Goal: Task Accomplishment & Management: Complete application form

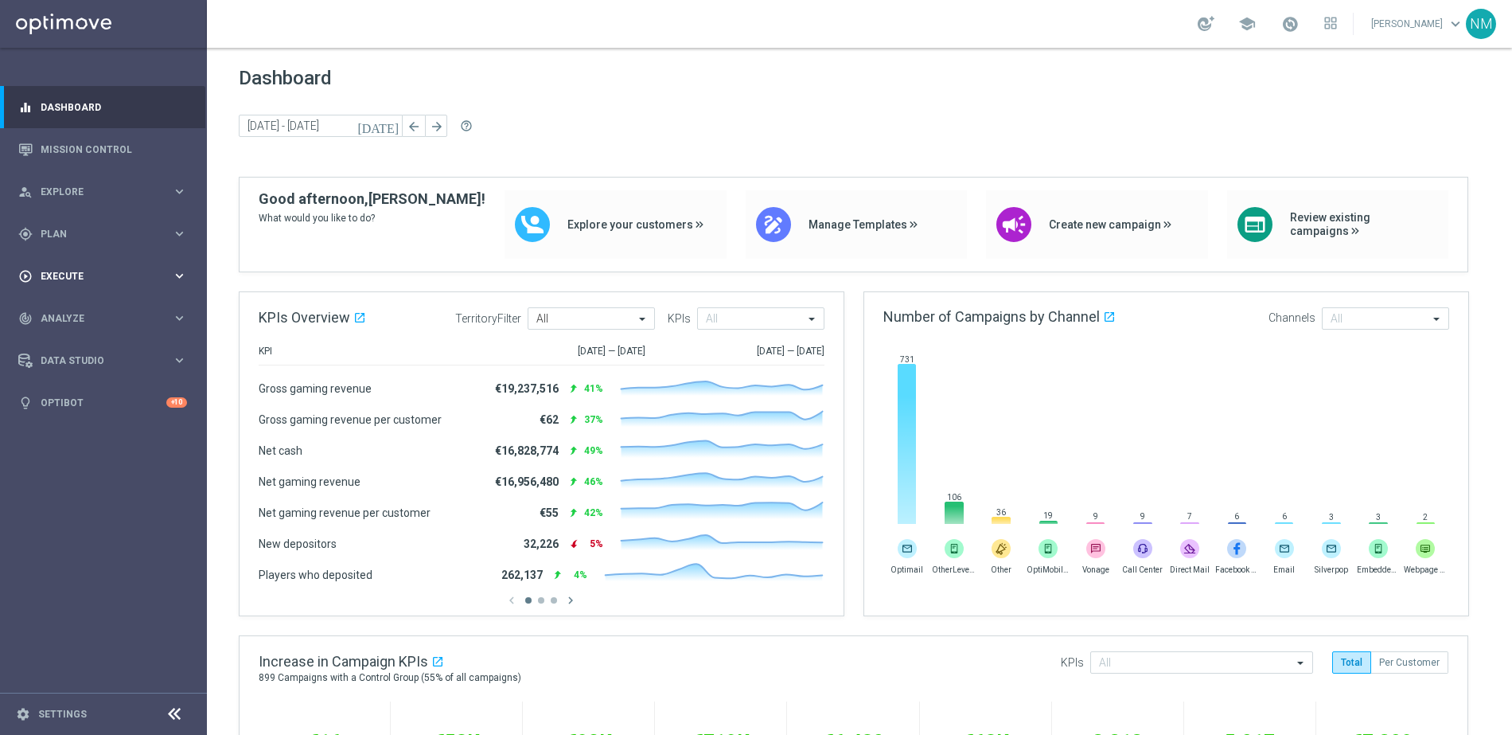
click at [80, 264] on div "play_circle_outline Execute keyboard_arrow_right" at bounding box center [102, 276] width 205 height 42
click at [80, 238] on div "gps_fixed Plan" at bounding box center [95, 234] width 154 height 14
click at [80, 308] on button "Templates keyboard_arrow_right" at bounding box center [114, 314] width 146 height 13
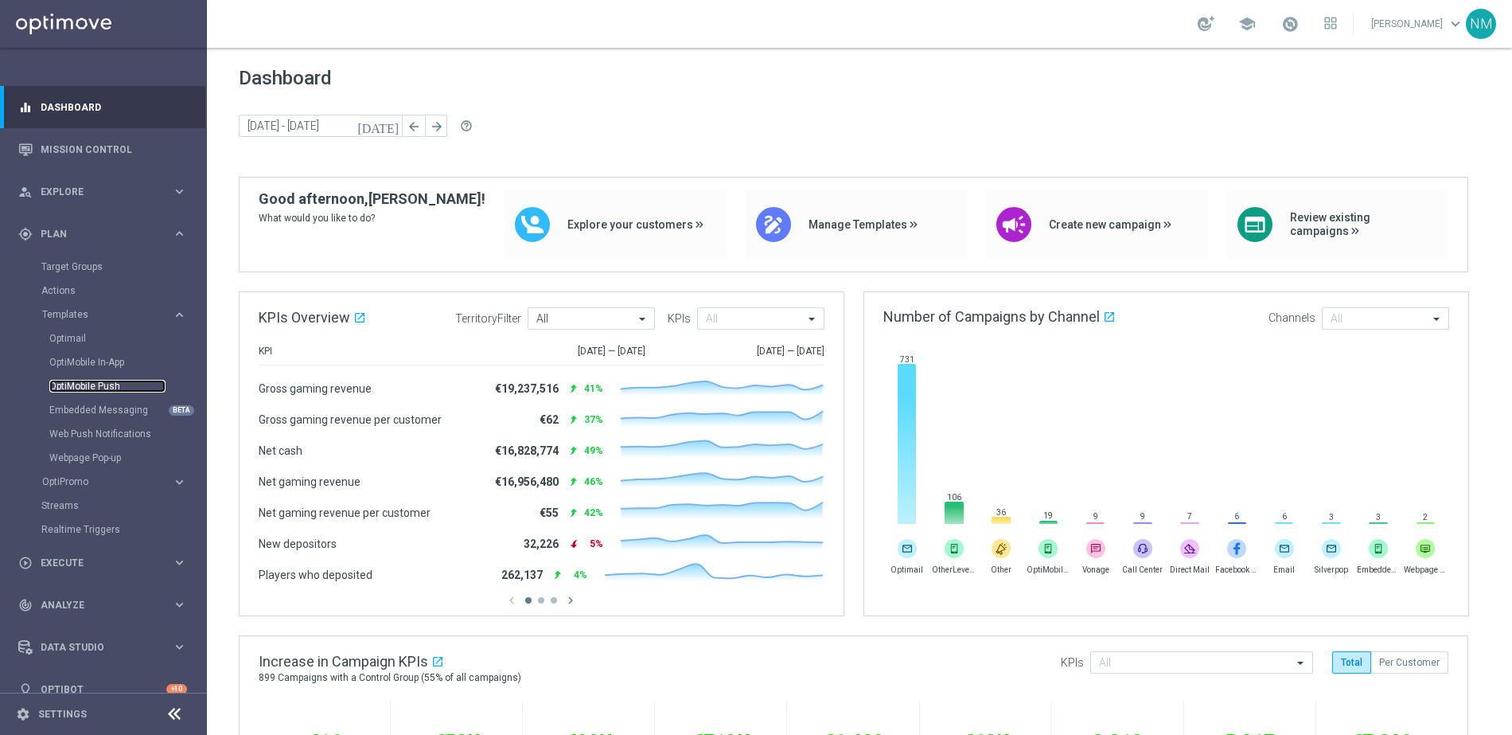
click at [88, 388] on link "OptiMobile Push" at bounding box center [107, 386] width 116 height 13
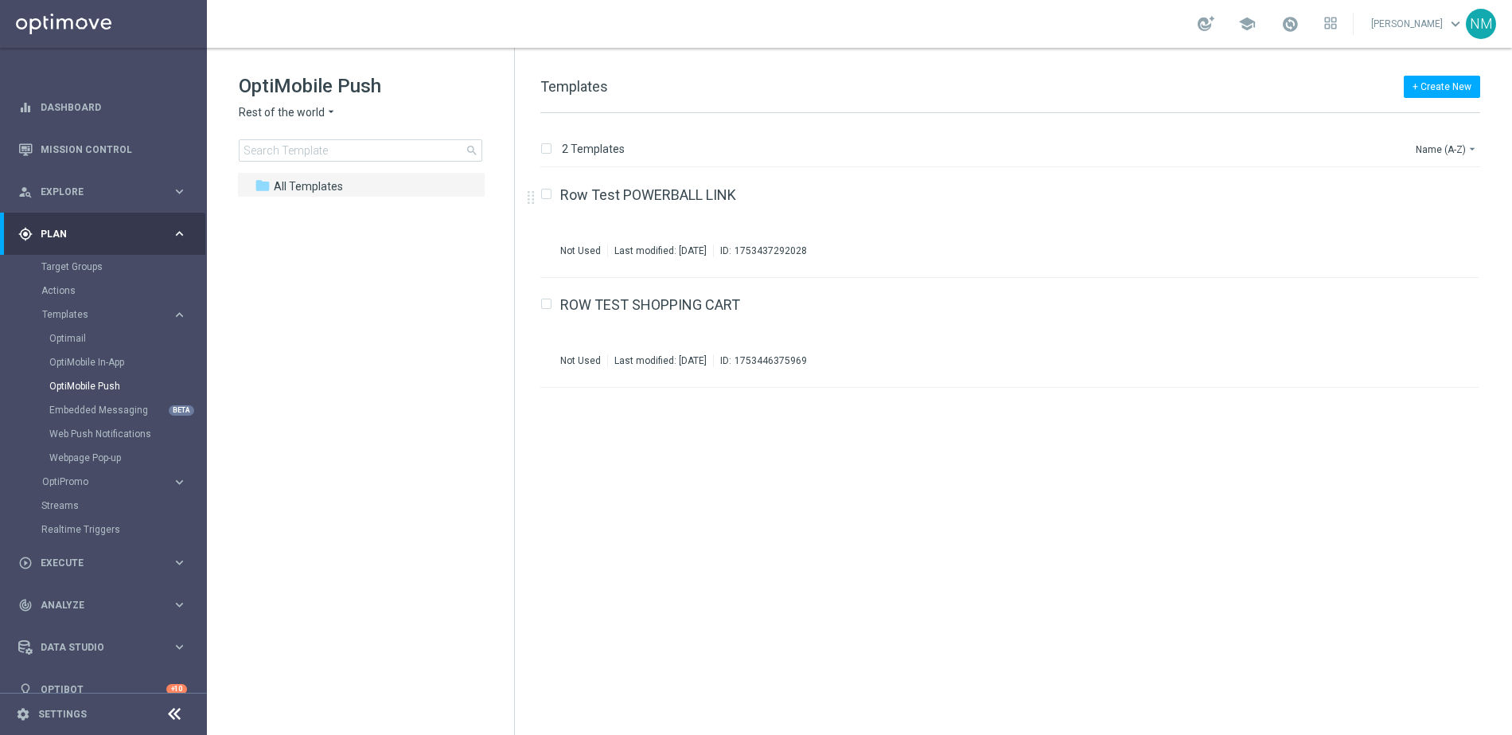
click at [326, 117] on icon "arrow_drop_down" at bounding box center [331, 112] width 13 height 15
click at [284, 283] on div "UK" at bounding box center [299, 283] width 119 height 19
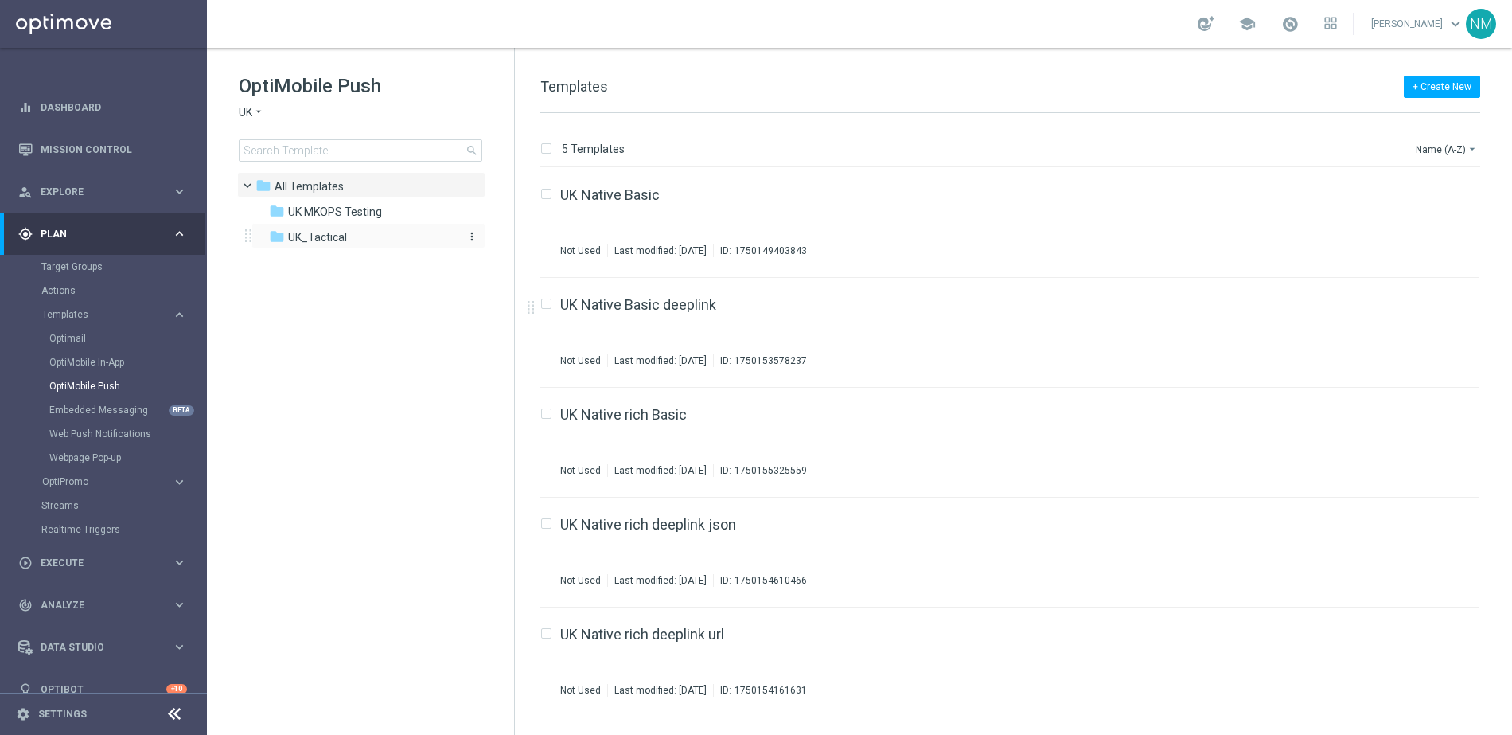
click at [369, 236] on div "folder UK_Tactical" at bounding box center [360, 237] width 183 height 18
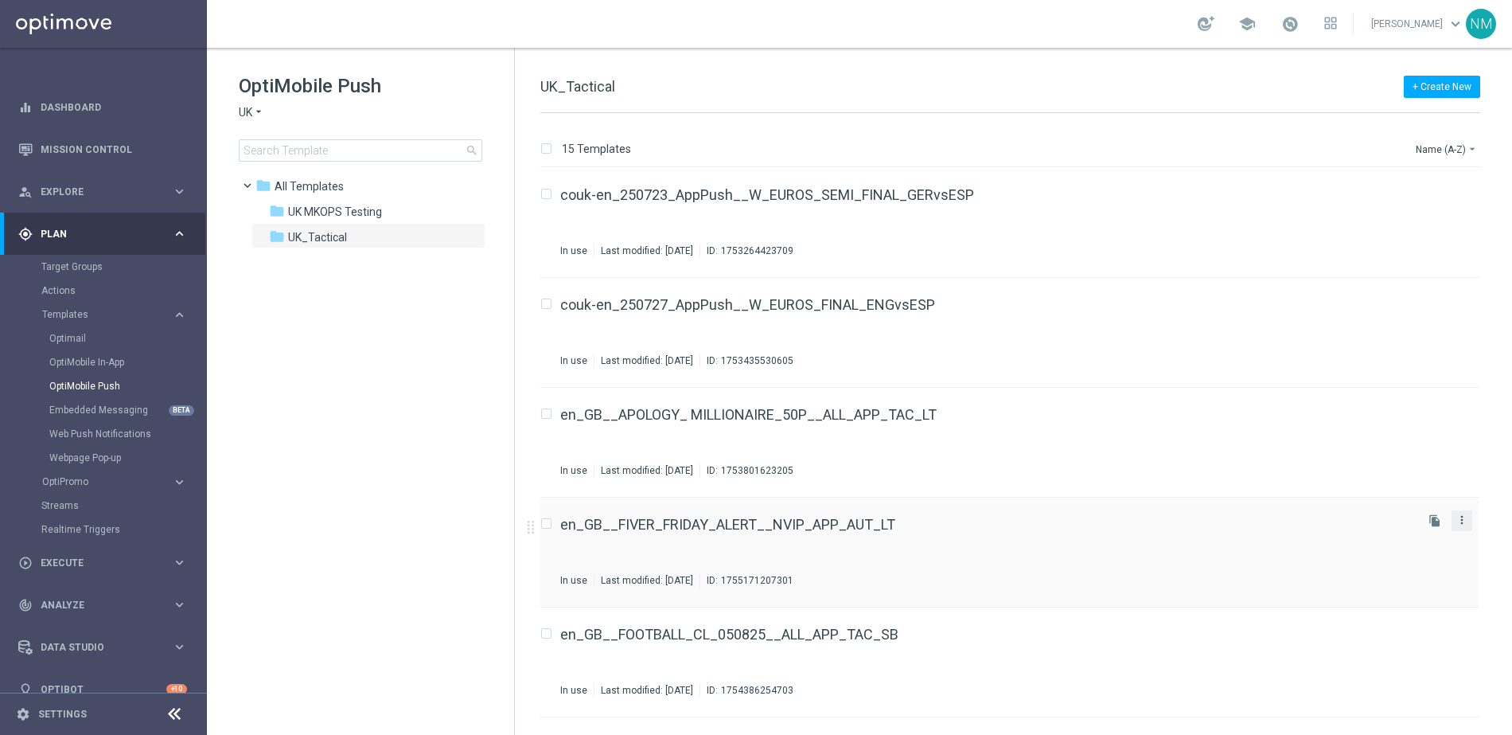
click at [1456, 517] on icon "more_vert" at bounding box center [1462, 519] width 13 height 13
click at [544, 522] on input "Press SPACE to select this row." at bounding box center [545, 526] width 10 height 10
checkbox input "true"
click at [1429, 517] on icon "file_copy" at bounding box center [1435, 520] width 13 height 13
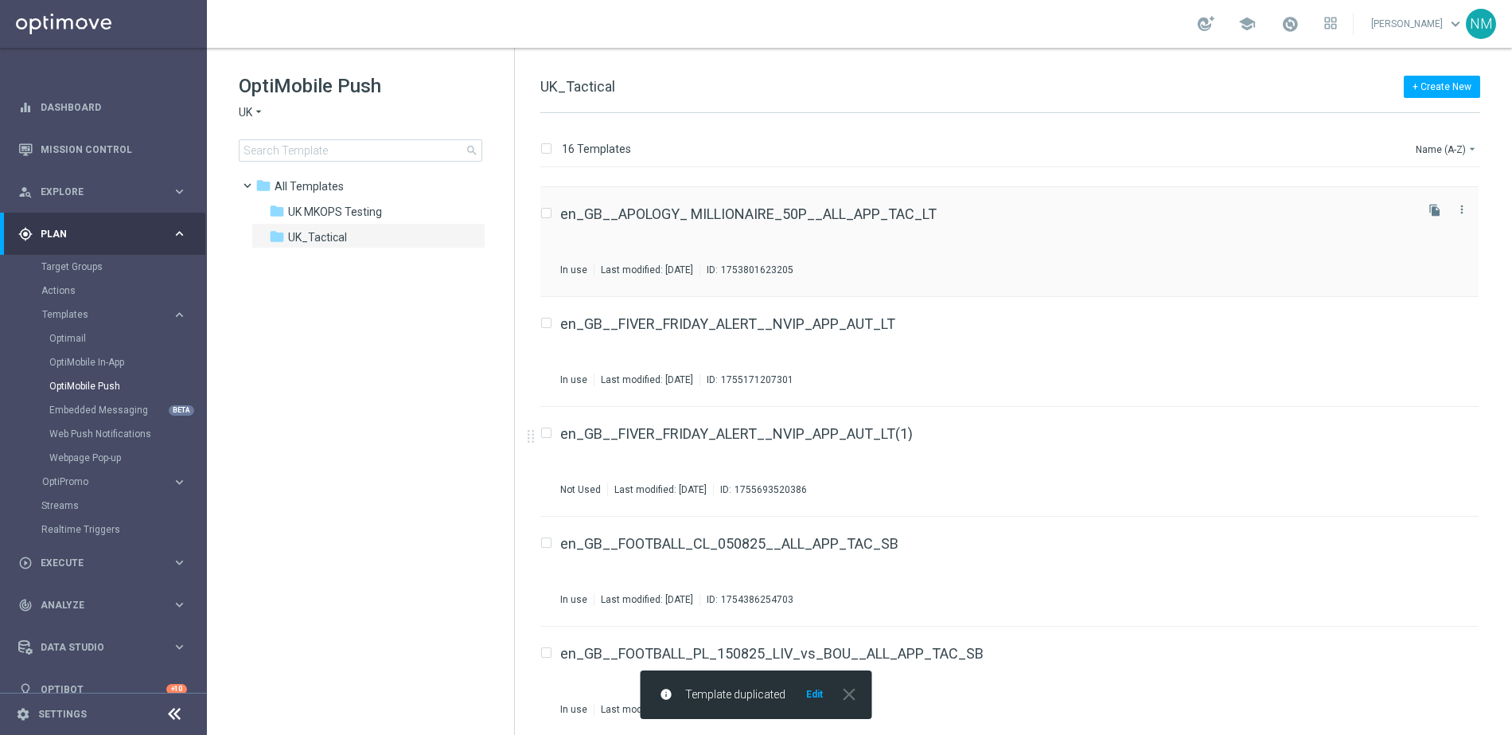
scroll to position [201, 0]
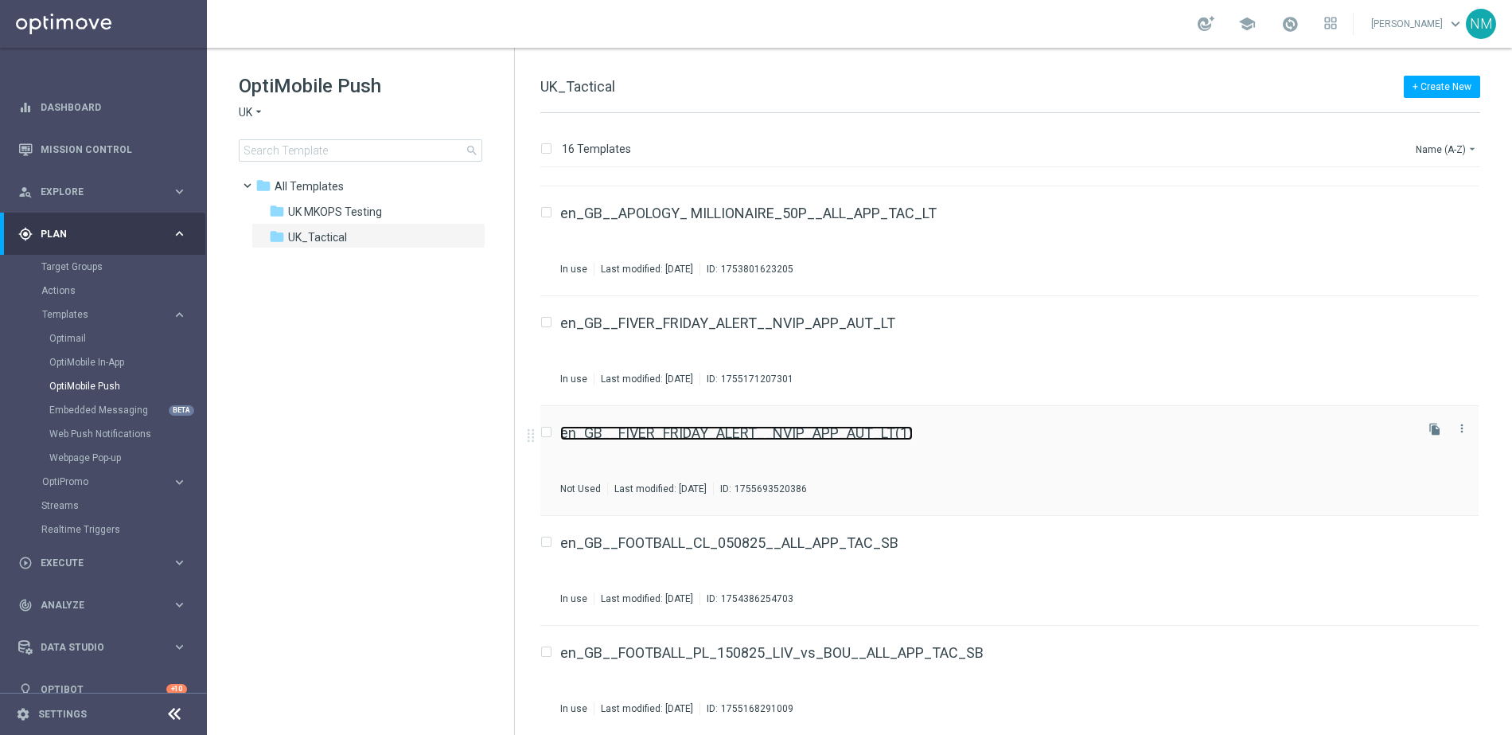
click at [836, 431] on link "en_GB__FIVER_FRIDAY_ALERT__NVIP_APP_AUT_LT(1)" at bounding box center [736, 433] width 353 height 14
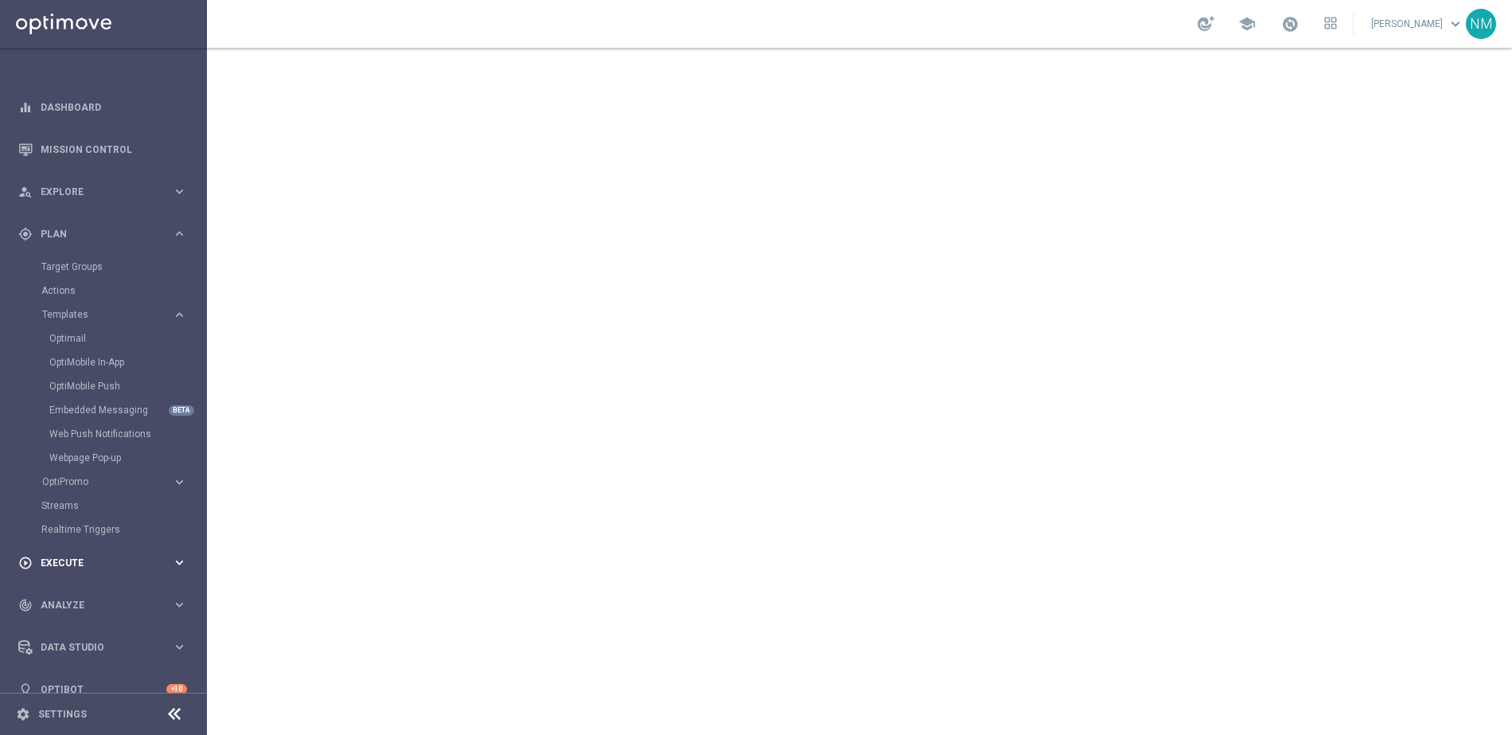
click at [93, 550] on div "play_circle_outline Execute keyboard_arrow_right" at bounding box center [102, 562] width 205 height 42
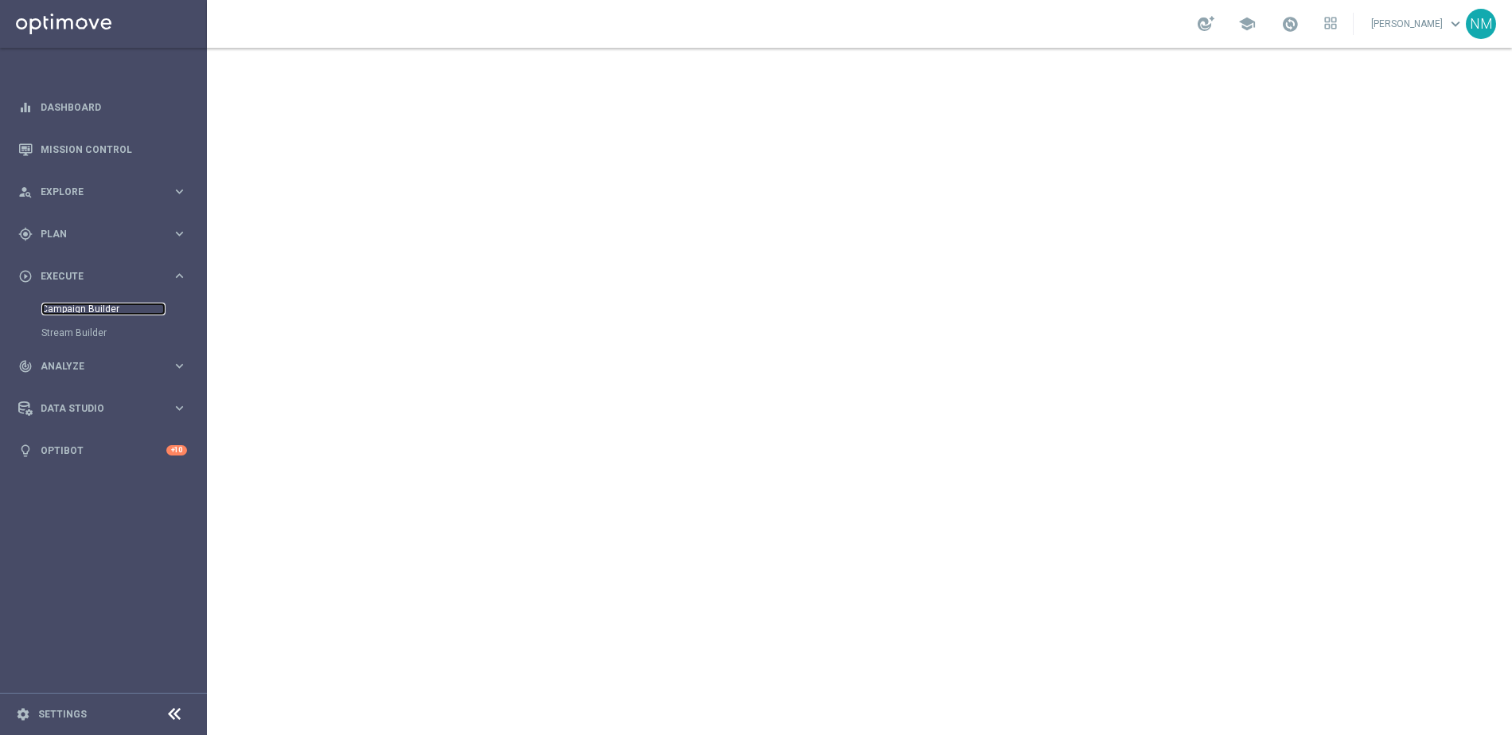
click at [106, 303] on link "Campaign Builder" at bounding box center [103, 308] width 124 height 13
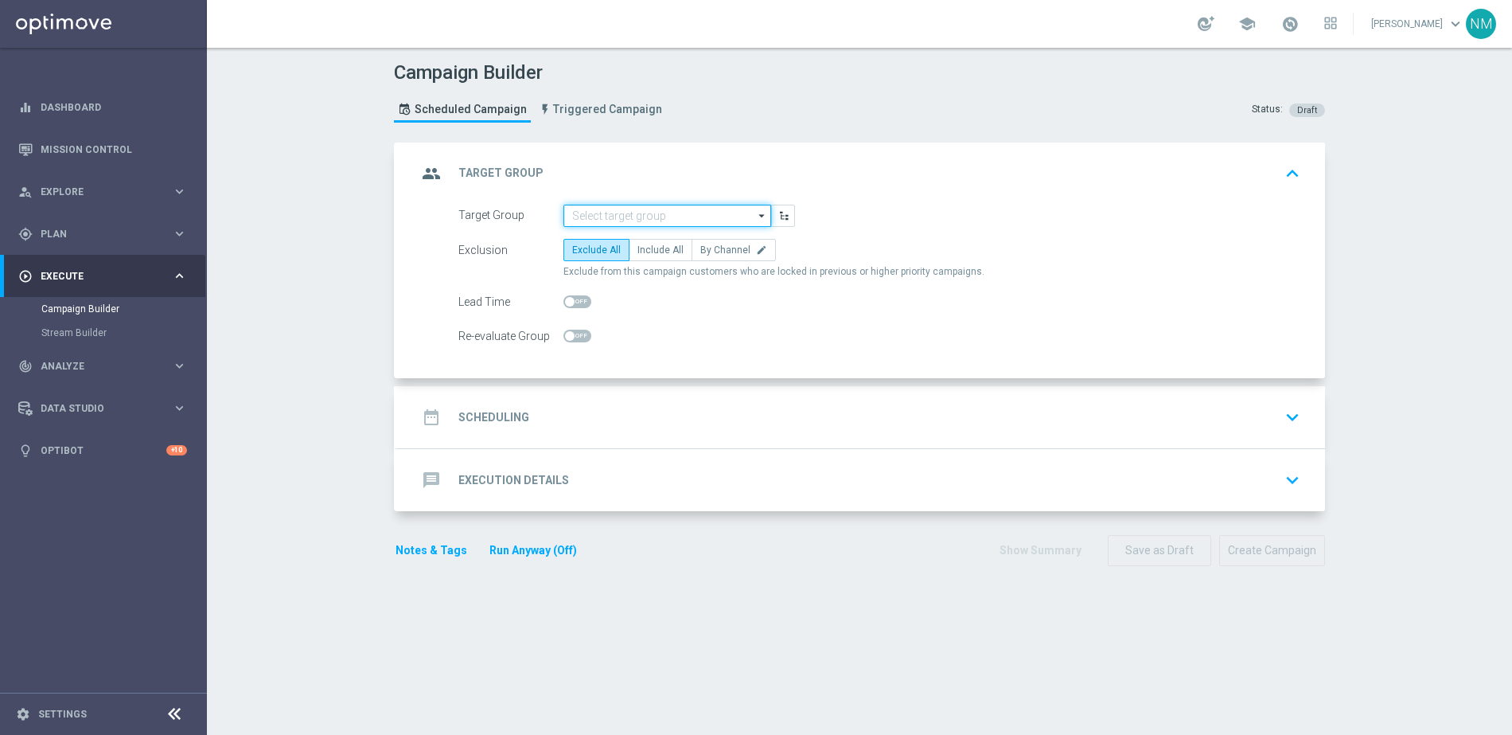
click at [626, 211] on input at bounding box center [668, 216] width 208 height 22
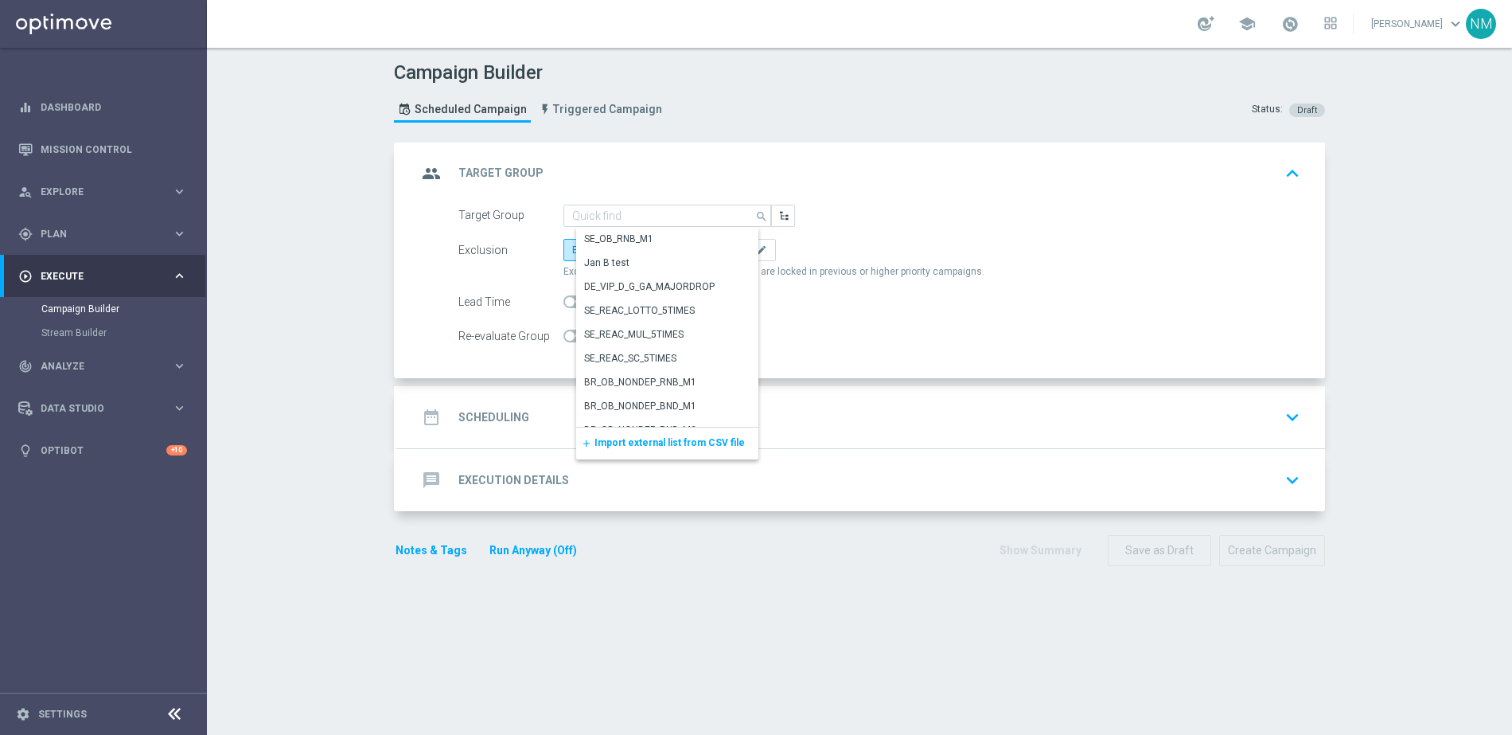
click at [625, 439] on span "Import external list from CSV file" at bounding box center [670, 442] width 150 height 11
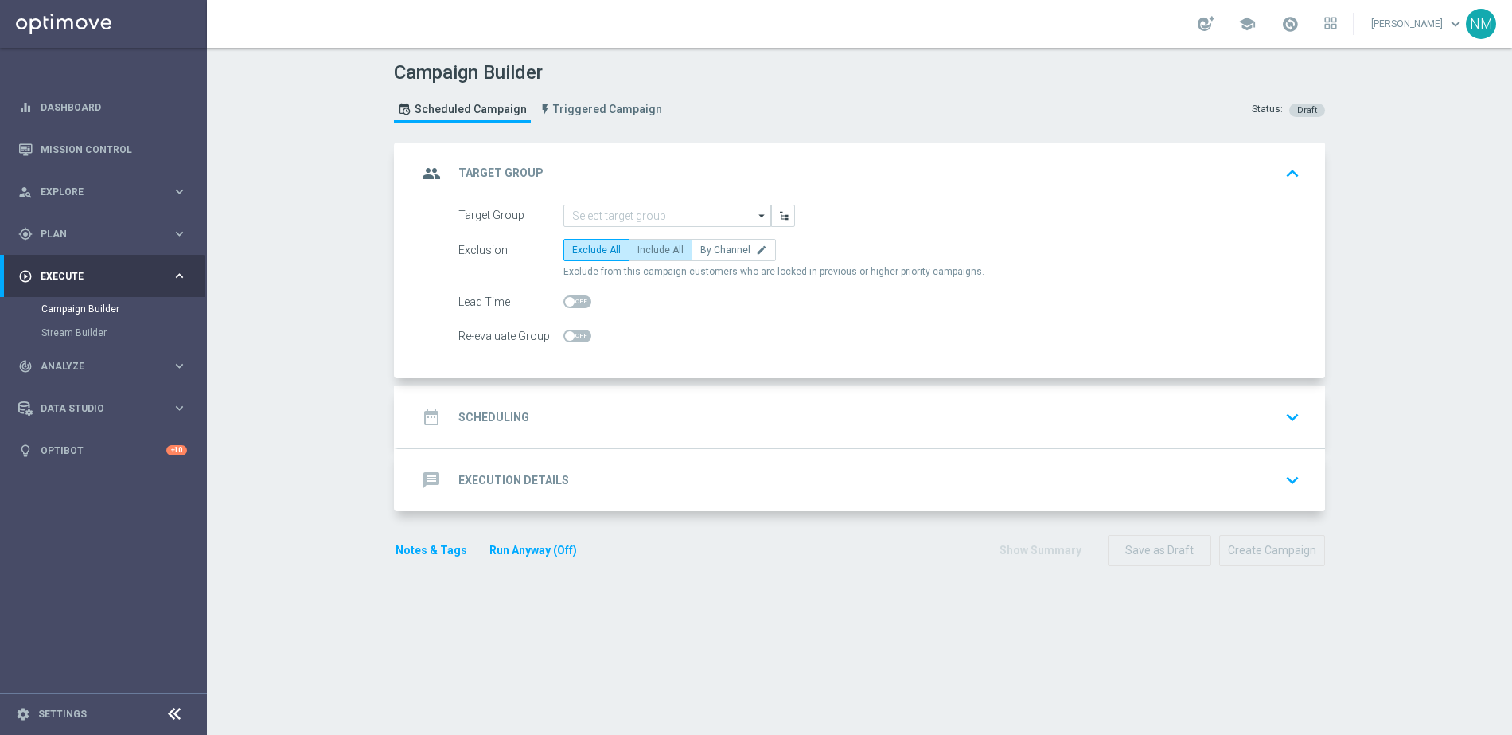
click at [649, 248] on span "Include All" at bounding box center [661, 249] width 46 height 11
click at [648, 248] on input "Include All" at bounding box center [643, 253] width 10 height 10
radio input "true"
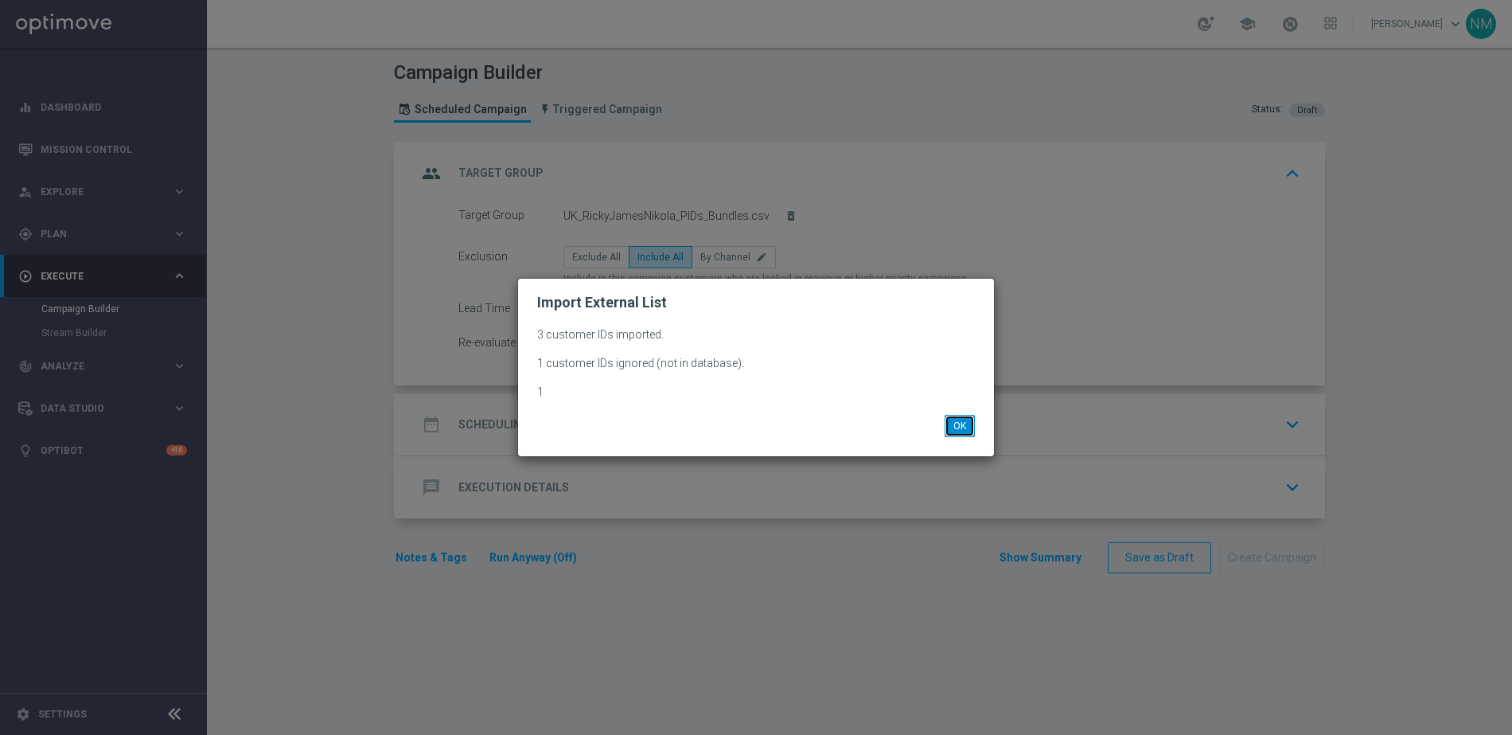
click at [970, 427] on button "OK" at bounding box center [960, 426] width 30 height 22
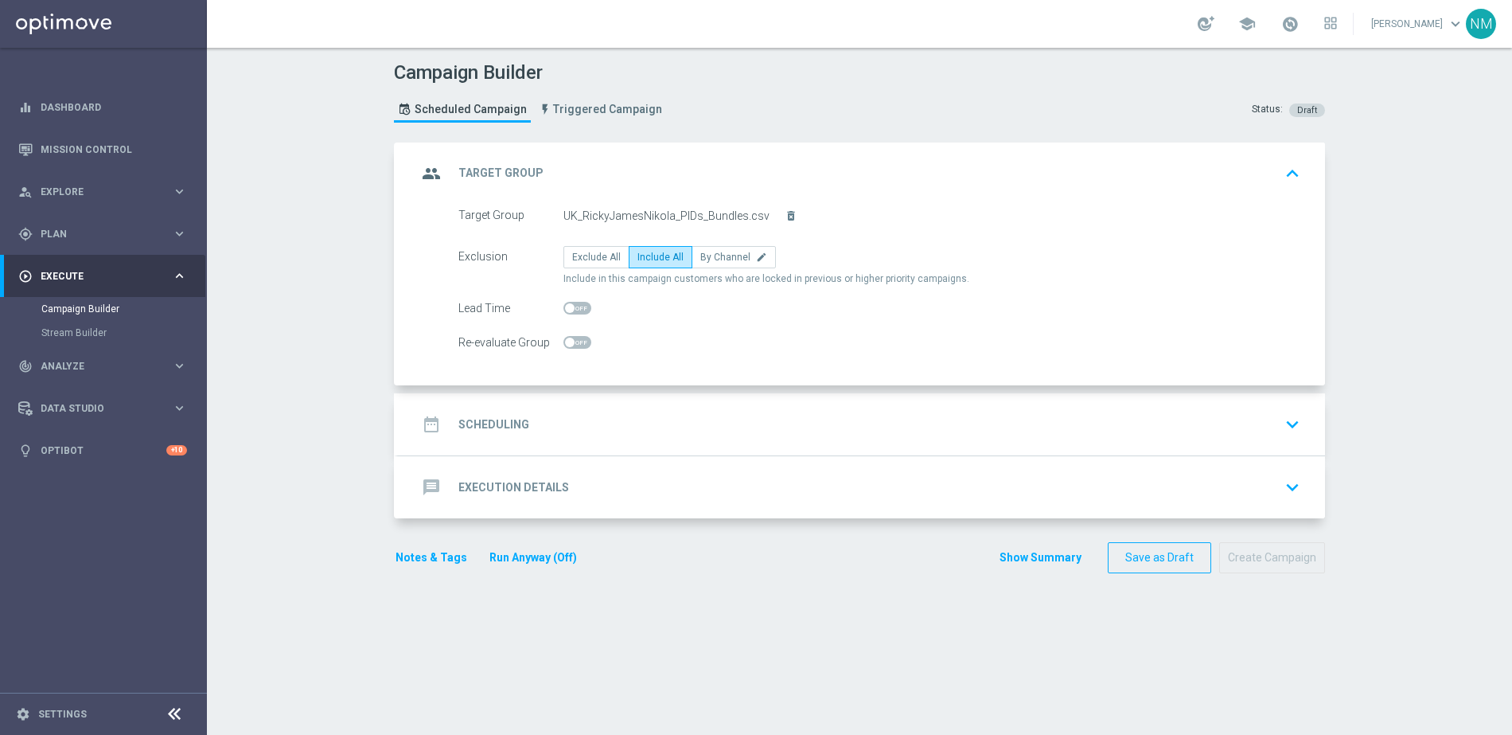
click at [563, 426] on div "date_range Scheduling keyboard_arrow_down" at bounding box center [861, 424] width 889 height 30
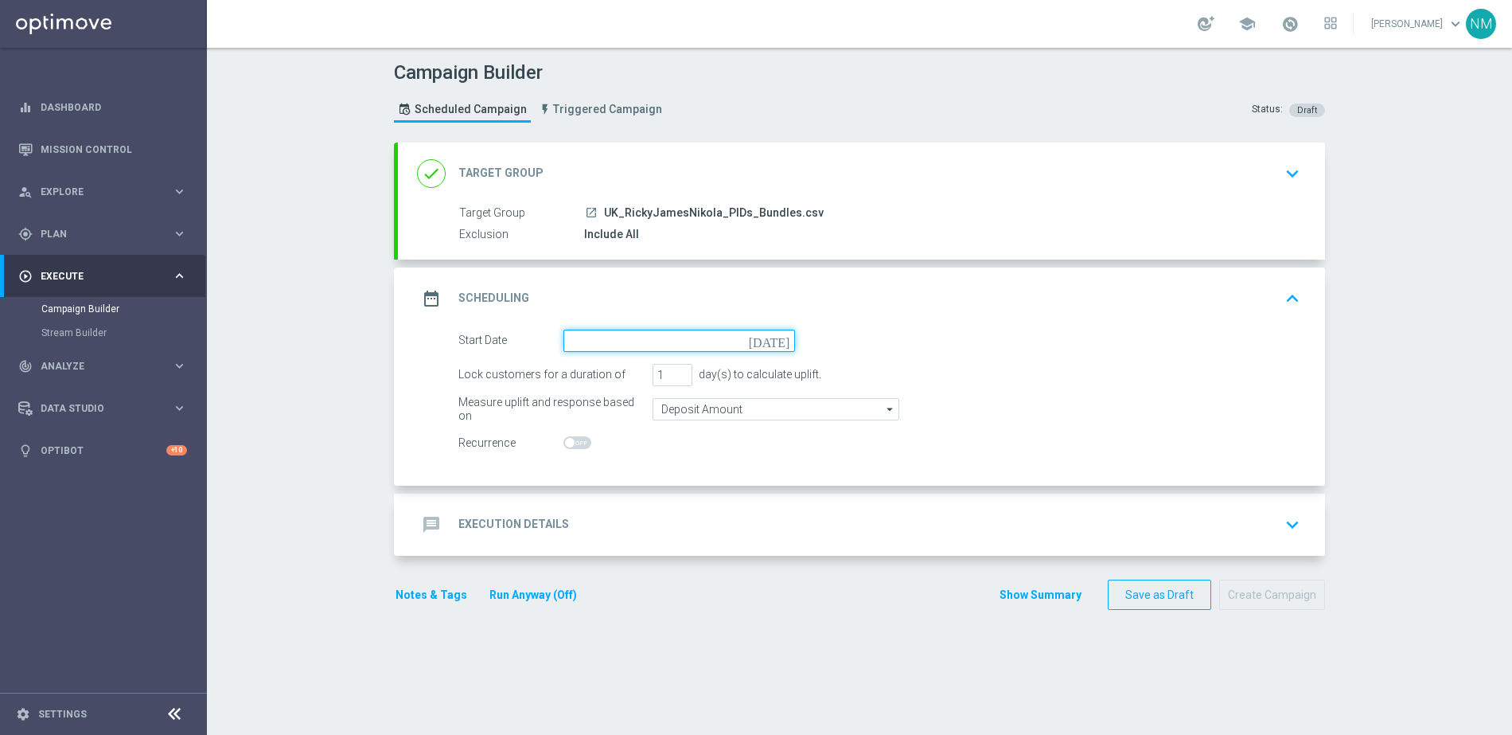
drag, startPoint x: 584, startPoint y: 336, endPoint x: 593, endPoint y: 348, distance: 14.8
click at [585, 336] on input at bounding box center [680, 341] width 232 height 22
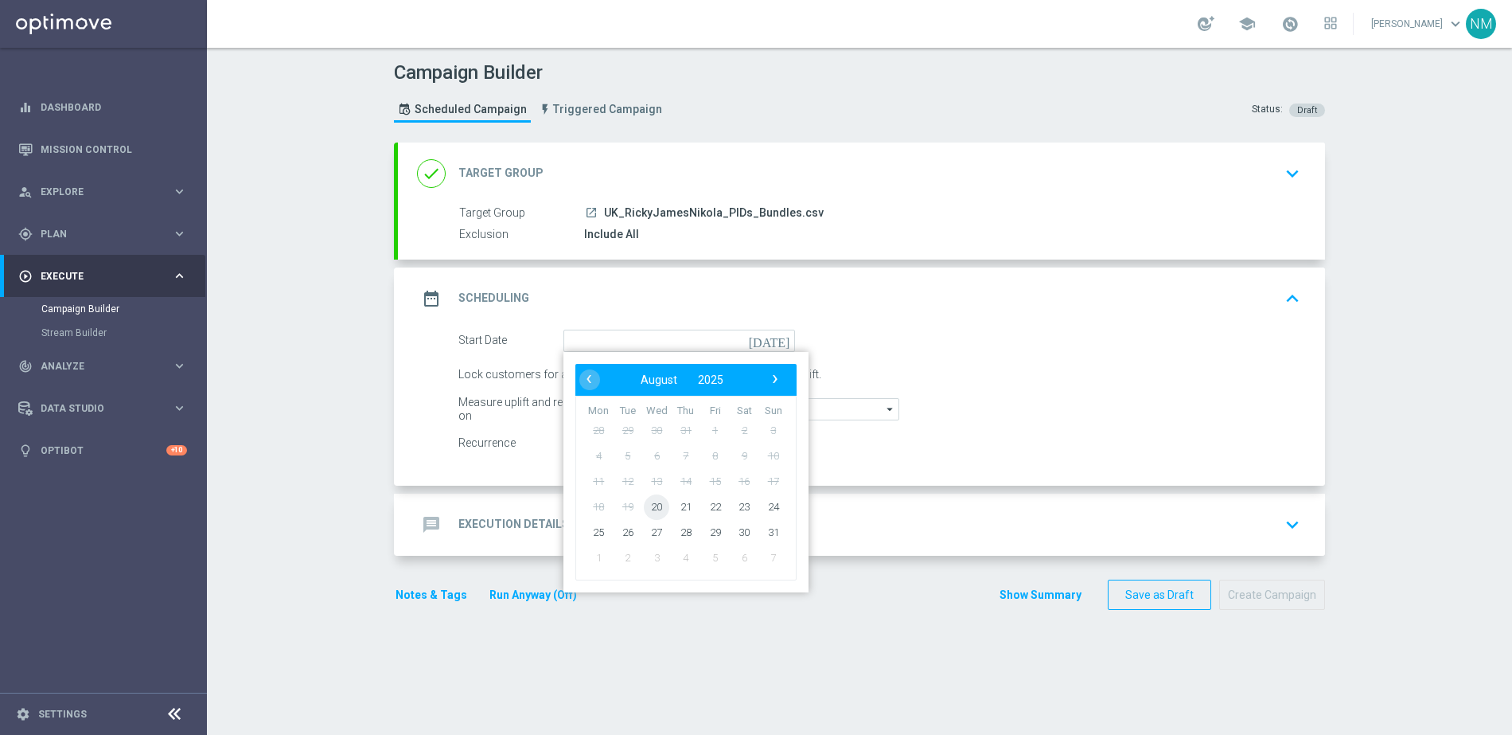
click at [648, 514] on span "20" at bounding box center [656, 505] width 25 height 25
type input "[DATE]"
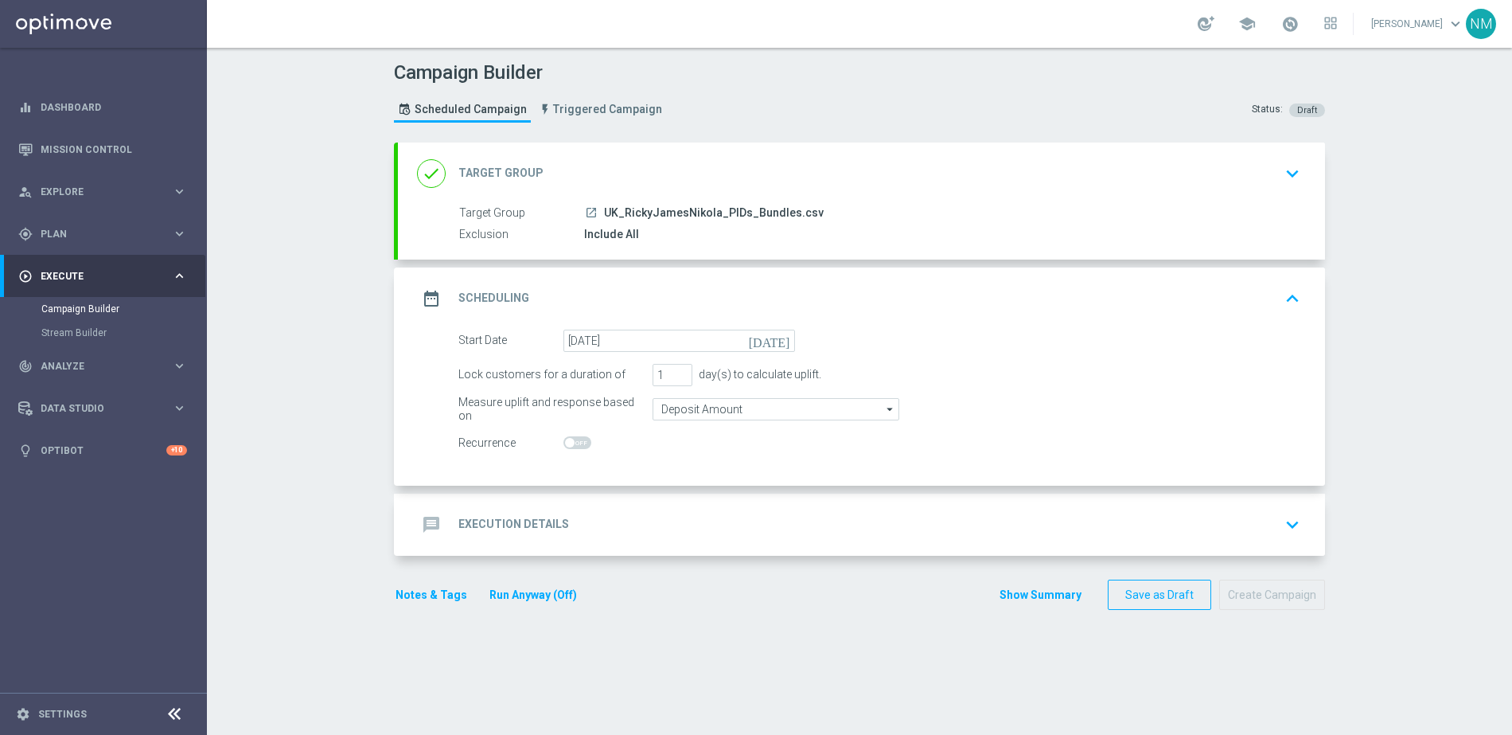
click at [630, 516] on div "message Execution Details keyboard_arrow_down" at bounding box center [861, 524] width 889 height 30
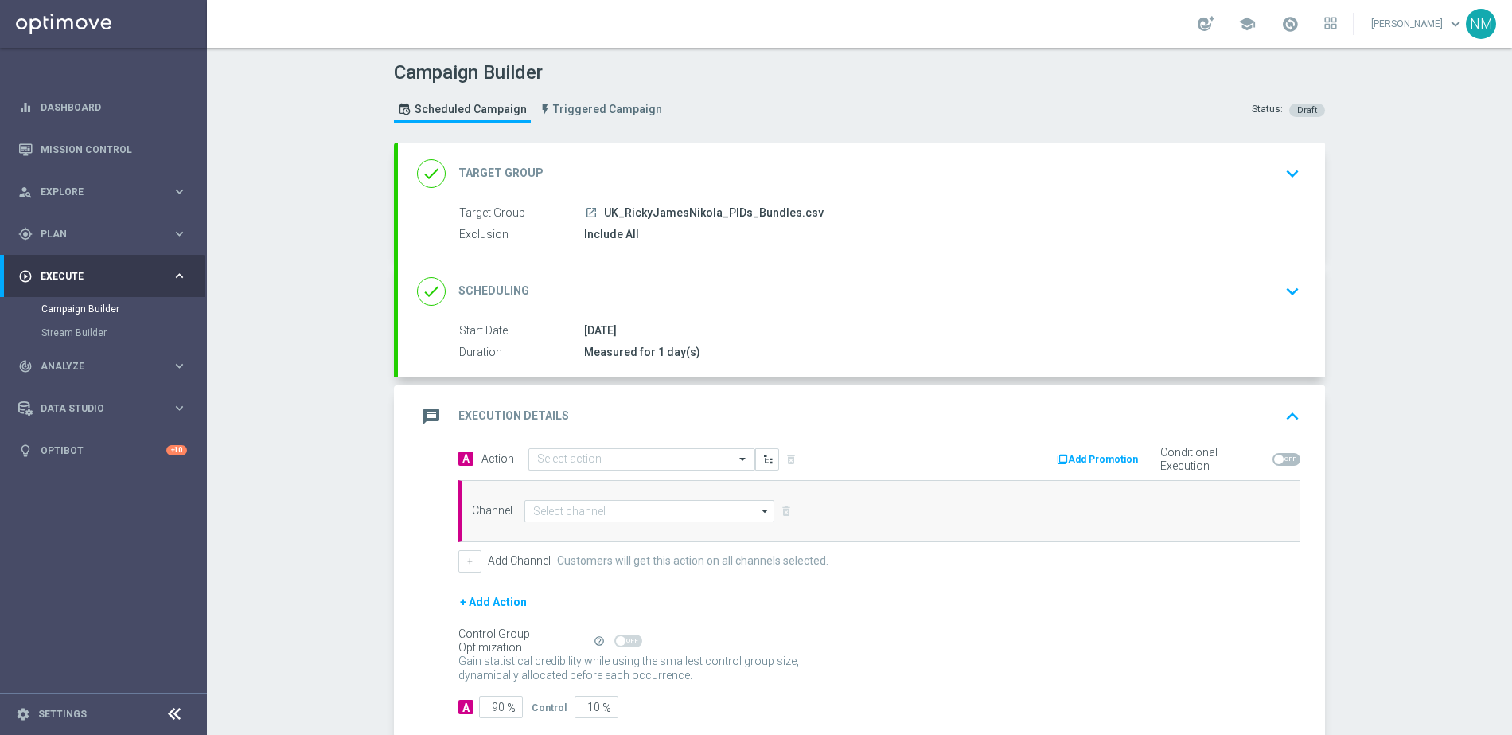
click at [558, 458] on input "text" at bounding box center [625, 460] width 177 height 14
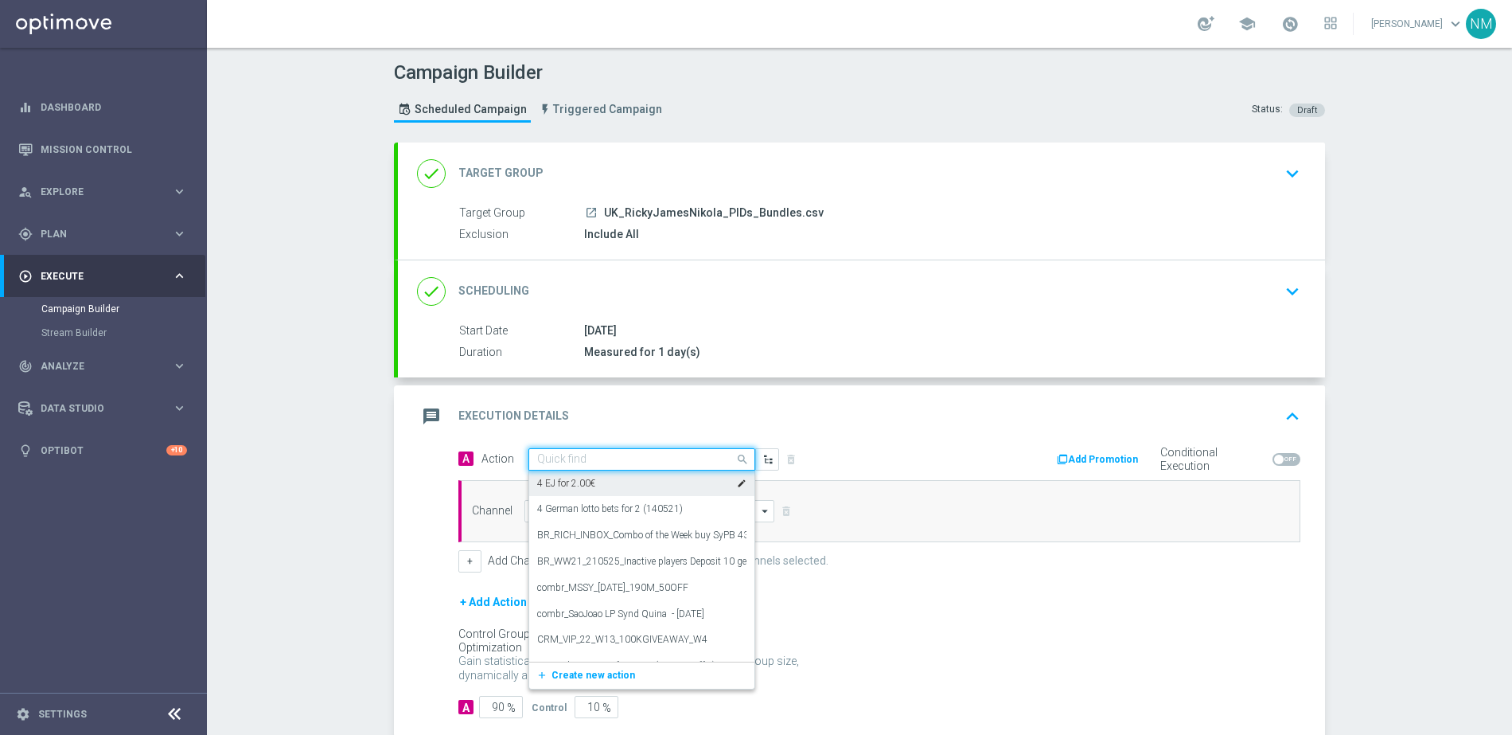
click at [586, 463] on input "text" at bounding box center [625, 460] width 177 height 14
paste input "en_GB__PRAG_FIRE_STAMPEDE__NVIP_APP_TAC_GM"
type input "en_GB__PRAG_FIRE_STAMPEDE__NVIP_APP_TAC_GM"
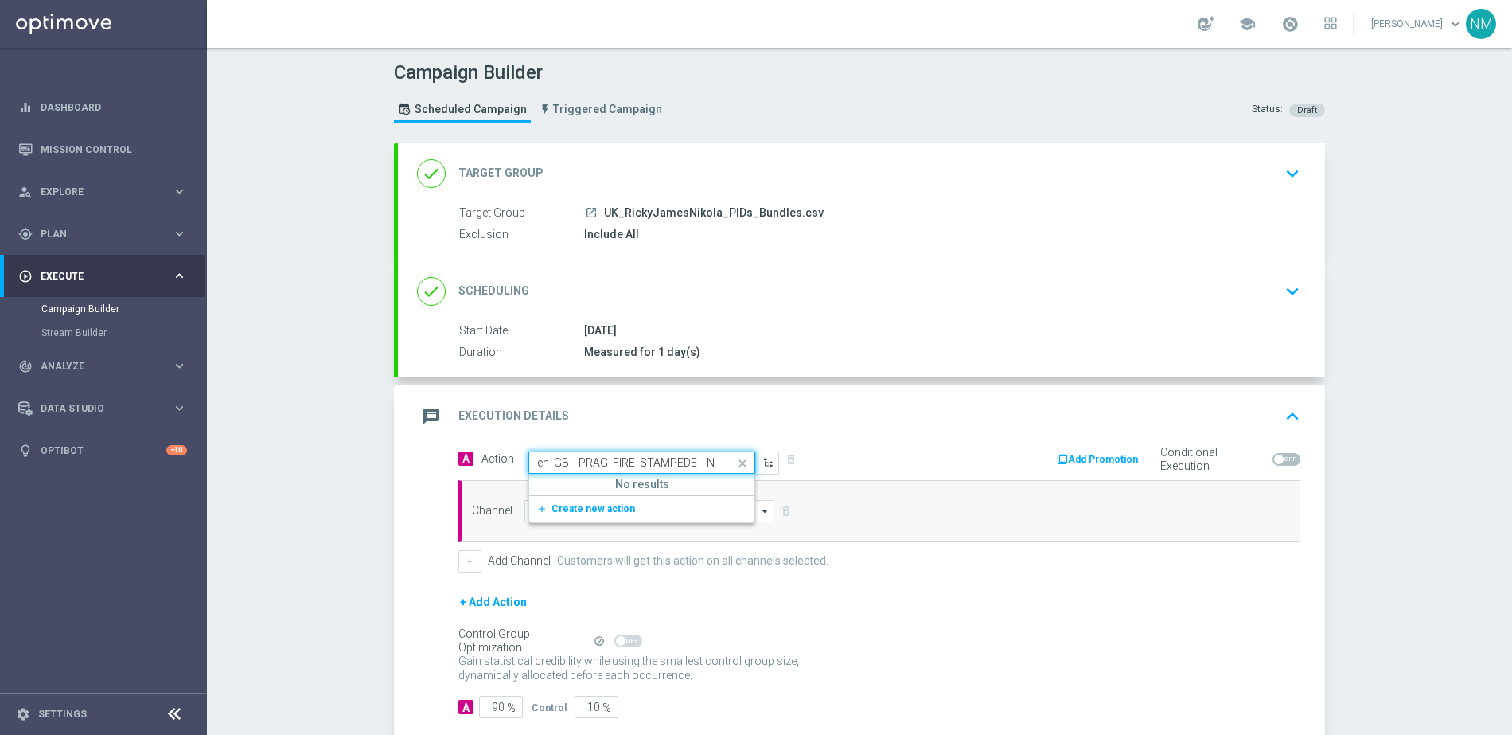
scroll to position [0, 88]
click at [607, 508] on span "Create new action" at bounding box center [594, 508] width 84 height 11
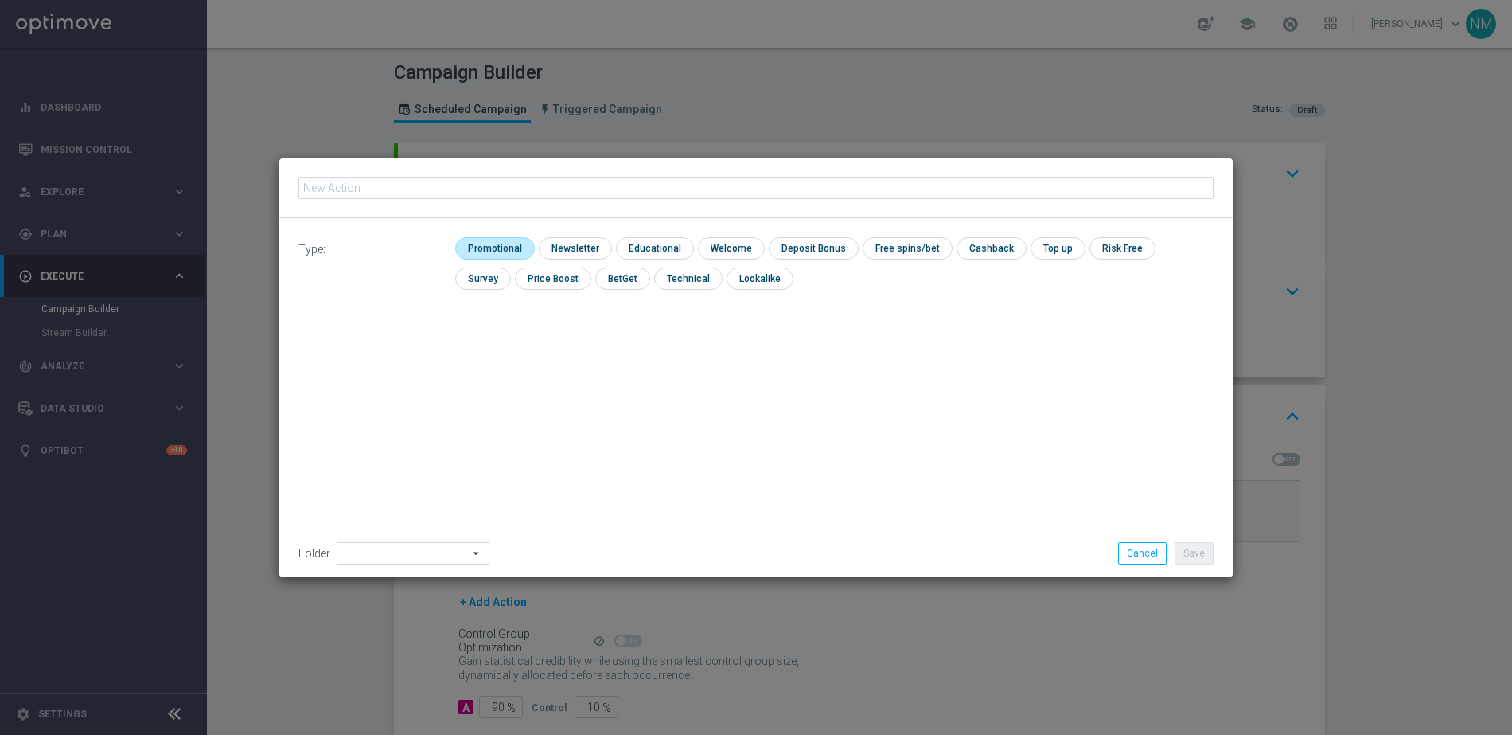
type input "en_GB__PRAG_FIRE_STAMPEDE__NVIP_APP_TAC_GM"
click at [511, 244] on input "checkbox" at bounding box center [493, 247] width 76 height 21
checkbox input "true"
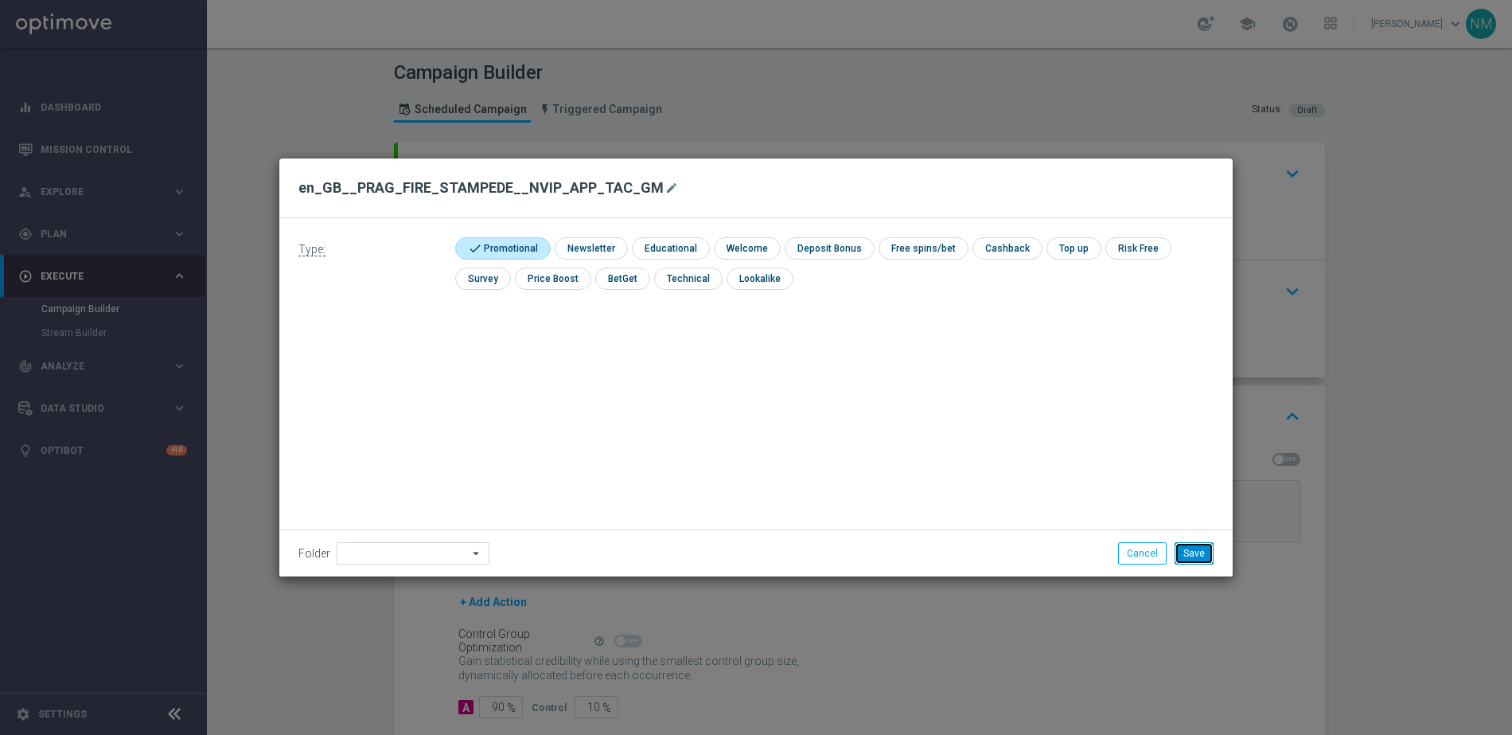
click at [1184, 556] on button "Save" at bounding box center [1194, 553] width 39 height 22
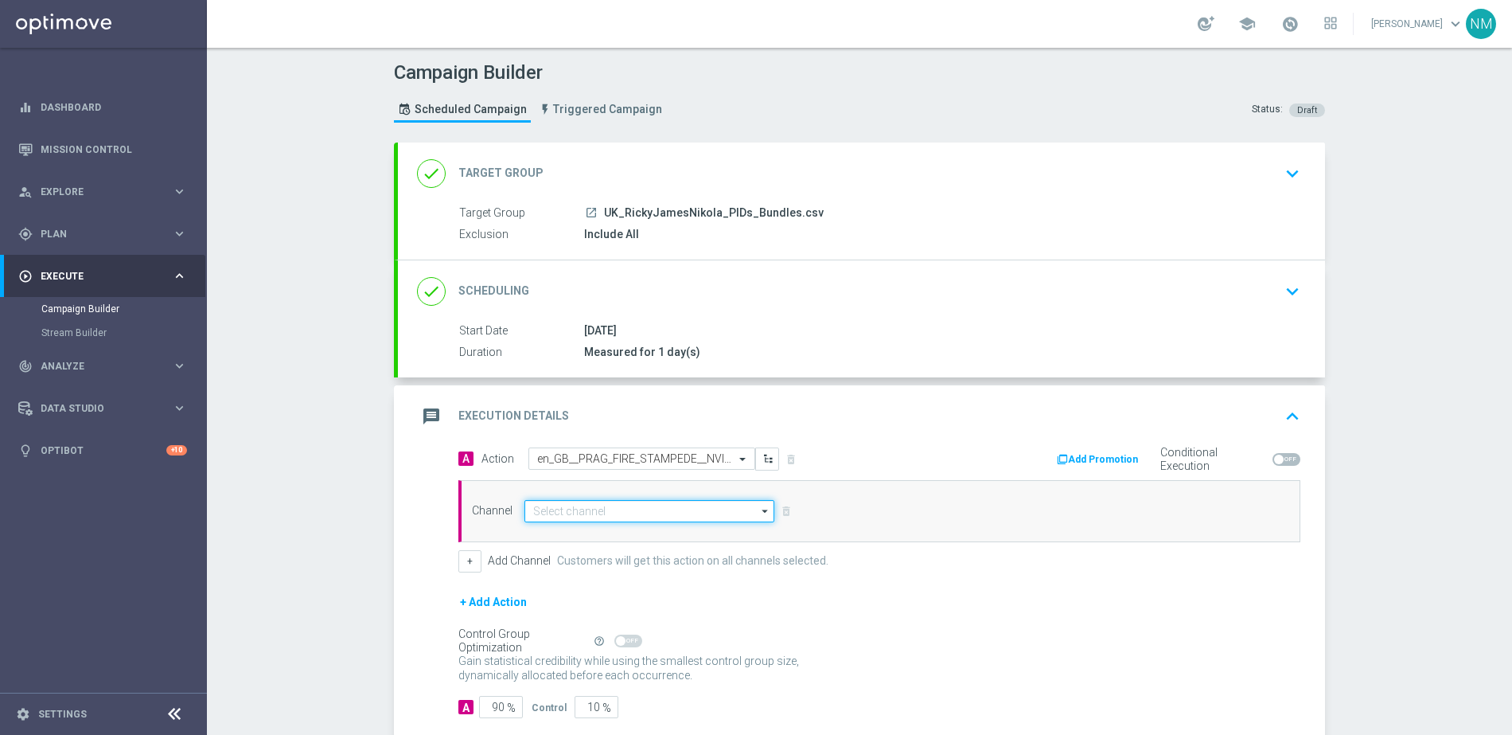
click at [604, 514] on input at bounding box center [650, 511] width 250 height 22
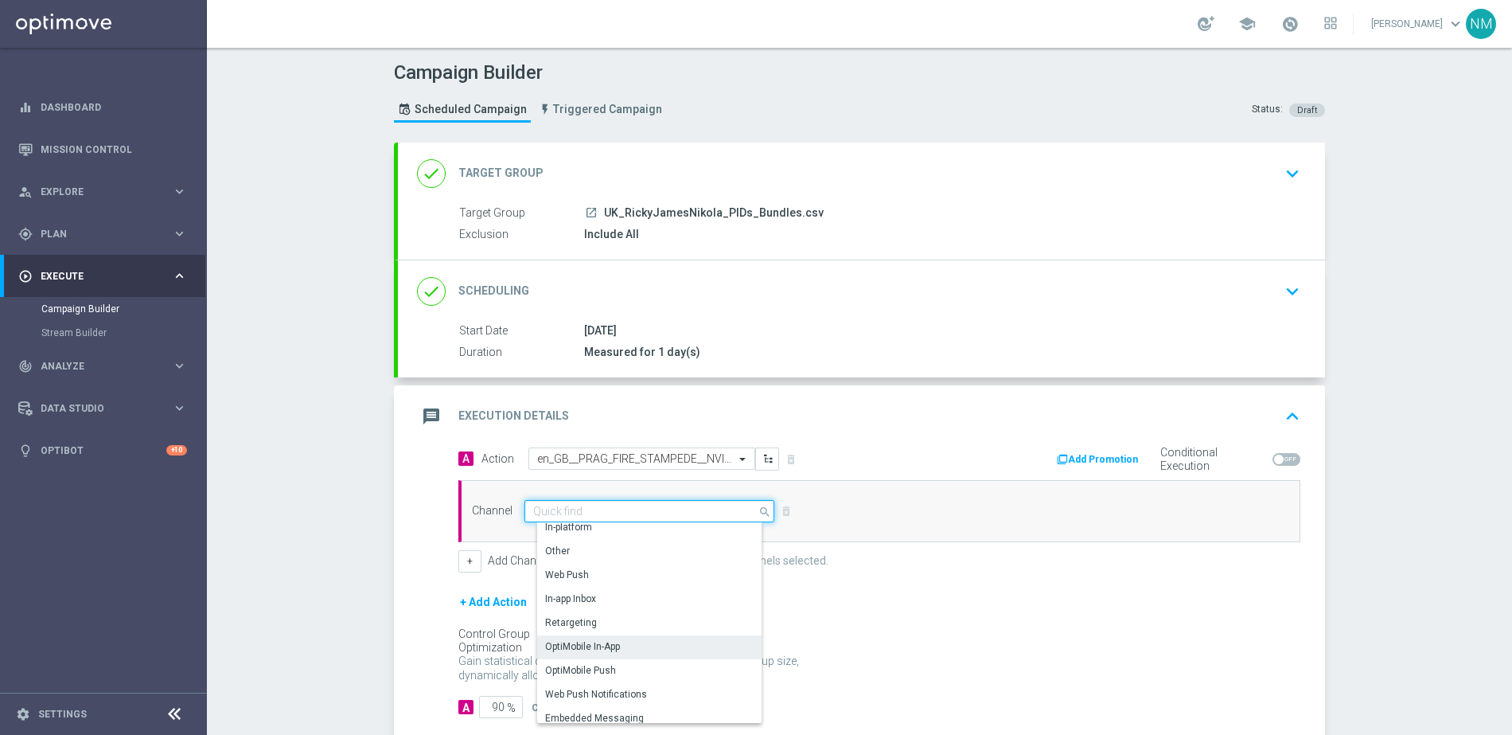
scroll to position [392, 0]
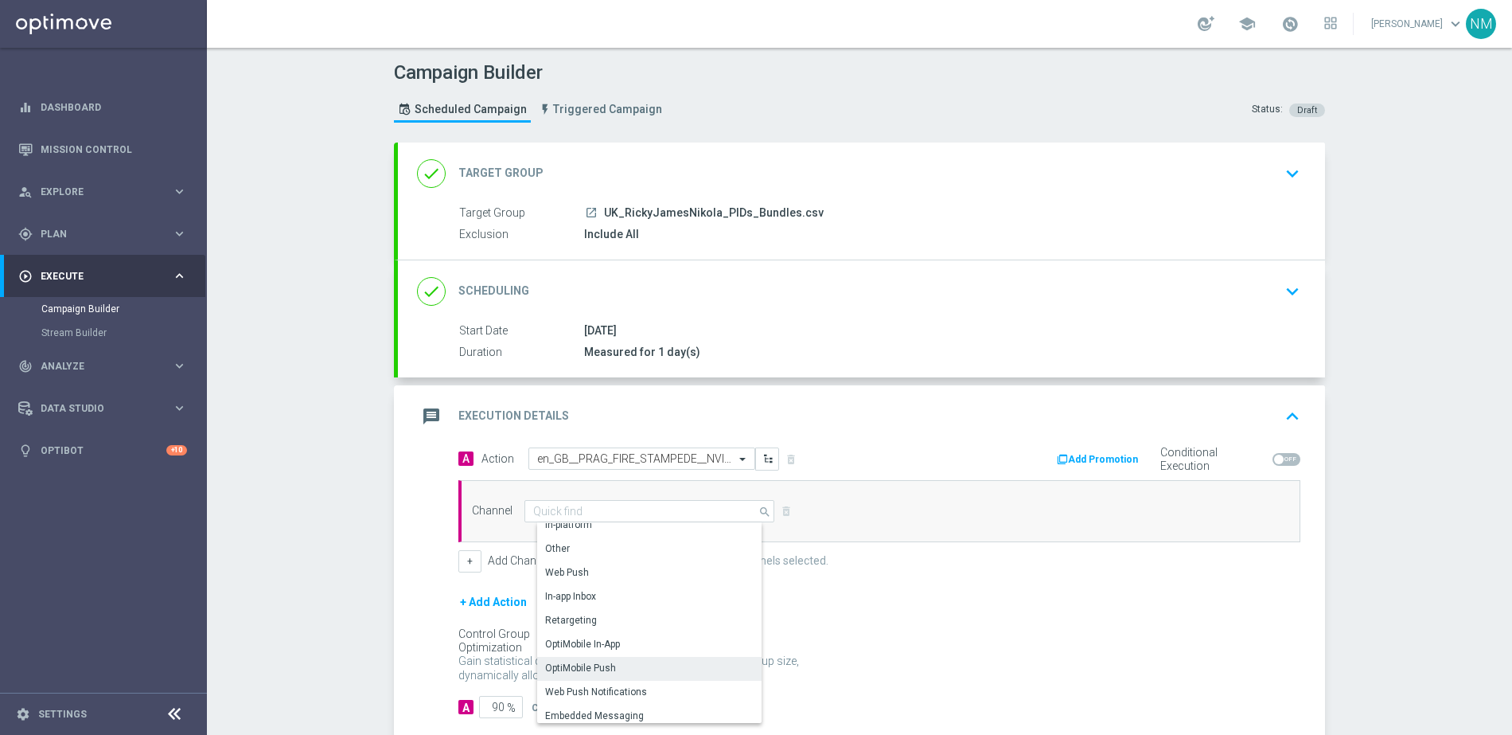
click at [627, 658] on div "OptiMobile Push" at bounding box center [655, 668] width 237 height 22
type input "OptiMobile Push"
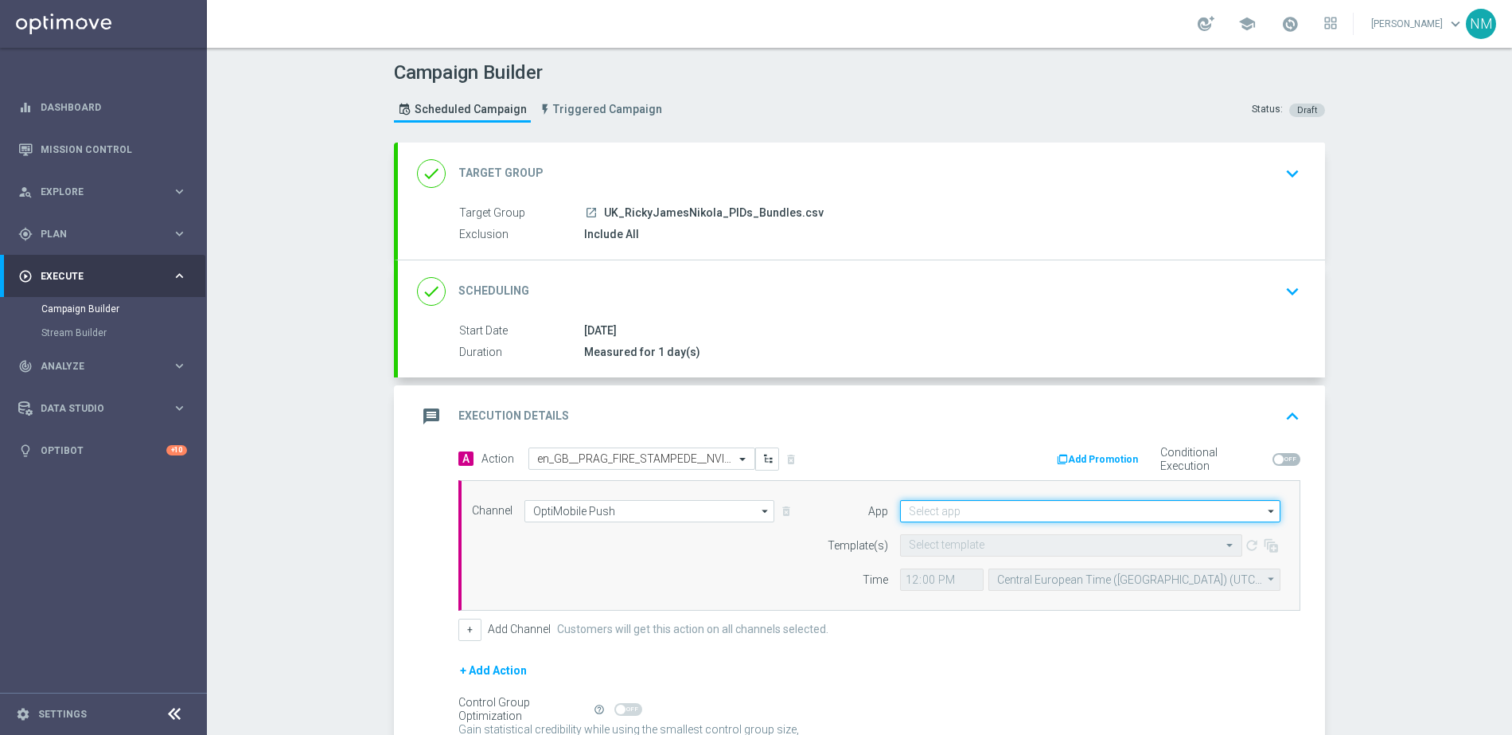
click at [1053, 504] on input at bounding box center [1090, 511] width 380 height 22
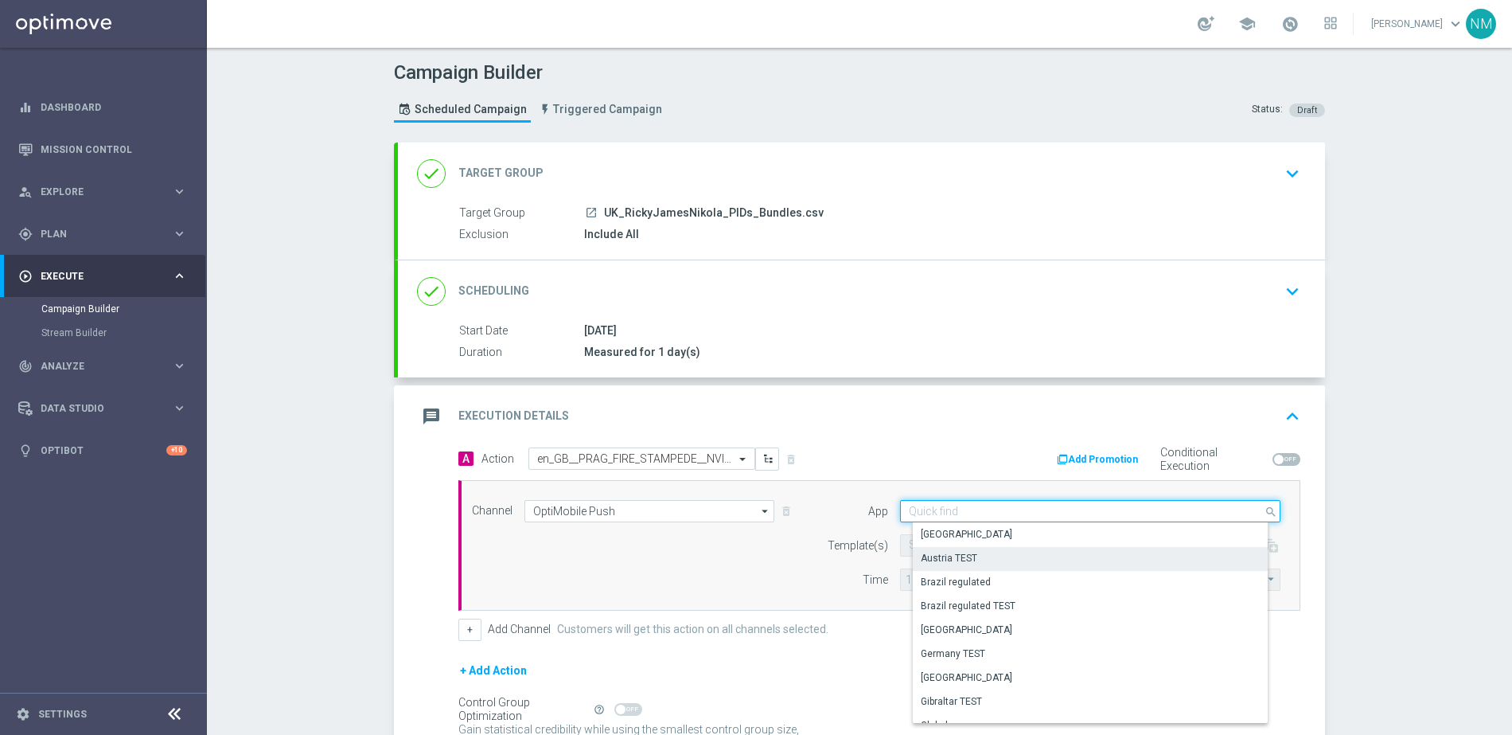
paste input "en_GB__PRAG_FIRE_STAMPEDE__NVIP_APP_TAC_GM"
type input "en_GB__PRAG_FIRE_STAMPEDE__NVIP_APP_TAC_GM"
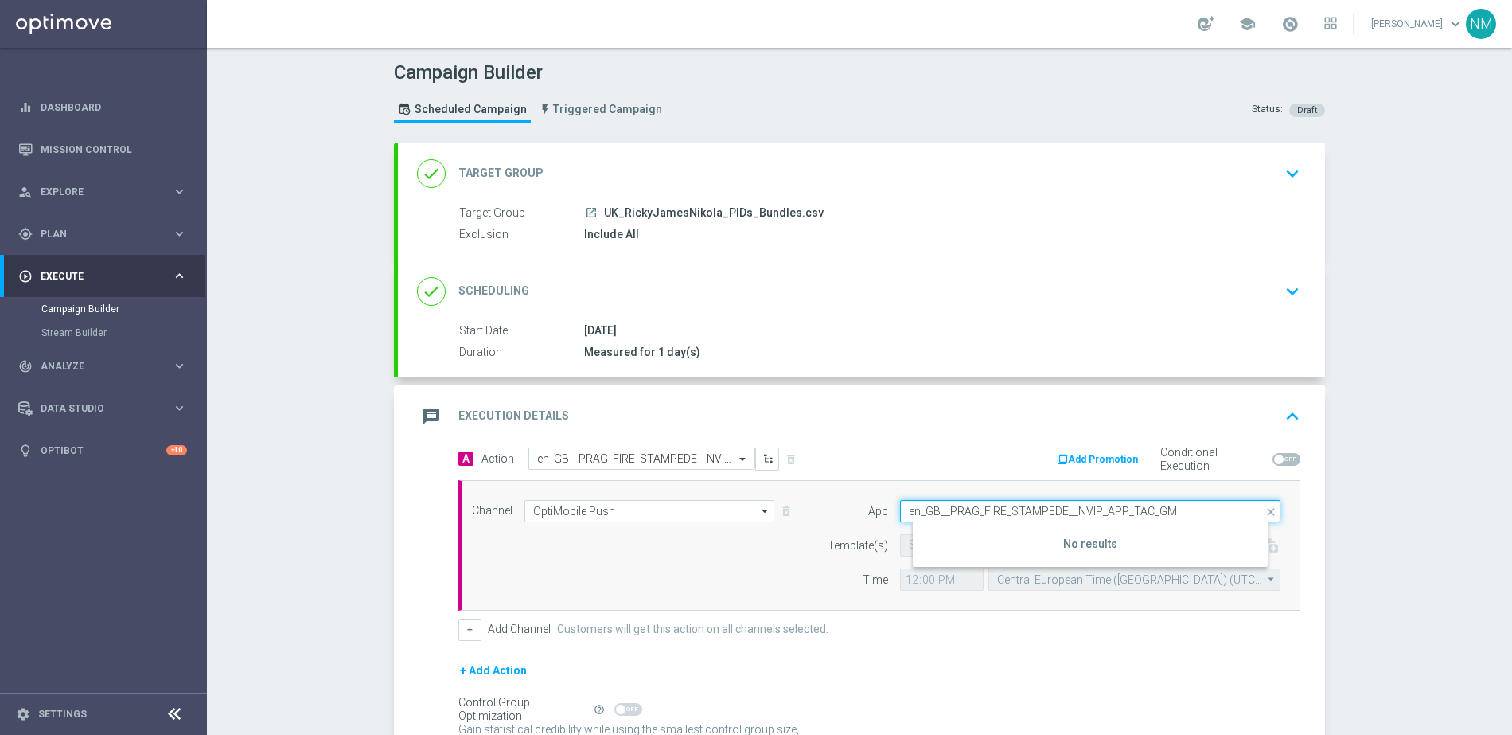
click at [964, 513] on input "en_GB__PRAG_FIRE_STAMPEDE__NVIP_APP_TAC_GM" at bounding box center [1090, 511] width 380 height 22
click at [965, 513] on input "en_GB__PRAG_FIRE_STAMPEDE__NVIP_APP_TAC_GM" at bounding box center [1090, 511] width 380 height 22
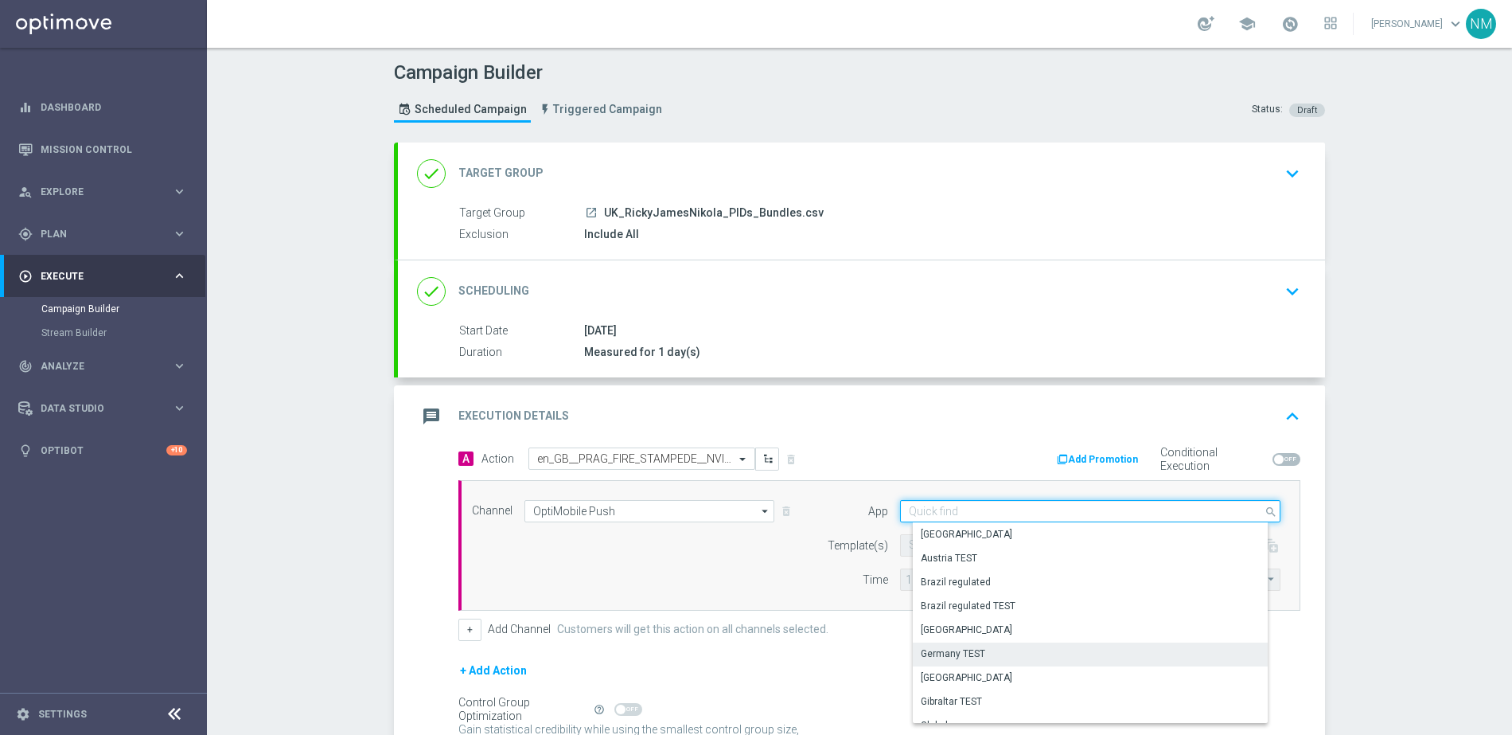
scroll to position [640, 0]
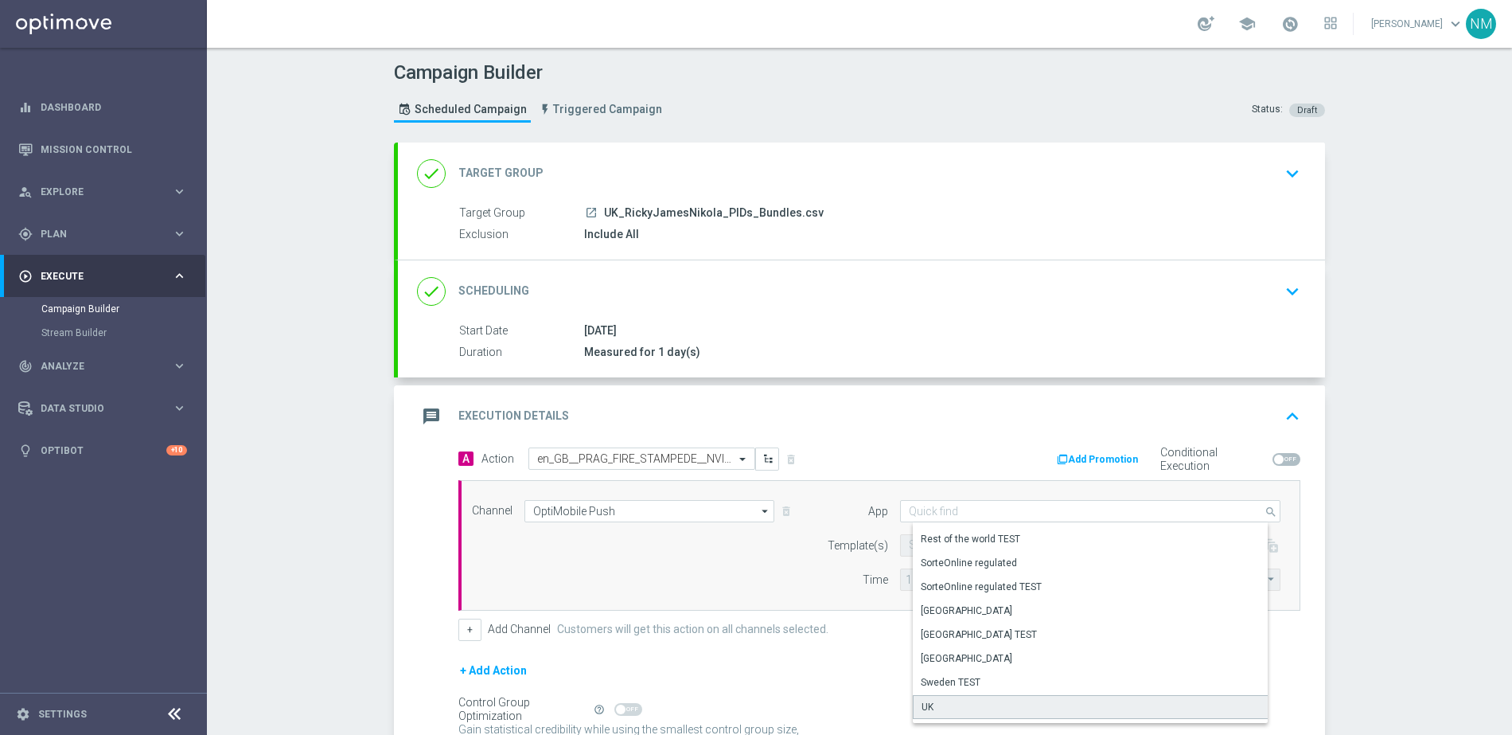
click at [969, 707] on div "UK" at bounding box center [1096, 707] width 367 height 24
type input "UK"
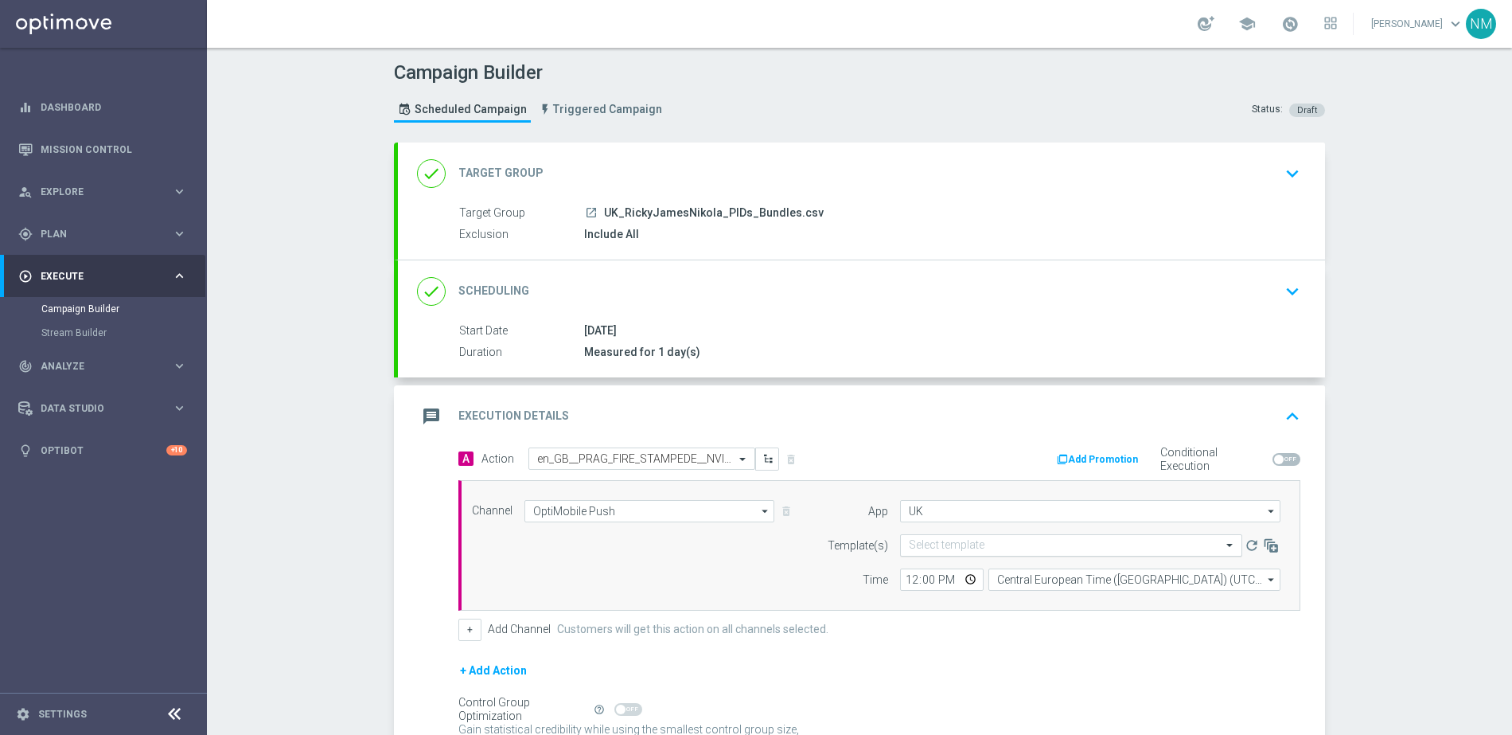
click at [1004, 541] on input "text" at bounding box center [1055, 546] width 293 height 14
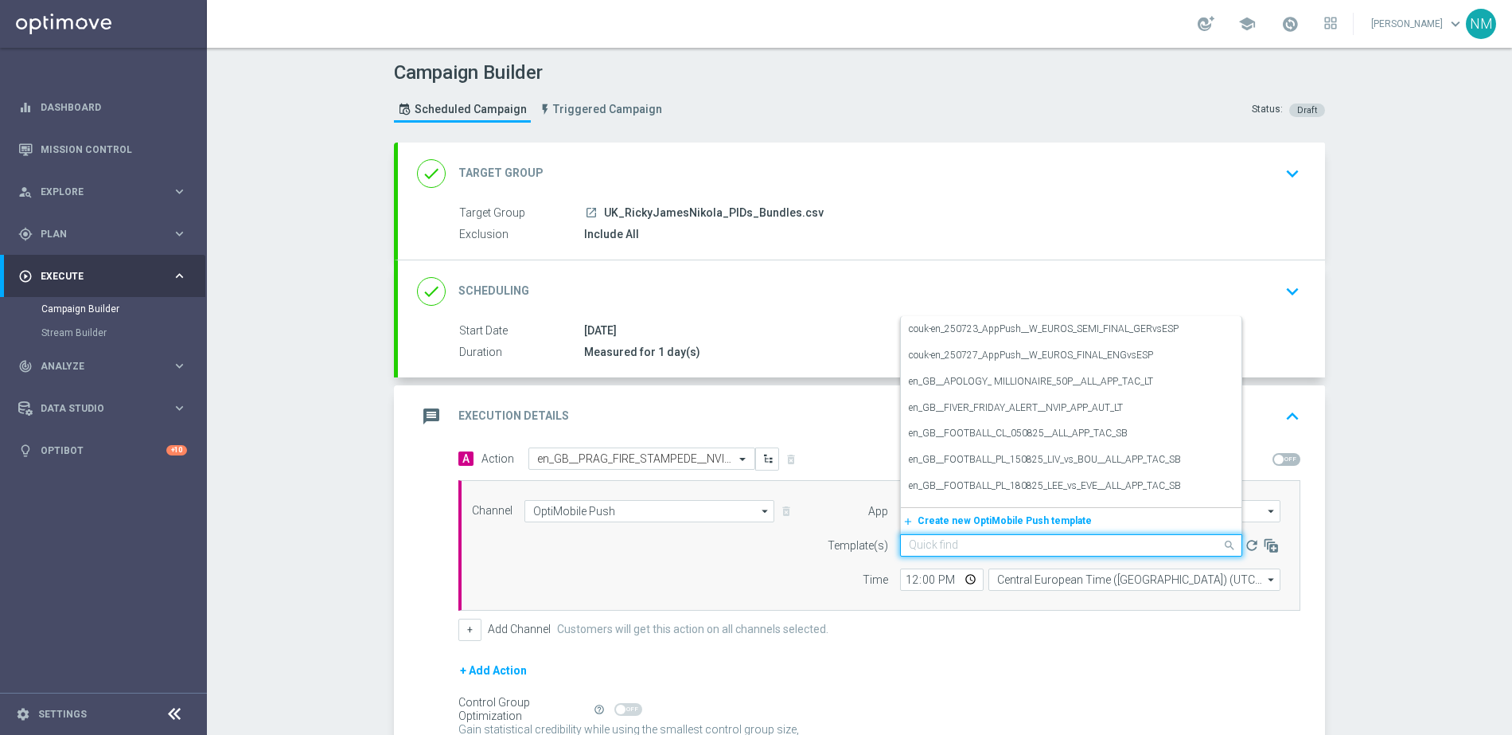
paste input "en_GB__PRAG_FIRE_STAMPEDE__NVIP_APP_TAC_GM"
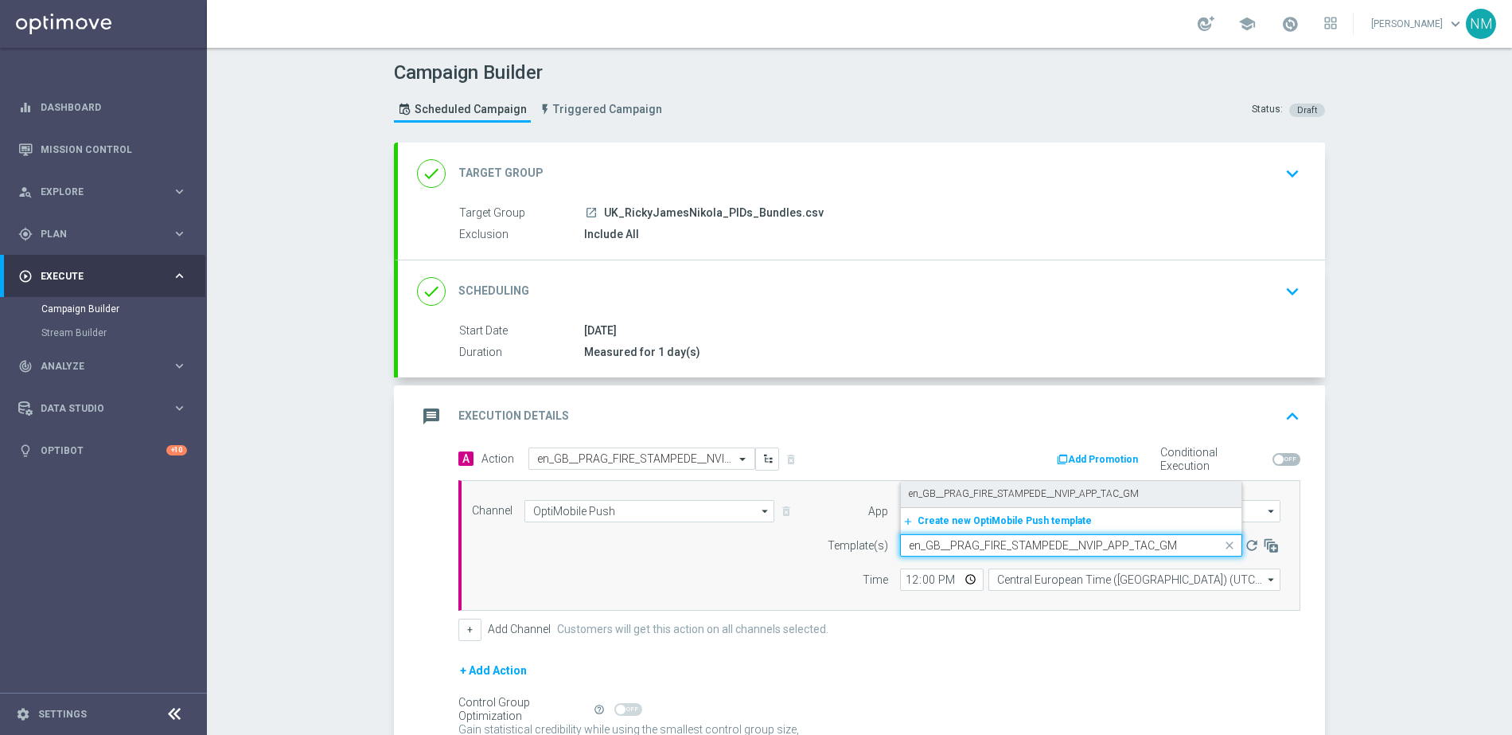
click at [1004, 493] on label "en_GB__PRAG_FIRE_STAMPEDE__NVIP_APP_TAC_GM" at bounding box center [1024, 494] width 230 height 14
type input "en_GB__PRAG_FIRE_STAMPEDE__NVIP_APP_TAC_GM"
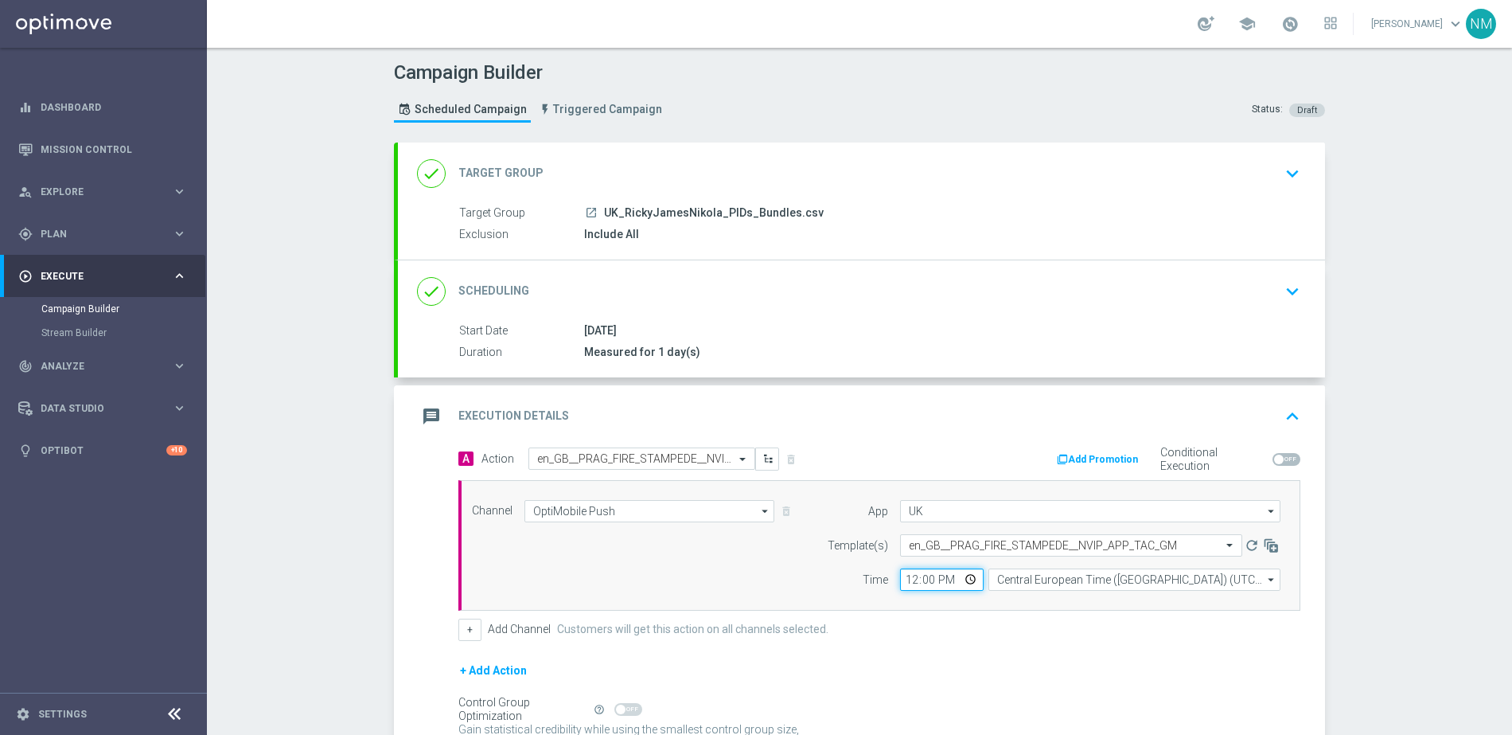
click at [965, 579] on input "12:00" at bounding box center [942, 579] width 84 height 22
type input "14:50"
click at [942, 673] on div "+ Add Action" at bounding box center [879, 681] width 842 height 40
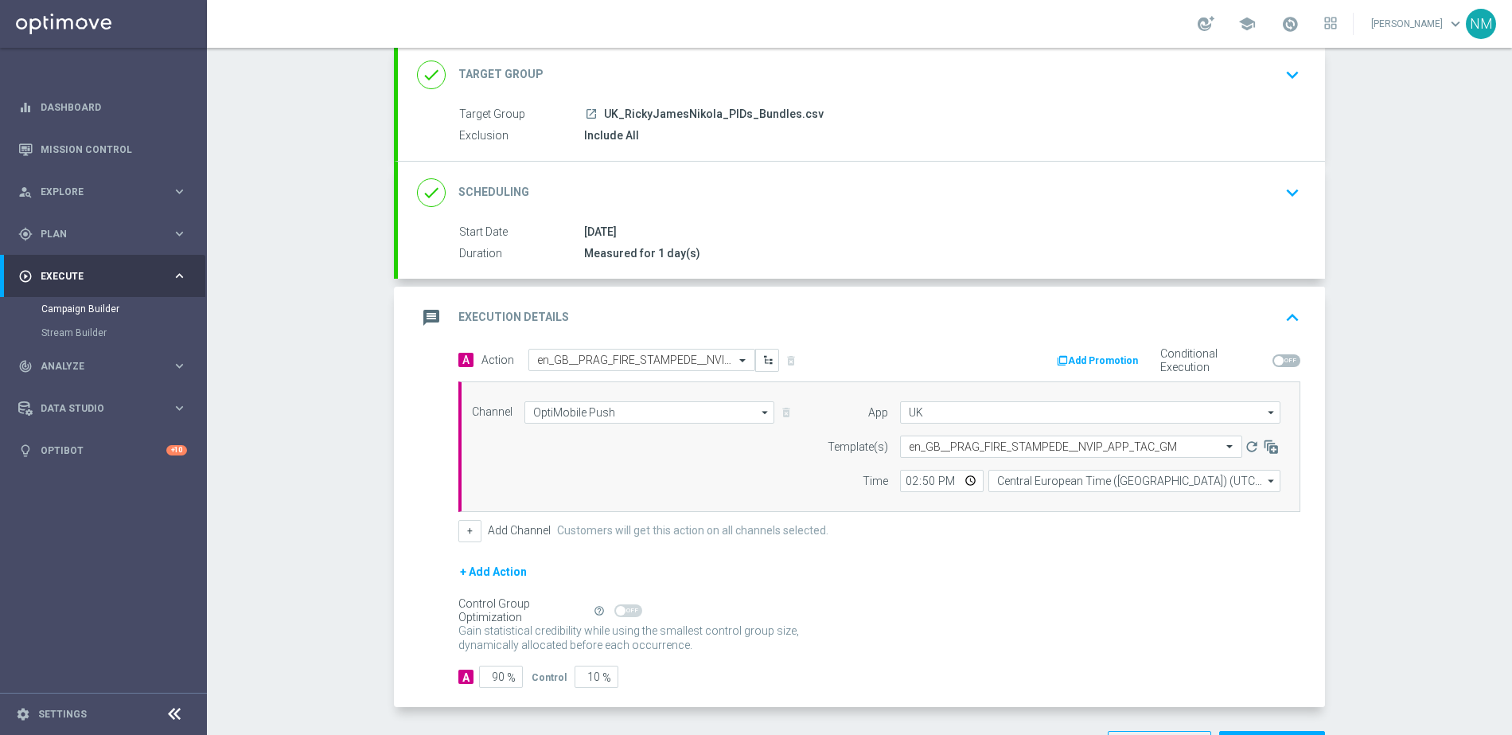
scroll to position [158, 0]
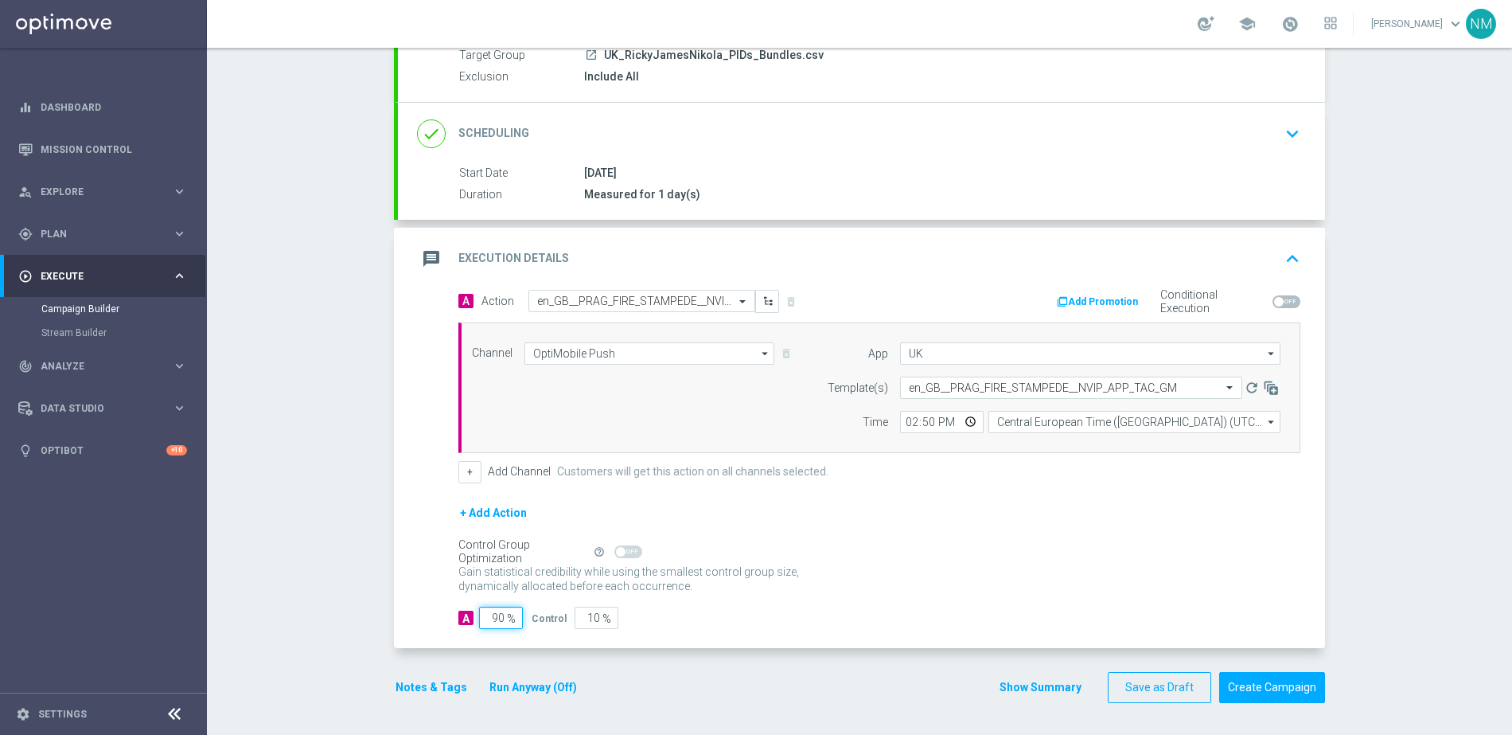
click at [493, 614] on input "90" at bounding box center [501, 618] width 44 height 22
type input "0"
type input "100"
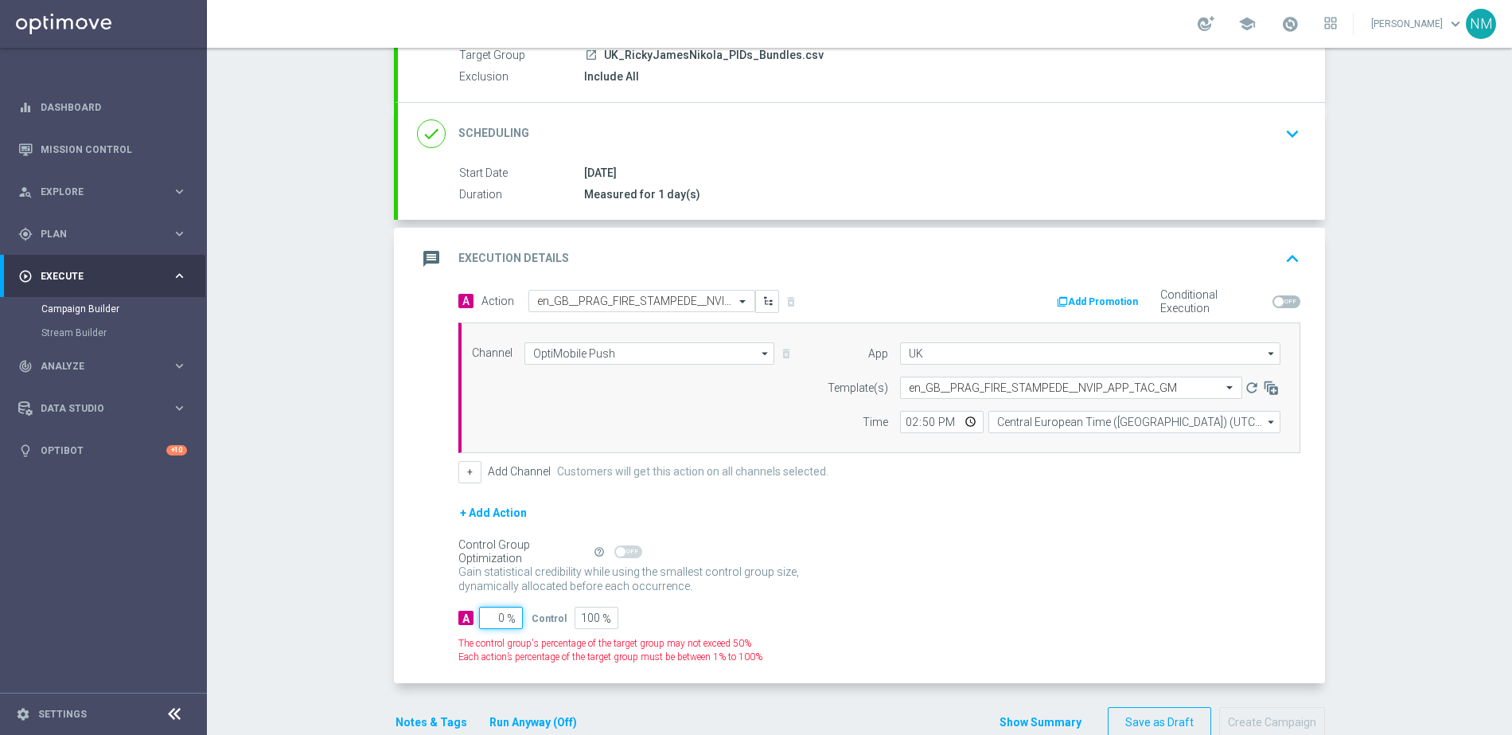
type input "10"
type input "90"
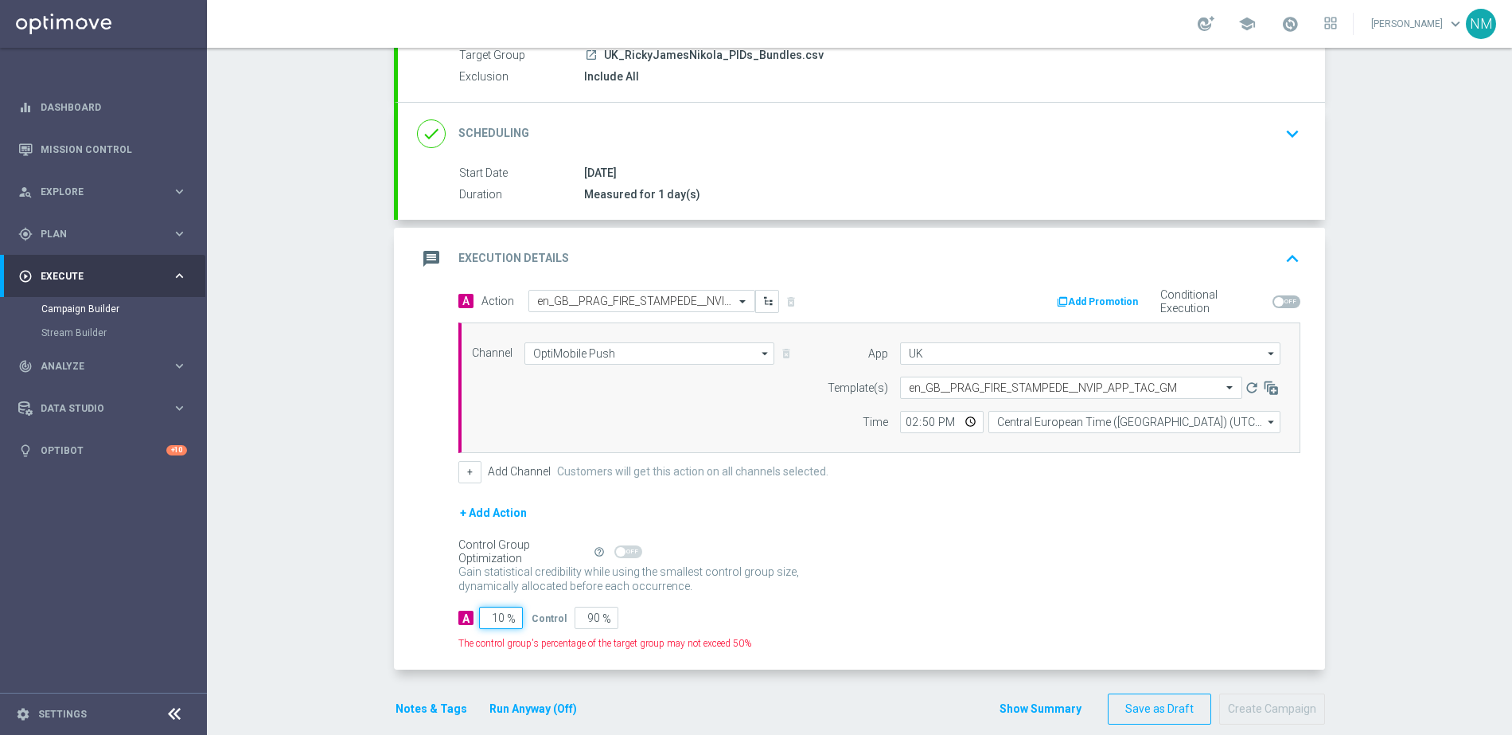
type input "100"
type input "0"
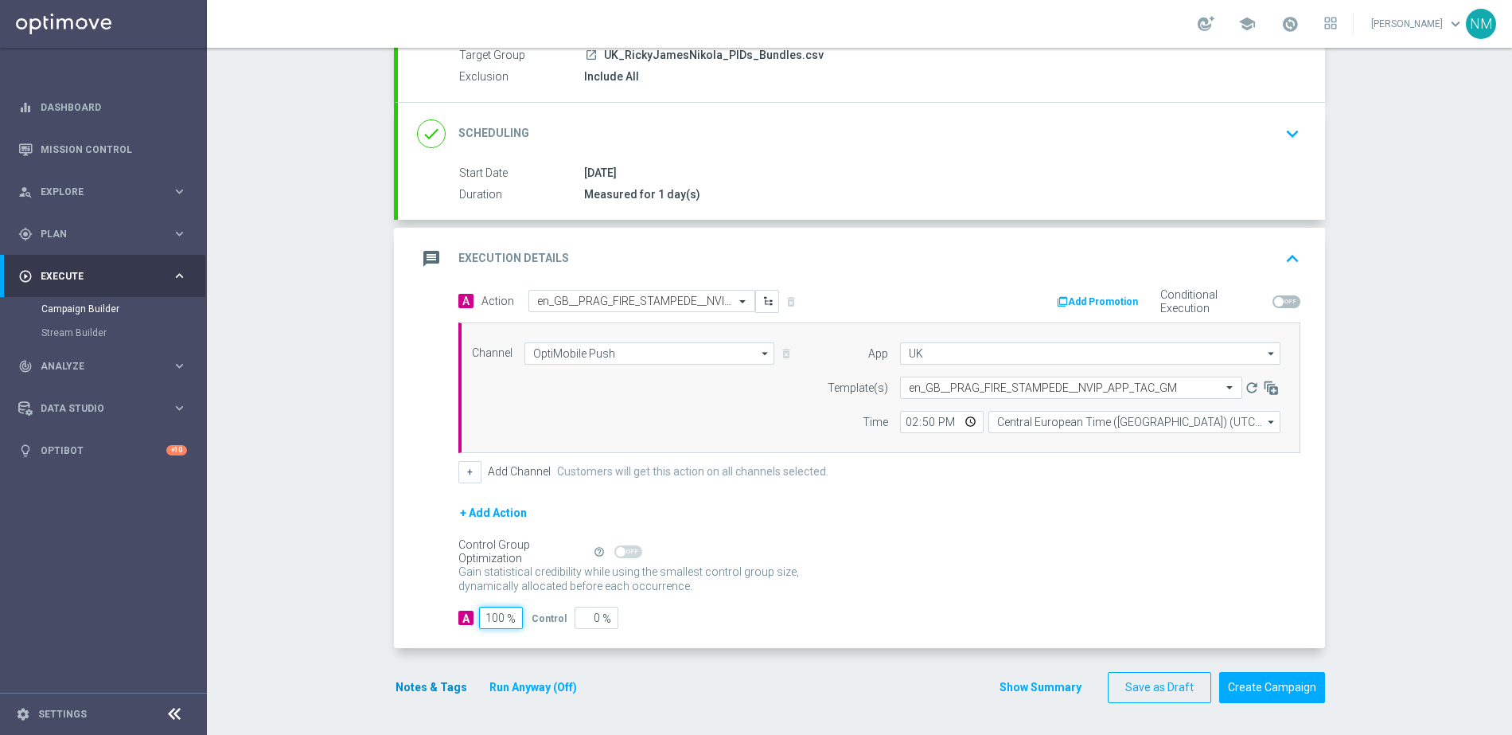
type input "100"
click at [431, 685] on button "Notes & Tags" at bounding box center [431, 687] width 75 height 20
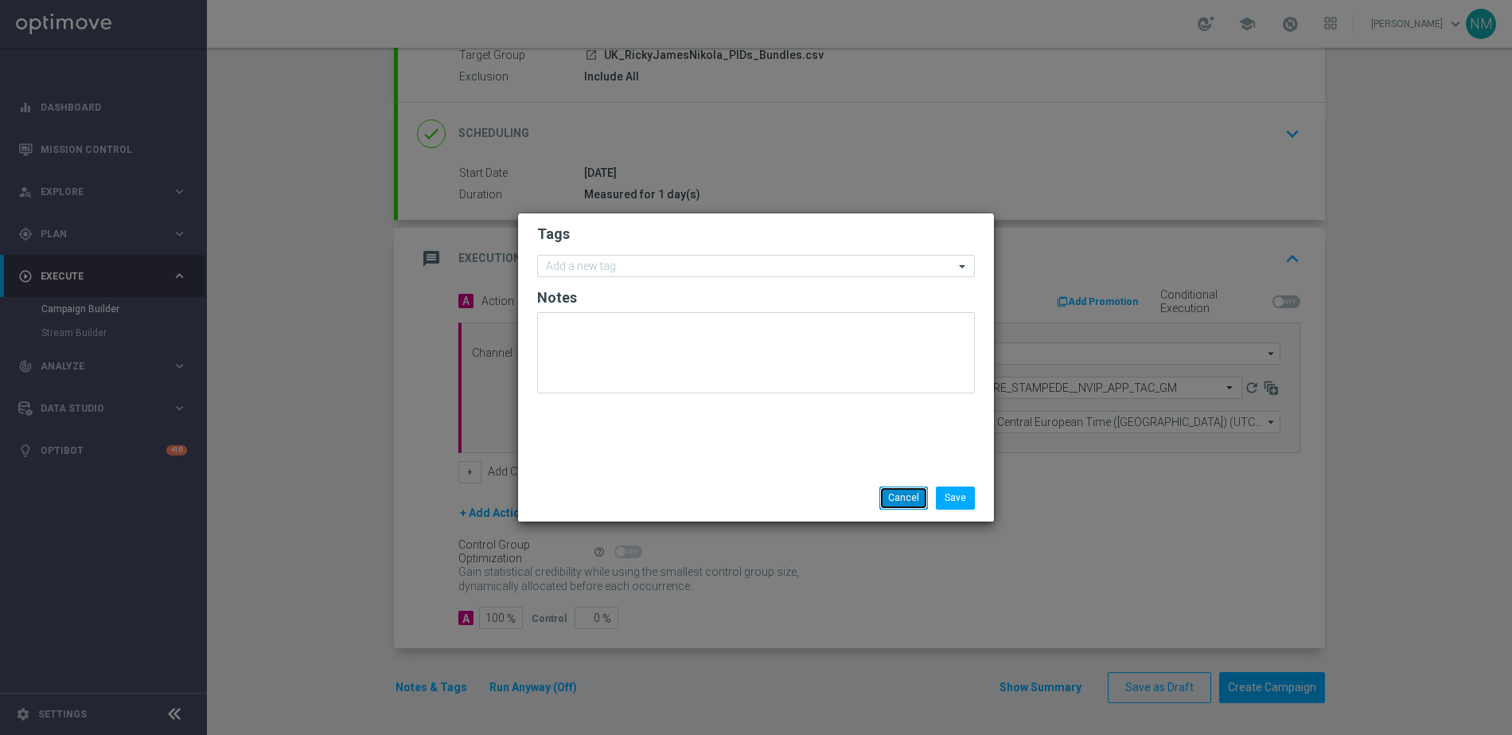
click at [908, 493] on button "Cancel" at bounding box center [904, 497] width 49 height 22
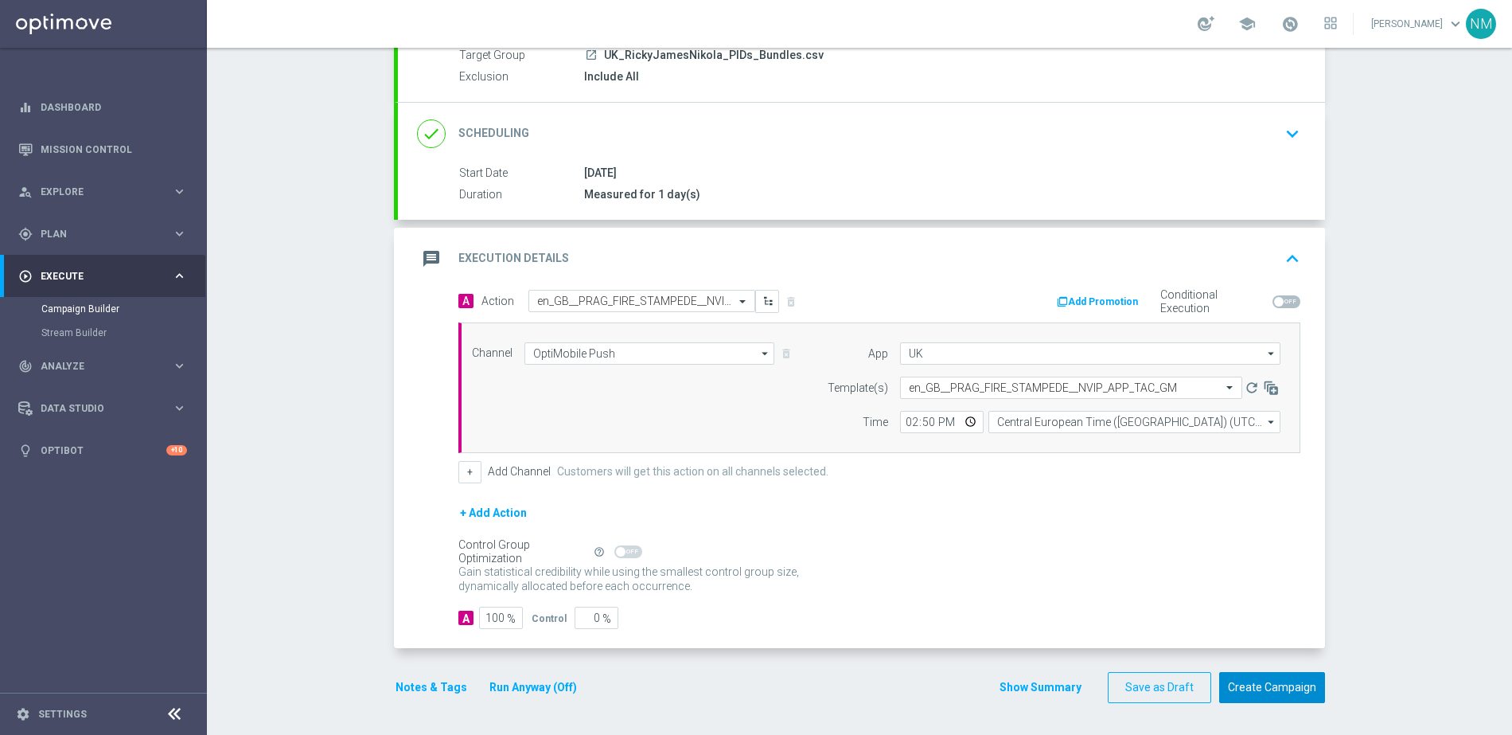
click at [1250, 688] on button "Create Campaign" at bounding box center [1272, 687] width 106 height 31
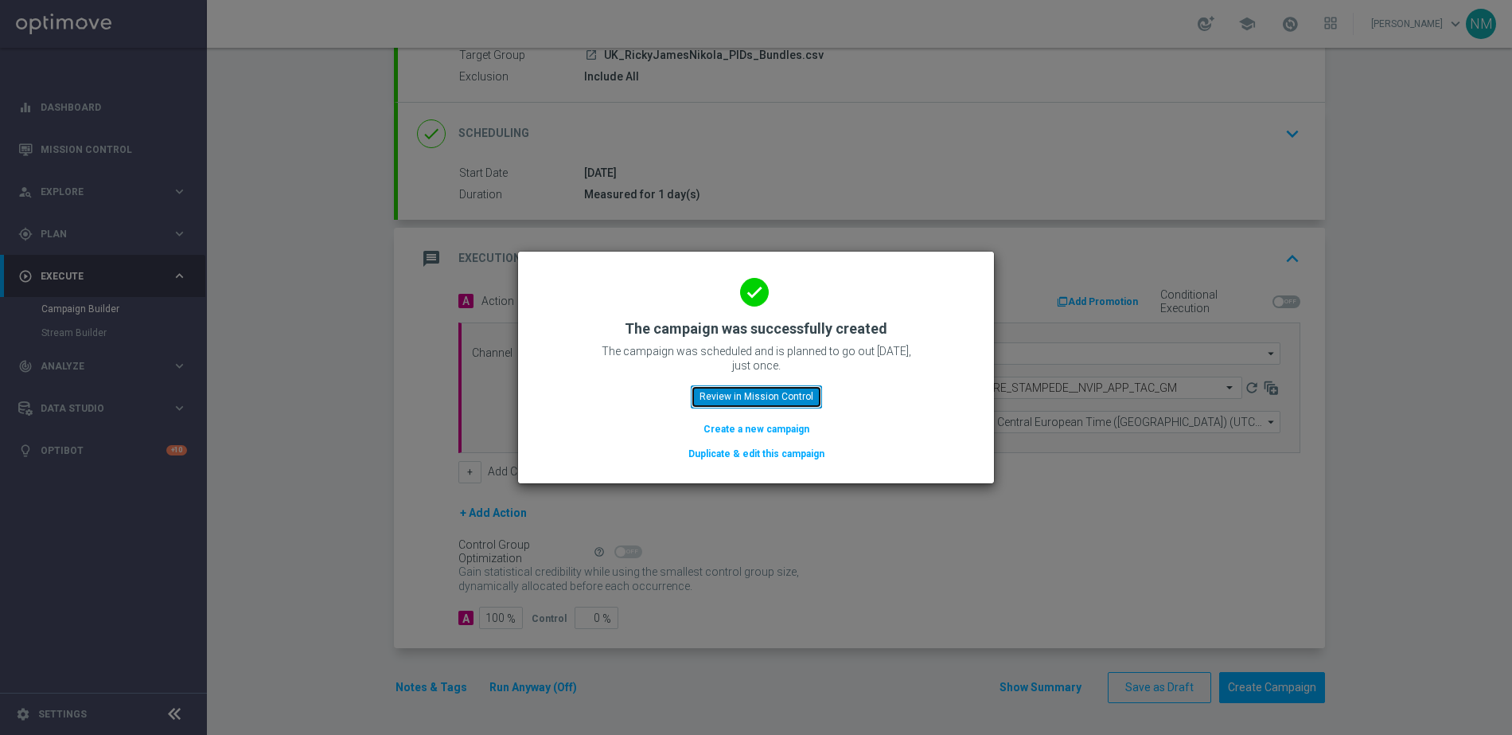
click at [763, 389] on button "Review in Mission Control" at bounding box center [756, 396] width 131 height 22
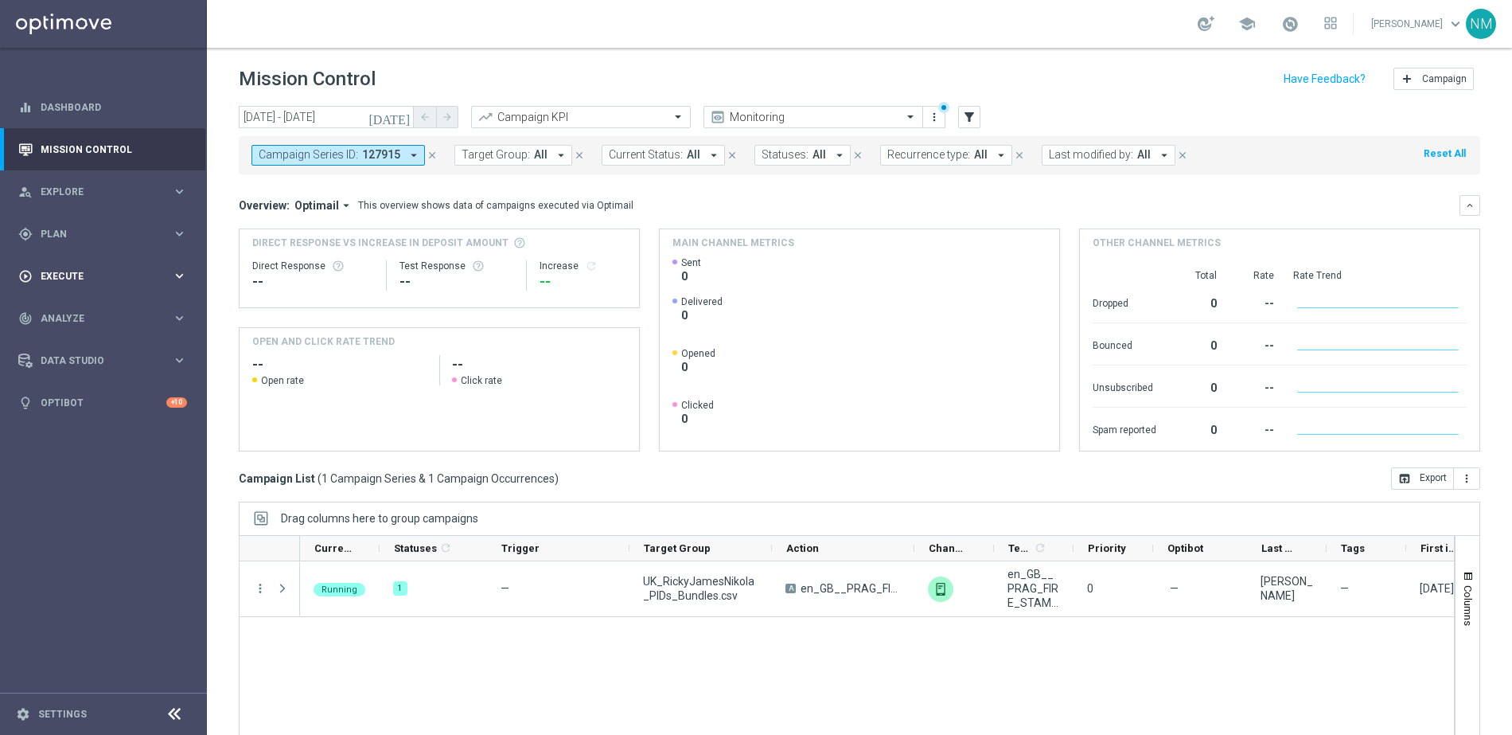
click at [90, 271] on span "Execute" at bounding box center [106, 276] width 131 height 10
click at [80, 359] on div "track_changes Analyze" at bounding box center [95, 366] width 154 height 14
click at [82, 222] on div "gps_fixed Plan keyboard_arrow_right" at bounding box center [102, 234] width 205 height 42
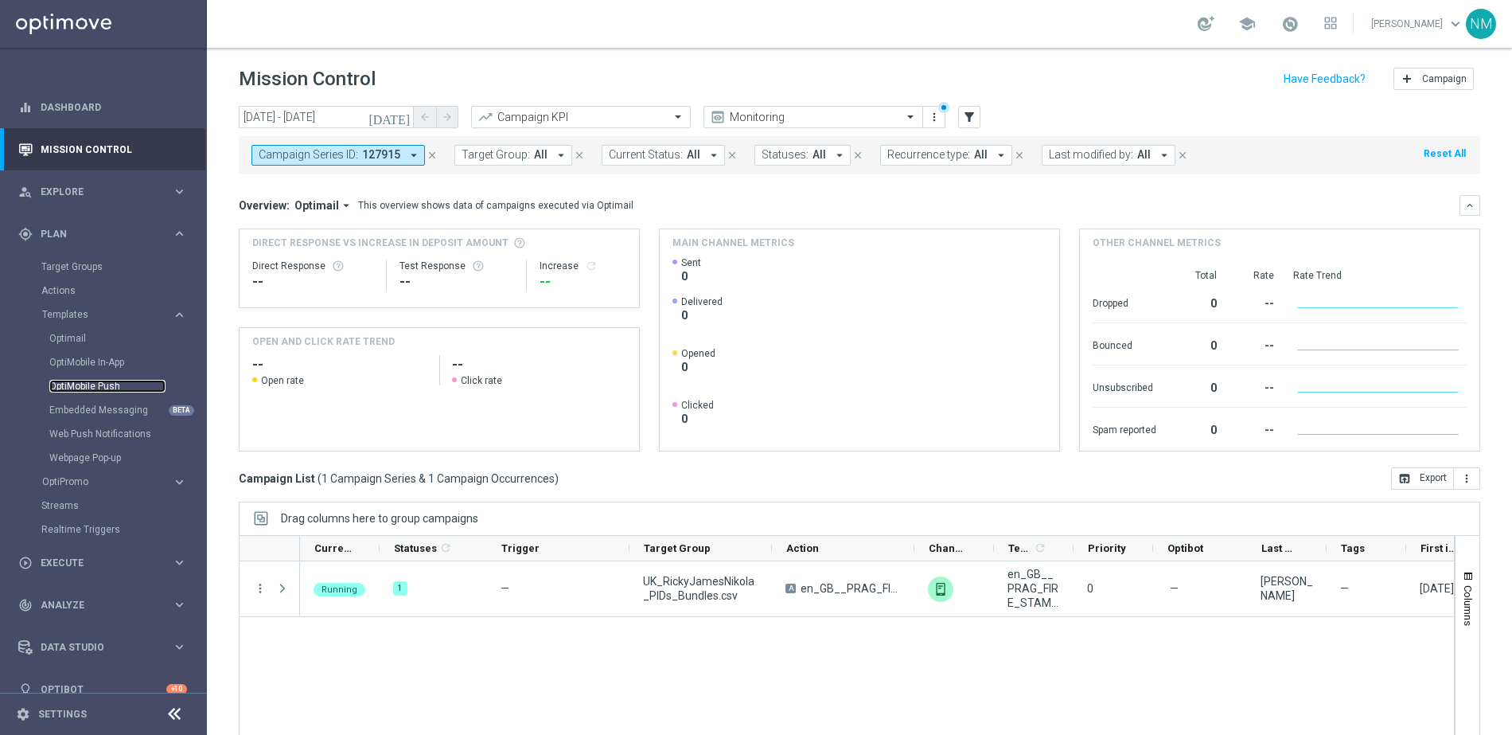
click at [84, 384] on link "OptiMobile Push" at bounding box center [107, 386] width 116 height 13
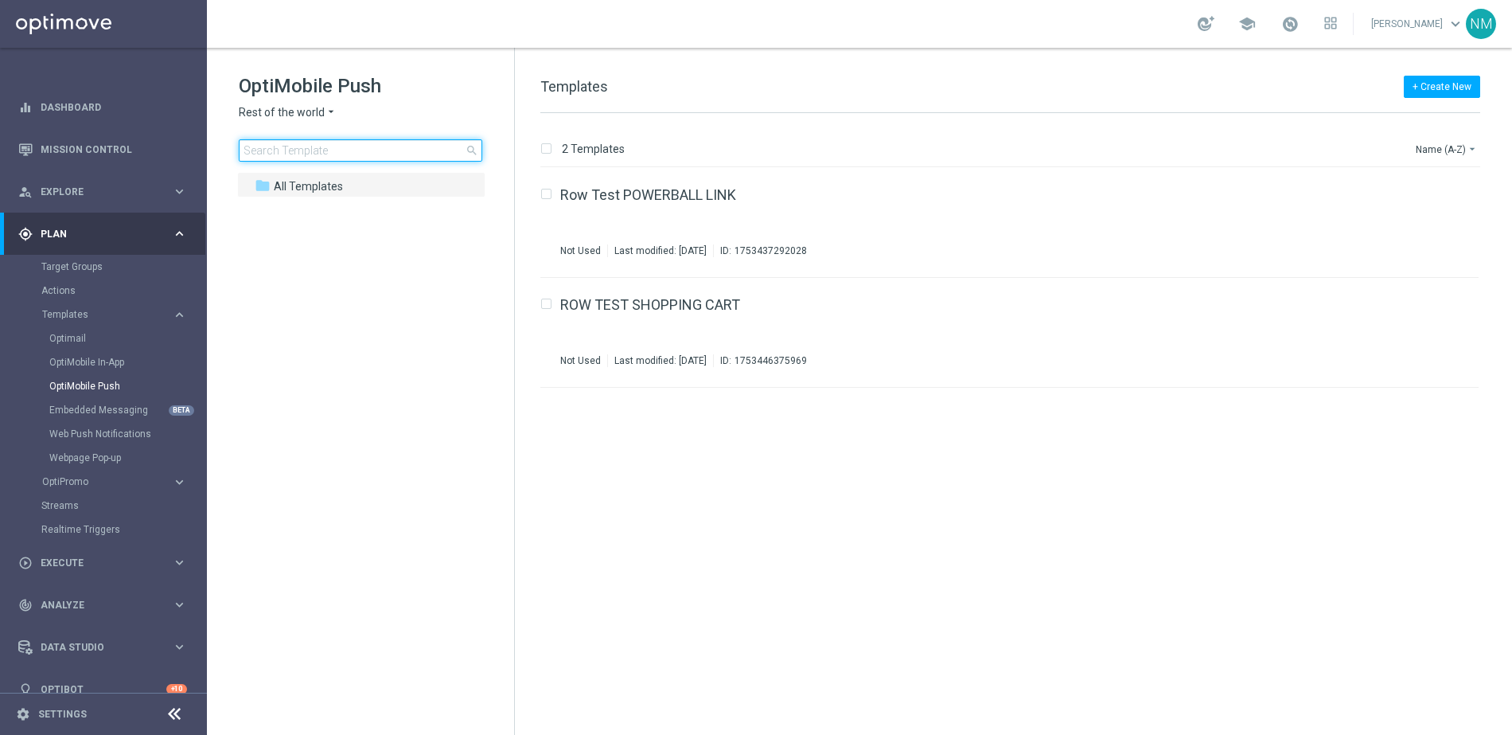
click at [406, 143] on input at bounding box center [361, 150] width 244 height 22
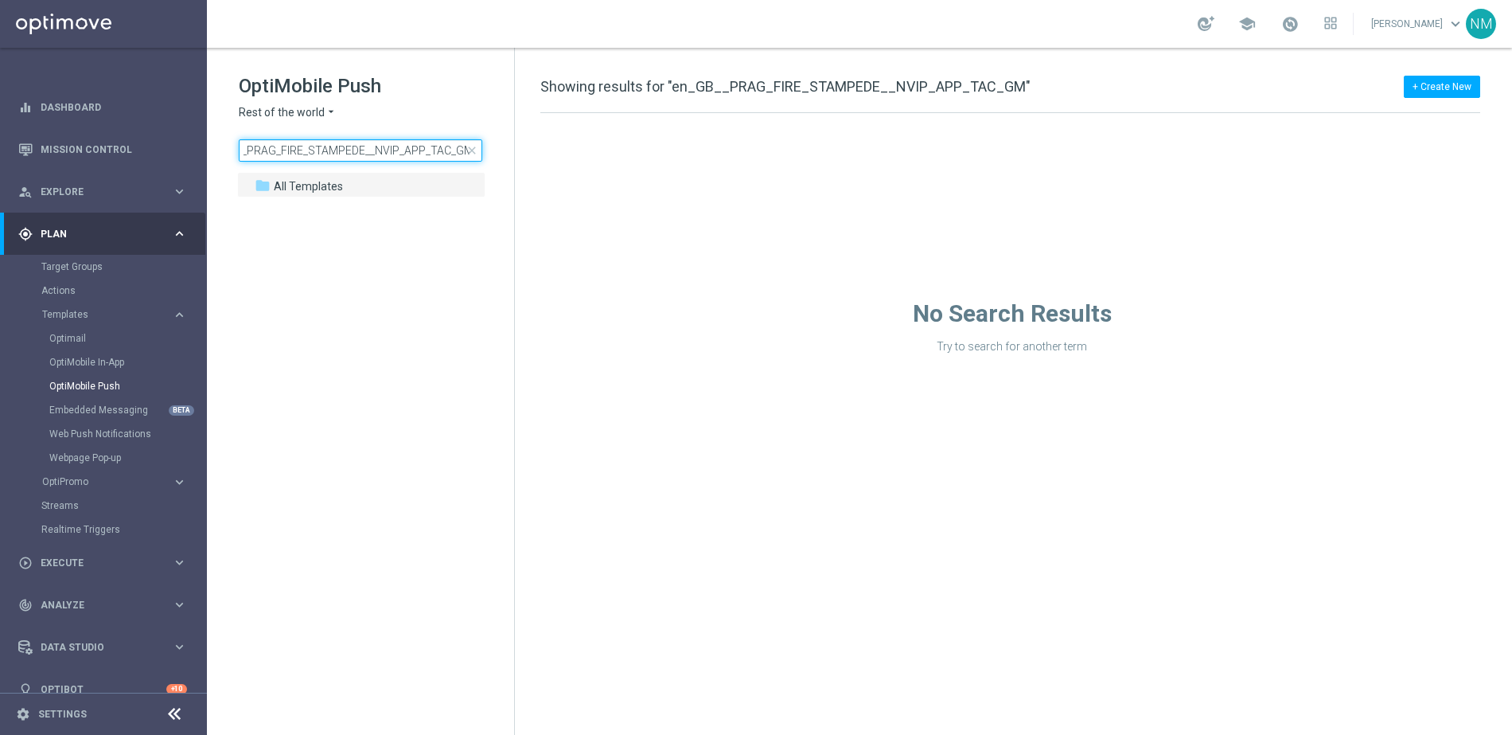
type input "en_GB__PRAG_FIRE_STAMPEDE__NVIP_APP_TAC_GM"
click at [325, 107] on icon "arrow_drop_down" at bounding box center [331, 112] width 13 height 15
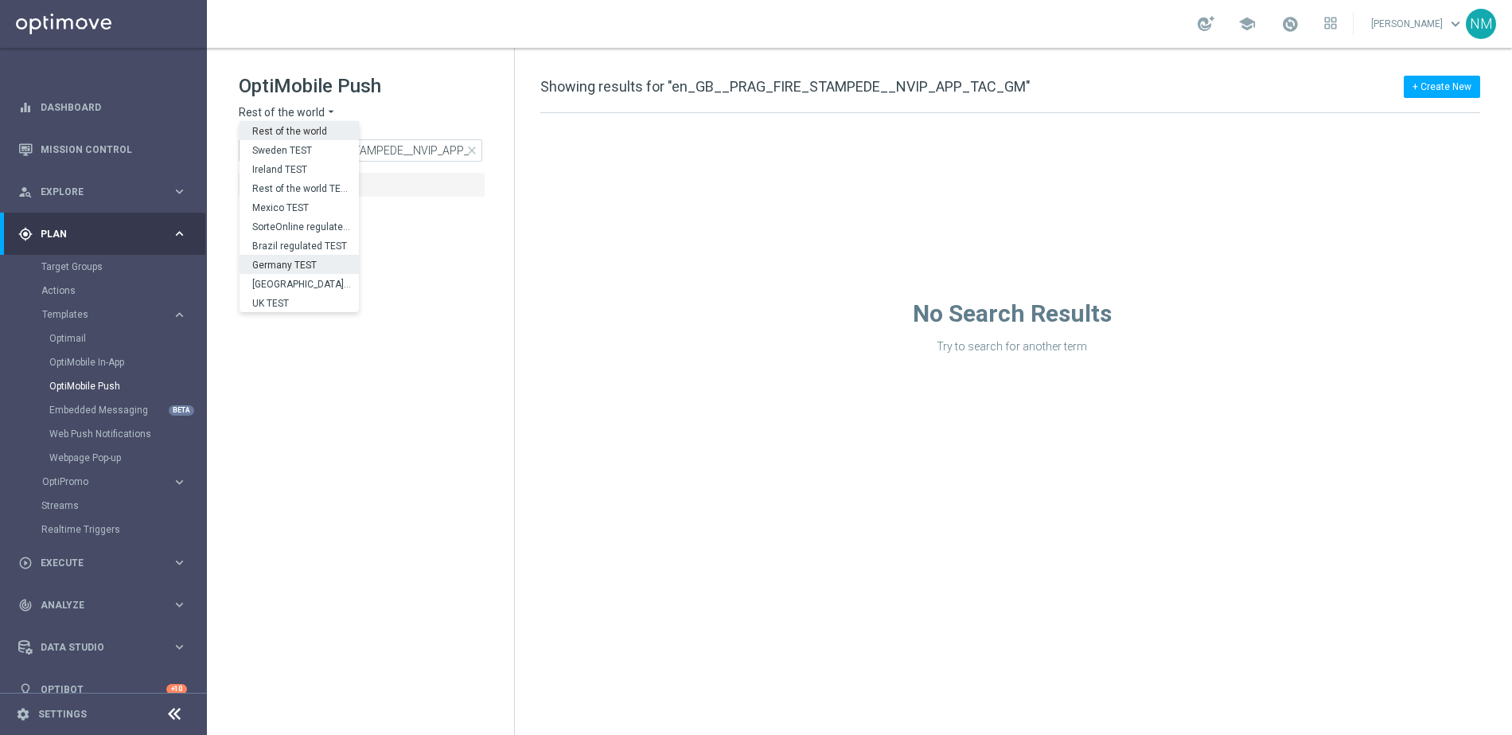
scroll to position [497, 0]
click at [293, 282] on div "UK" at bounding box center [299, 283] width 119 height 19
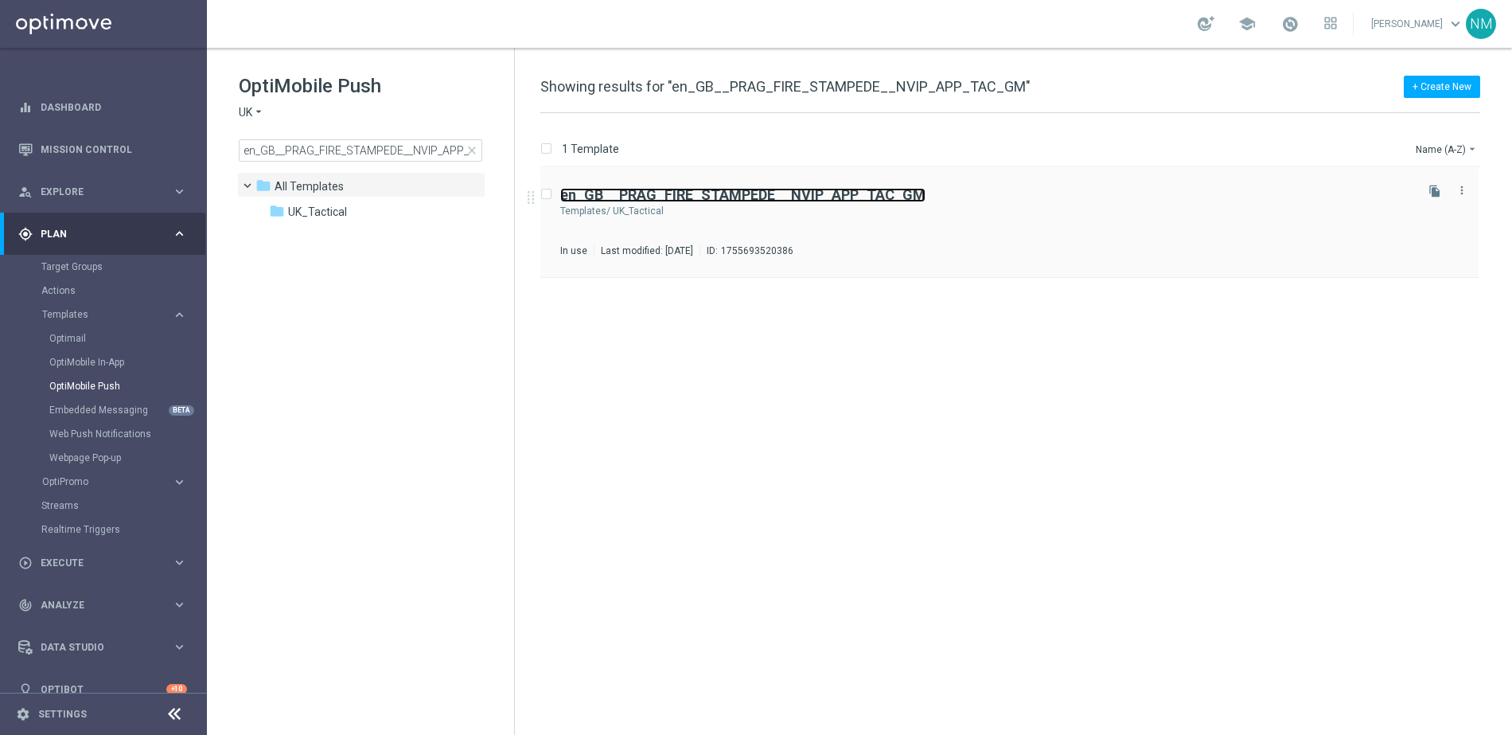
click at [883, 189] on b "en_GB__PRAG_FIRE_STAMPEDE__NVIP_APP_TAC_GM" at bounding box center [742, 194] width 365 height 17
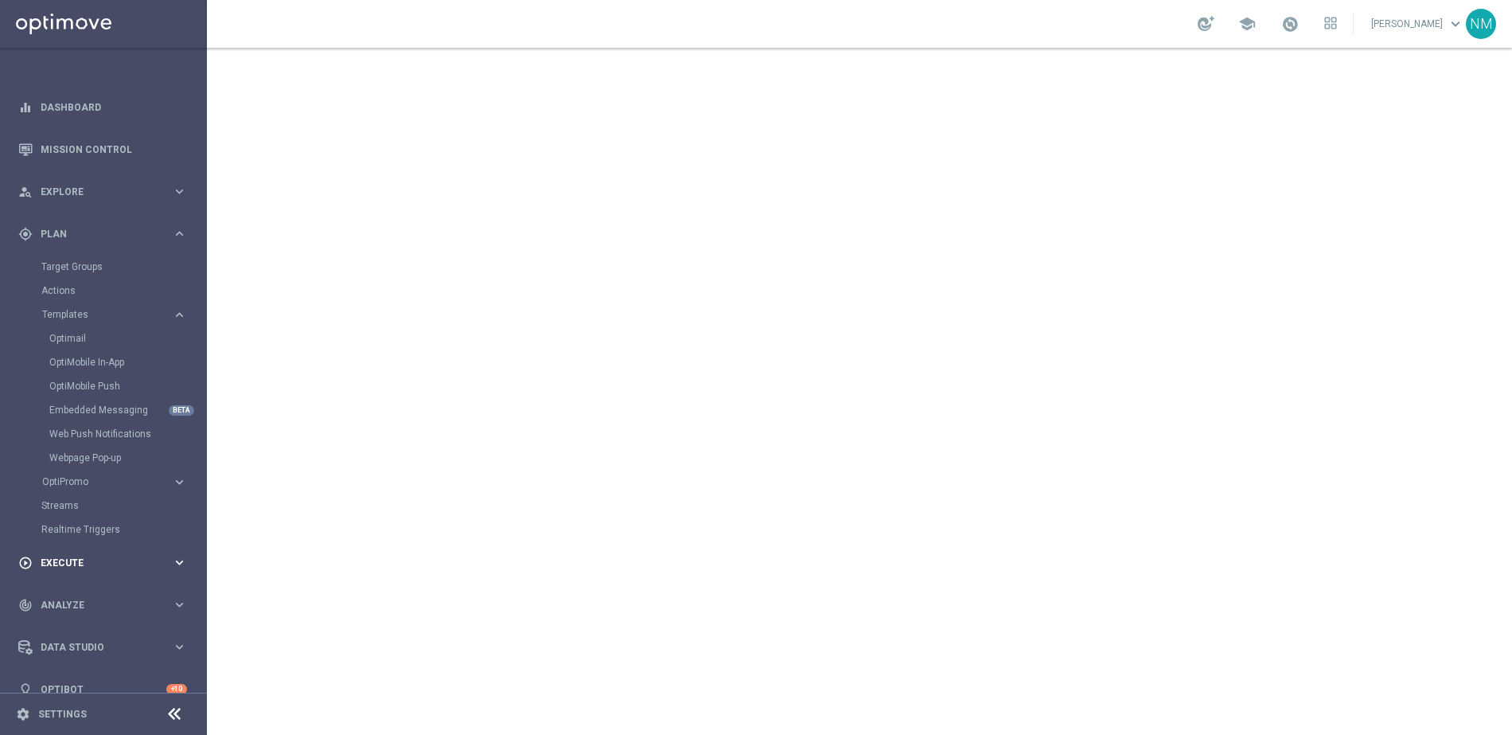
click at [114, 571] on div "play_circle_outline Execute keyboard_arrow_right" at bounding box center [102, 562] width 205 height 42
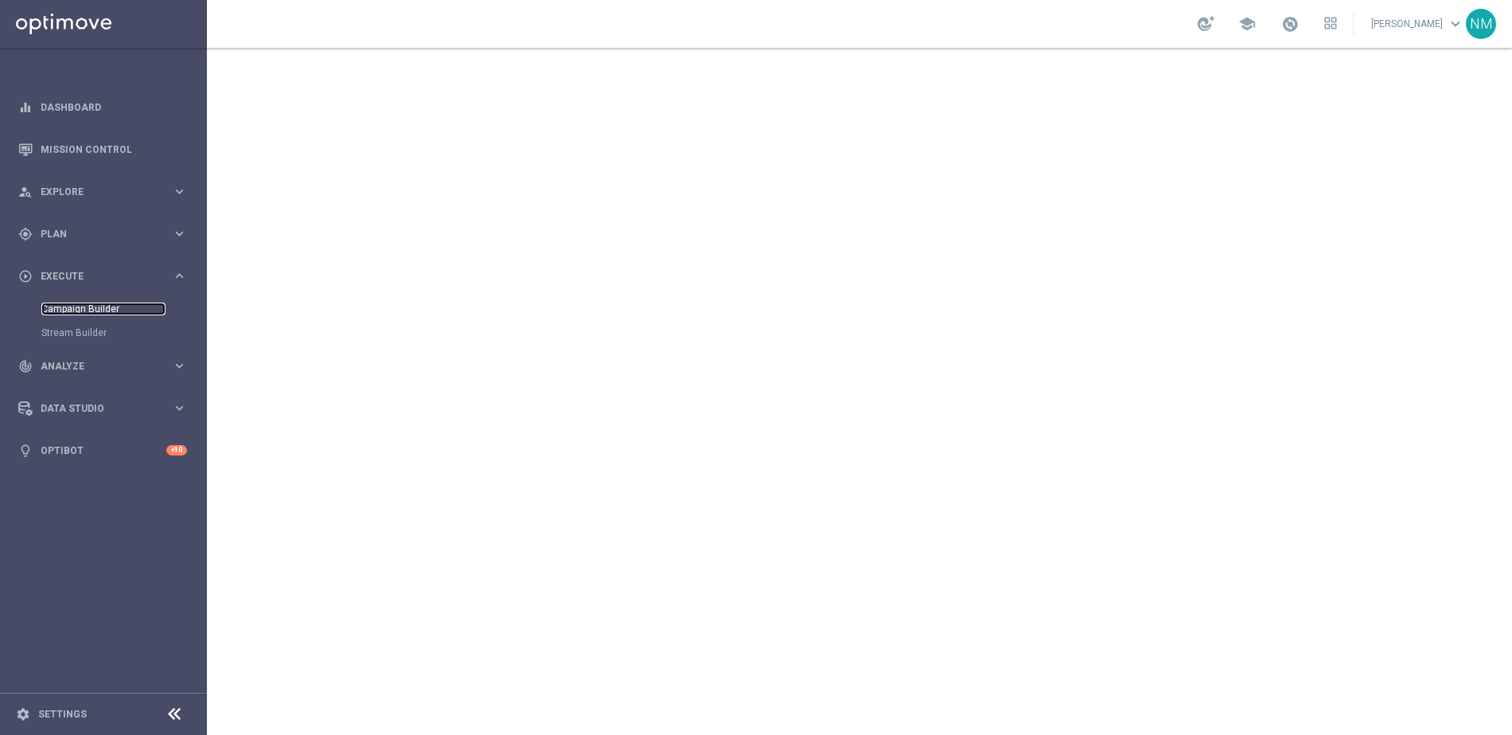
click at [101, 305] on link "Campaign Builder" at bounding box center [103, 308] width 124 height 13
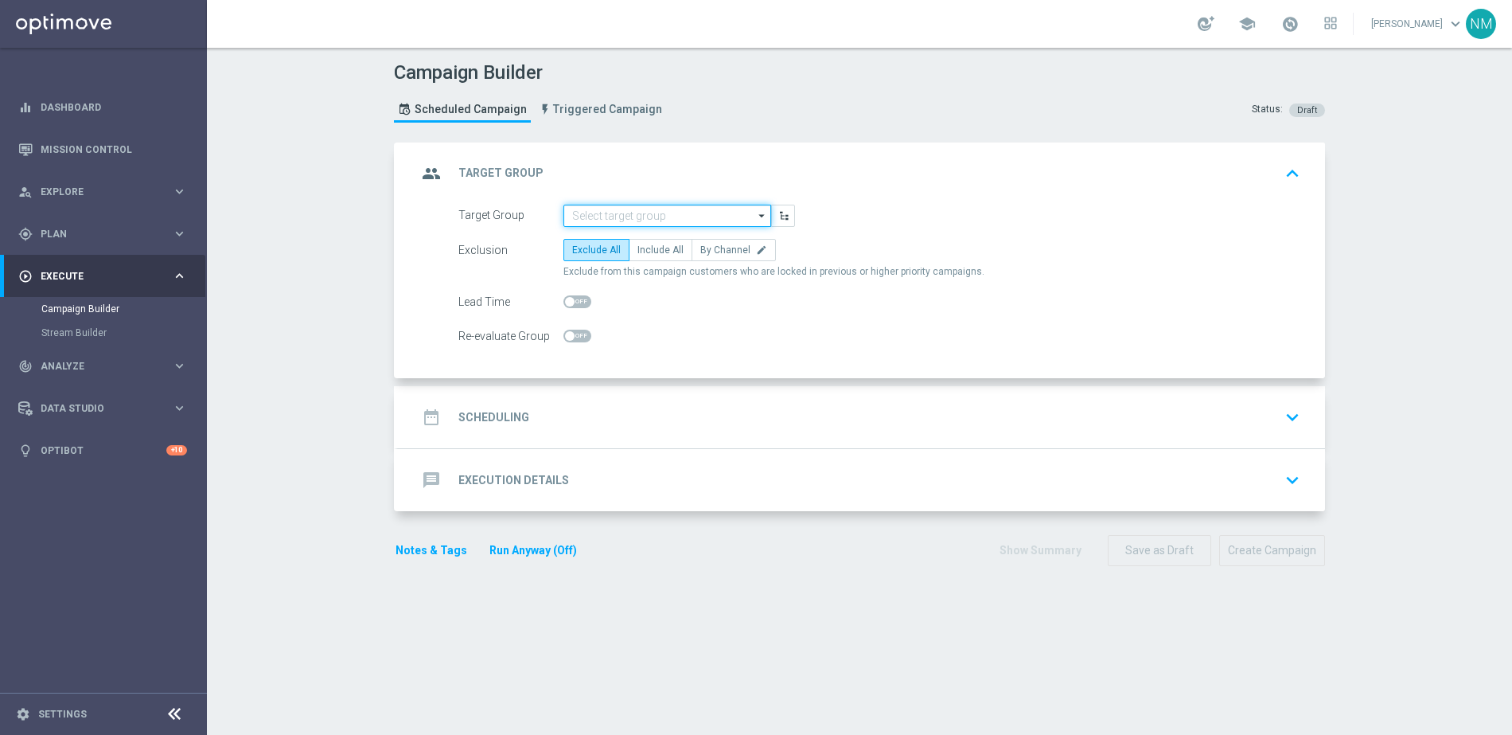
click at [618, 214] on input at bounding box center [668, 216] width 208 height 22
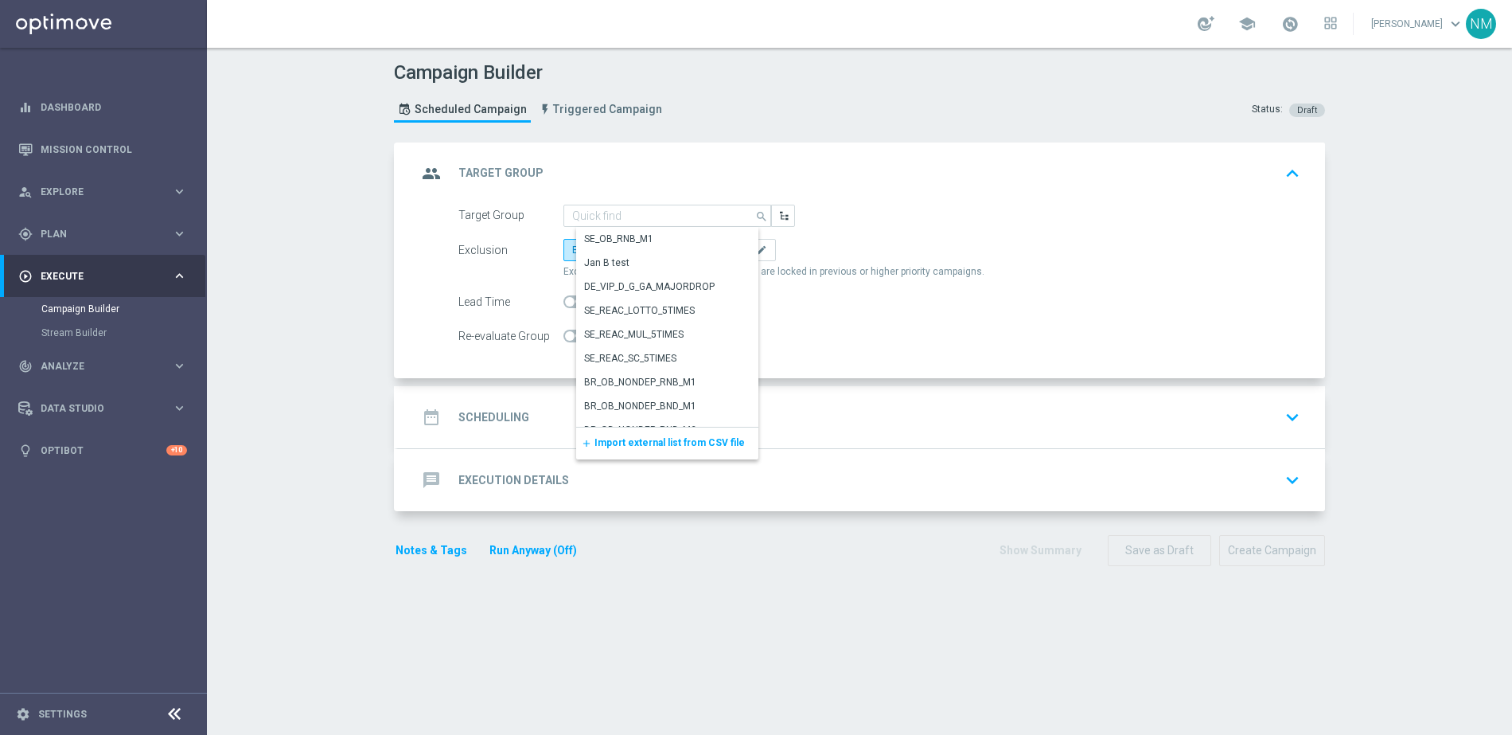
click at [671, 442] on span "Import external list from CSV file" at bounding box center [670, 442] width 150 height 11
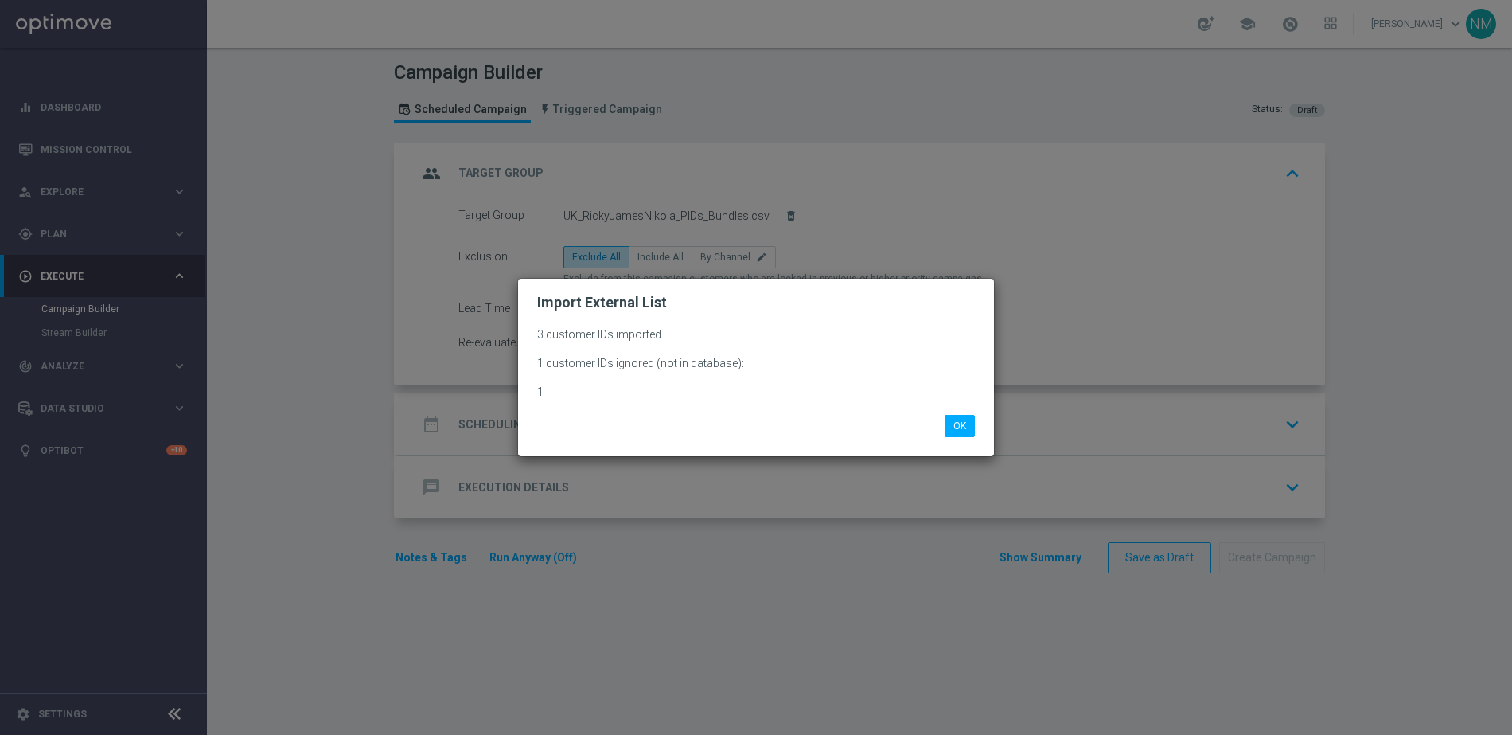
click at [942, 421] on li "OK" at bounding box center [960, 426] width 38 height 22
click at [960, 426] on button "OK" at bounding box center [960, 426] width 30 height 22
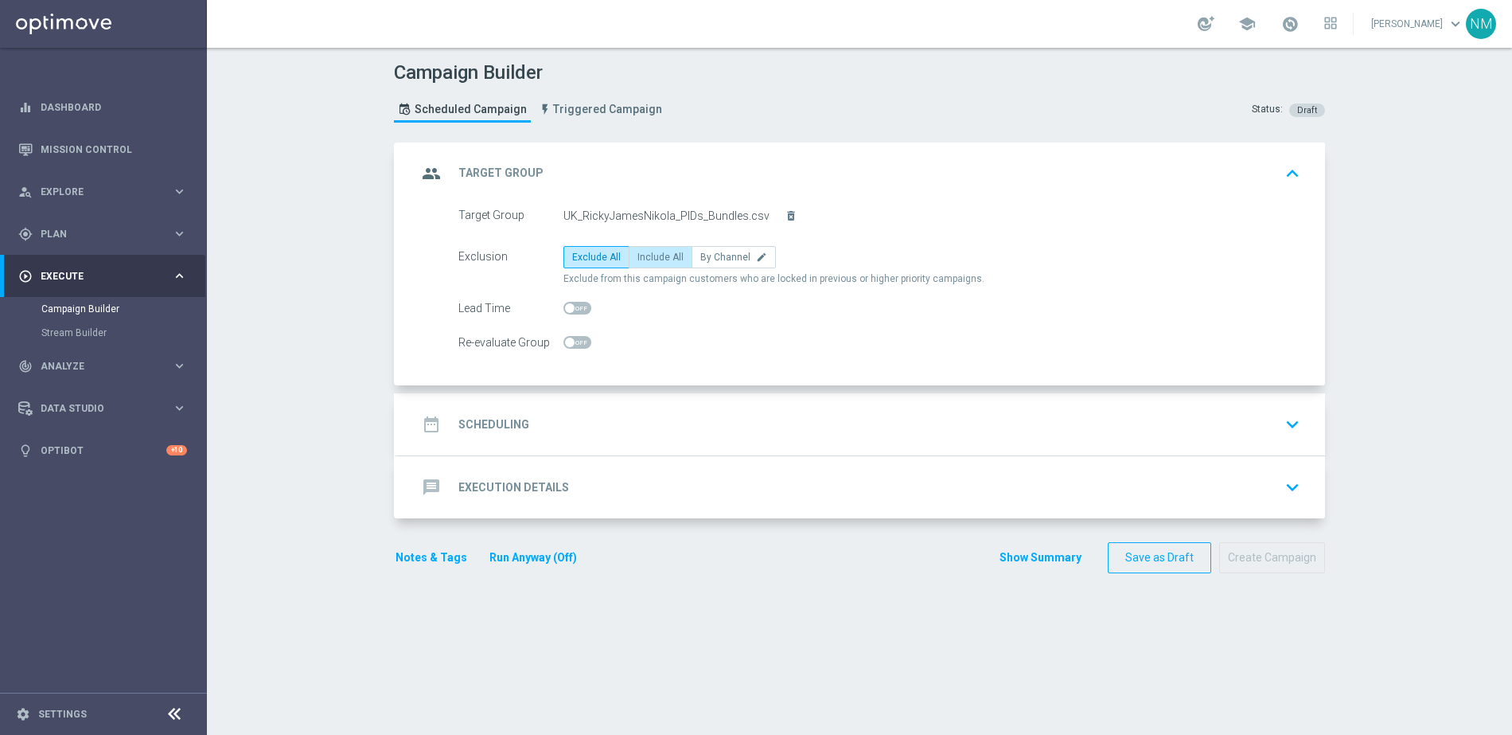
click at [655, 248] on label "Include All" at bounding box center [661, 257] width 64 height 22
click at [648, 255] on input "Include All" at bounding box center [643, 260] width 10 height 10
radio input "true"
click at [540, 413] on div "date_range Scheduling keyboard_arrow_down" at bounding box center [861, 424] width 889 height 30
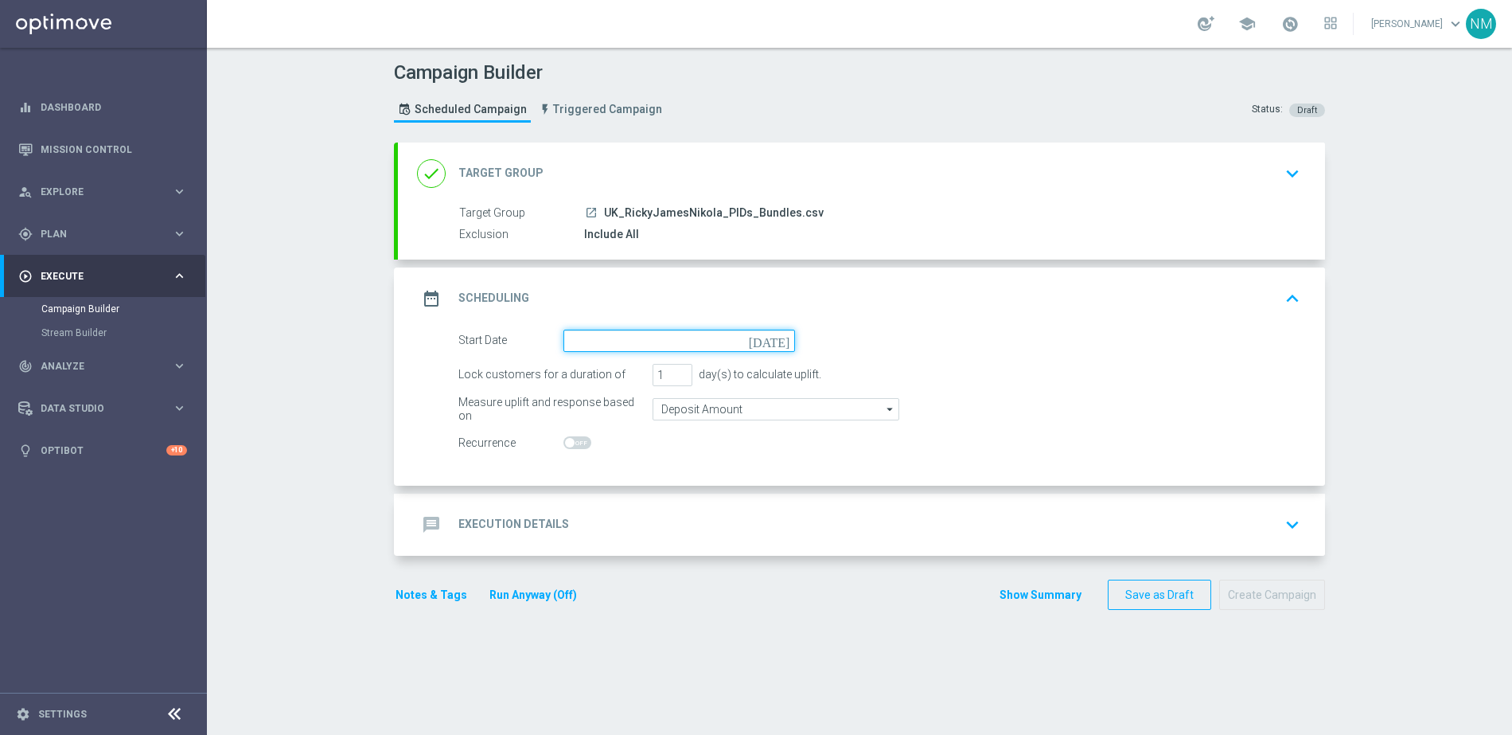
click at [633, 336] on input at bounding box center [680, 341] width 232 height 22
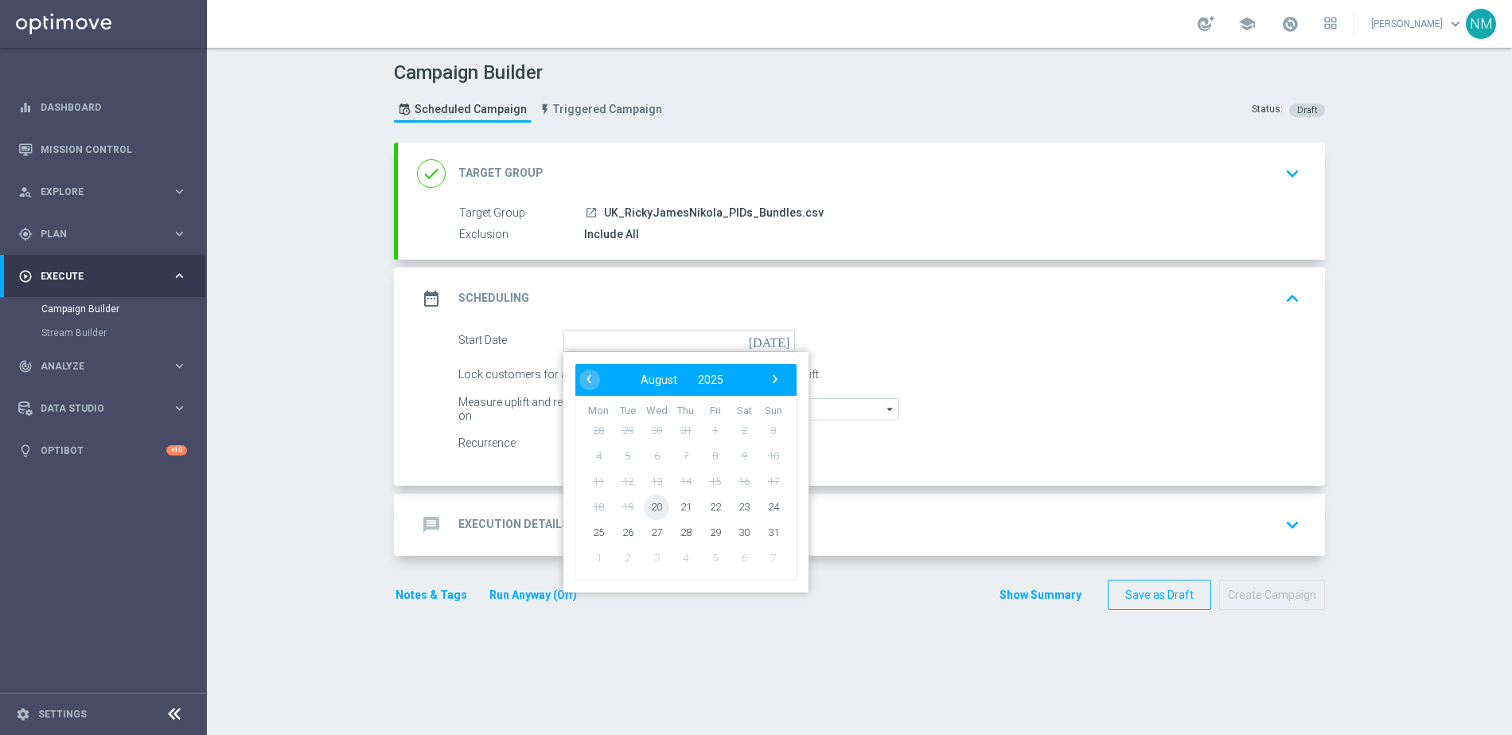
click at [646, 505] on span "20" at bounding box center [656, 505] width 25 height 25
type input "[DATE]"
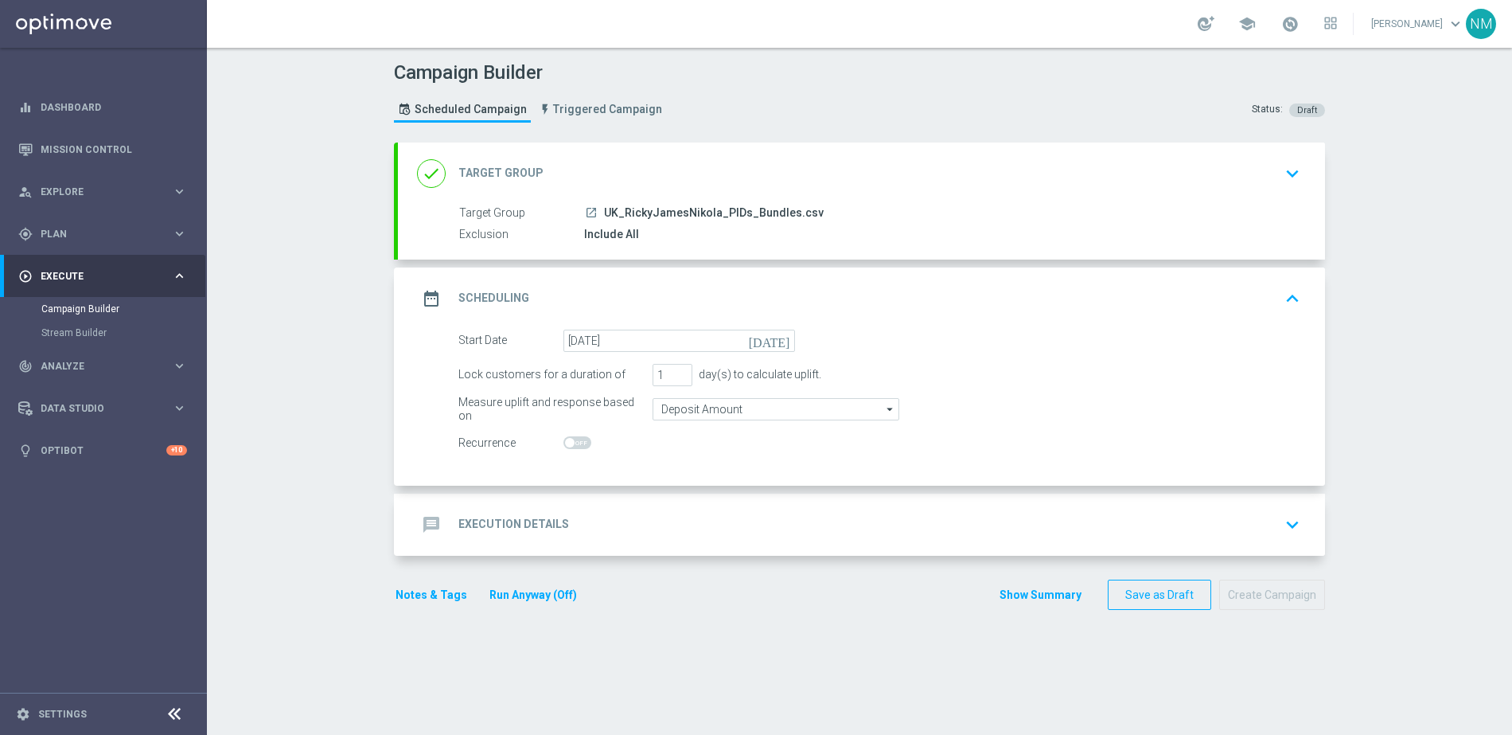
click at [560, 536] on div "message Execution Details keyboard_arrow_down" at bounding box center [861, 524] width 889 height 30
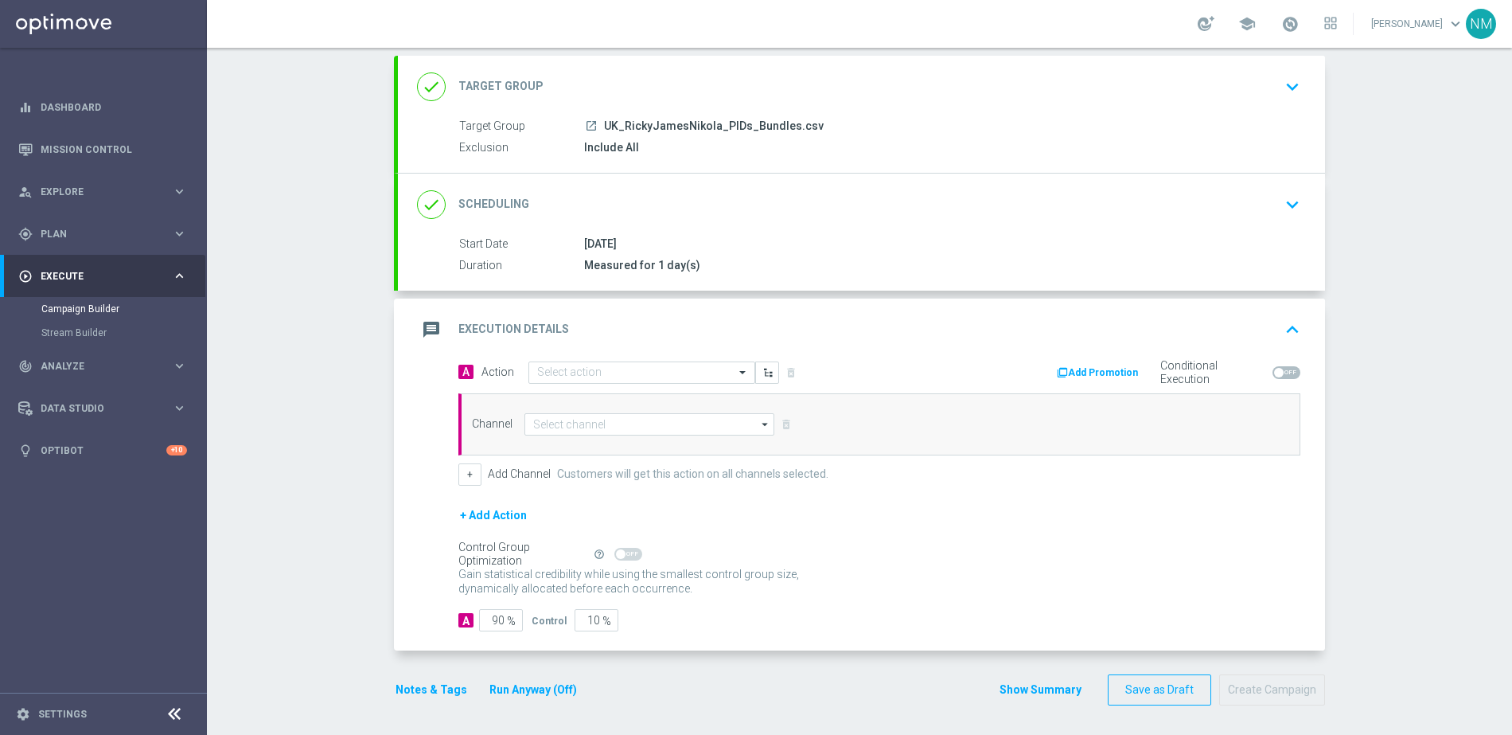
scroll to position [89, 0]
click at [567, 370] on input "text" at bounding box center [625, 371] width 177 height 14
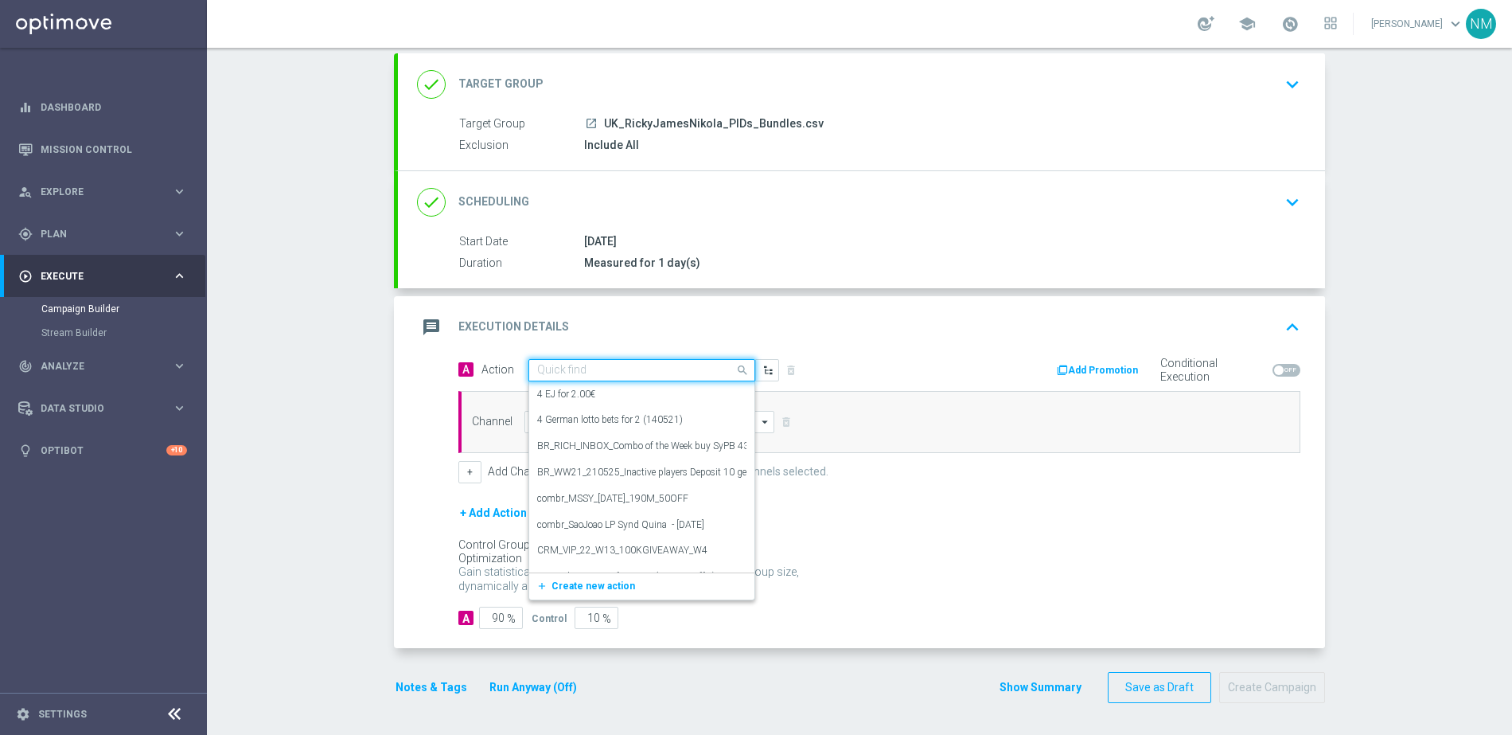
paste input "en_GB__PRAG_FIRE_STAMPEDE__NVIP_APP_TAC_GM"
type input "en_GB__PRAG_FIRE_STAMPEDE__NVIP_APP_TAC_GM"
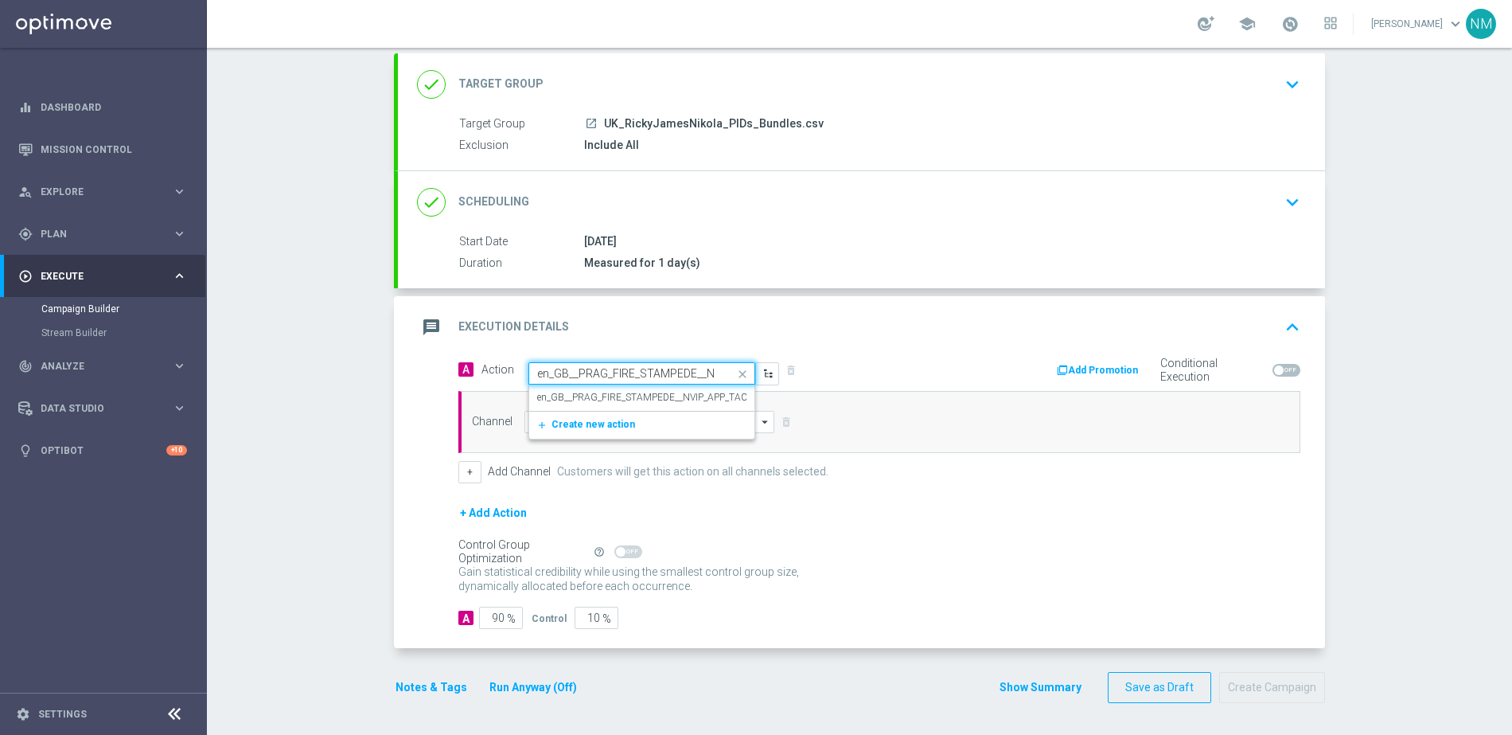
scroll to position [0, 88]
click at [607, 393] on label "en_GB__PRAG_FIRE_STAMPEDE__NVIP_APP_TAC_GM" at bounding box center [652, 398] width 230 height 14
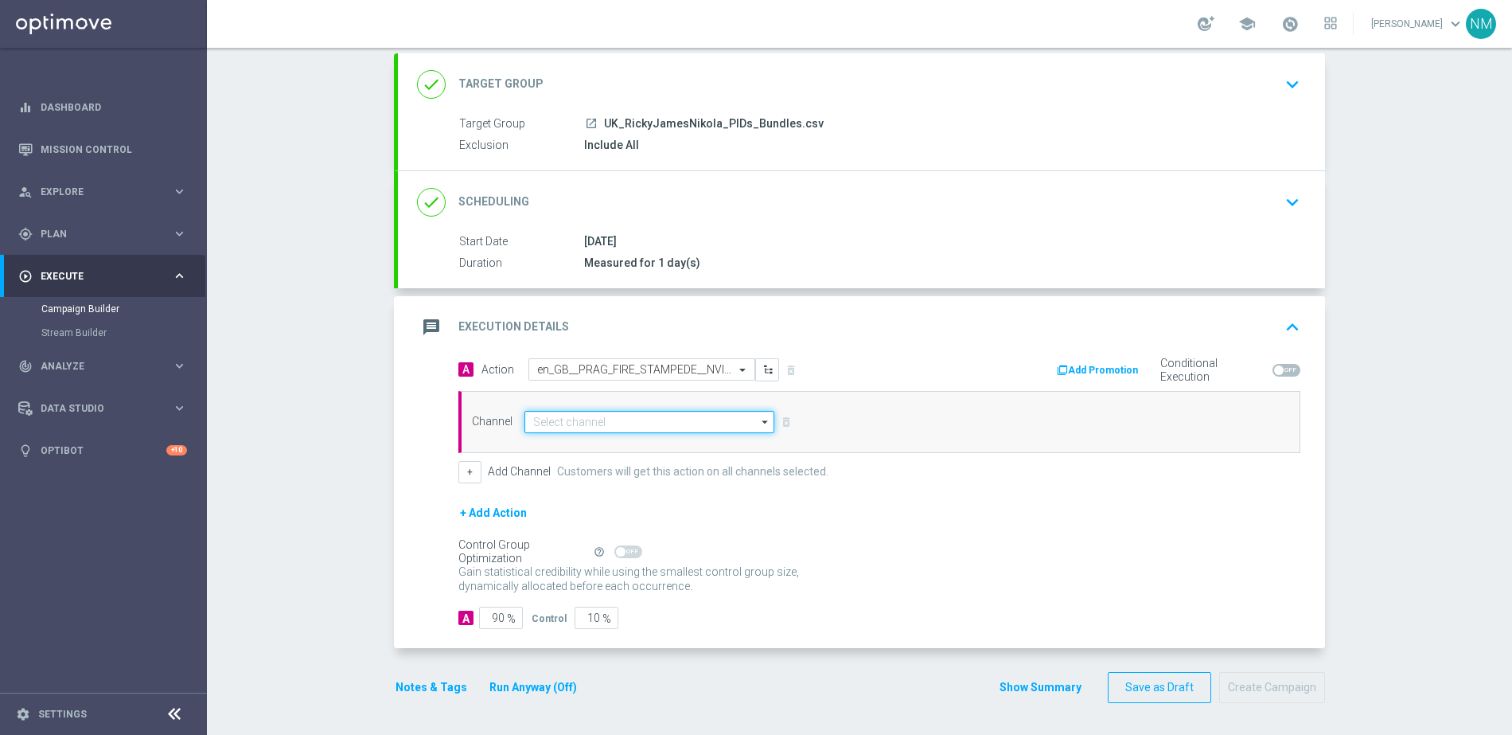
click at [596, 426] on input at bounding box center [650, 422] width 250 height 22
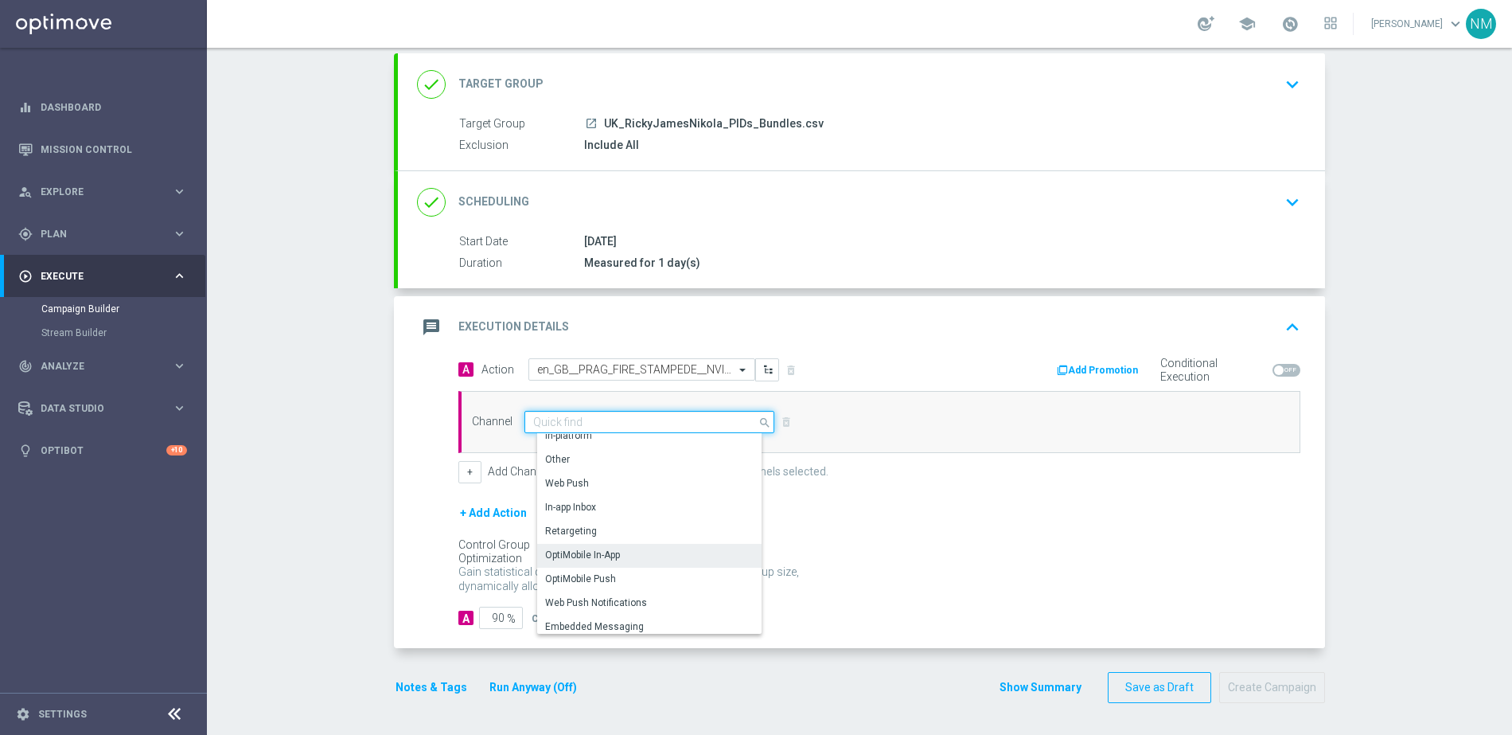
scroll to position [393, 0]
click at [607, 576] on div "OptiMobile Push" at bounding box center [580, 577] width 71 height 14
type input "OptiMobile Push"
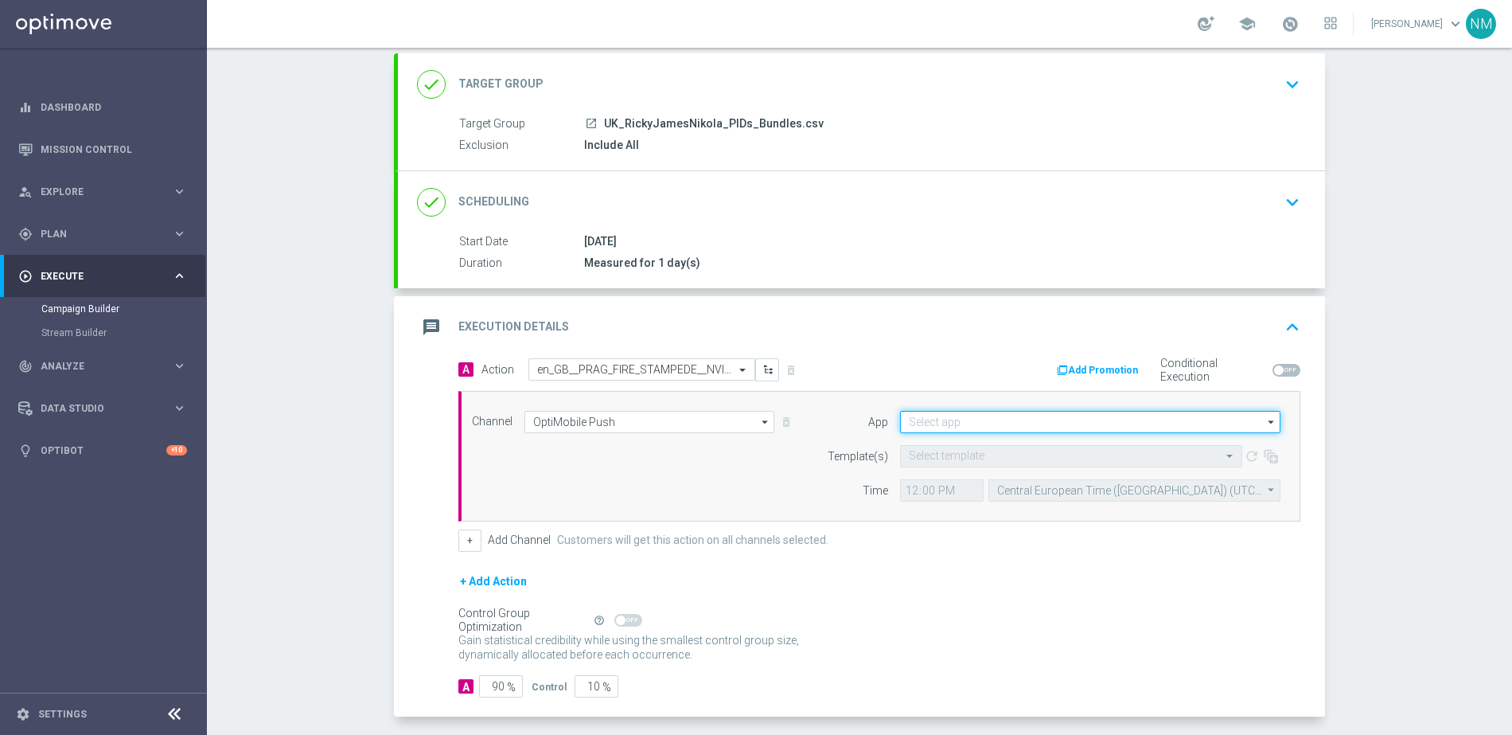
click at [997, 418] on input at bounding box center [1090, 422] width 380 height 22
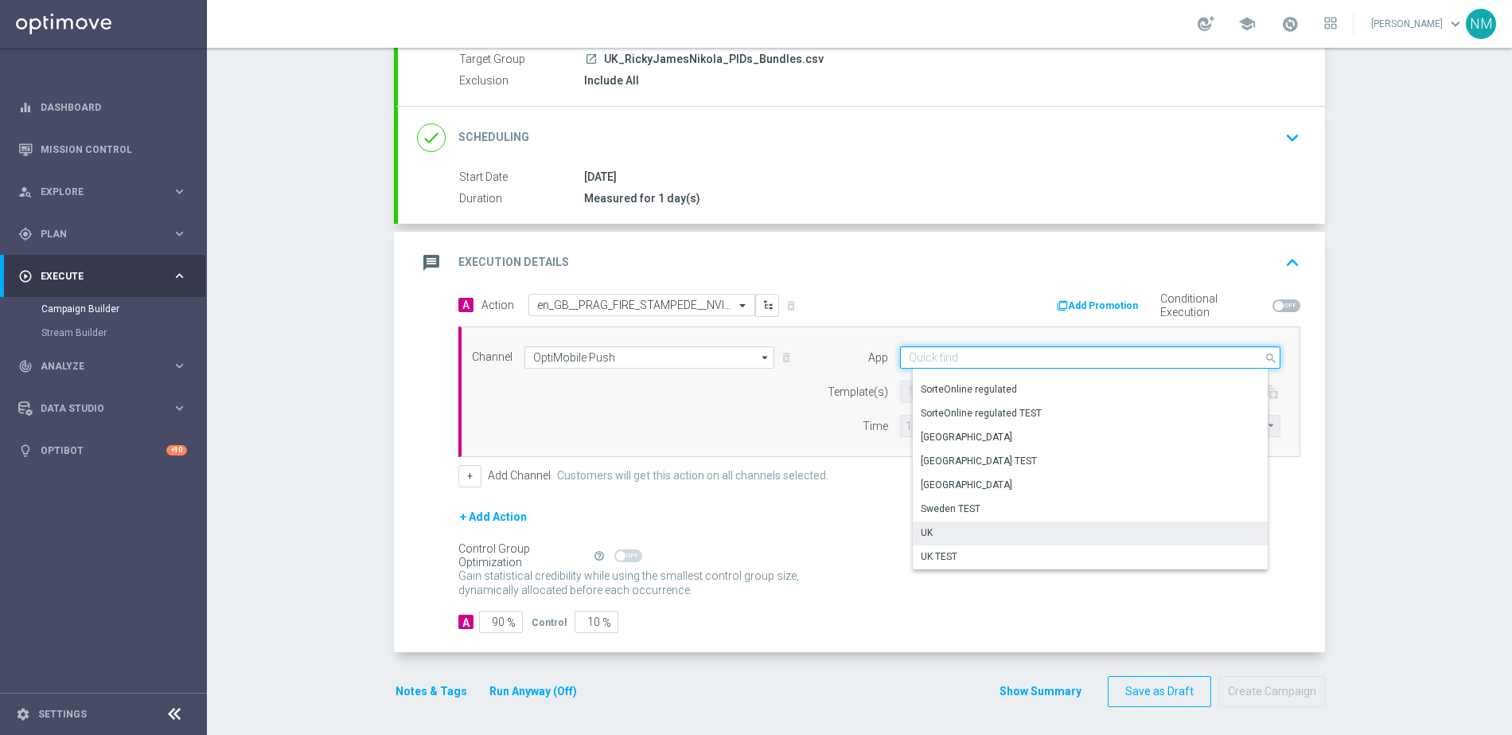
scroll to position [158, 0]
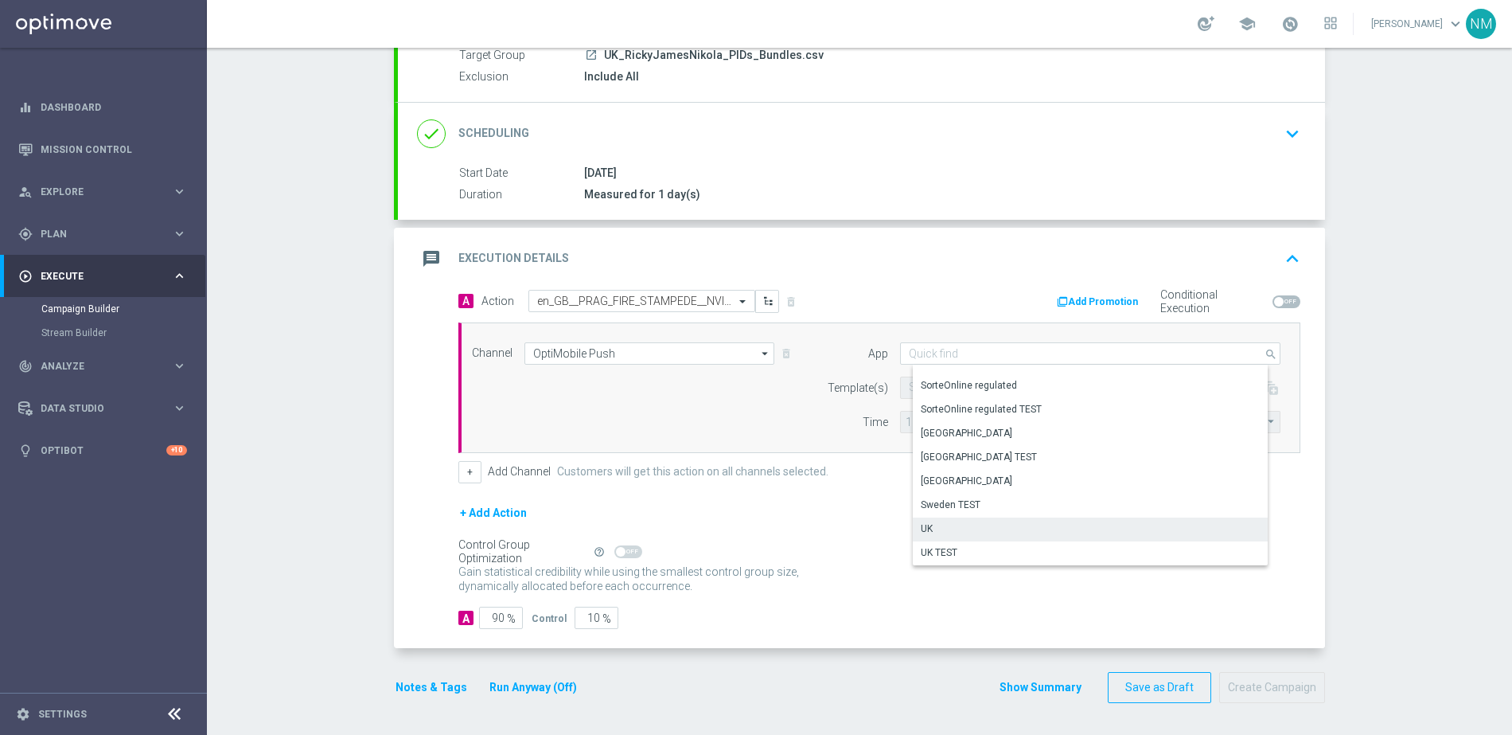
click at [956, 532] on div "UK" at bounding box center [1096, 528] width 367 height 22
type input "UK"
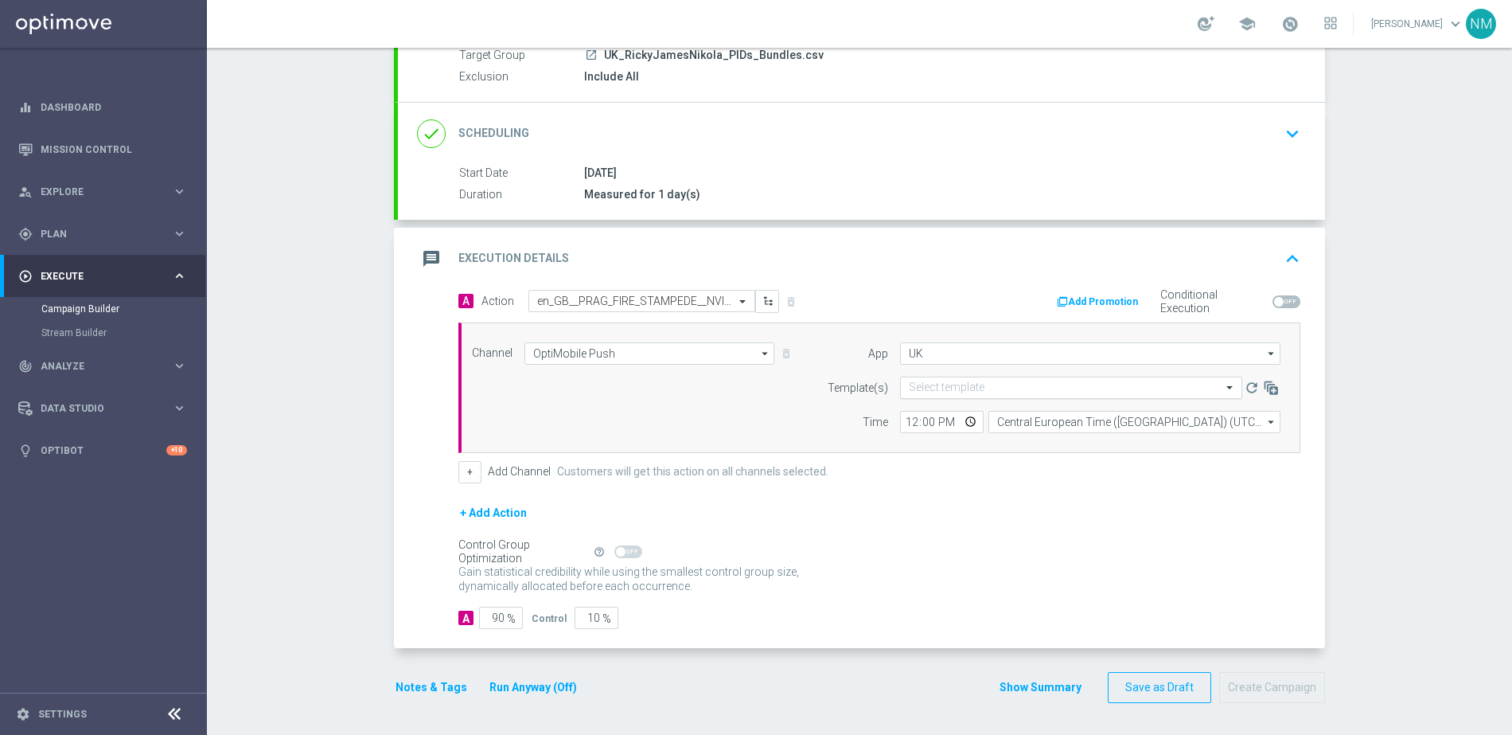
click at [954, 384] on input "text" at bounding box center [1055, 388] width 293 height 14
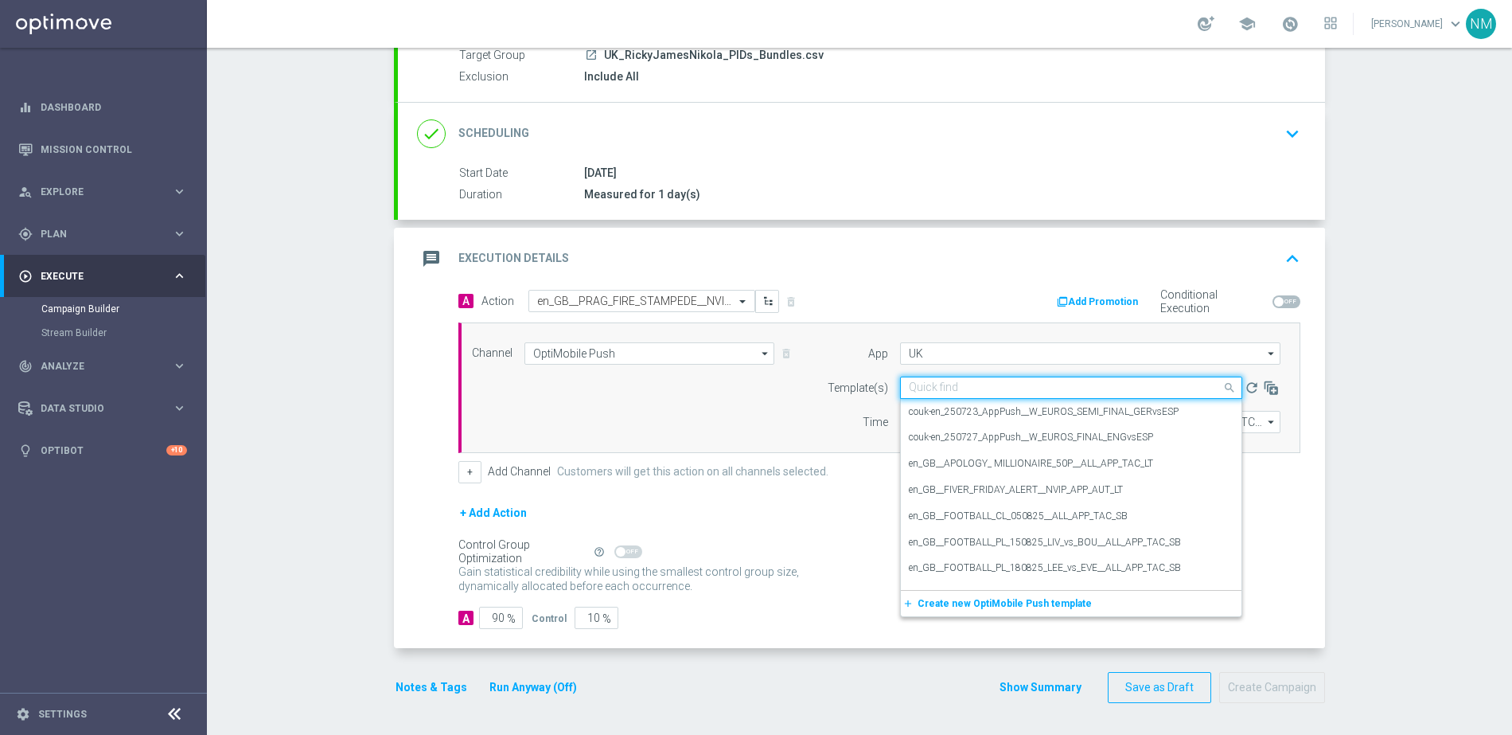
paste input "en_GB__PRAG_FIRE_STAMPEDE__NVIP_APP_TAC_GM"
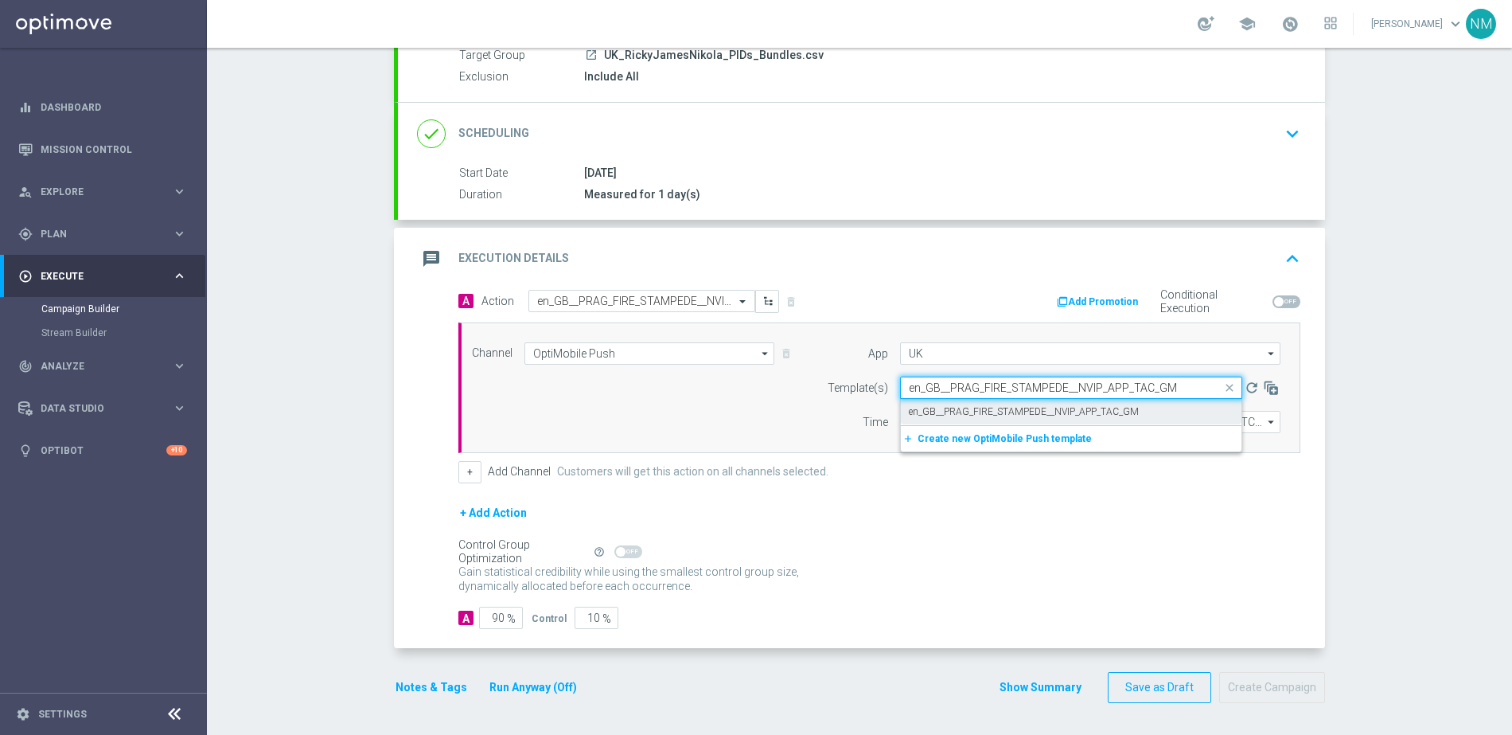
click at [959, 415] on label "en_GB__PRAG_FIRE_STAMPEDE__NVIP_APP_TAC_GM" at bounding box center [1024, 412] width 230 height 14
type input "en_GB__PRAG_FIRE_STAMPEDE__NVIP_APP_TAC_GM"
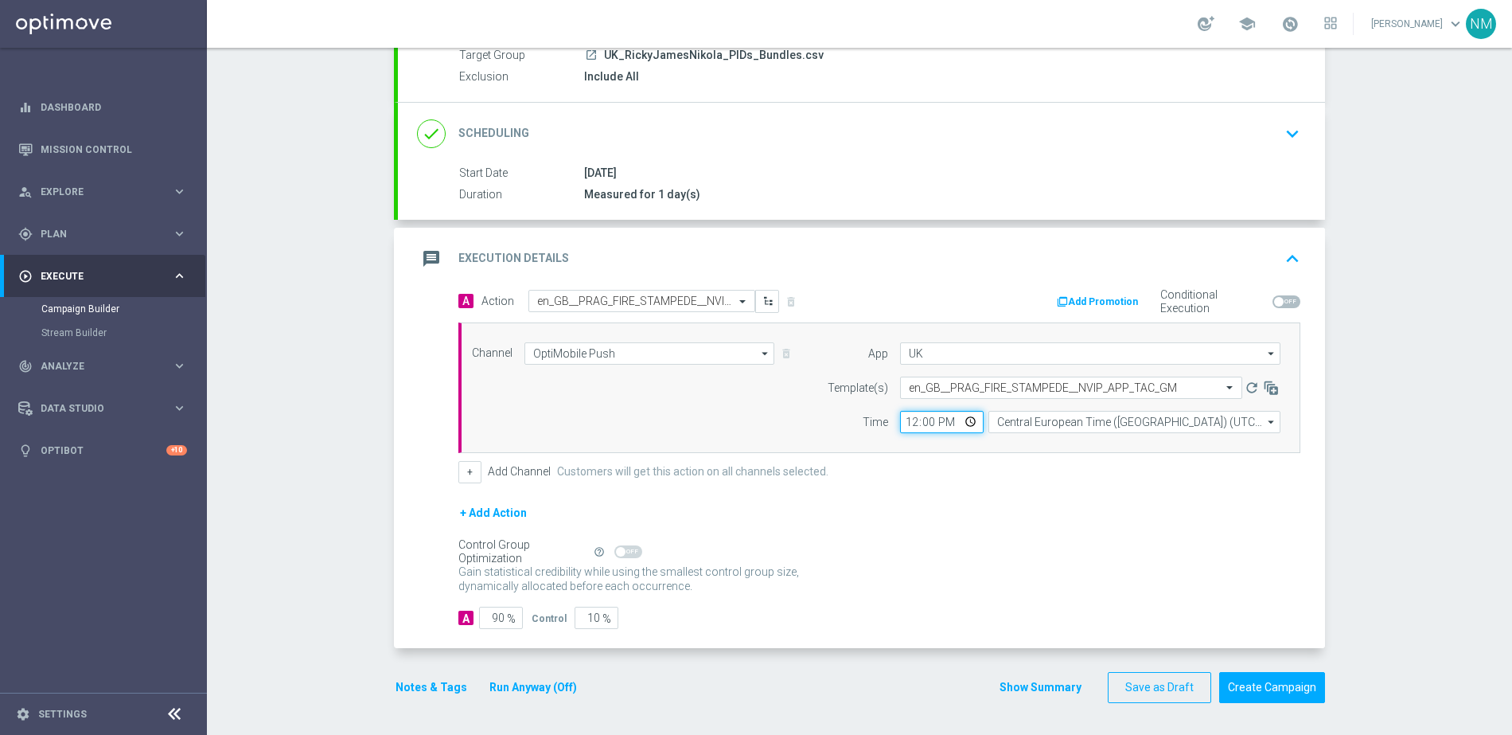
click at [962, 421] on input "12:00" at bounding box center [942, 422] width 84 height 22
type input "15:05"
click at [1088, 497] on form "A Action Select action en_GB__PRAG_FIRE_STAMPEDE__NVIP_APP_TAC_GM delete_foreve…" at bounding box center [879, 460] width 842 height 340
click at [494, 618] on input "90" at bounding box center [501, 618] width 44 height 22
type input "0"
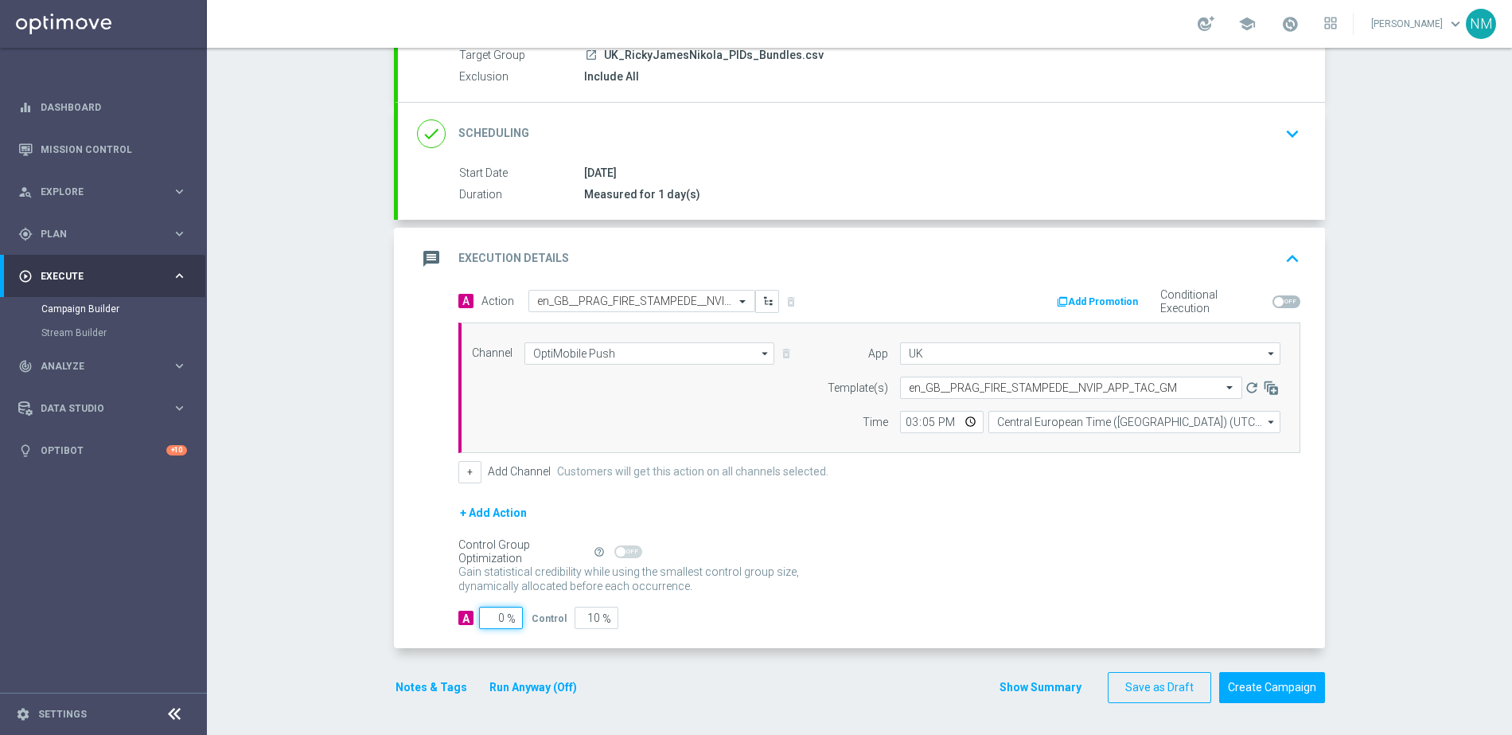
type input "100"
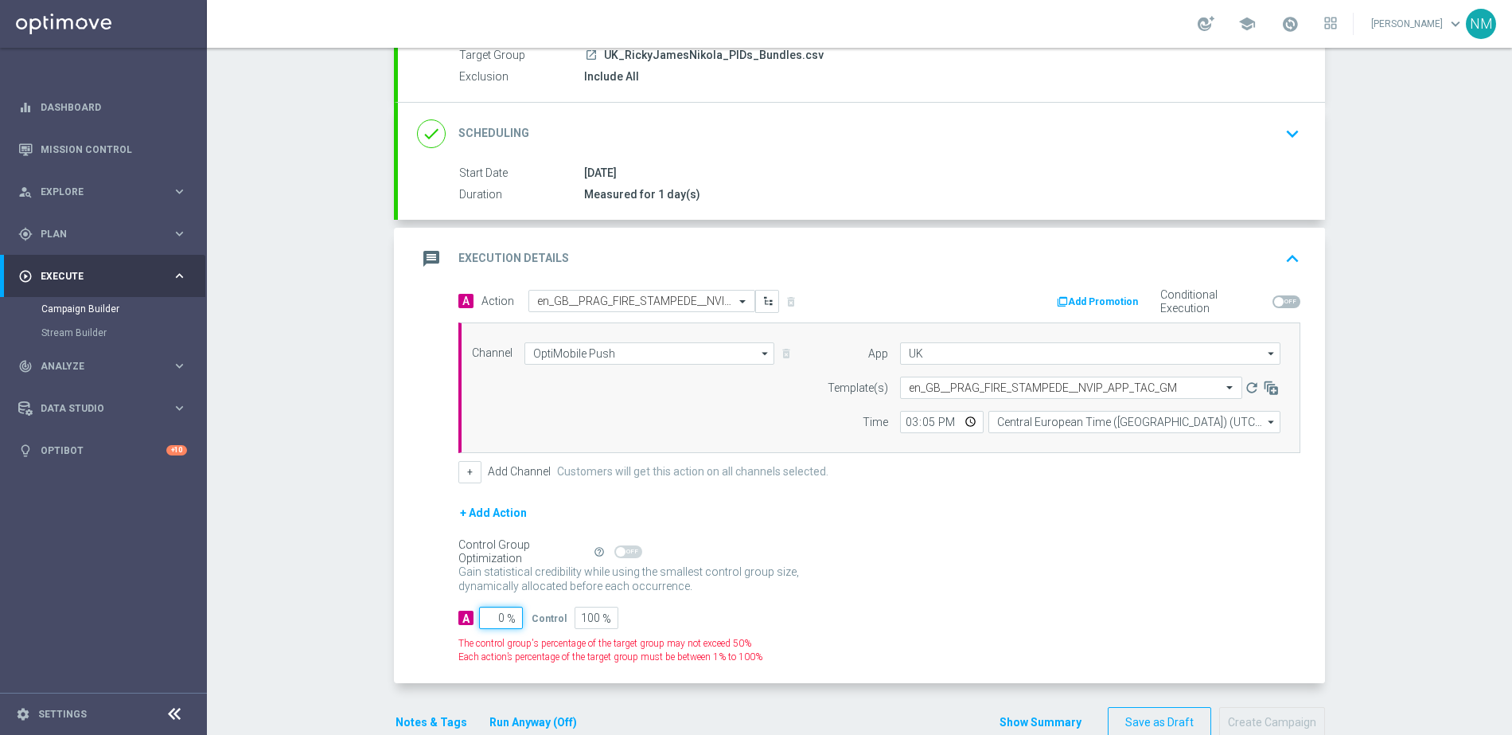
type input "10"
type input "90"
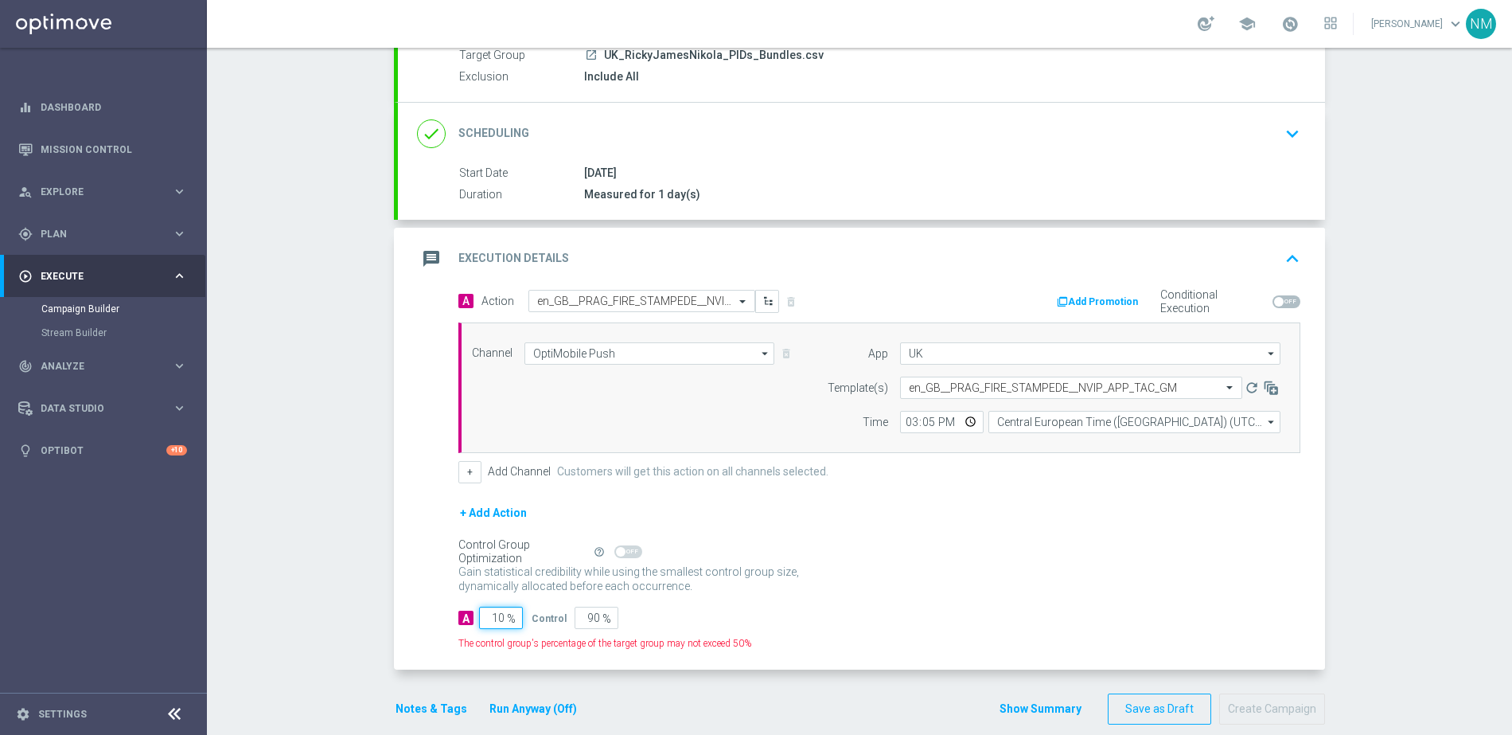
type input "100"
type input "0"
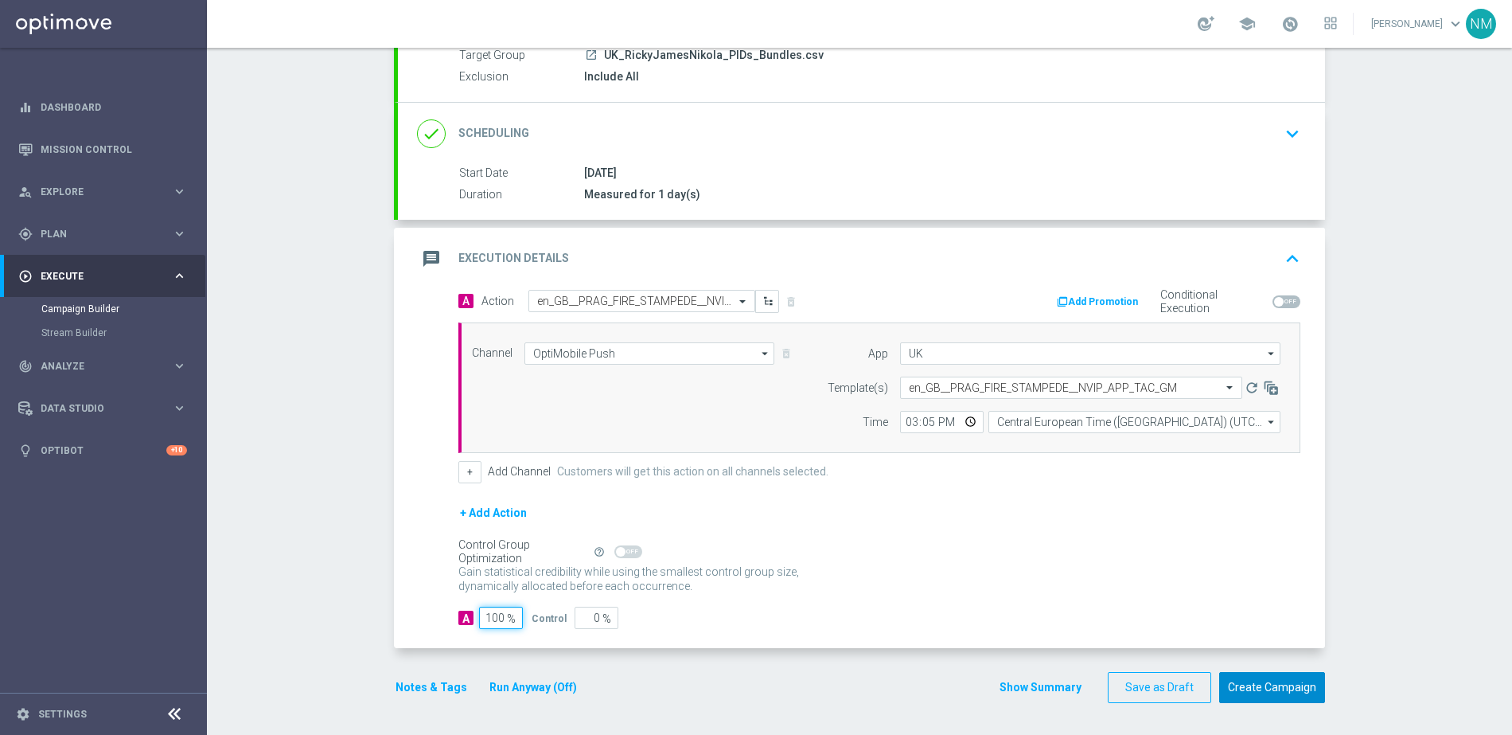
type input "100"
click at [1251, 681] on button "Create Campaign" at bounding box center [1272, 687] width 106 height 31
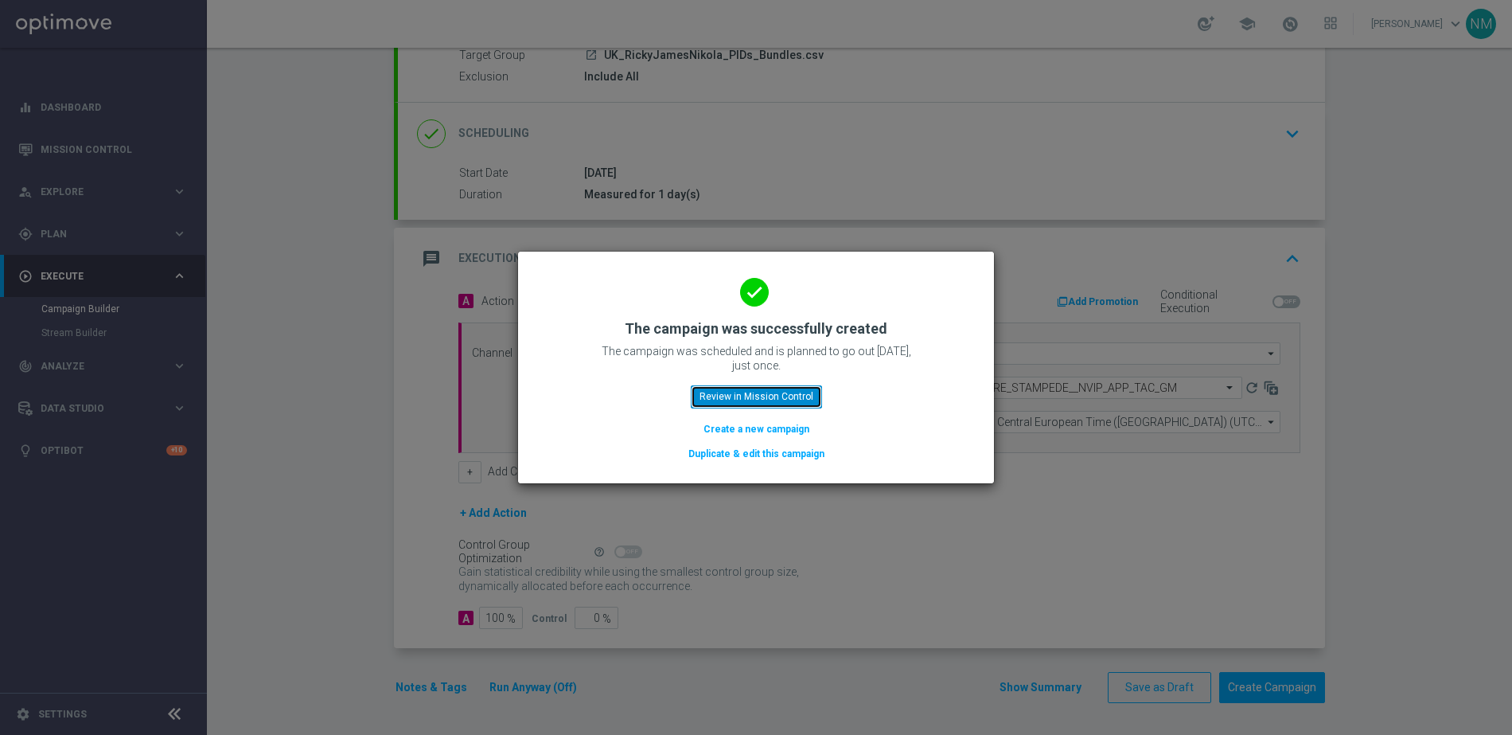
click at [733, 388] on button "Review in Mission Control" at bounding box center [756, 396] width 131 height 22
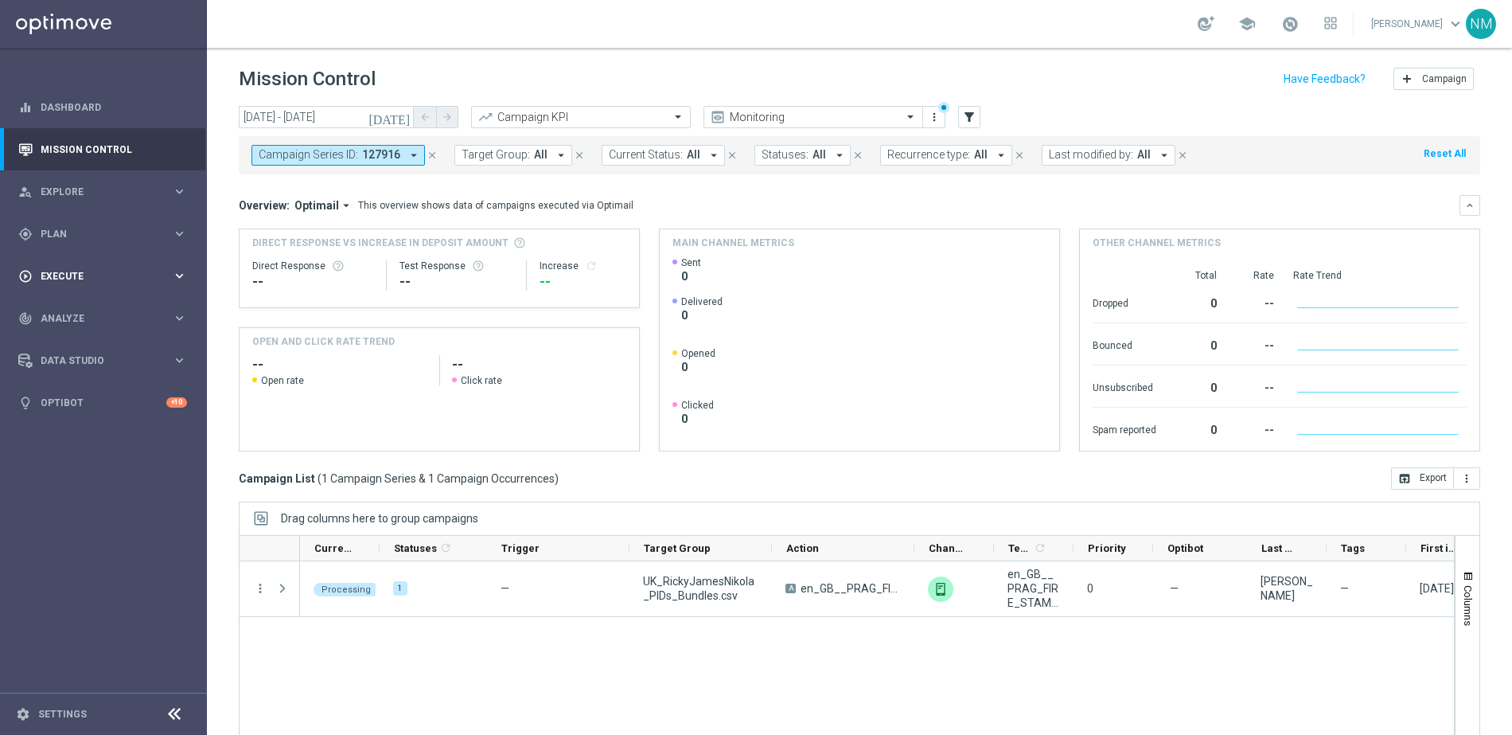
click at [117, 267] on div "play_circle_outline Execute keyboard_arrow_right" at bounding box center [102, 276] width 205 height 42
click at [107, 304] on link "Campaign Builder" at bounding box center [103, 308] width 124 height 13
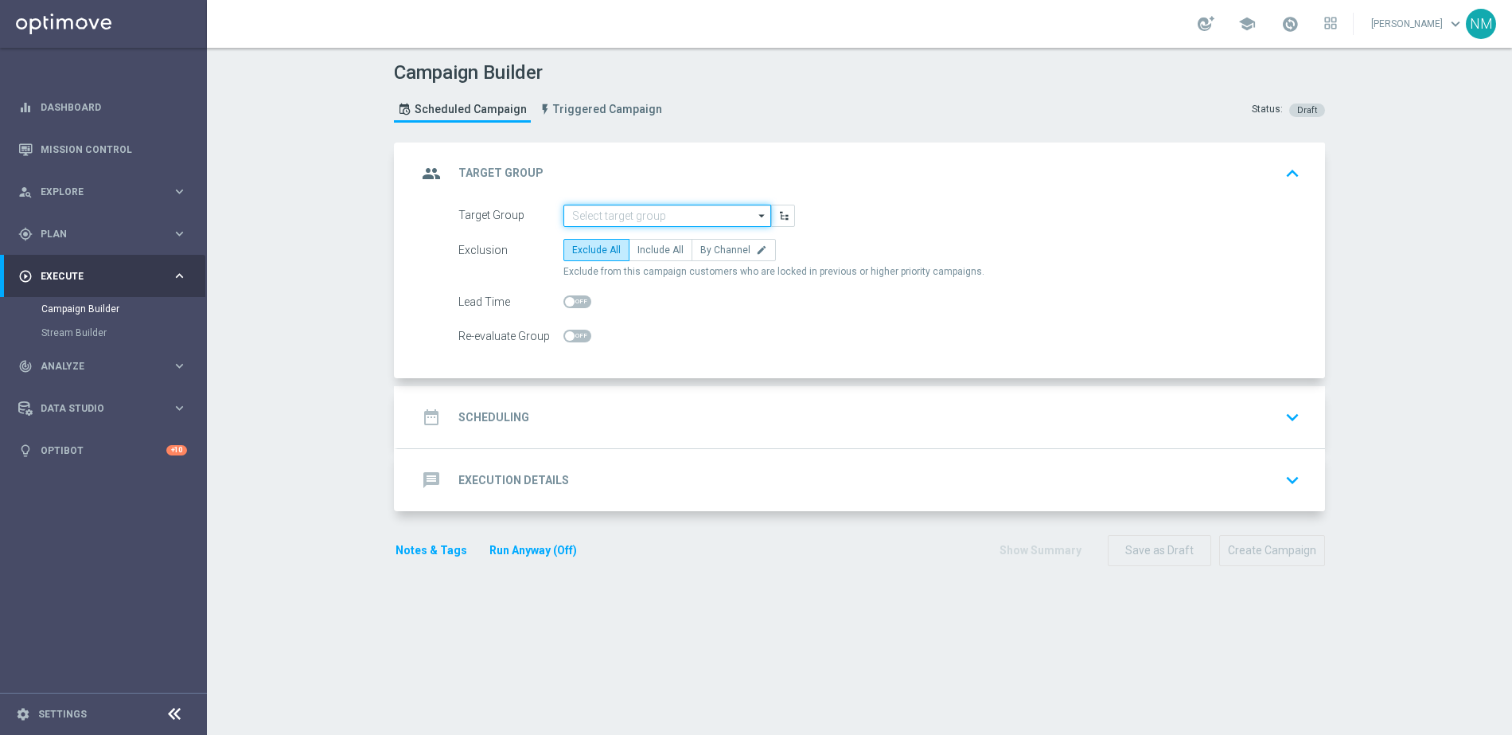
click at [631, 216] on input at bounding box center [668, 216] width 208 height 22
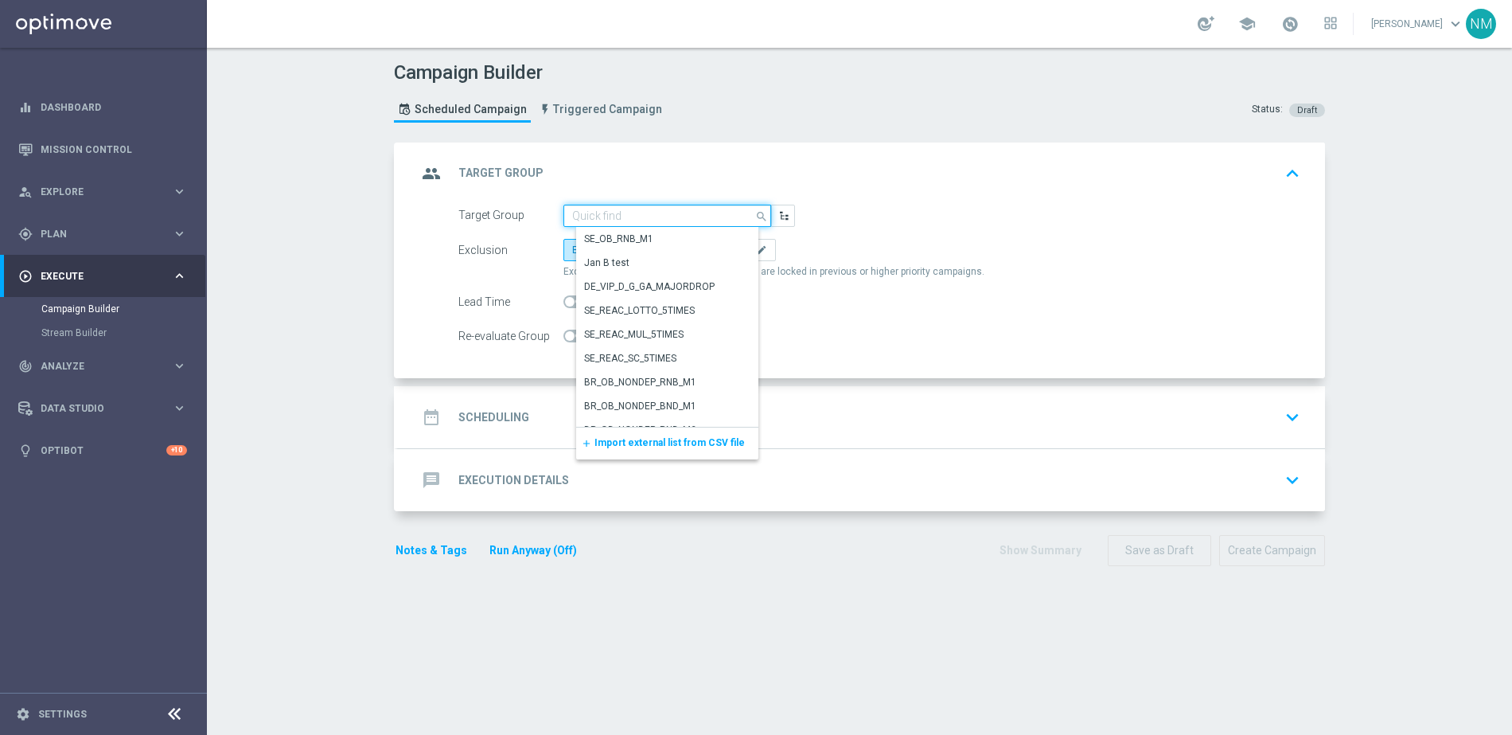
paste input "UK_CASINO_APP"
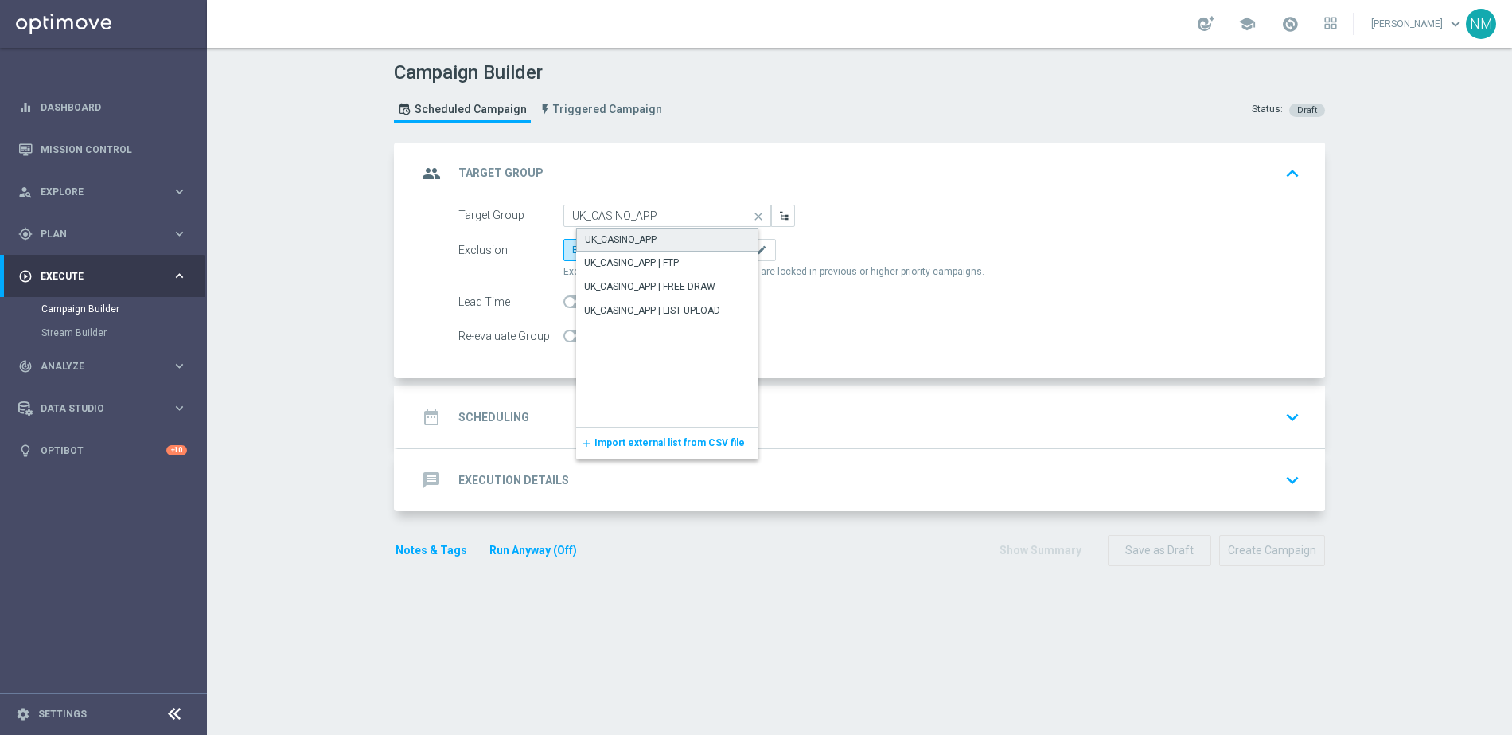
click at [620, 240] on div "UK_CASINO_APP" at bounding box center [621, 239] width 72 height 14
type input "UK_CASINO_APP"
checkbox input "true"
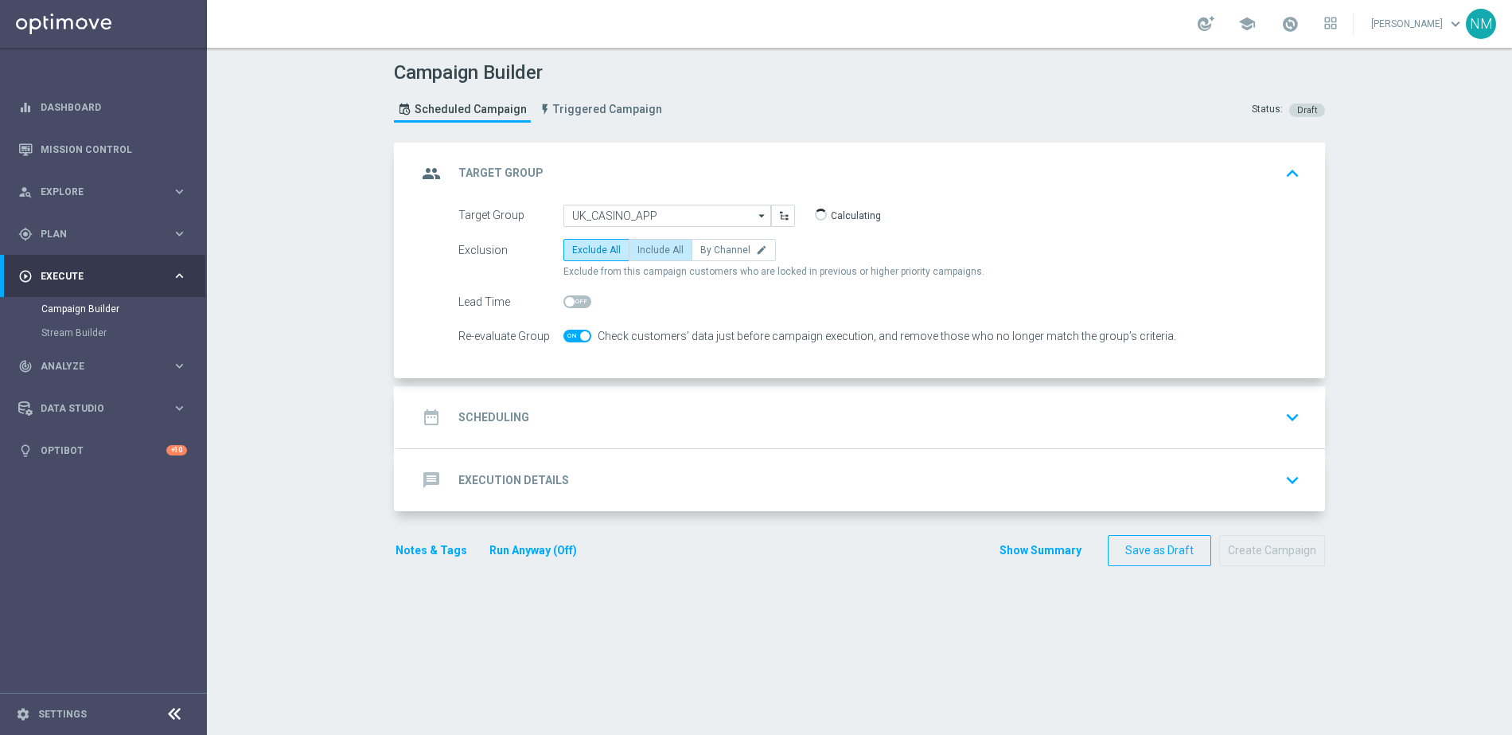
click at [638, 255] on span "Include All" at bounding box center [661, 249] width 46 height 11
click at [638, 255] on input "Include All" at bounding box center [643, 253] width 10 height 10
radio input "true"
click at [570, 333] on span at bounding box center [578, 336] width 28 height 13
click at [570, 333] on input "checkbox" at bounding box center [578, 336] width 28 height 13
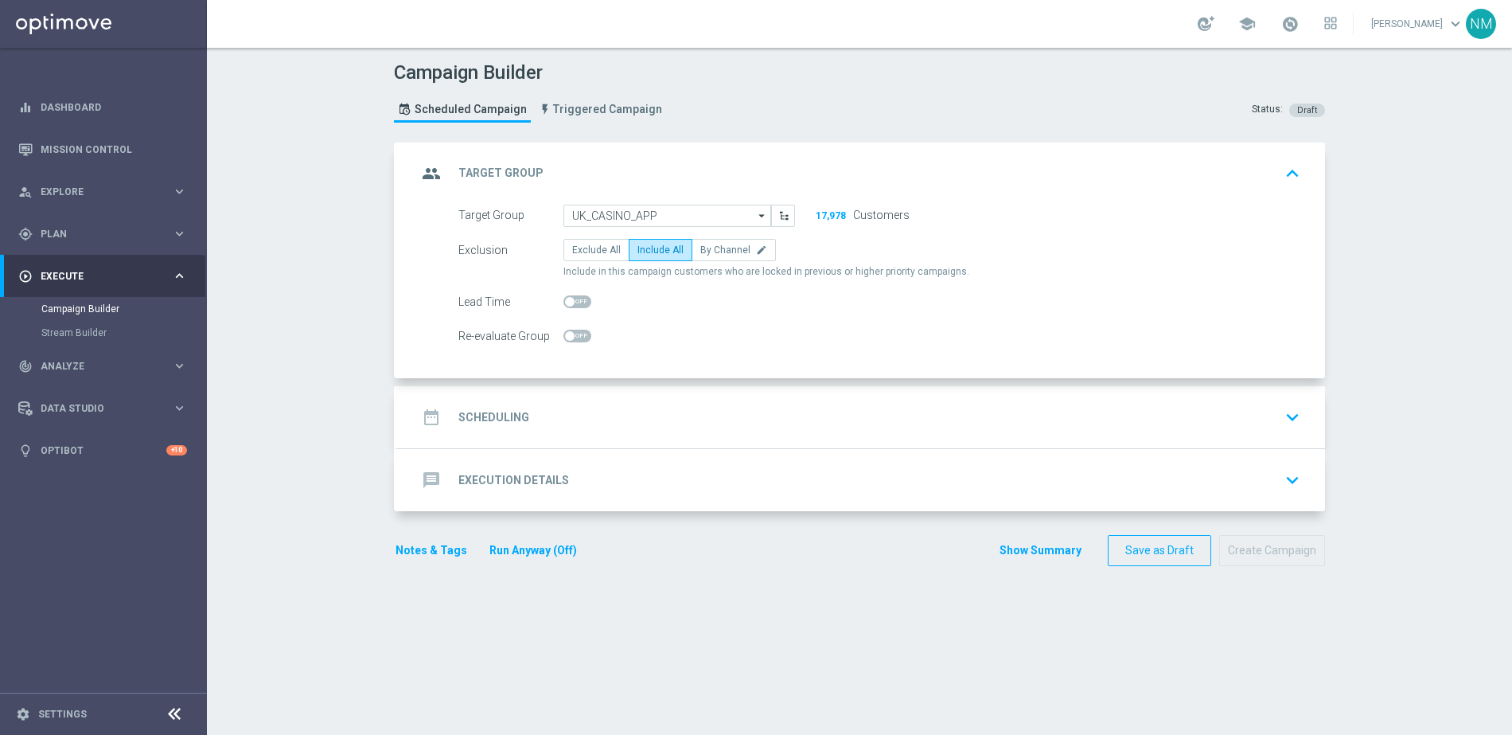
click at [569, 334] on span at bounding box center [578, 336] width 28 height 13
click at [569, 334] on input "checkbox" at bounding box center [578, 336] width 28 height 13
click at [569, 334] on span at bounding box center [578, 336] width 28 height 13
click at [569, 334] on input "checkbox" at bounding box center [578, 336] width 28 height 13
checkbox input "false"
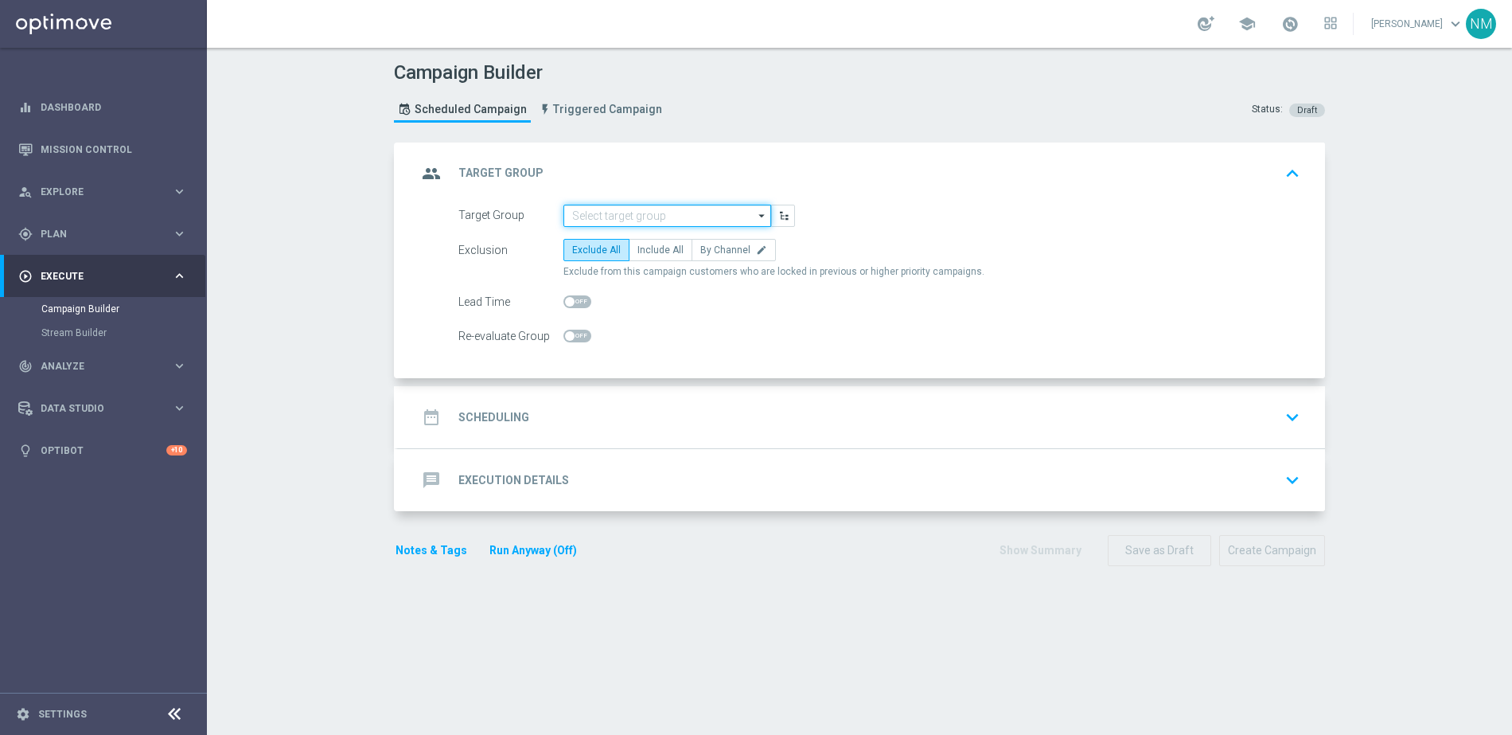
click at [589, 222] on input at bounding box center [668, 216] width 208 height 22
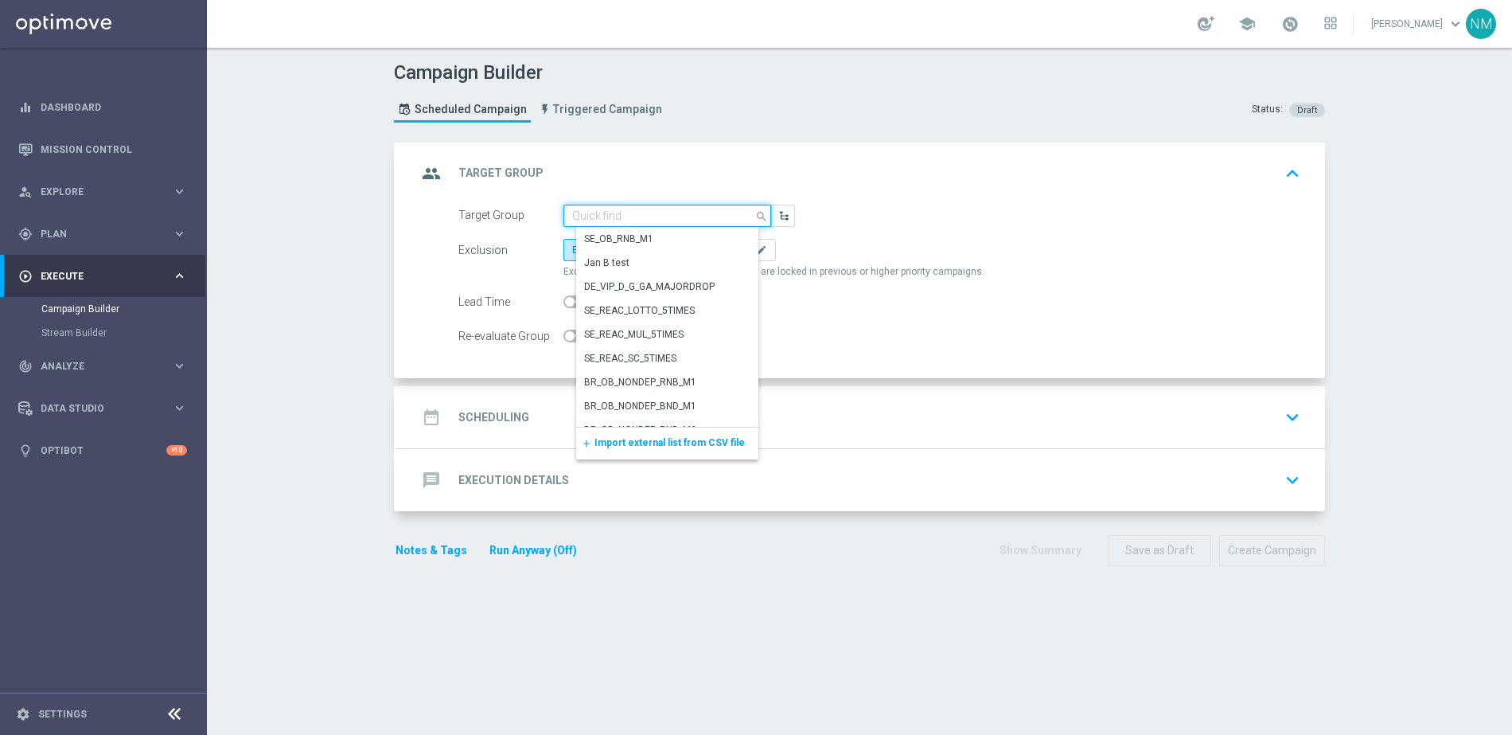
paste input "UK_CASINO_APP"
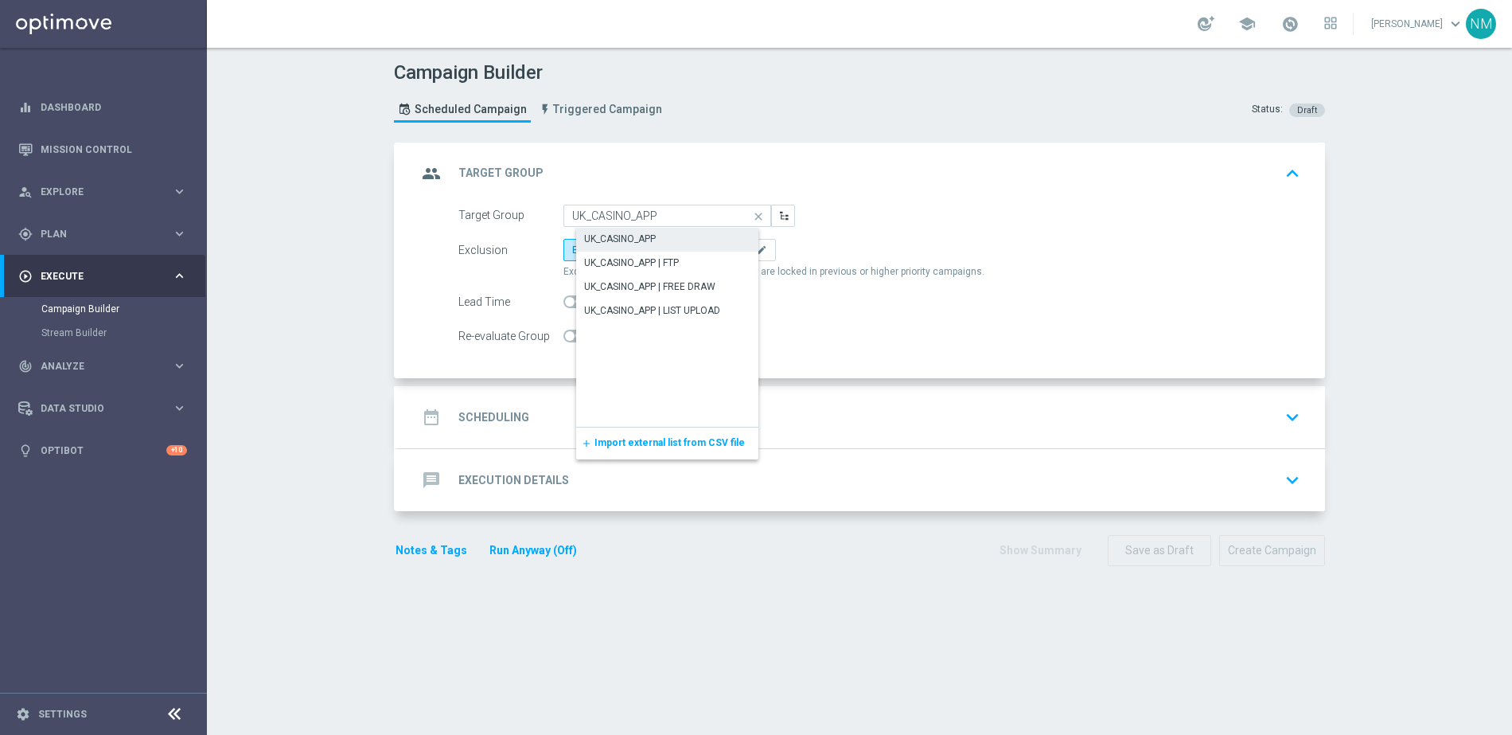
click at [676, 239] on div "UK_CASINO_APP" at bounding box center [680, 239] width 208 height 22
type input "UK_CASINO_APP"
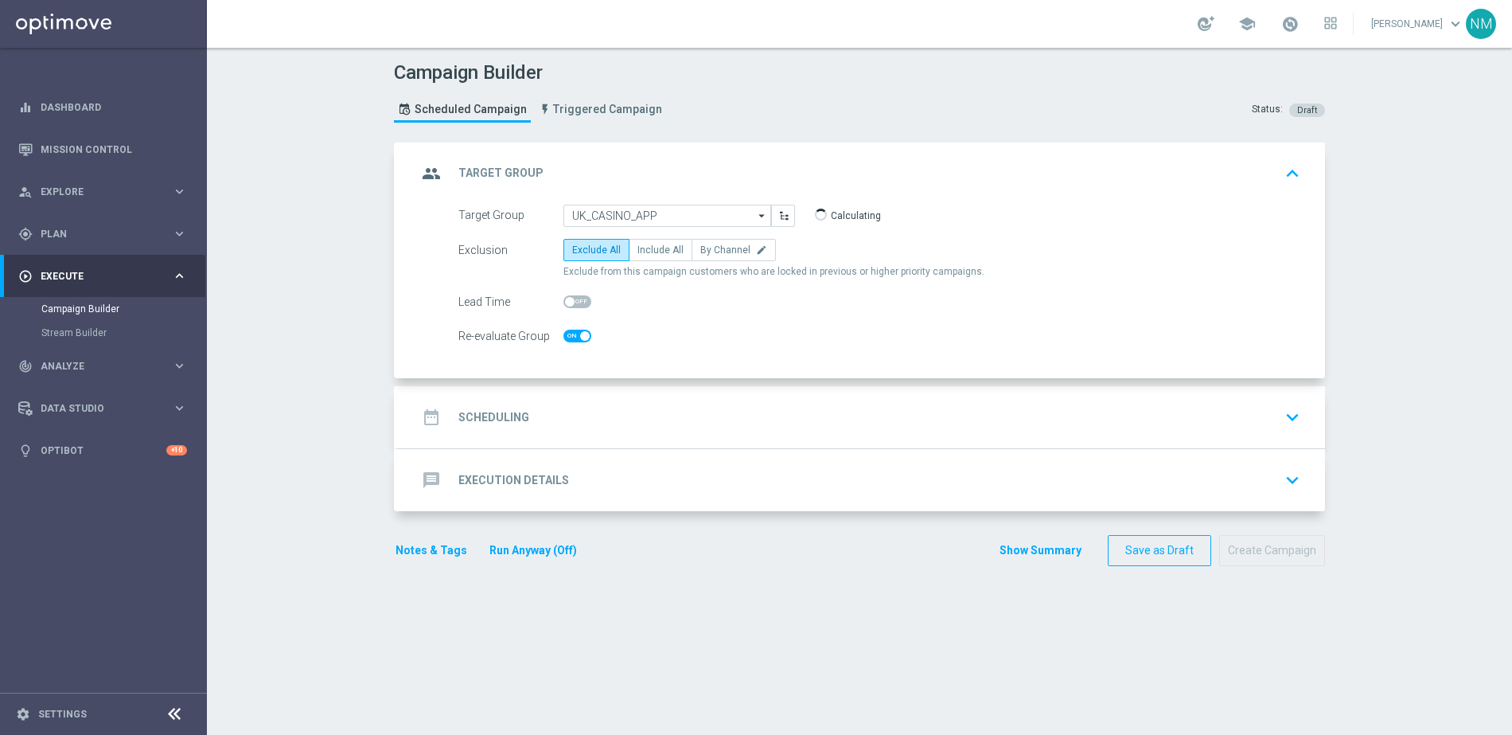
checkbox input "true"
click at [662, 248] on span "Include All" at bounding box center [661, 249] width 46 height 11
click at [648, 248] on input "Include All" at bounding box center [643, 253] width 10 height 10
radio input "true"
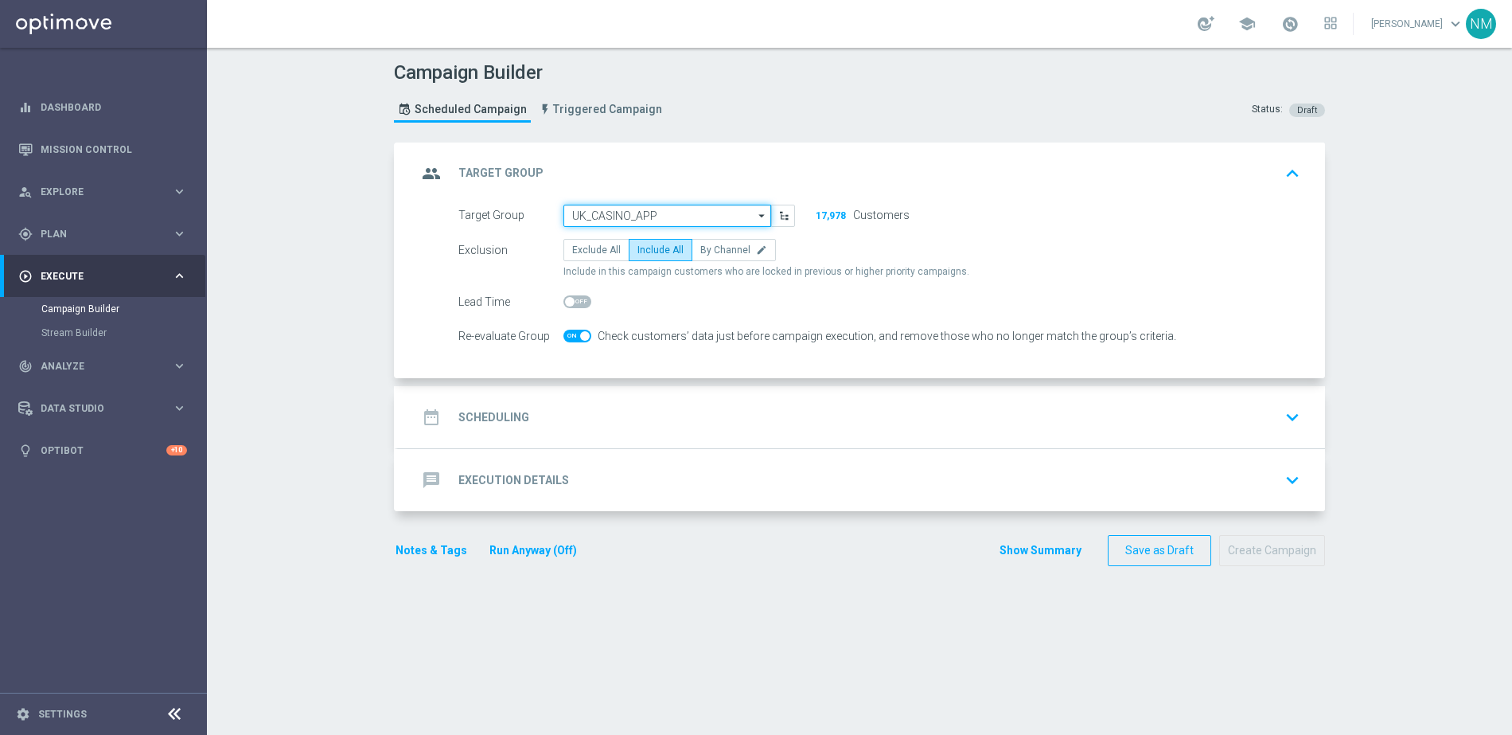
click at [640, 218] on input "UK_CASINO_APP" at bounding box center [668, 216] width 208 height 22
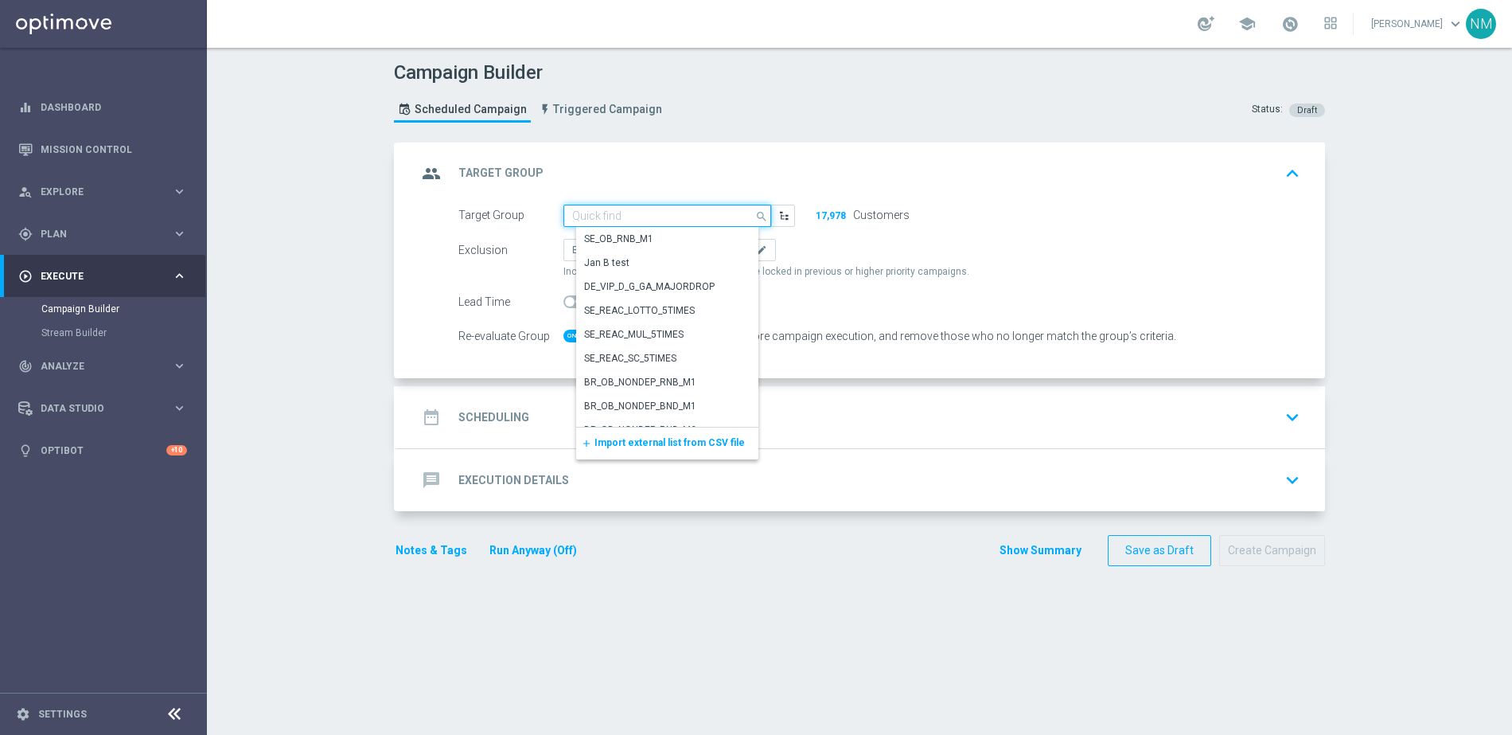
click at [640, 218] on input at bounding box center [668, 216] width 208 height 22
click at [958, 291] on div "Lead Time" at bounding box center [880, 302] width 866 height 22
type input "UK_CASINO_APP"
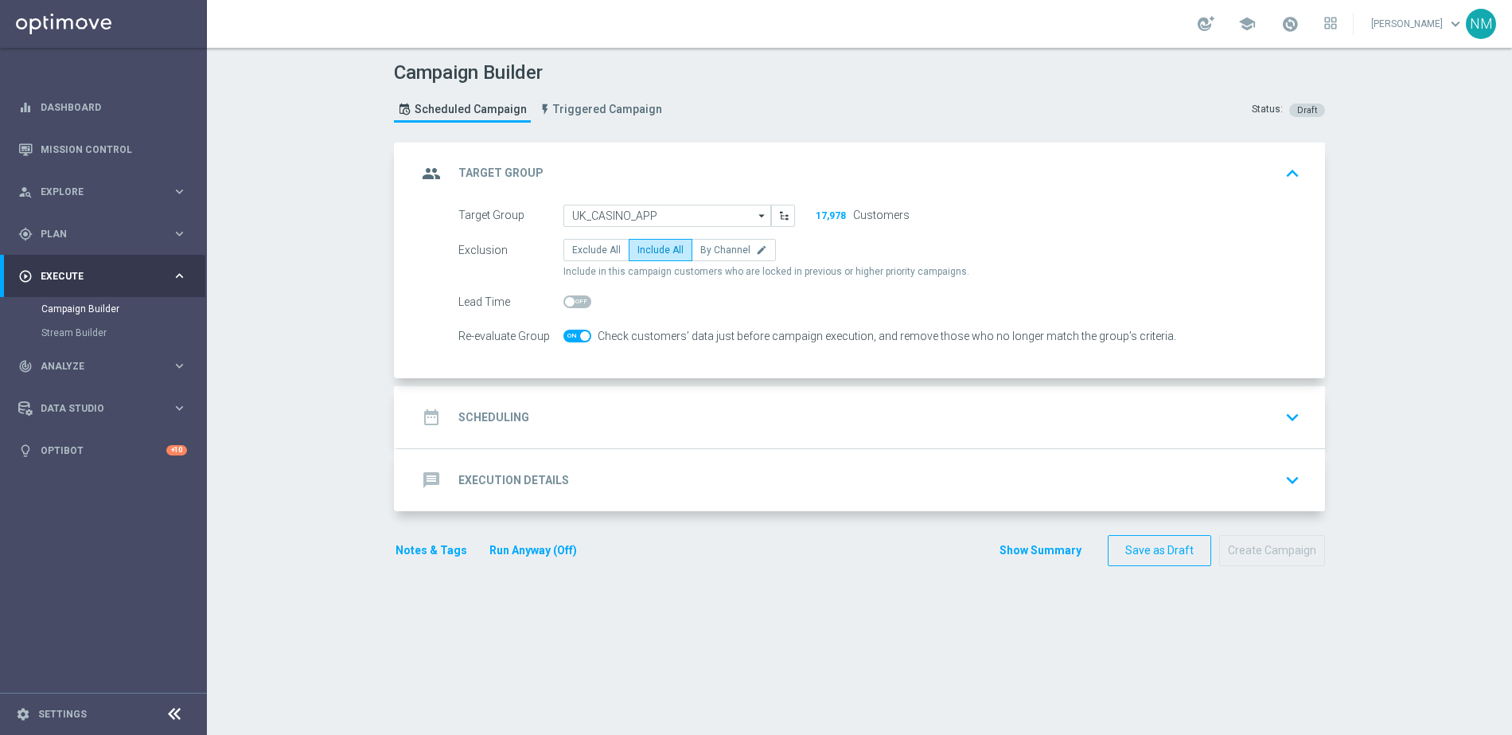
click at [952, 248] on div "Exclusion Exclude All Include All By Channel edit" at bounding box center [879, 250] width 842 height 22
click at [1281, 171] on icon "keyboard_arrow_up" at bounding box center [1293, 174] width 24 height 24
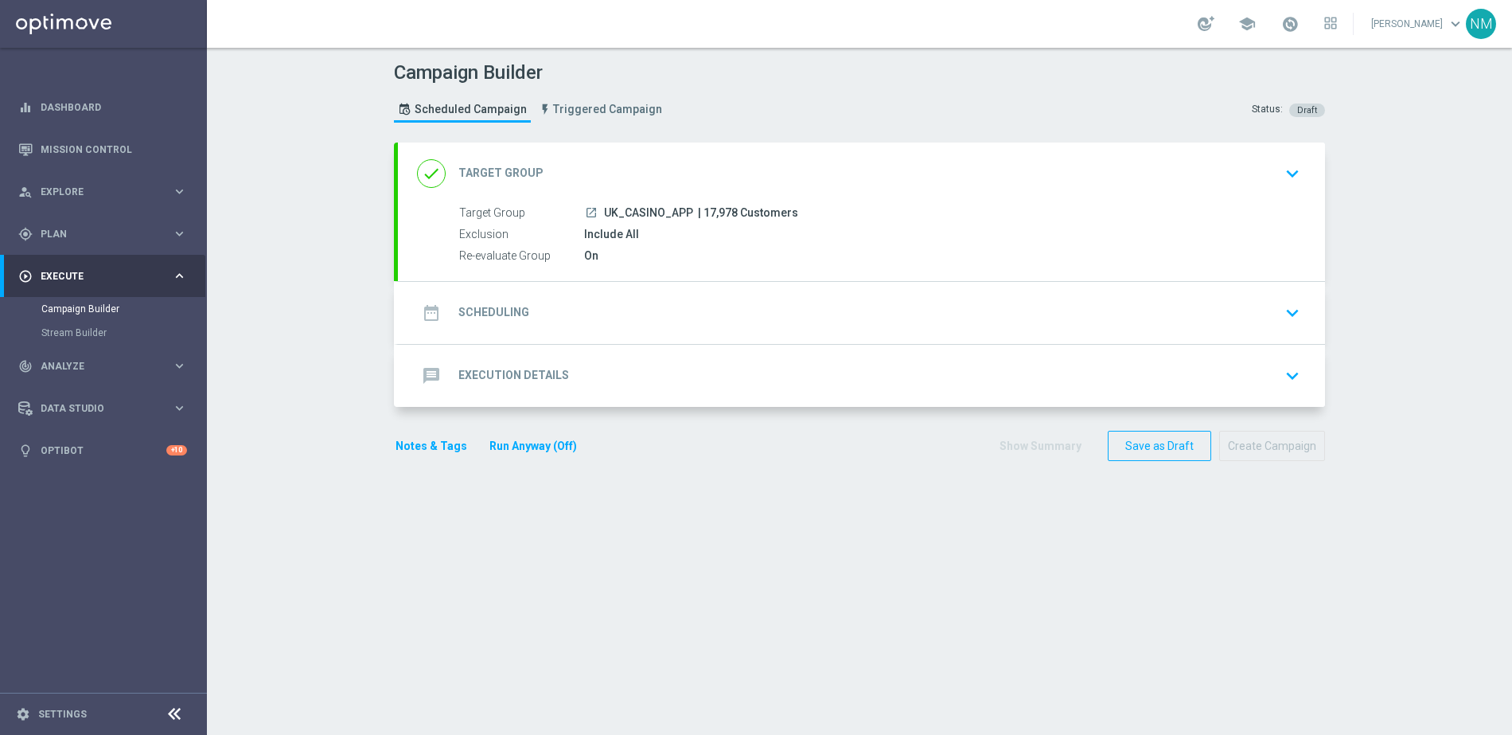
click at [1277, 171] on div "done Target Group keyboard_arrow_down Target Group launch UK_CASINO_APP | 17,97…" at bounding box center [861, 211] width 927 height 138
click at [716, 174] on div "done Target Group keyboard_arrow_down" at bounding box center [861, 173] width 889 height 30
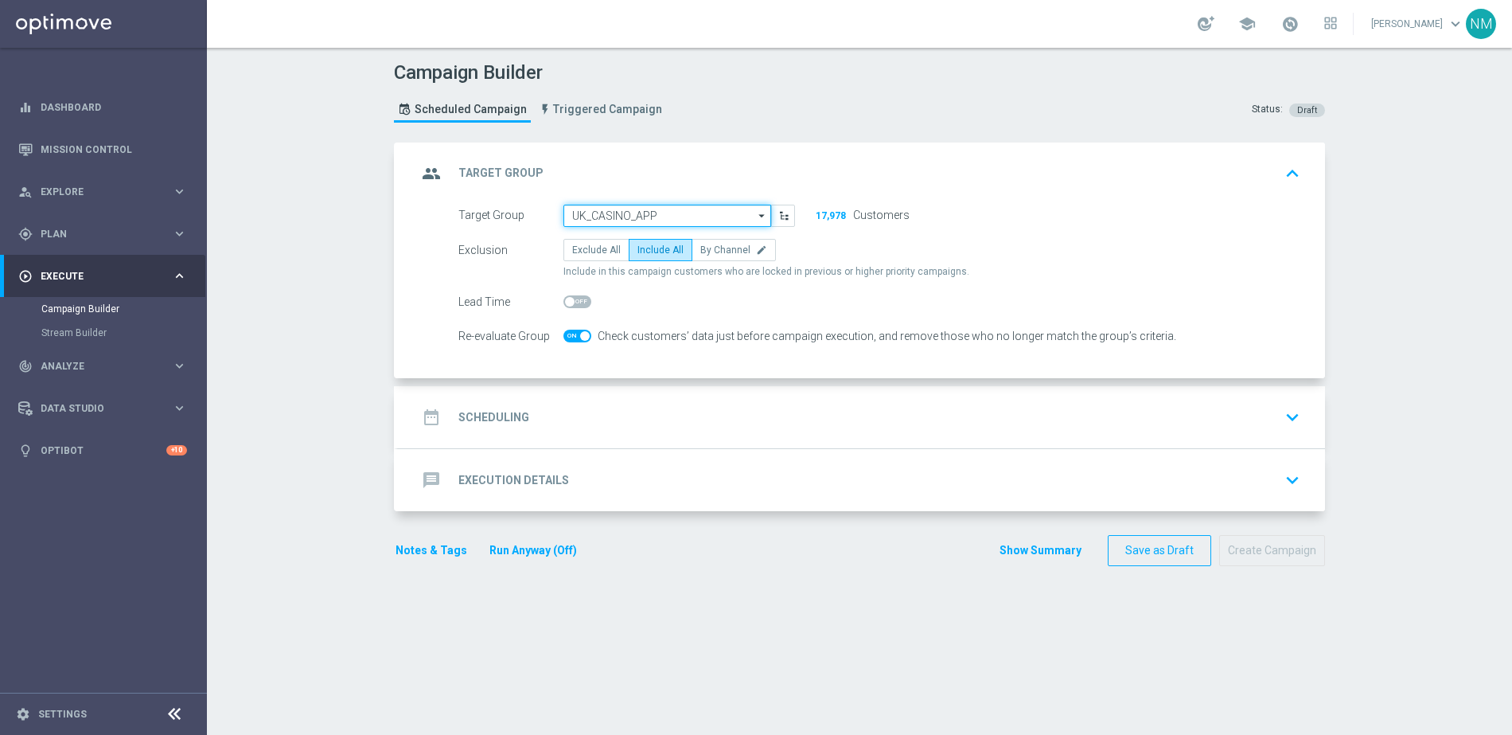
click at [669, 211] on input "UK_CASINO_APP" at bounding box center [668, 216] width 208 height 22
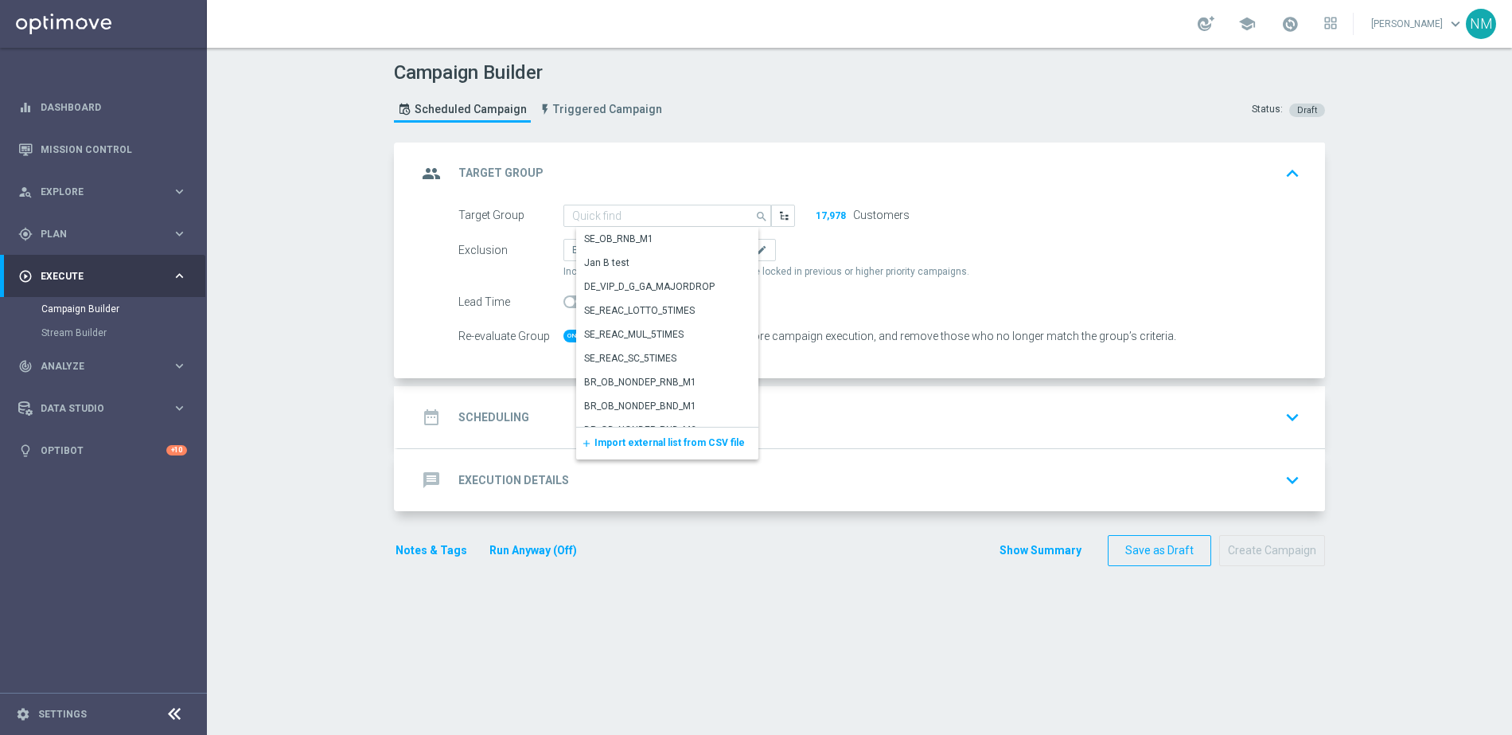
click at [688, 445] on span "Import external list from CSV file" at bounding box center [670, 442] width 150 height 11
type input "UK_CASINO_APP"
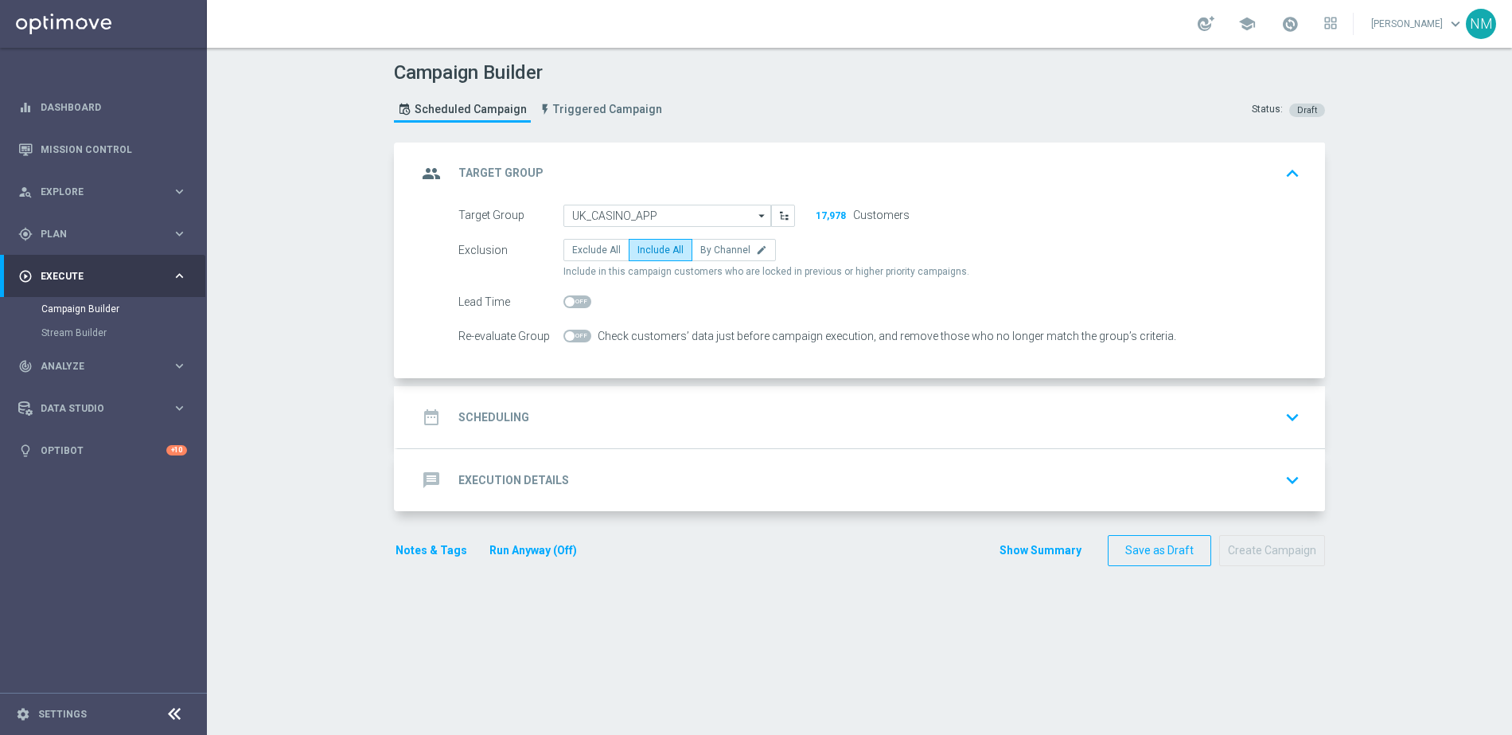
checkbox input "false"
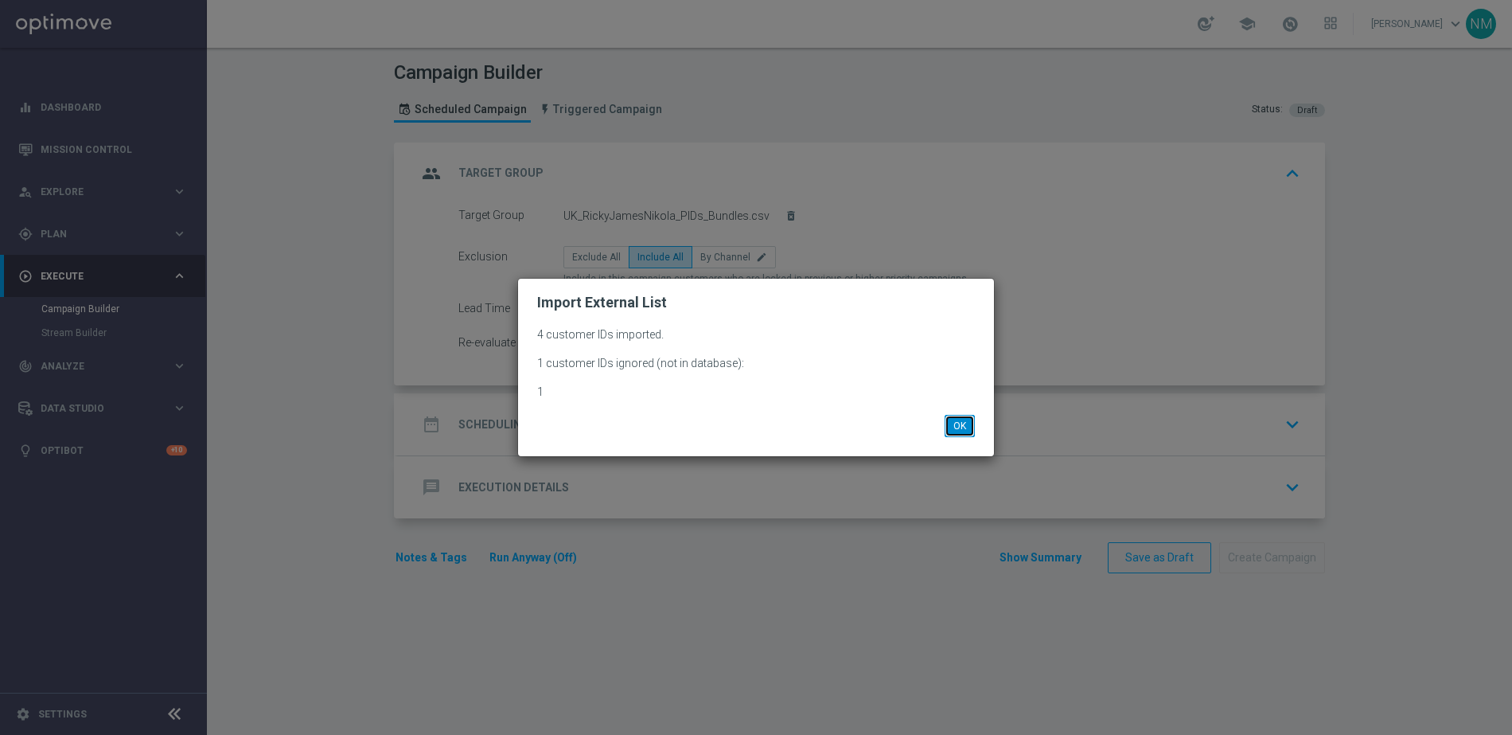
click at [954, 427] on button "OK" at bounding box center [960, 426] width 30 height 22
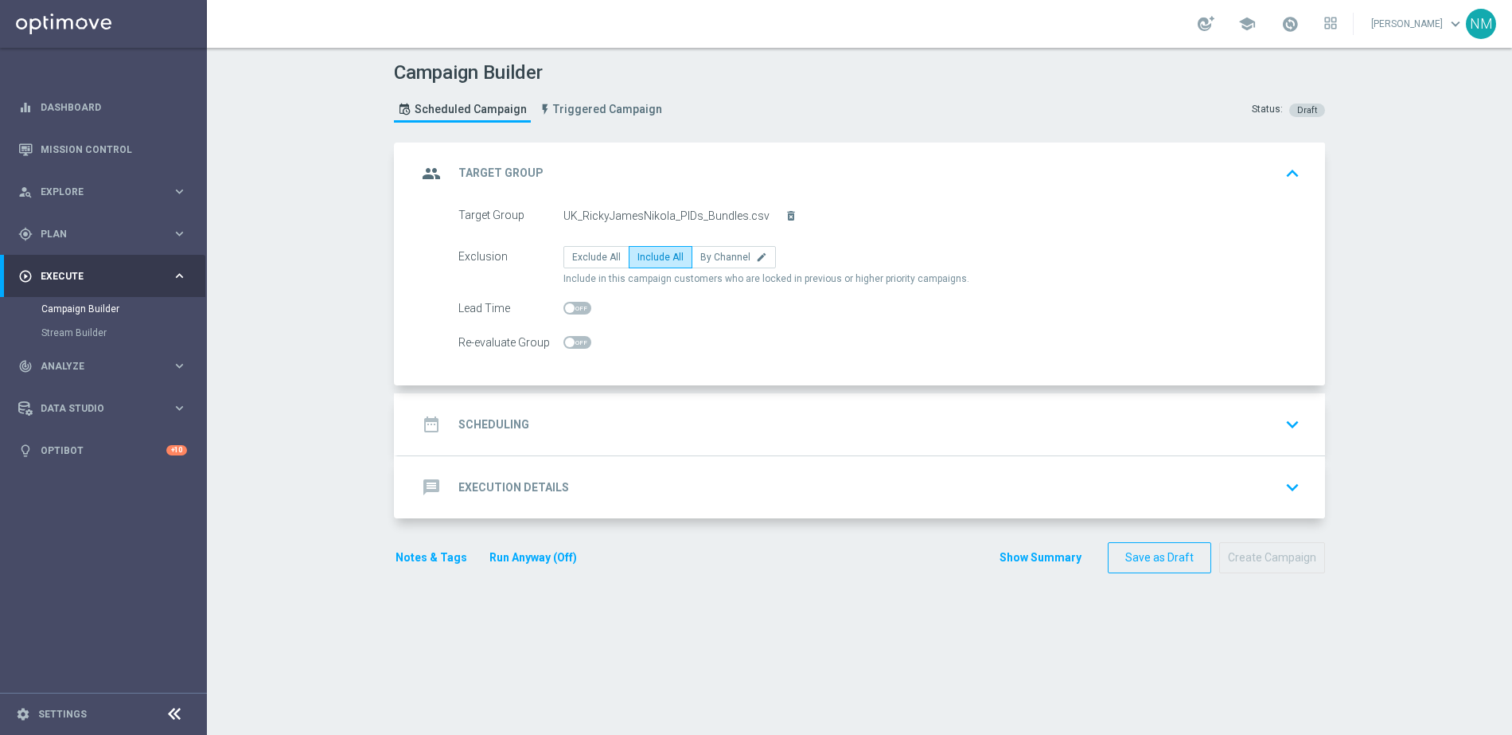
click at [549, 434] on div "date_range Scheduling keyboard_arrow_down" at bounding box center [861, 424] width 889 height 30
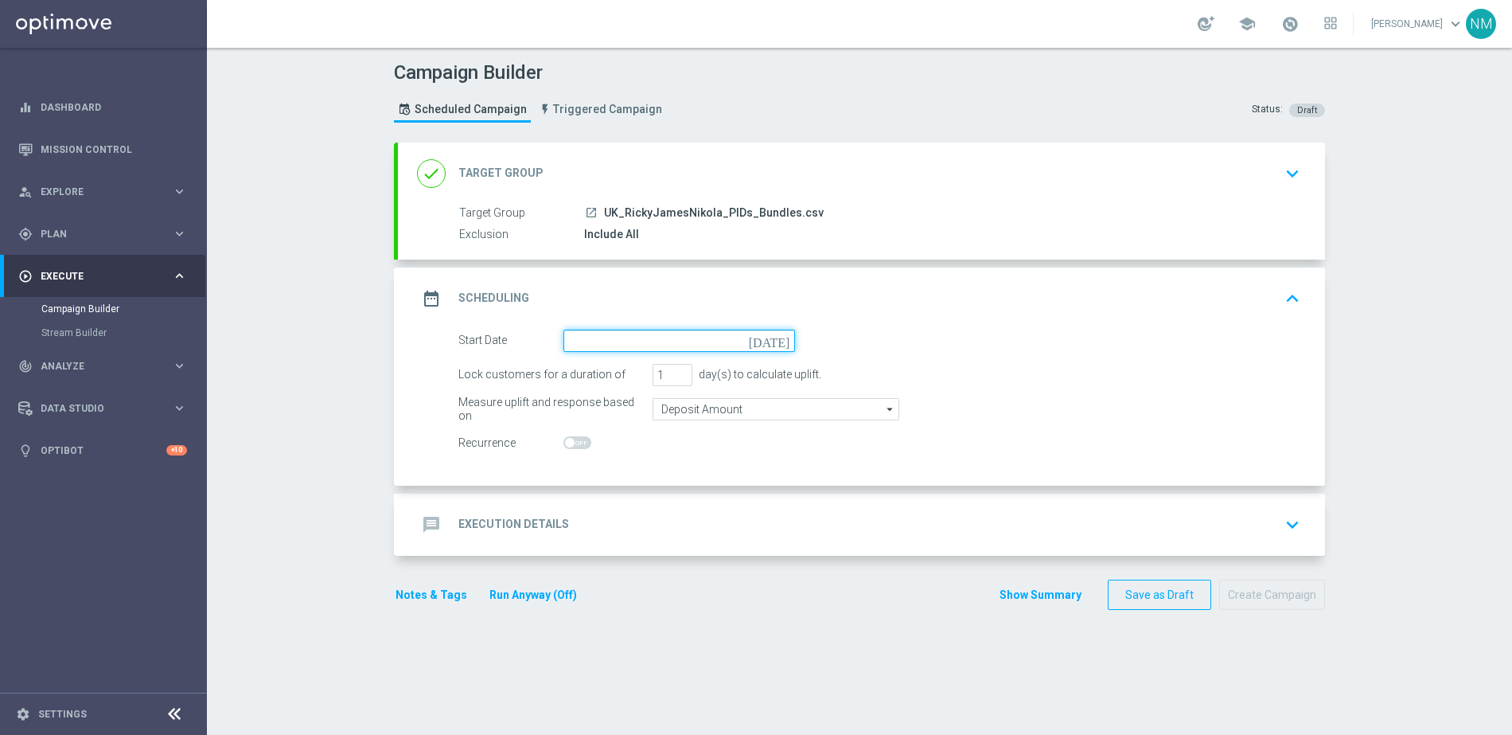
click at [605, 347] on input at bounding box center [680, 341] width 232 height 22
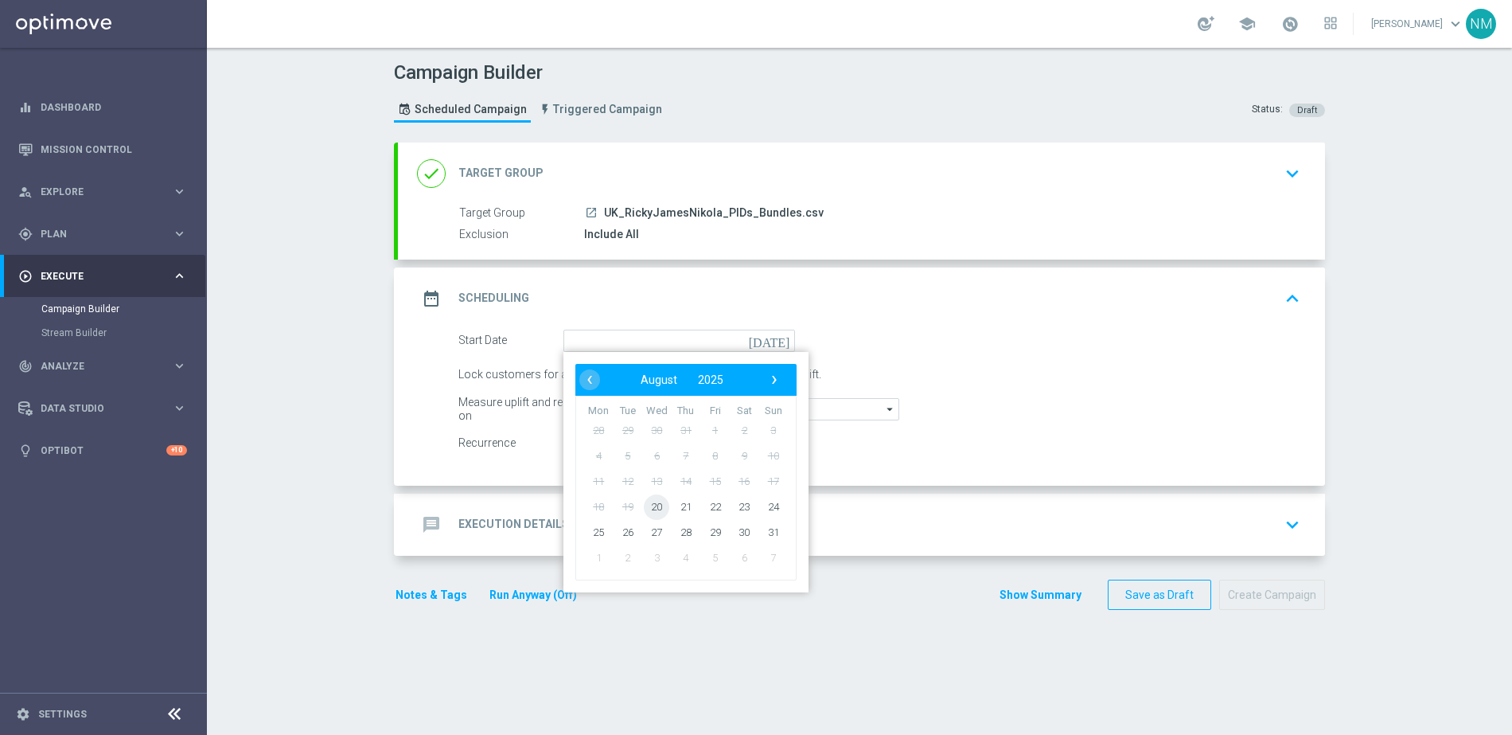
click at [651, 501] on span "20" at bounding box center [656, 505] width 25 height 25
type input "[DATE]"
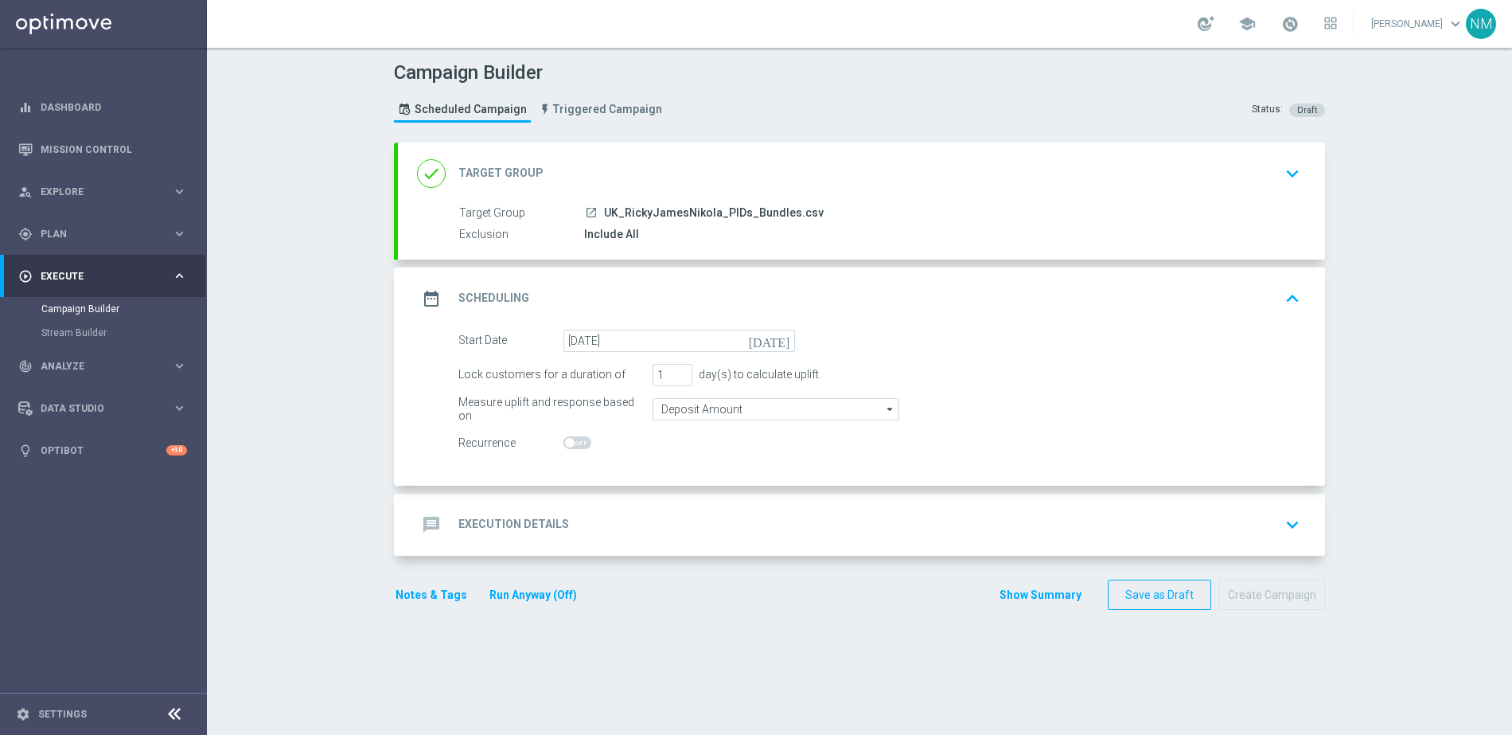
click at [530, 511] on div "message Execution Details" at bounding box center [493, 524] width 152 height 29
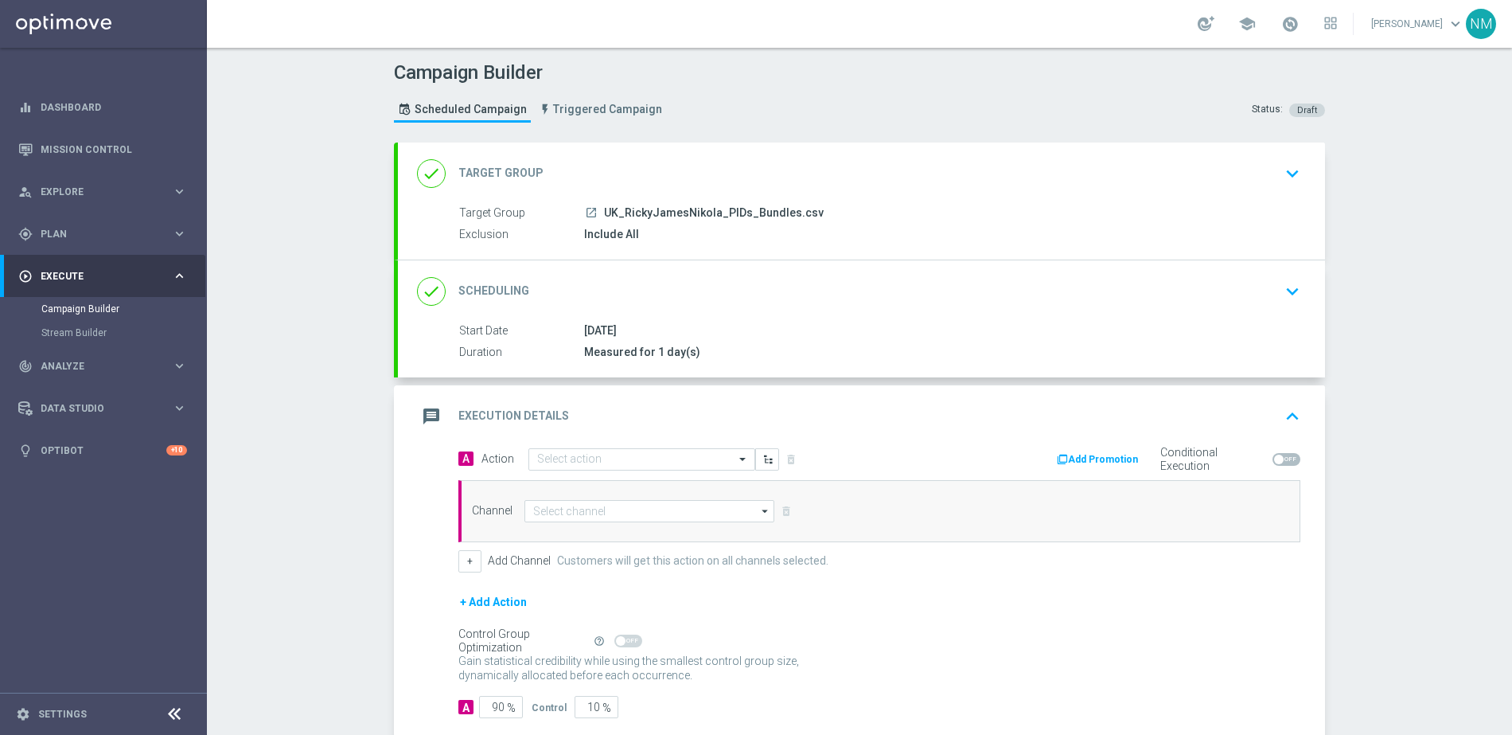
click at [602, 444] on div "message Execution Details keyboard_arrow_up" at bounding box center [861, 416] width 927 height 62
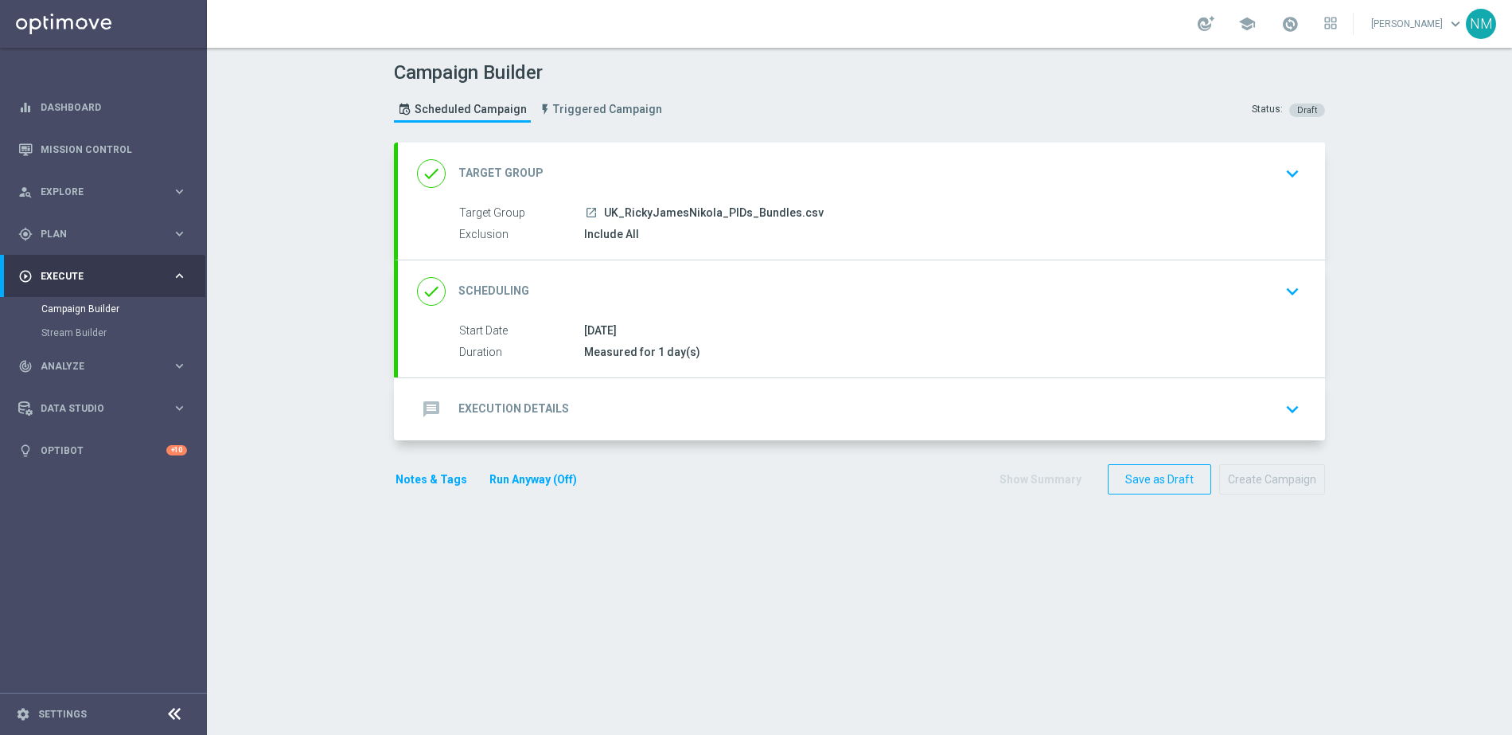
click at [570, 403] on div "message Execution Details keyboard_arrow_down" at bounding box center [861, 409] width 889 height 30
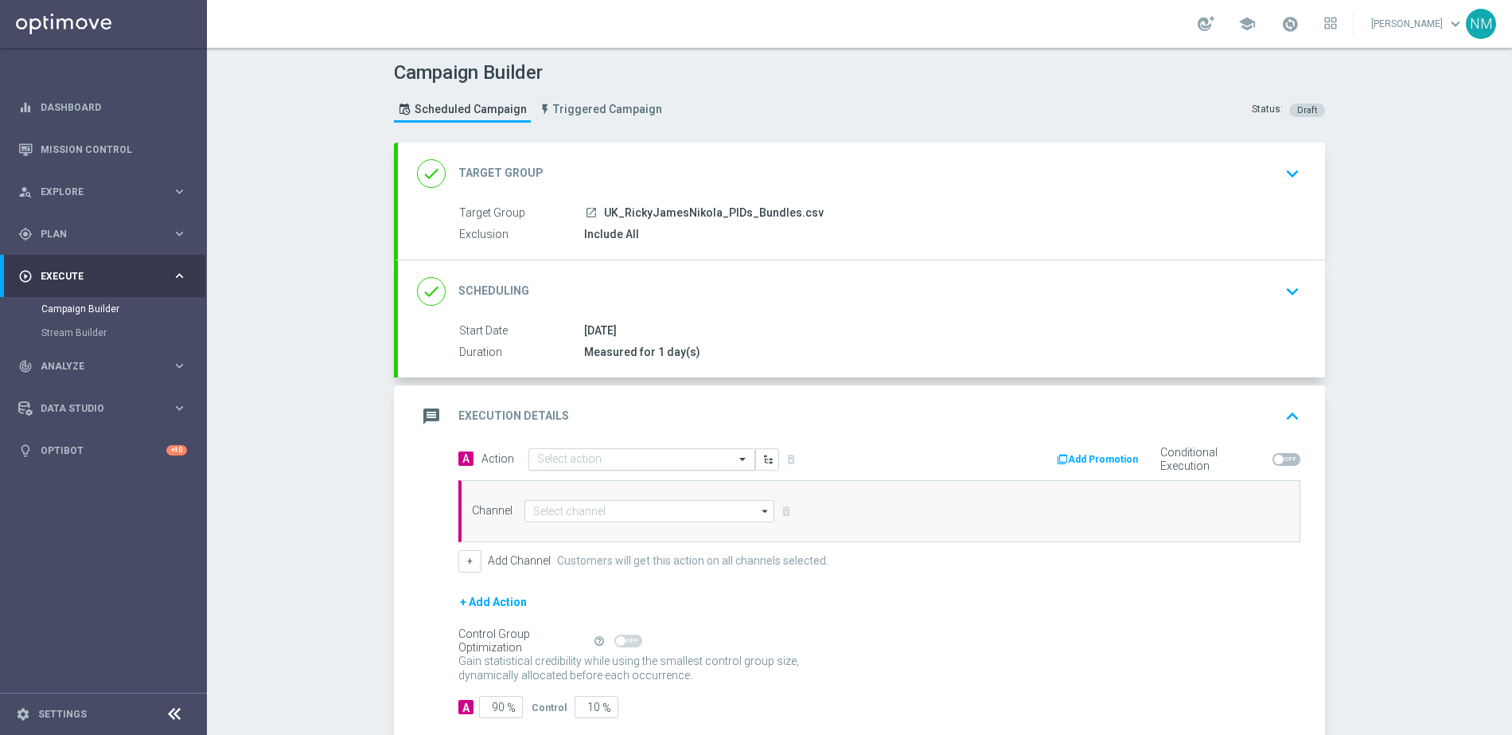
click at [558, 456] on input "text" at bounding box center [625, 460] width 177 height 14
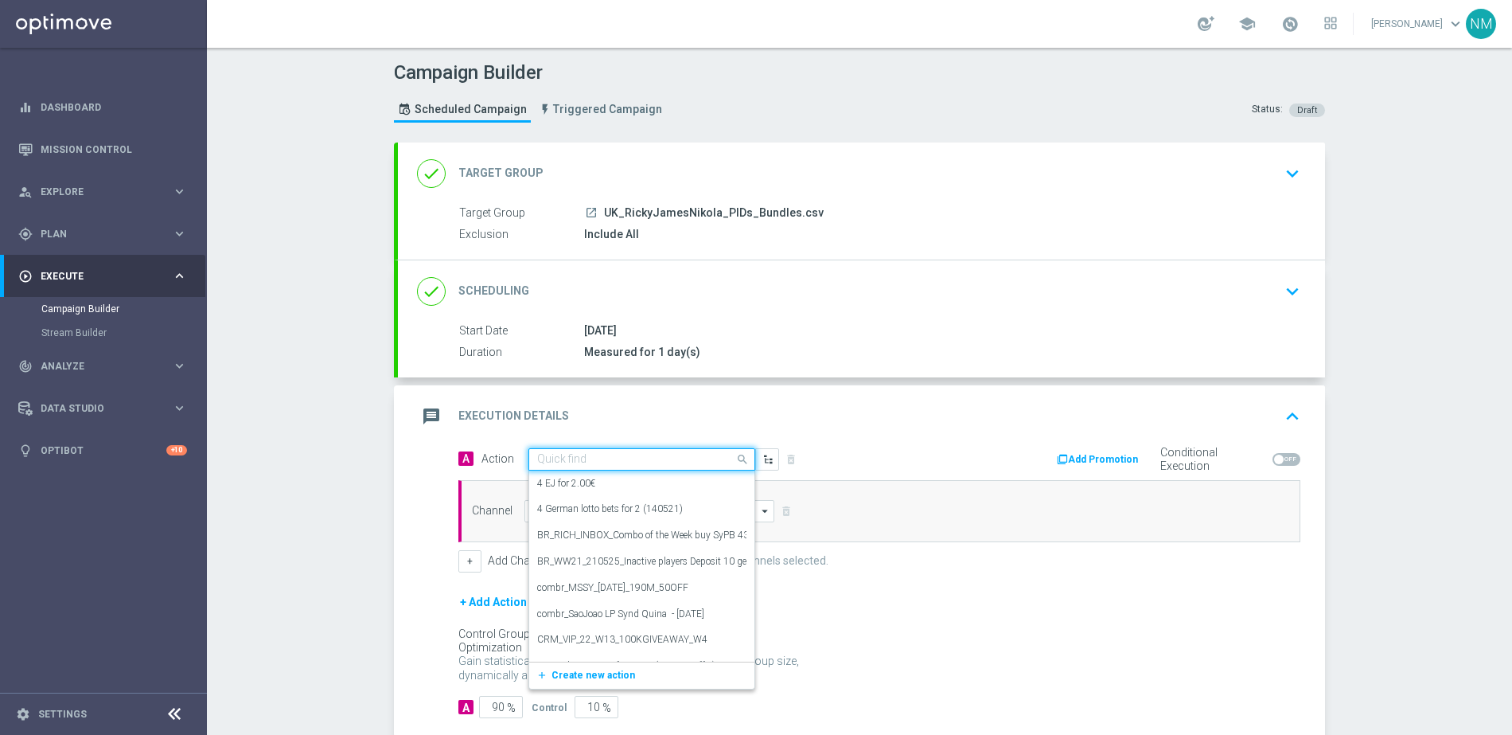
paste input "en_GB__PRAG_FIRE_STAMPEDE__NVIP_APP_TAC_GM"
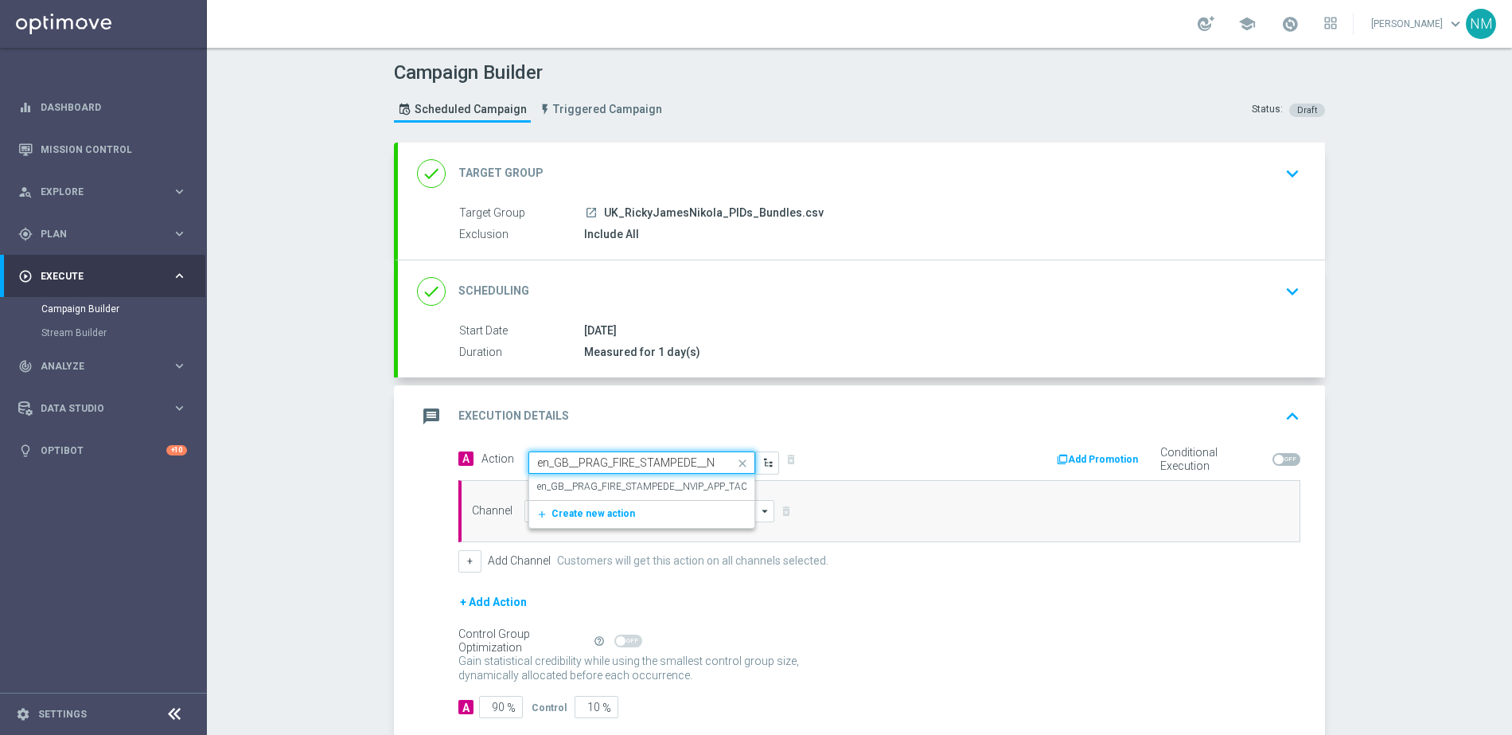
scroll to position [0, 88]
type input "en_GB__PRAG_FIRE_STAMPEDE__NVIP_APP_TAC_GM"
click at [615, 465] on input "en_GB__PRAG_FIRE_STAMPEDE__NVIP_APP_TAC_GM" at bounding box center [625, 463] width 177 height 14
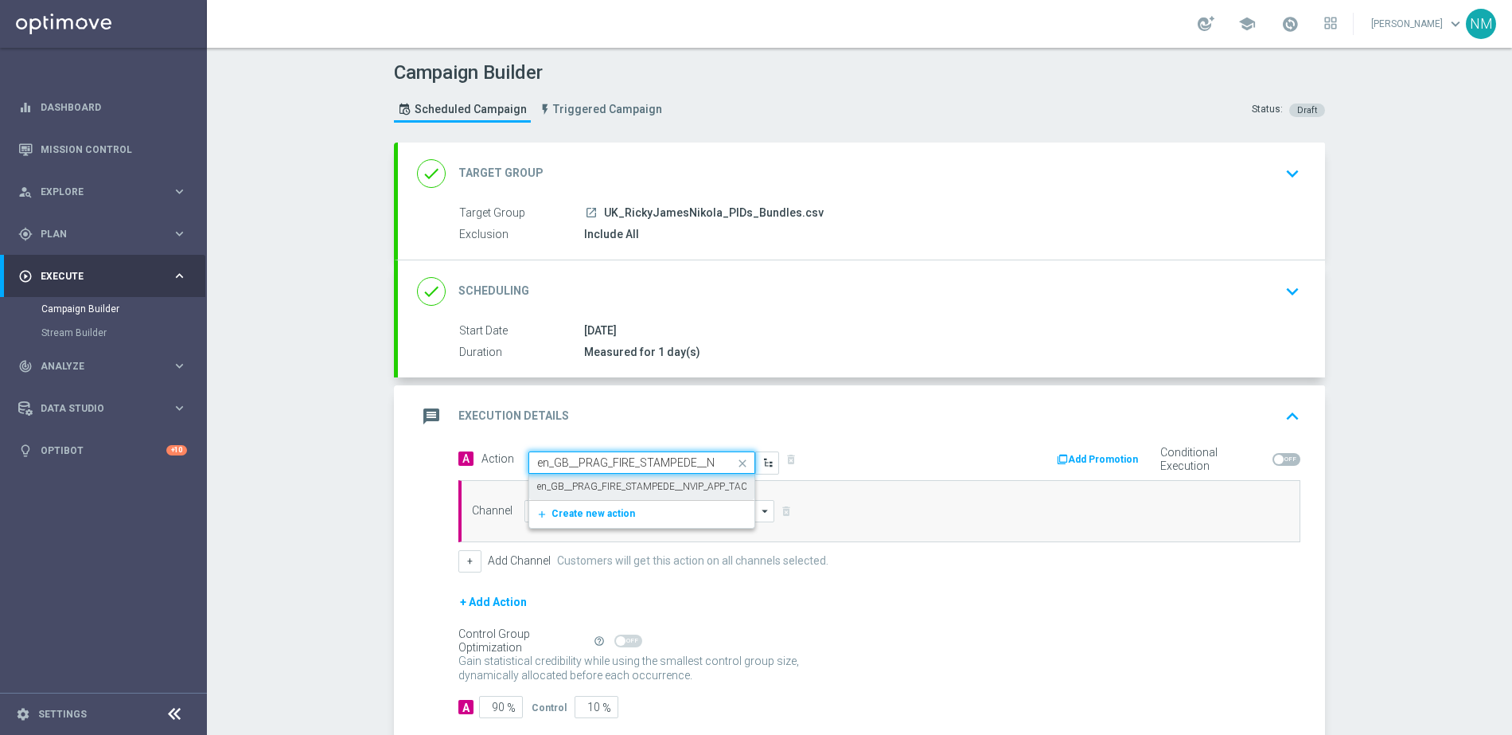
click at [615, 465] on input "en_GB__PRAG_FIRE_STAMPEDE__NVIP_APP_TAC_GM" at bounding box center [625, 463] width 177 height 14
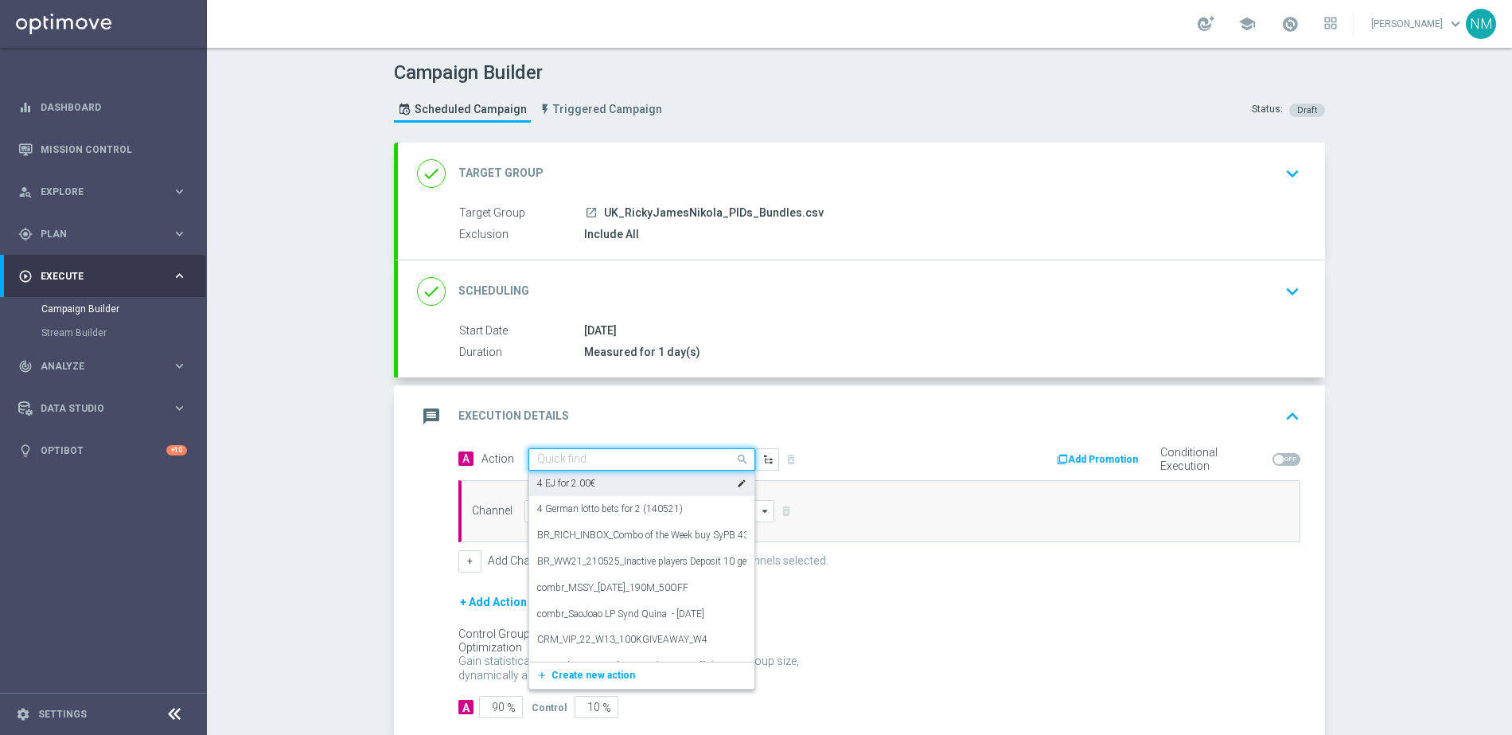
click at [776, 422] on div "message Execution Details keyboard_arrow_up" at bounding box center [861, 416] width 889 height 30
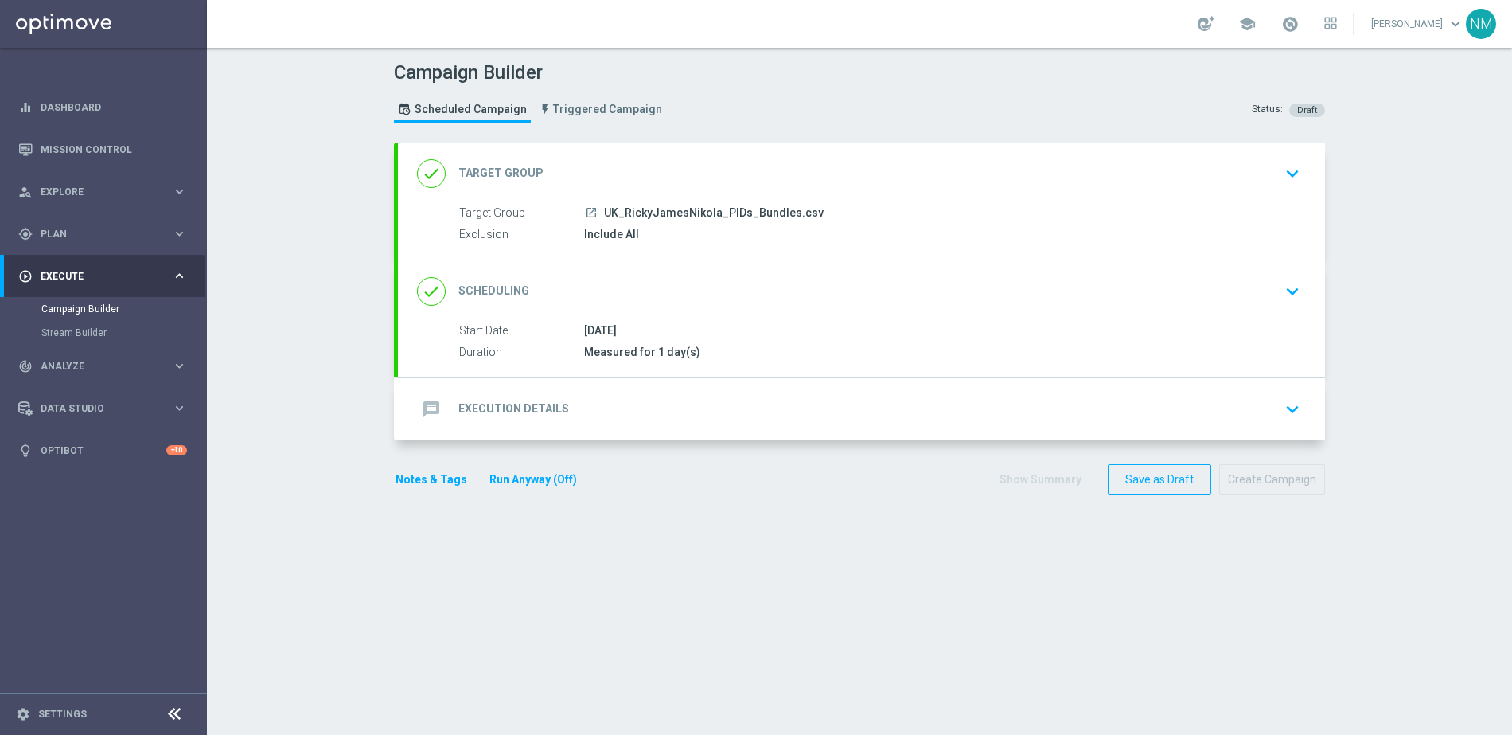
click at [774, 419] on div "message Execution Details keyboard_arrow_down" at bounding box center [861, 409] width 889 height 30
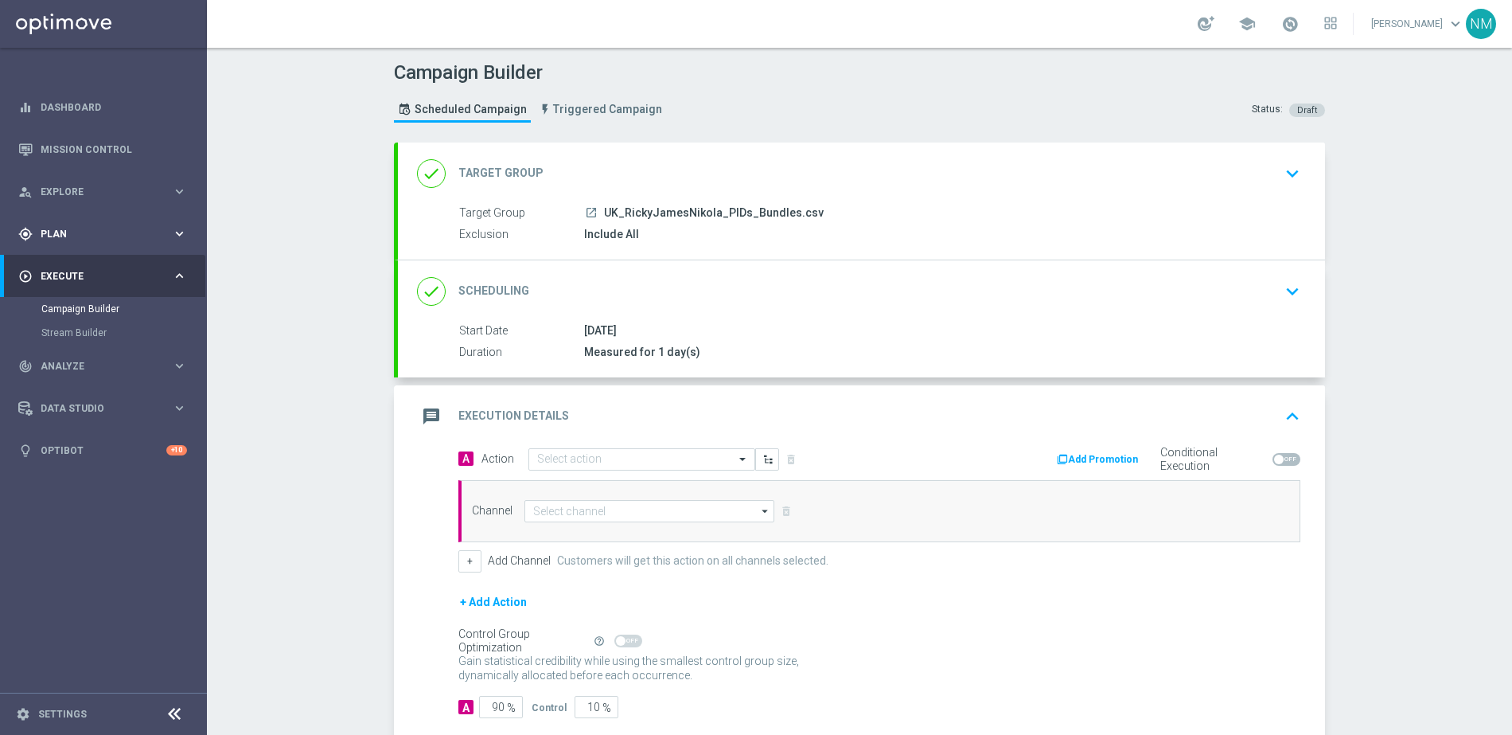
click at [92, 241] on div "gps_fixed Plan keyboard_arrow_right" at bounding box center [102, 234] width 205 height 42
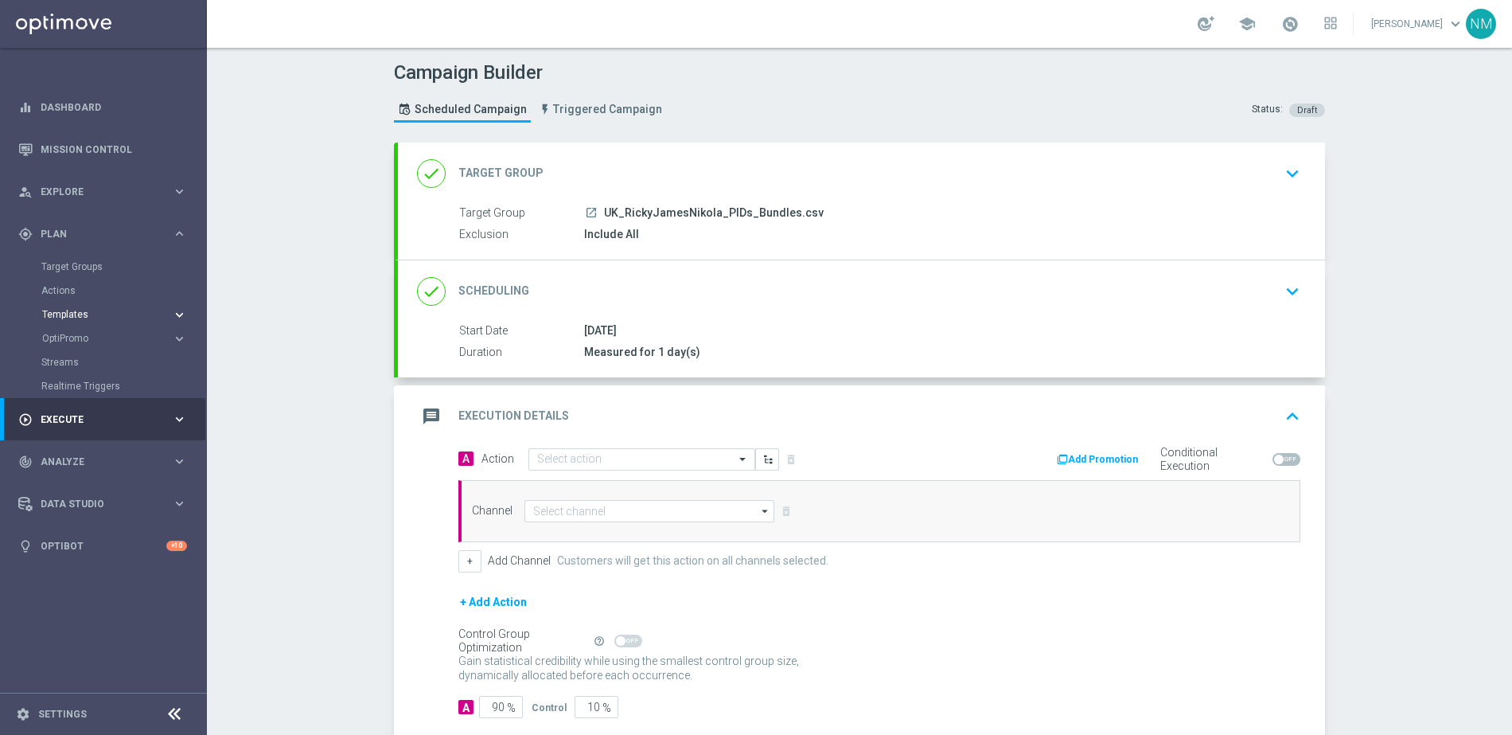
click at [77, 316] on span "Templates" at bounding box center [99, 315] width 114 height 10
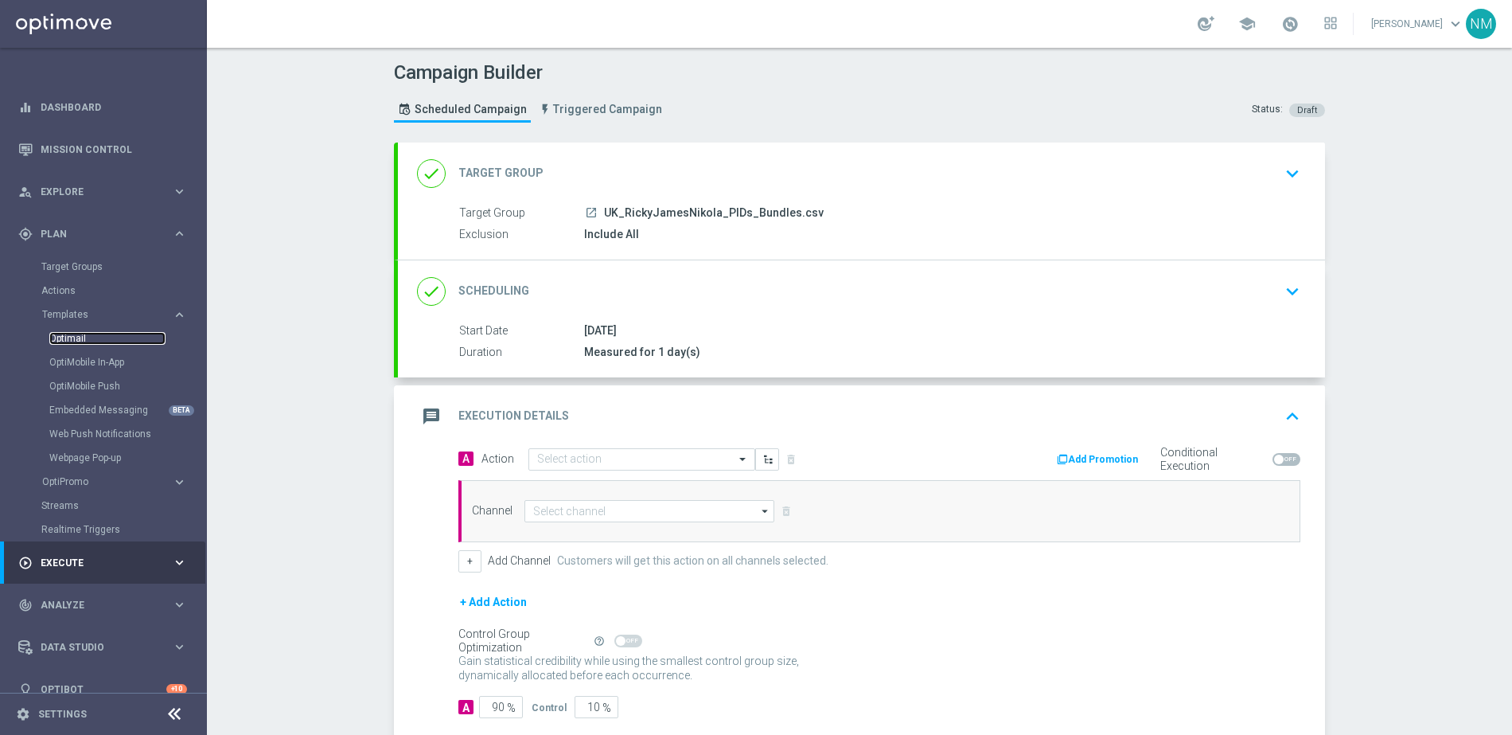
click at [77, 337] on link "Optimail" at bounding box center [107, 338] width 116 height 13
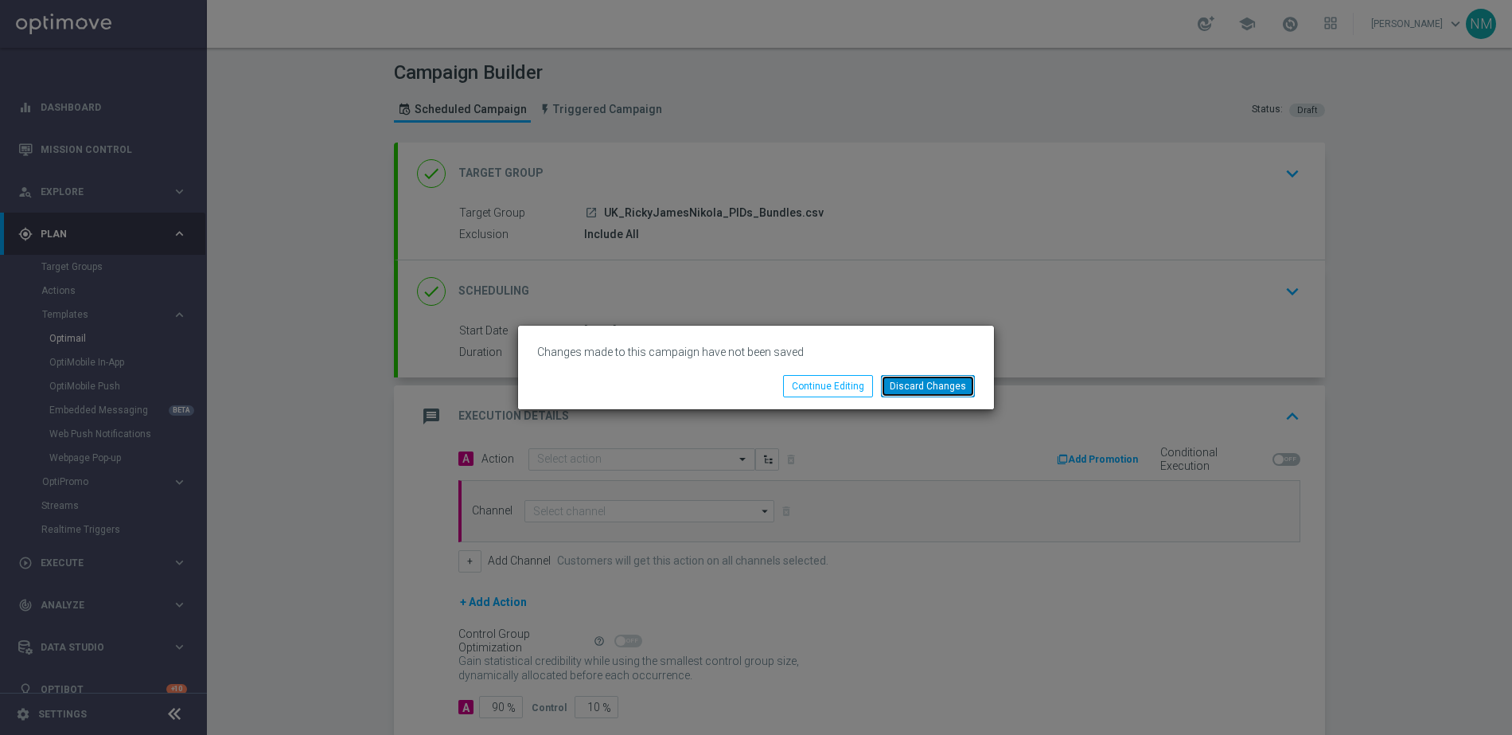
click at [900, 384] on button "Discard Changes" at bounding box center [928, 386] width 94 height 22
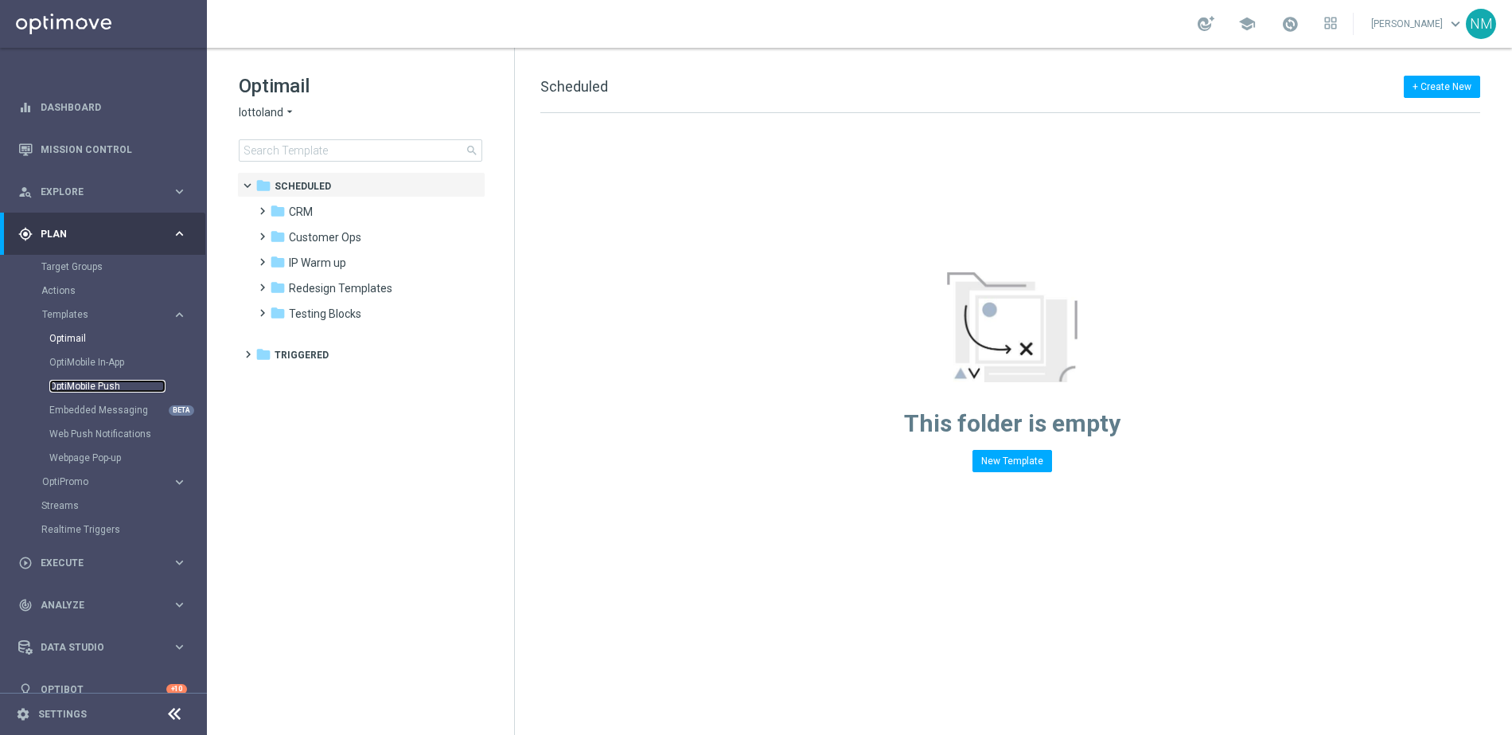
click at [104, 392] on link "OptiMobile Push" at bounding box center [107, 386] width 116 height 13
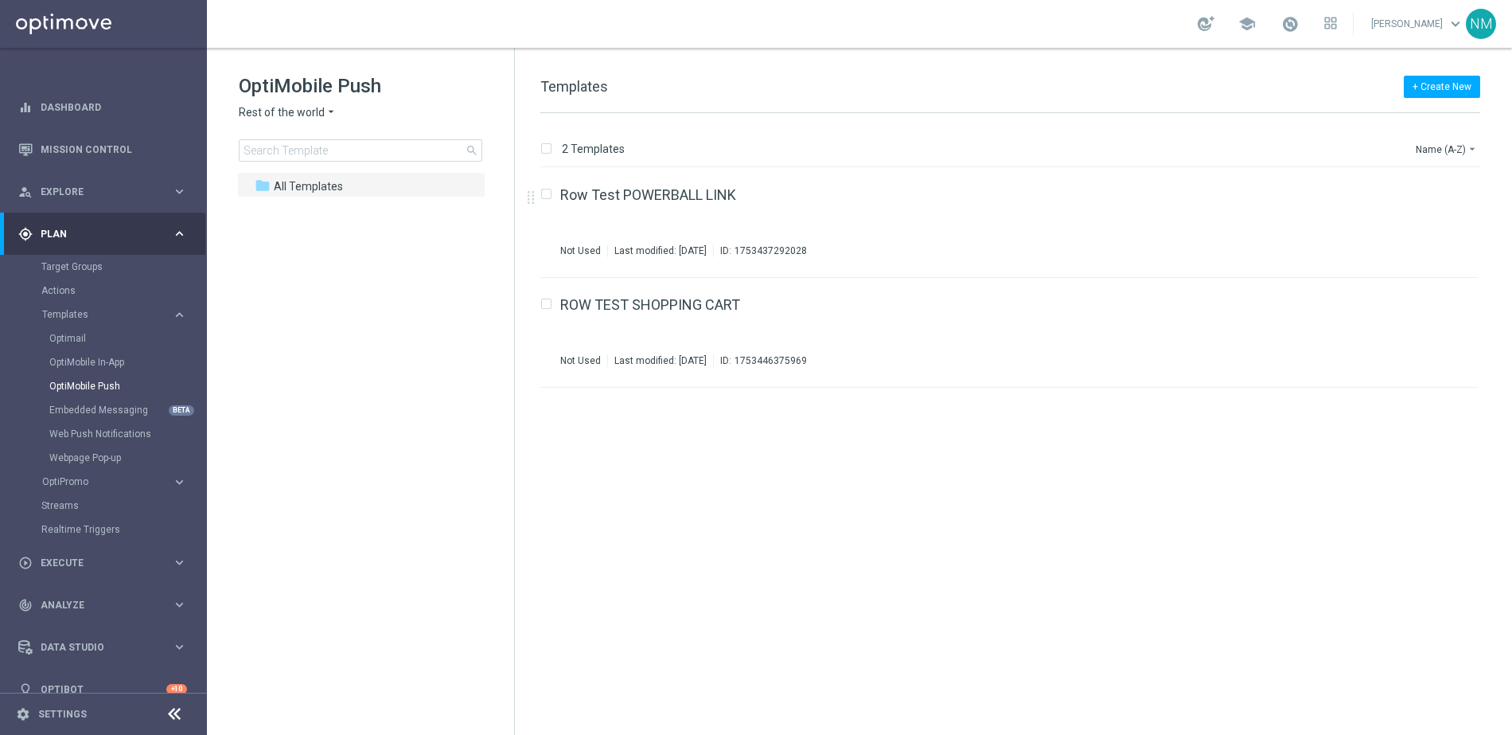
click at [306, 117] on span "Rest of the world" at bounding box center [282, 112] width 86 height 15
click at [282, 277] on div "UK" at bounding box center [299, 283] width 119 height 19
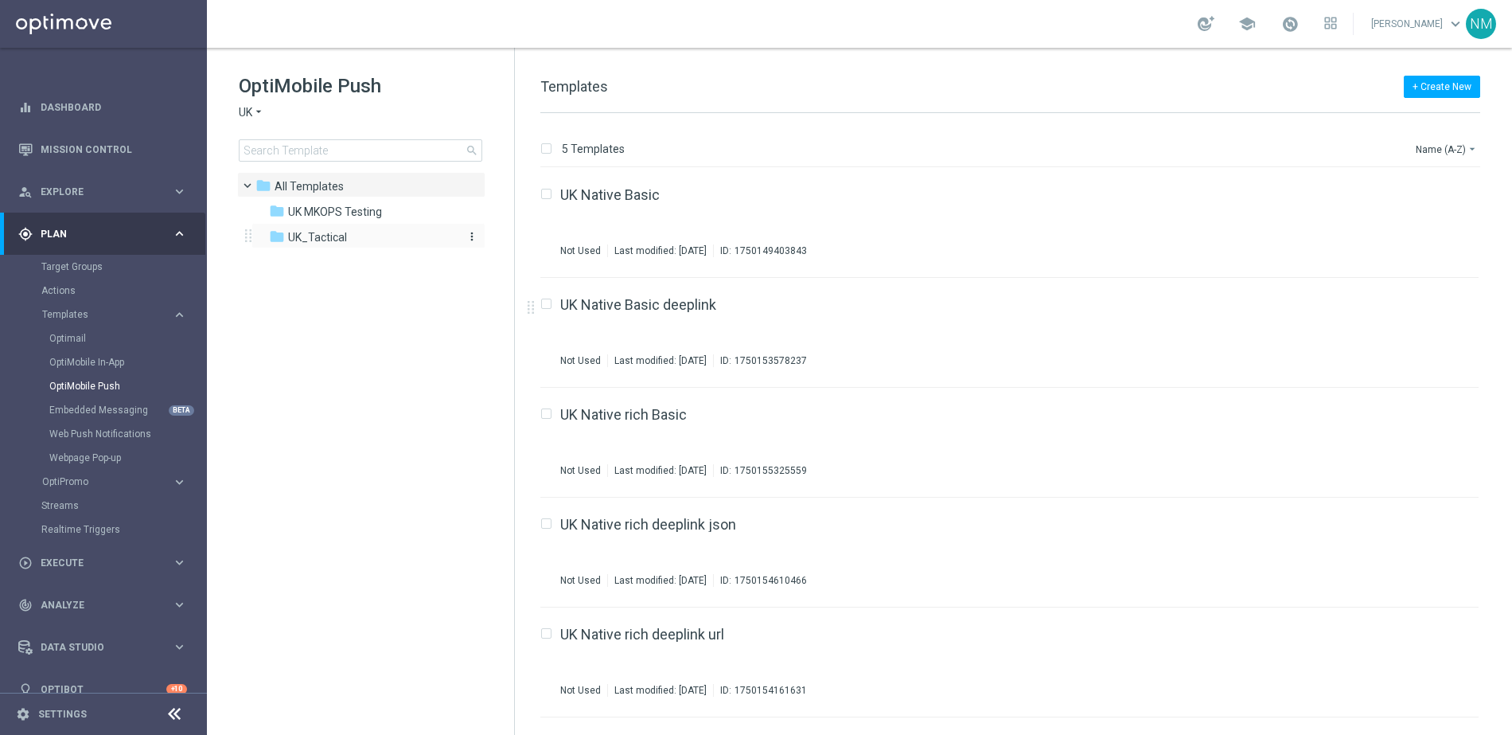
click at [345, 230] on span "UK_Tactical" at bounding box center [317, 237] width 59 height 14
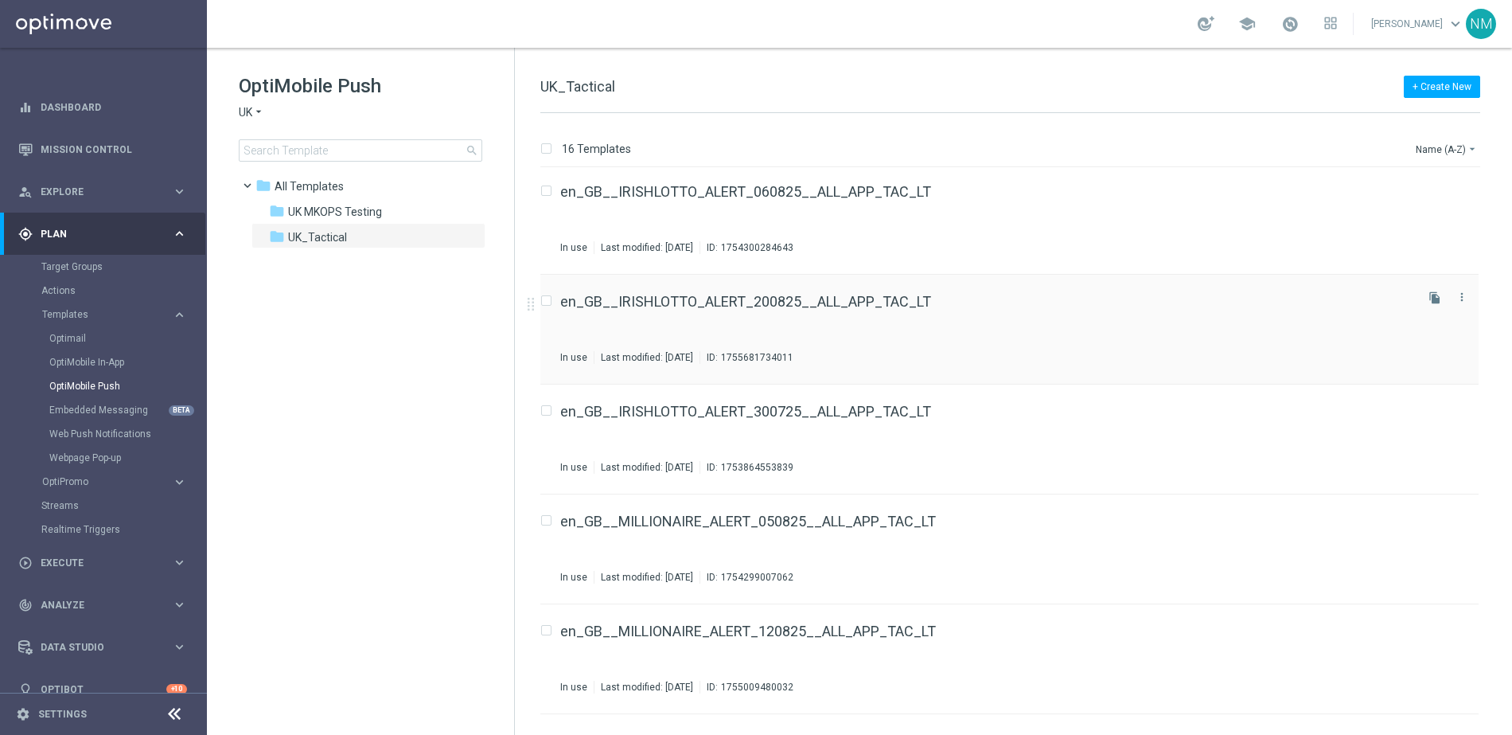
scroll to position [995, 0]
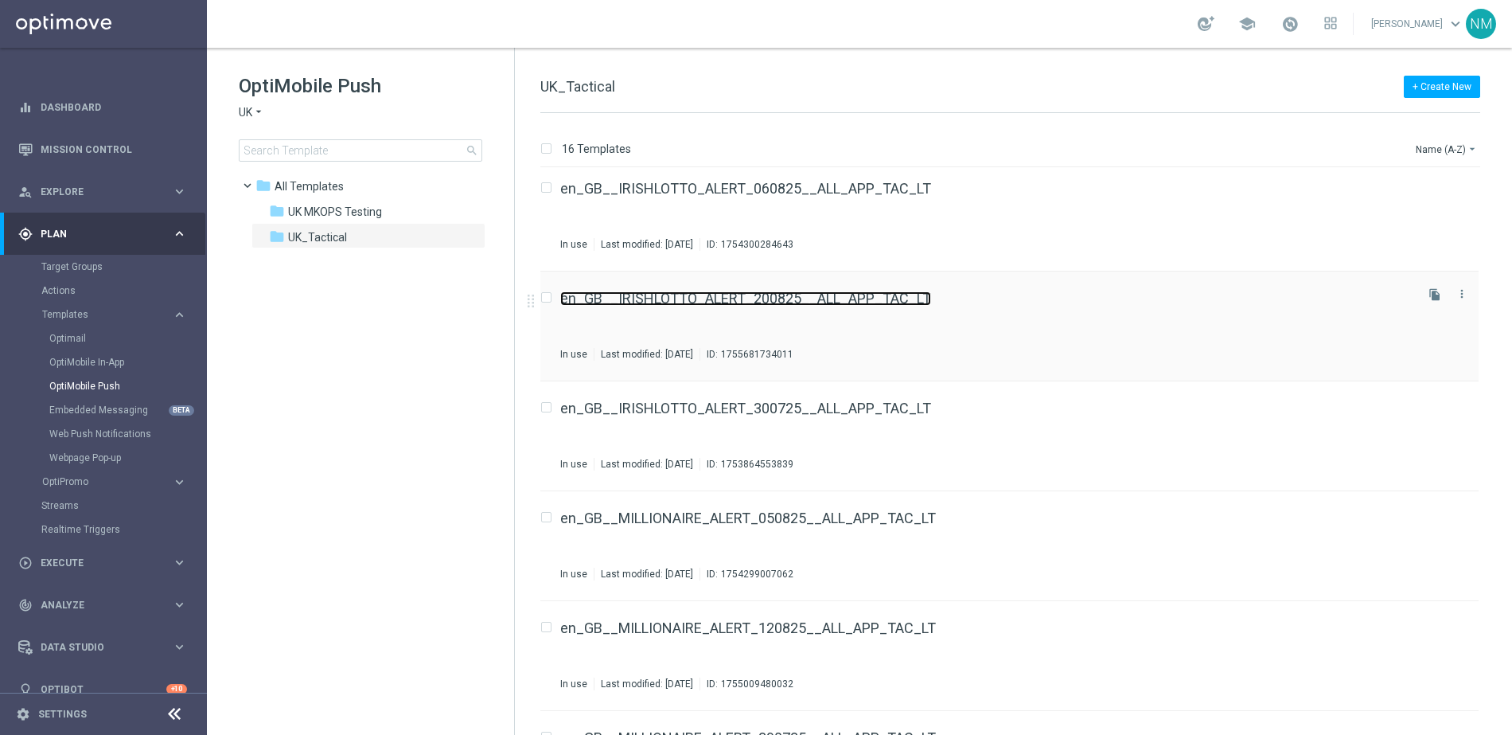
click at [887, 298] on link "en_GB__IRISHLOTTO_ALERT_200825__ALL_APP_TAC_LT" at bounding box center [745, 298] width 371 height 14
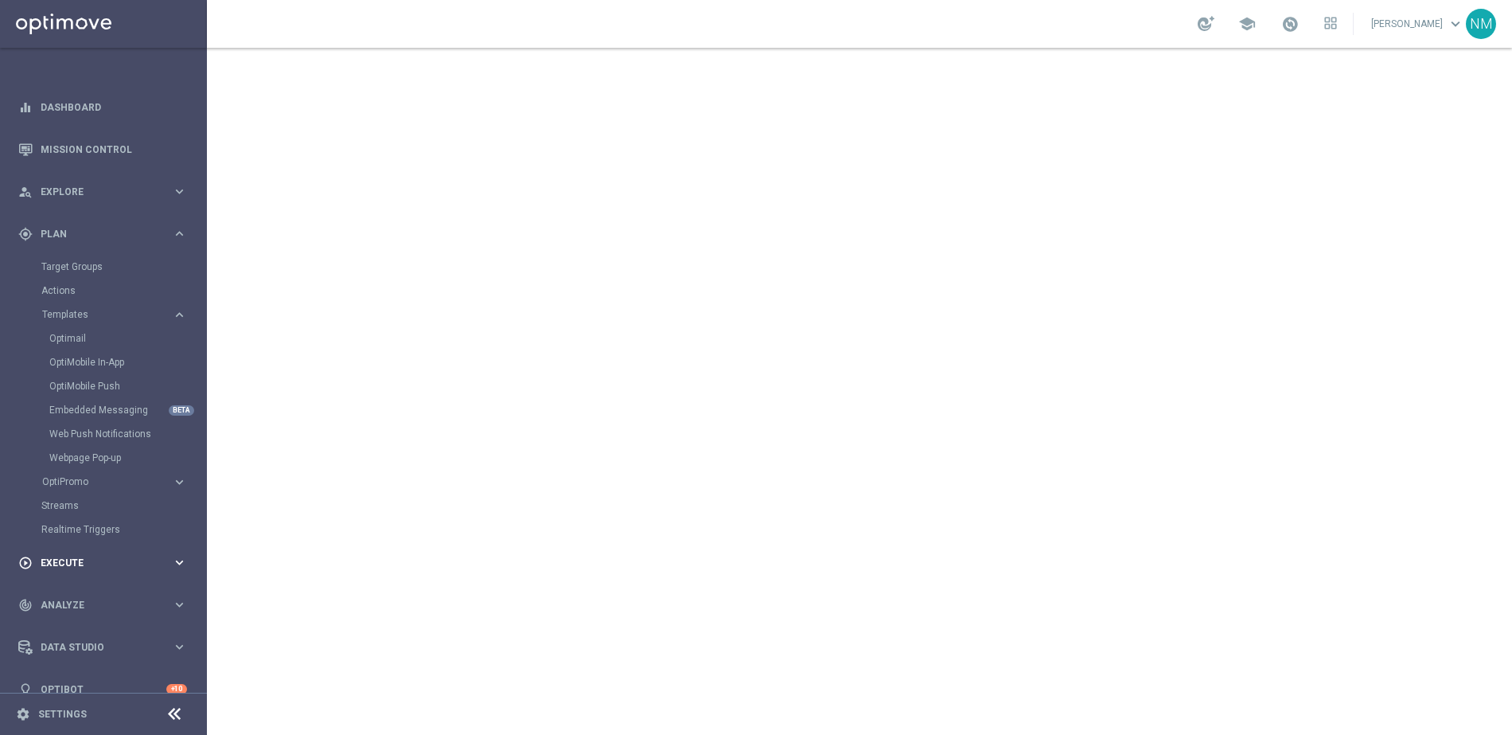
click at [46, 552] on div "play_circle_outline Execute keyboard_arrow_right" at bounding box center [102, 562] width 205 height 42
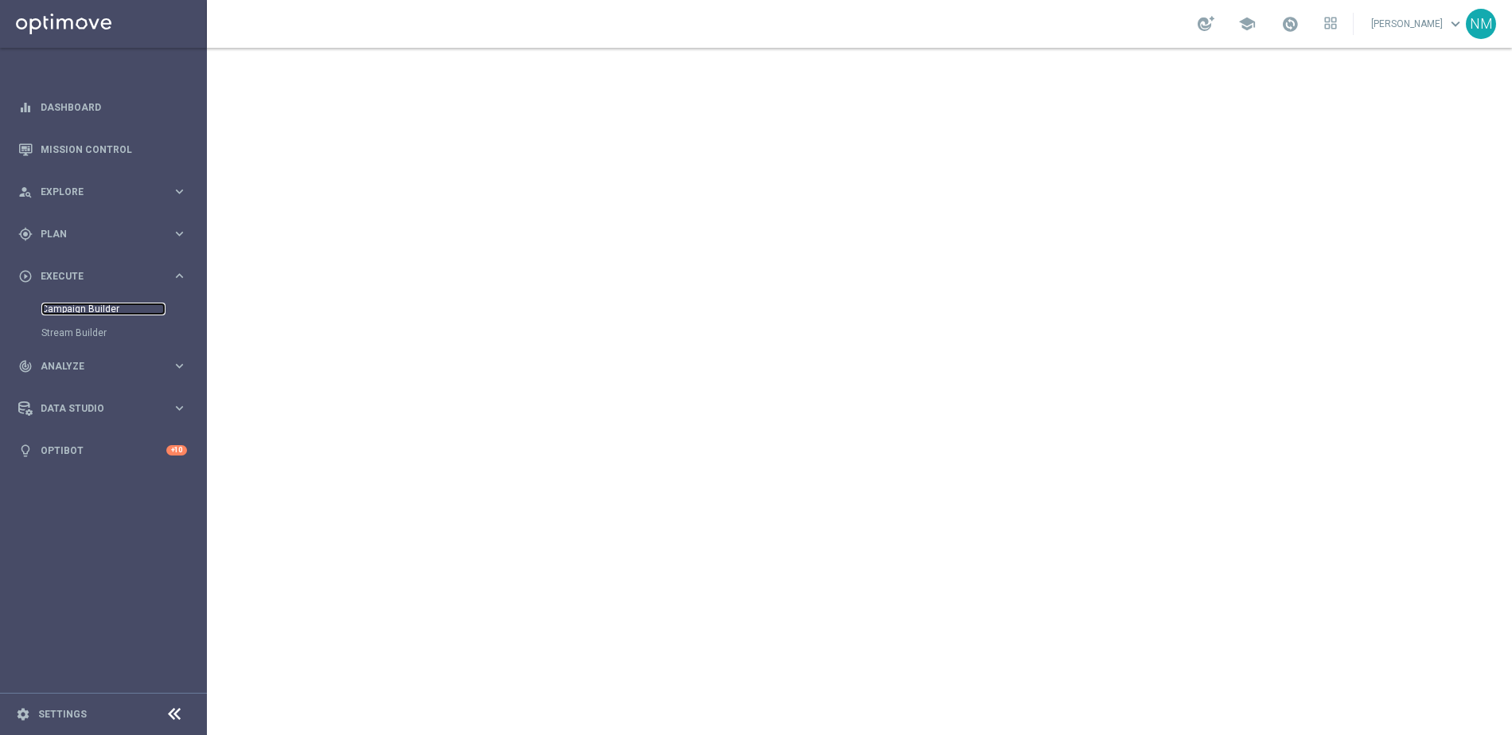
click at [96, 309] on link "Campaign Builder" at bounding box center [103, 308] width 124 height 13
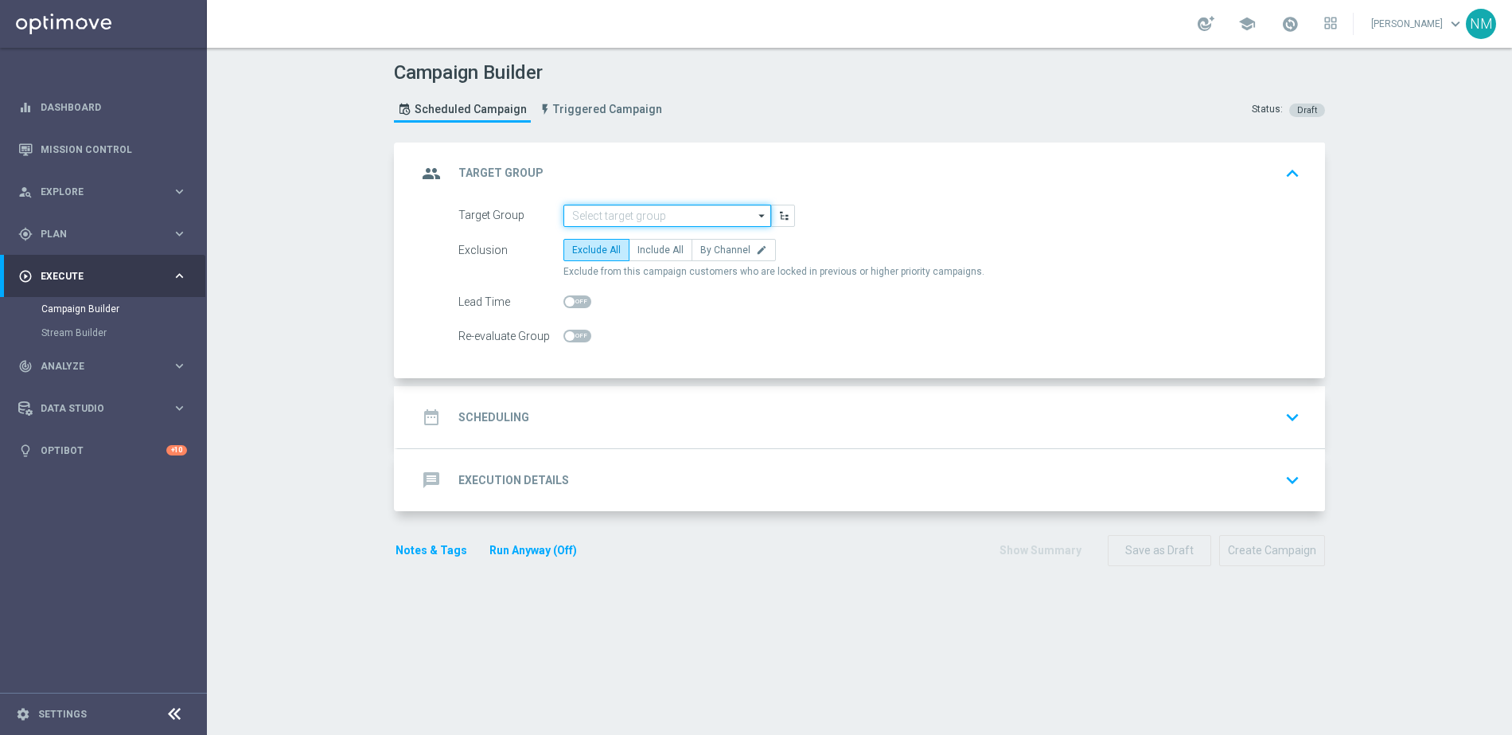
click at [647, 209] on input at bounding box center [668, 216] width 208 height 22
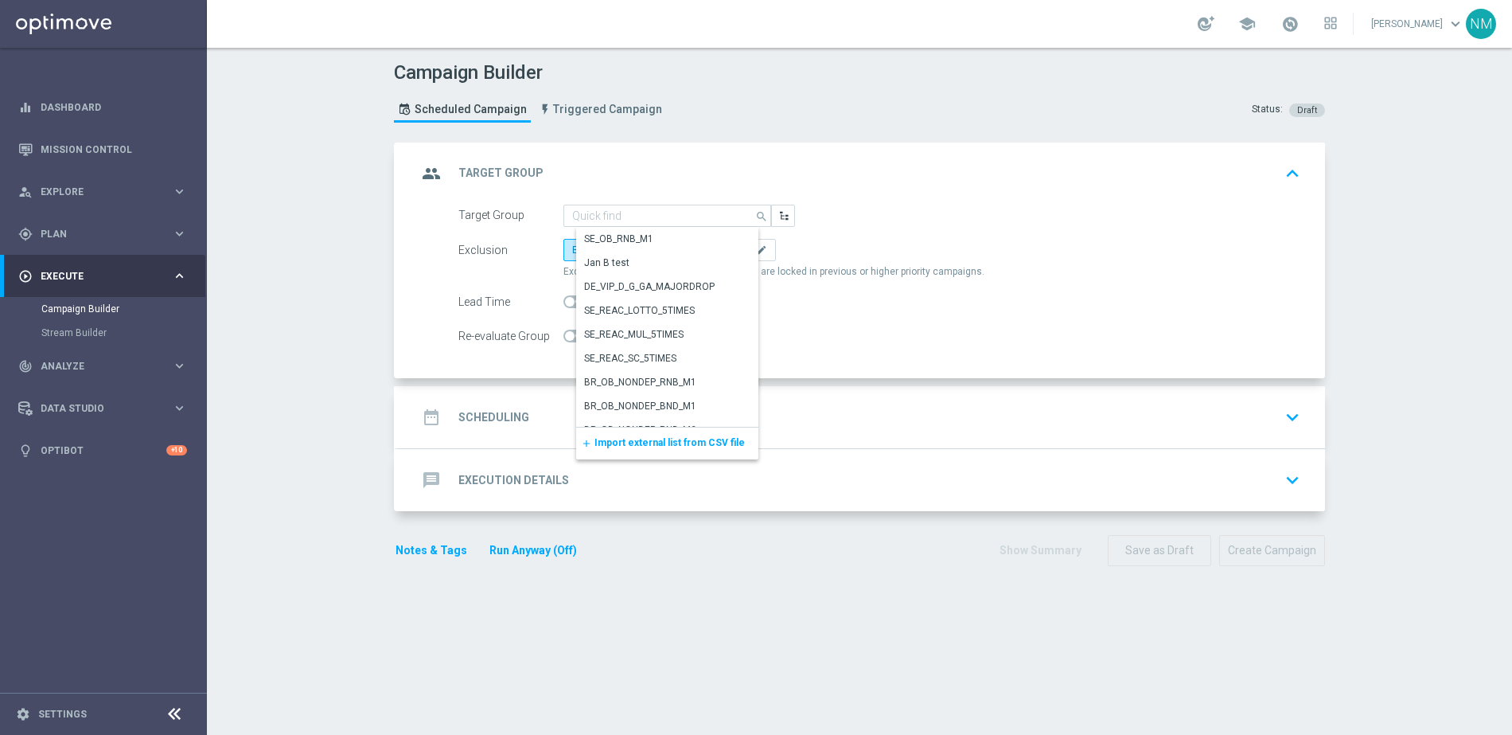
click at [628, 458] on div "message Execution Details keyboard_arrow_down" at bounding box center [861, 480] width 927 height 62
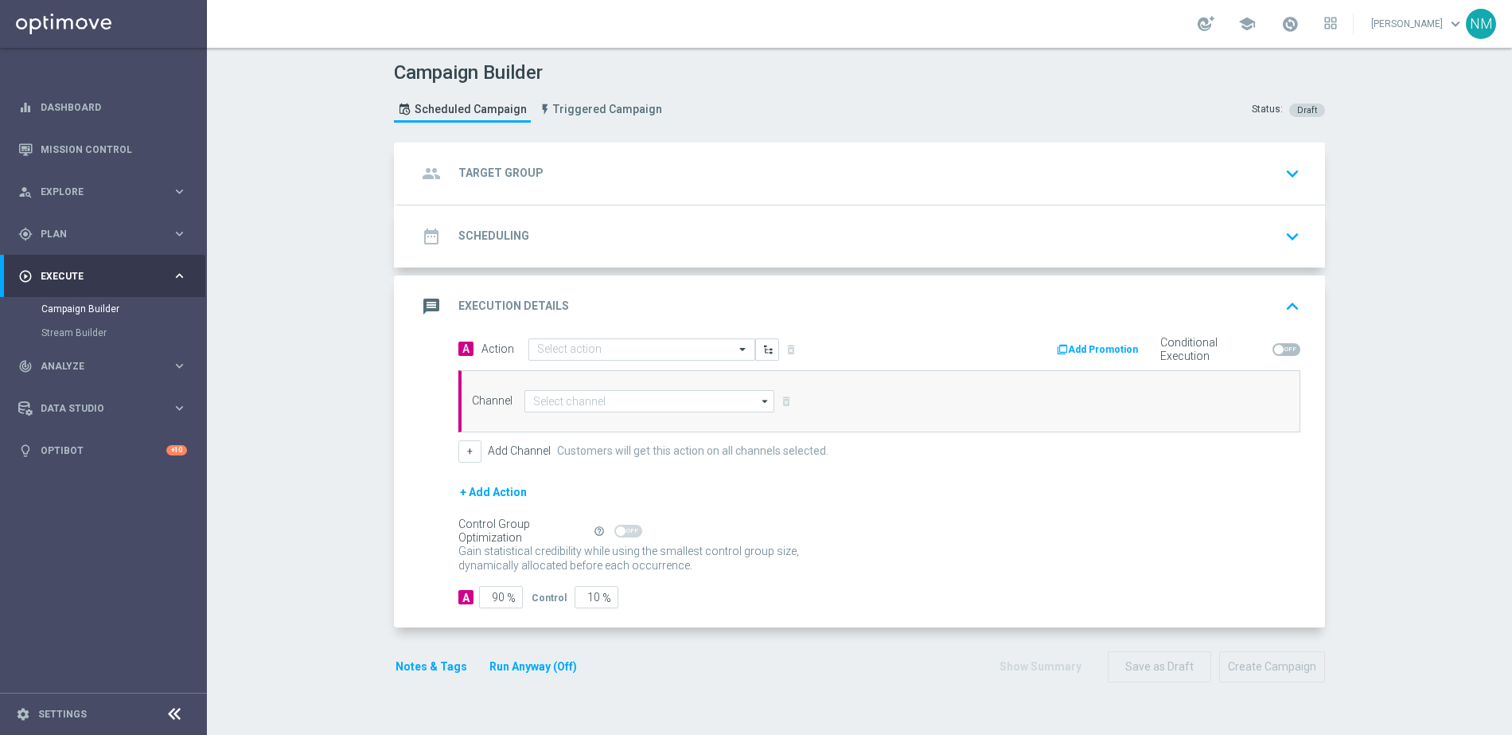
click at [595, 198] on div "group Target Group keyboard_arrow_down" at bounding box center [861, 173] width 927 height 62
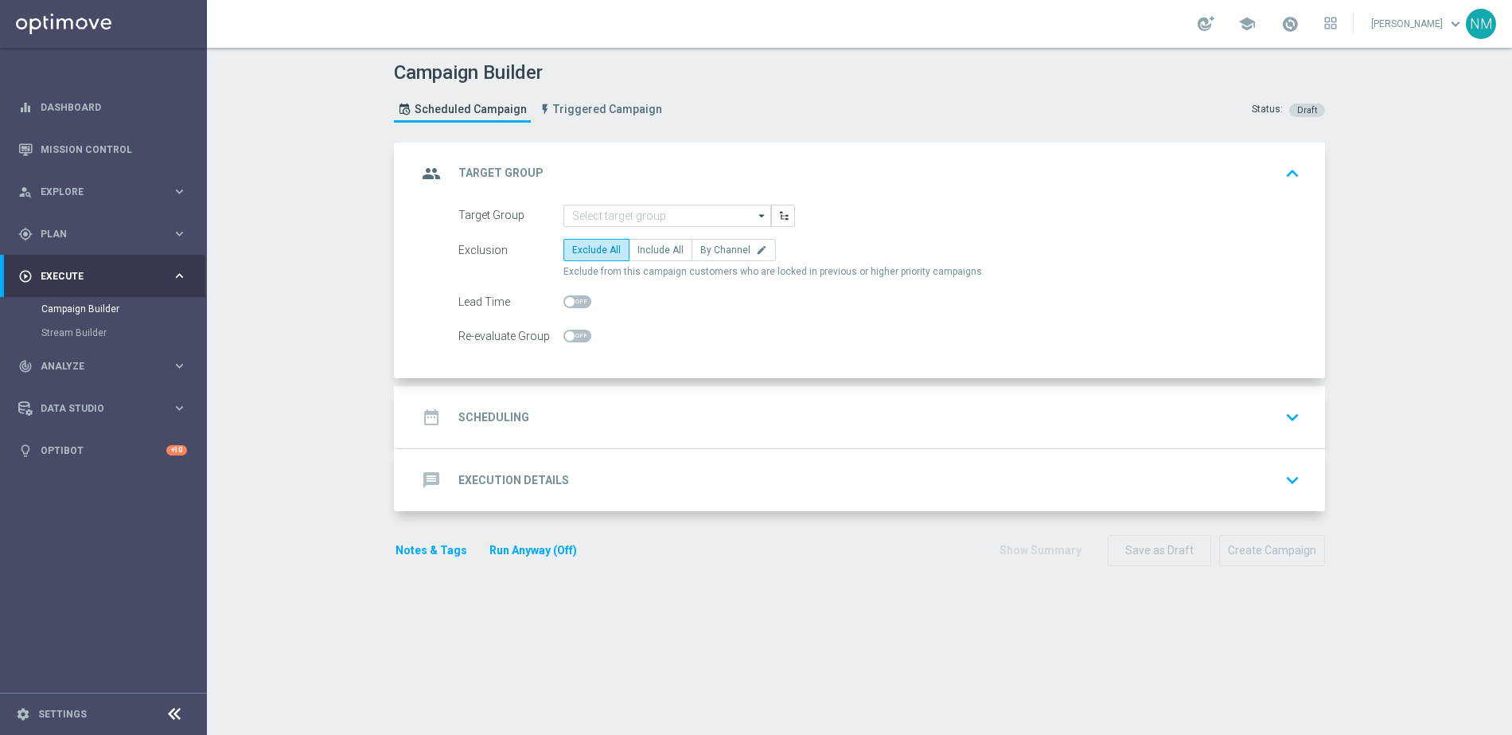
click at [632, 226] on opti-search-list "arrow_drop_down Drag here to set row groups Drag here to set column labels Show…" at bounding box center [668, 216] width 208 height 22
click at [635, 212] on input at bounding box center [668, 216] width 208 height 22
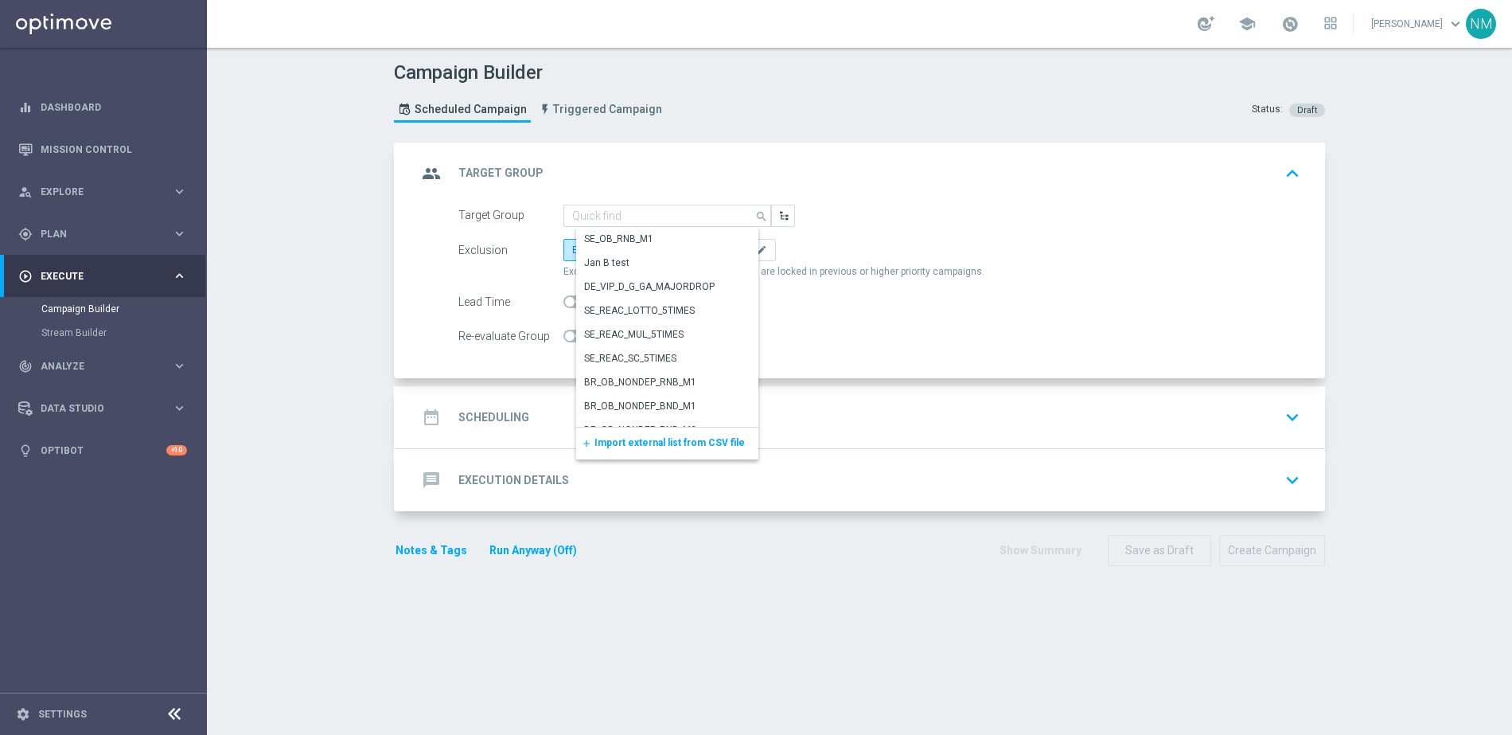
click at [658, 435] on div "add Import external list from CSV file" at bounding box center [667, 443] width 182 height 32
click at [622, 444] on span "Import external list from CSV file" at bounding box center [670, 442] width 150 height 11
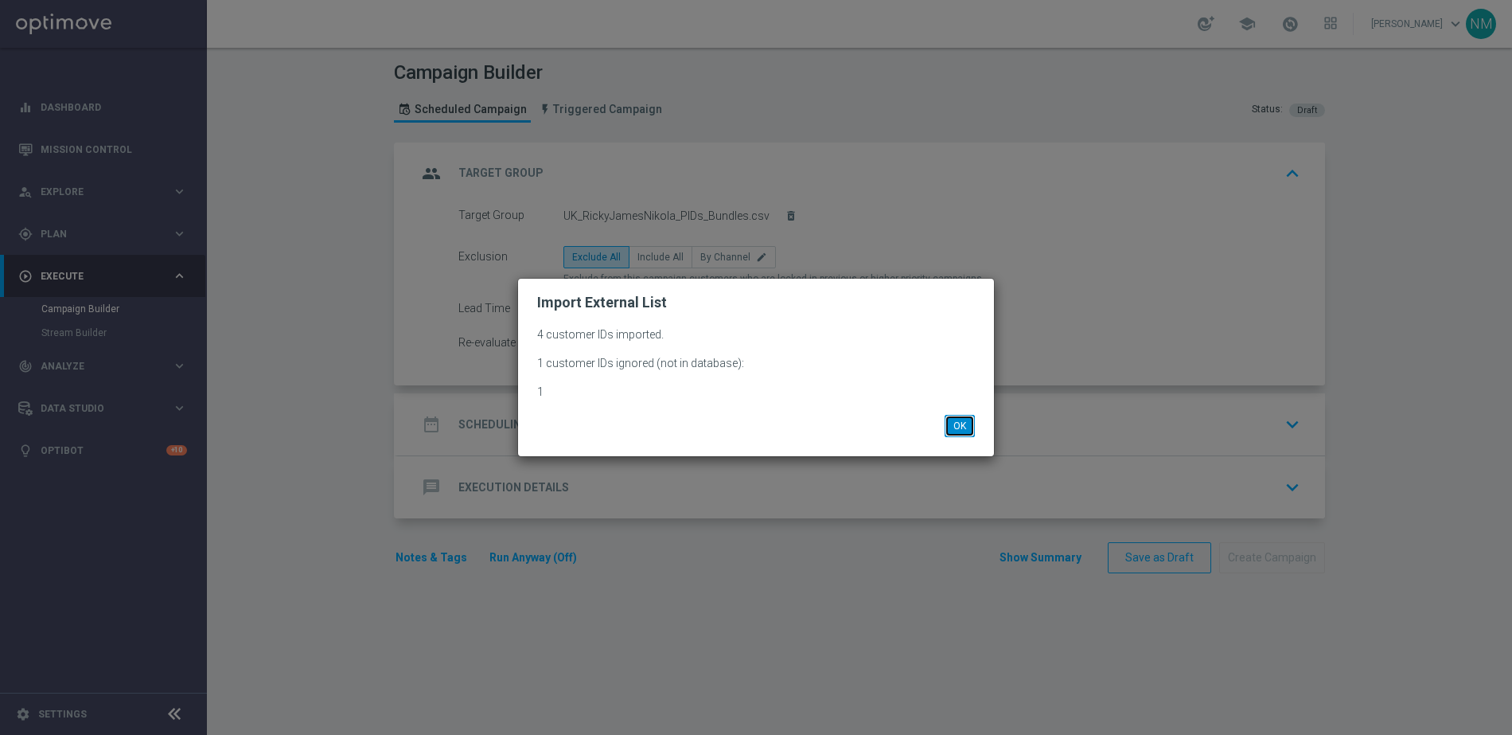
drag, startPoint x: 962, startPoint y: 416, endPoint x: 725, endPoint y: 361, distance: 243.6
click at [962, 416] on button "OK" at bounding box center [960, 426] width 30 height 22
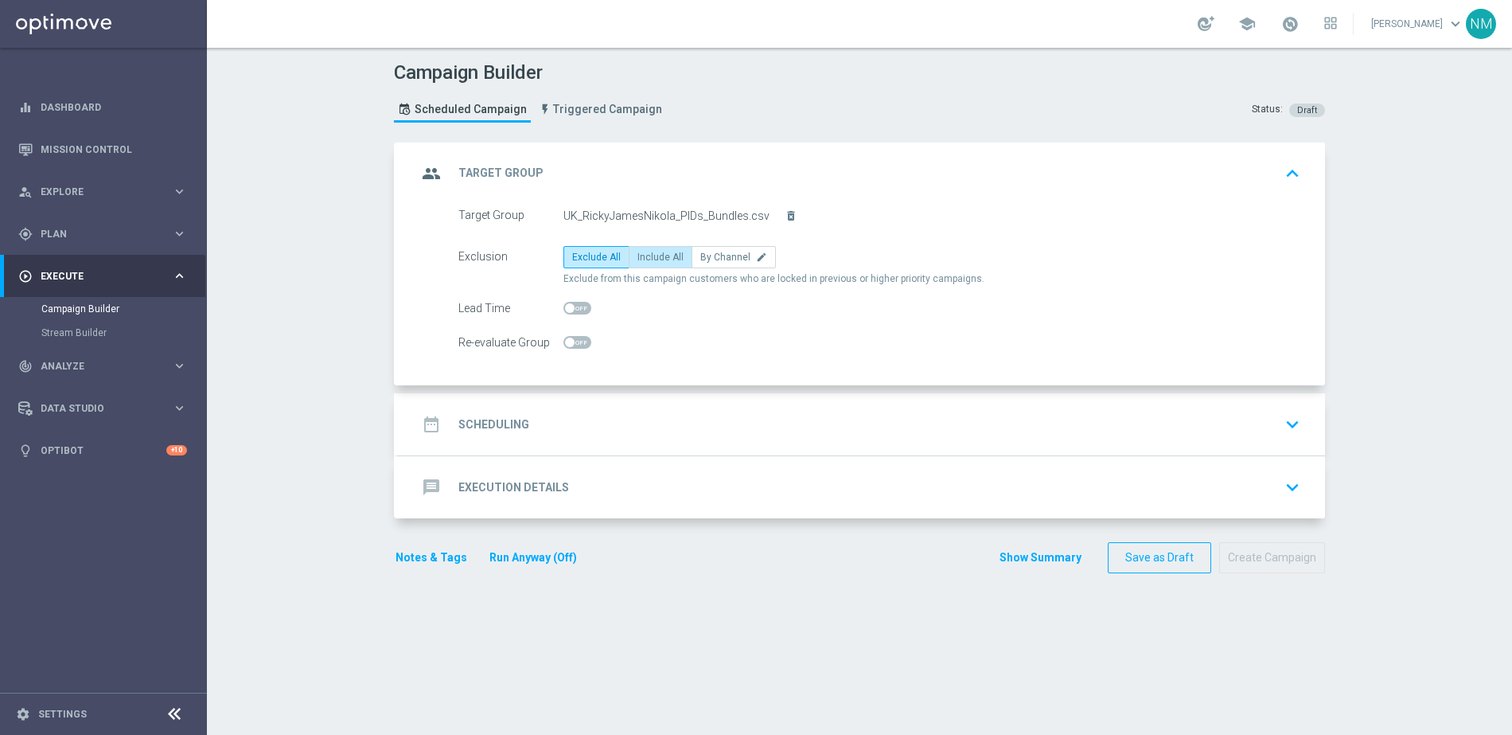
click at [660, 256] on span "Include All" at bounding box center [661, 257] width 46 height 11
click at [648, 256] on input "Include All" at bounding box center [643, 260] width 10 height 10
radio input "true"
click at [581, 426] on div "date_range Scheduling keyboard_arrow_down" at bounding box center [861, 424] width 889 height 30
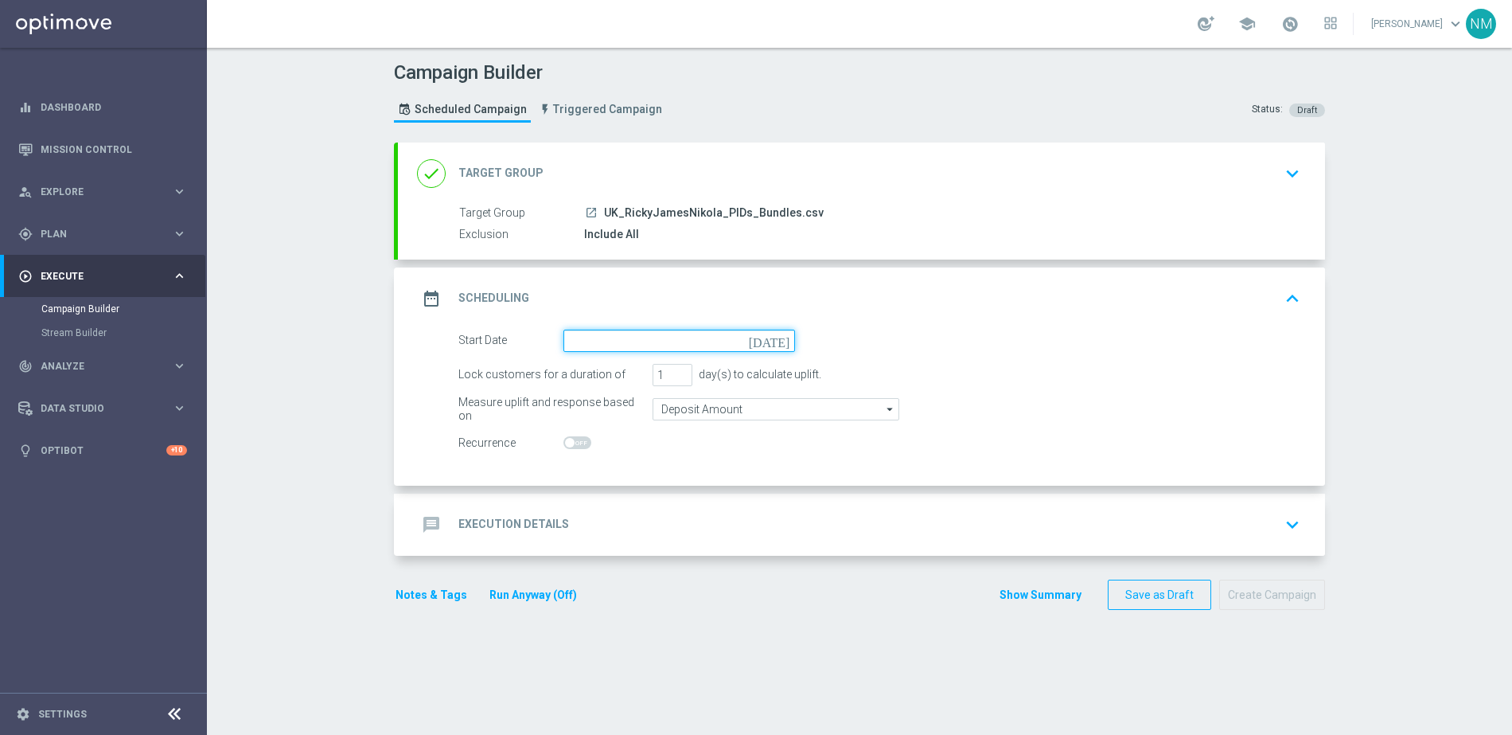
drag, startPoint x: 594, startPoint y: 337, endPoint x: 614, endPoint y: 344, distance: 21.9
click at [594, 337] on input at bounding box center [680, 341] width 232 height 22
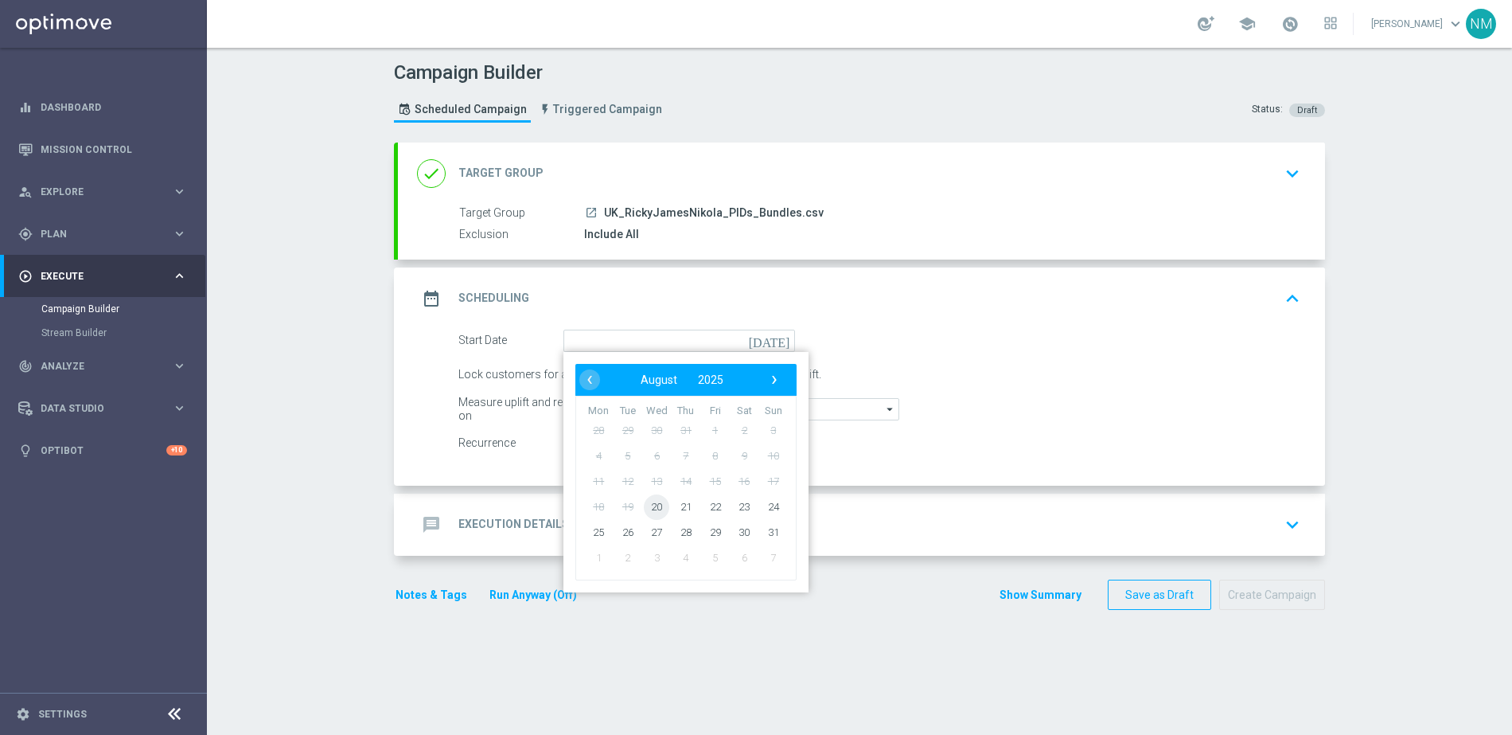
click at [648, 502] on span "20" at bounding box center [656, 505] width 25 height 25
type input "[DATE]"
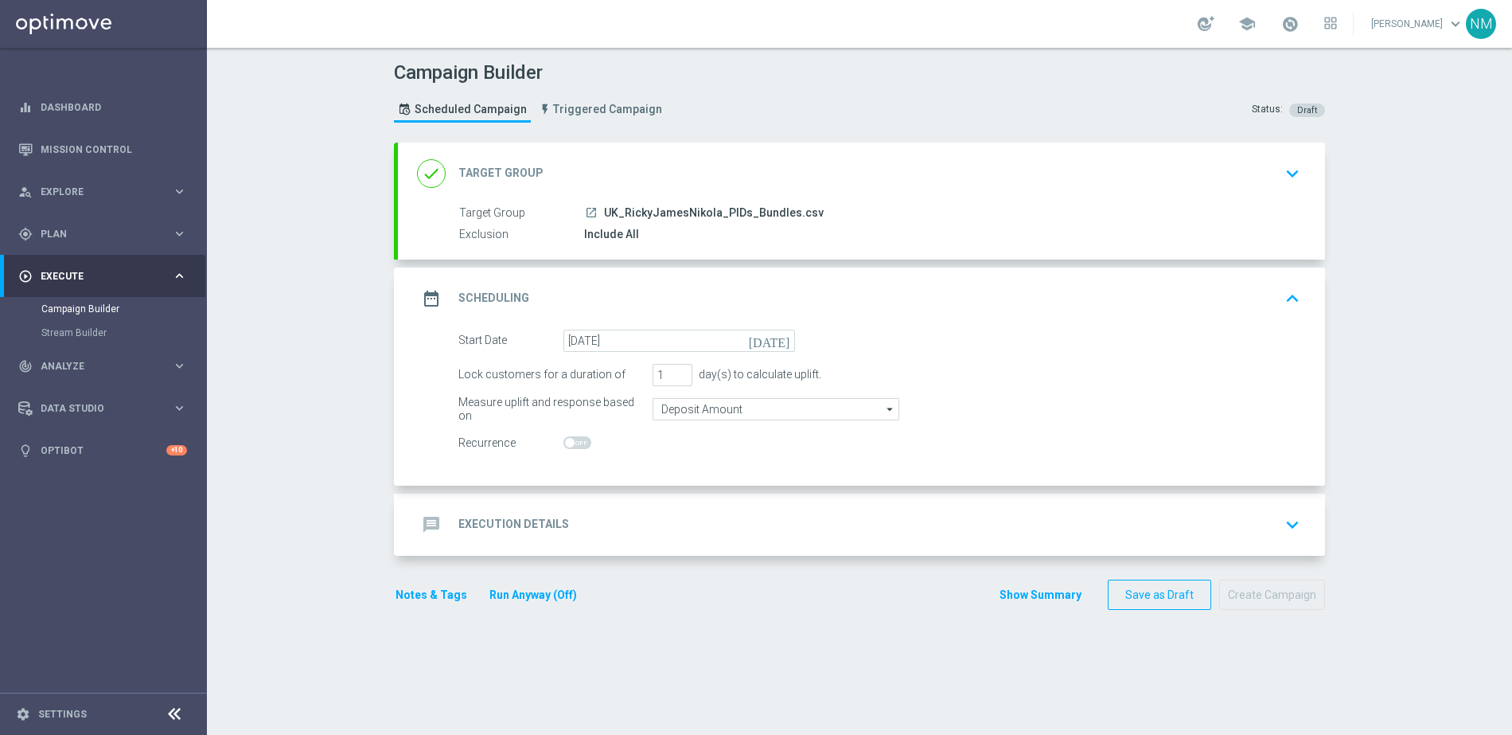
click at [549, 526] on h2 "Execution Details" at bounding box center [513, 524] width 111 height 15
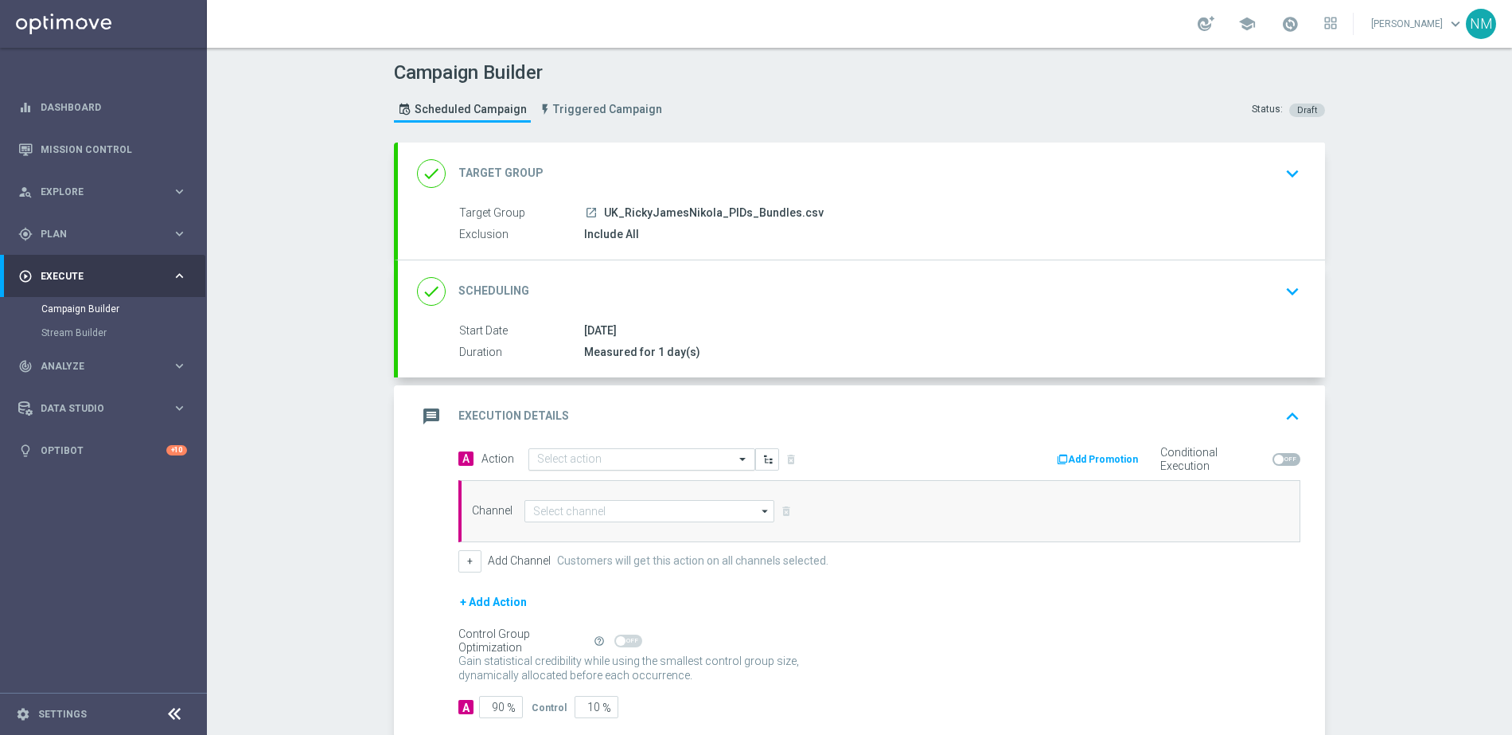
click at [556, 457] on input "text" at bounding box center [625, 460] width 177 height 14
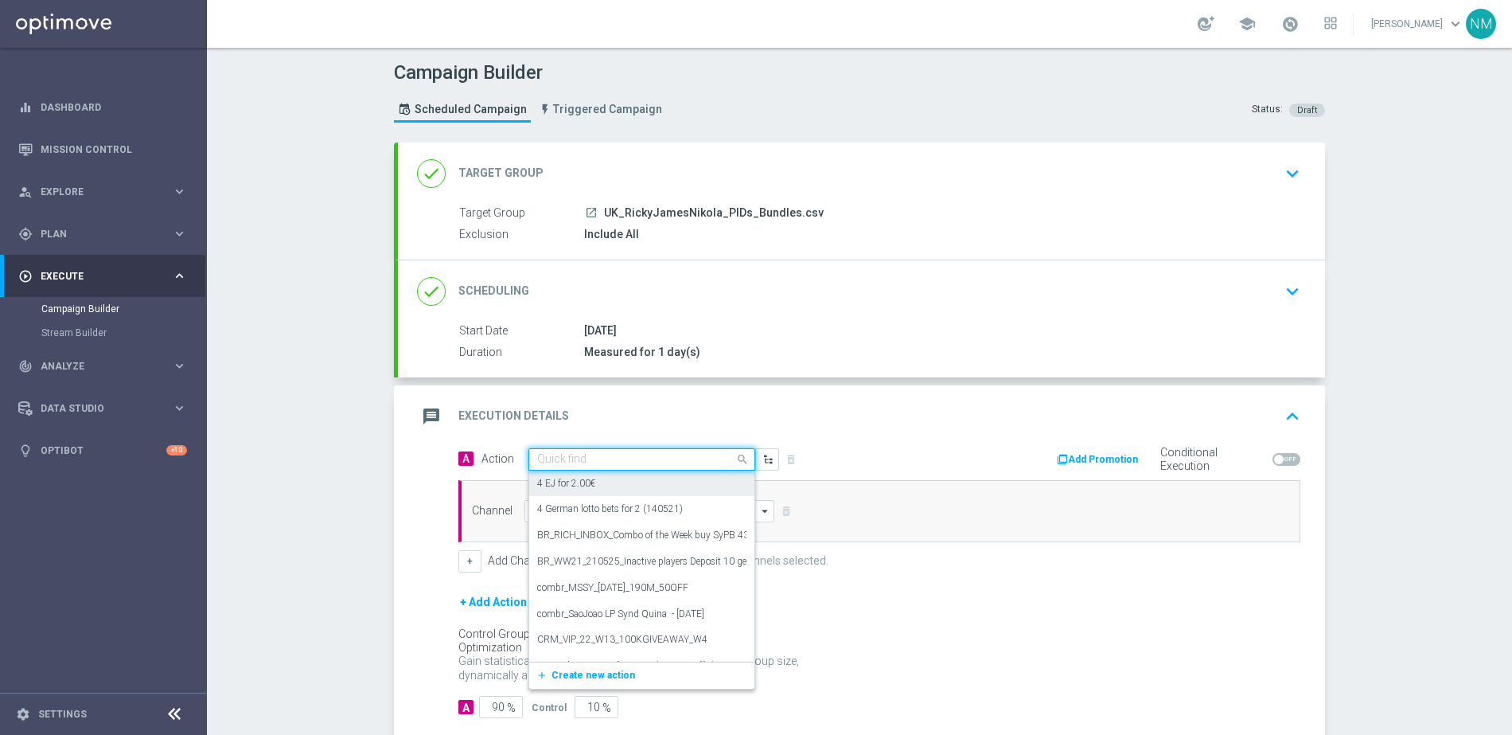
paste input "en_GB__IRISHLOTTO_ALERT_200825__ALL_APP_TAC_LT"
type input "en_GB__IRISHLOTTO_ALERT_200825__ALL_APP_TAC_LT"
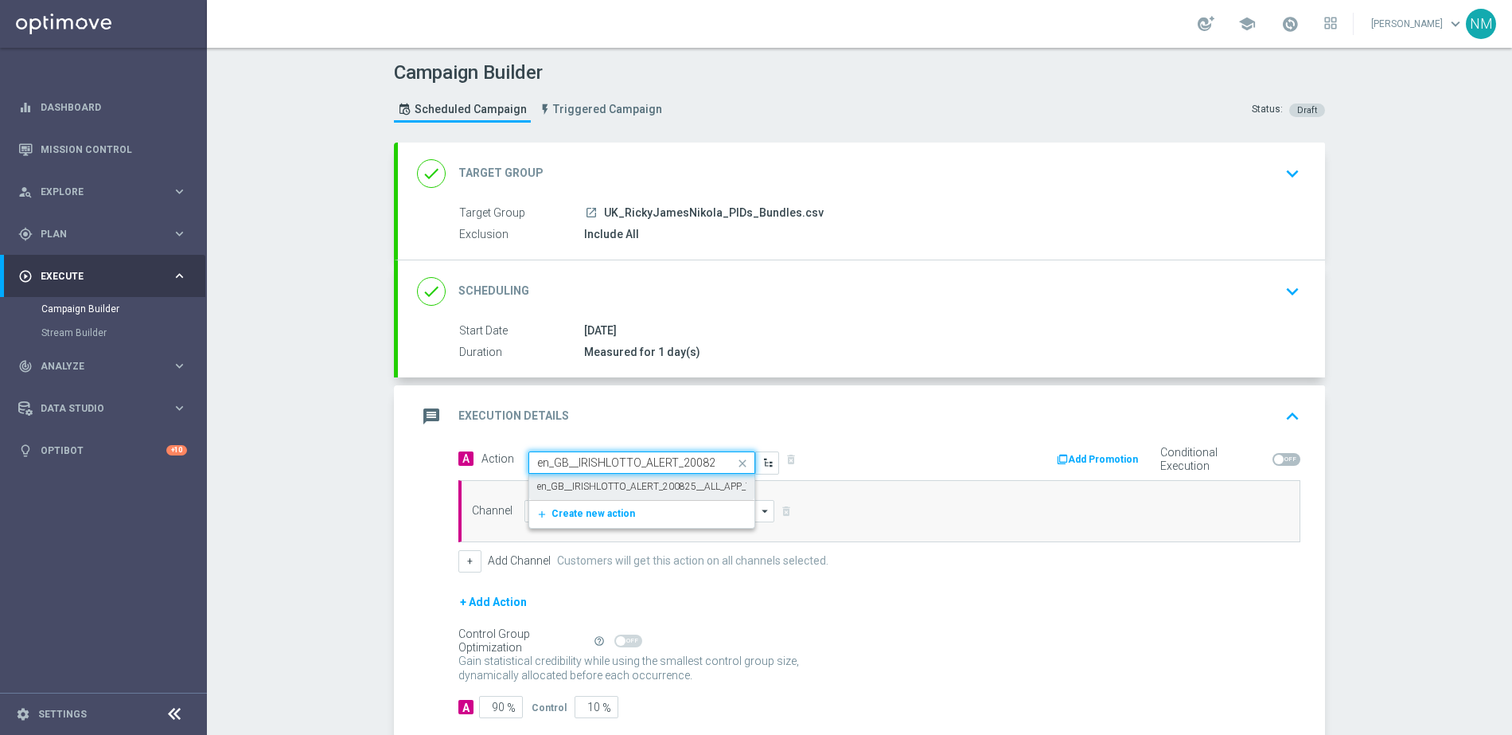
scroll to position [0, 99]
click at [586, 482] on label "en_GB__IRISHLOTTO_ALERT_200825__ALL_APP_TAC_LT" at bounding box center [657, 487] width 240 height 14
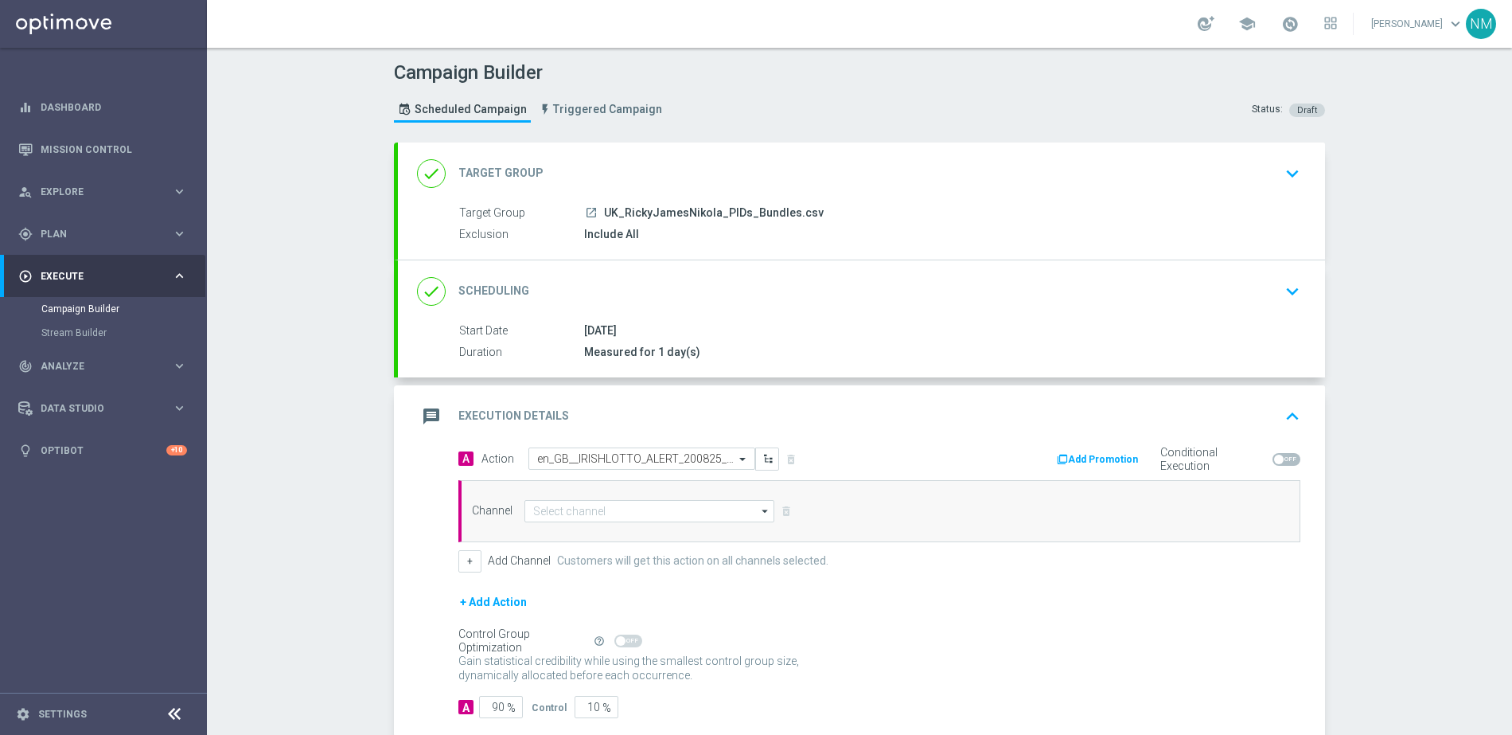
scroll to position [0, 0]
click at [589, 511] on input at bounding box center [650, 511] width 250 height 22
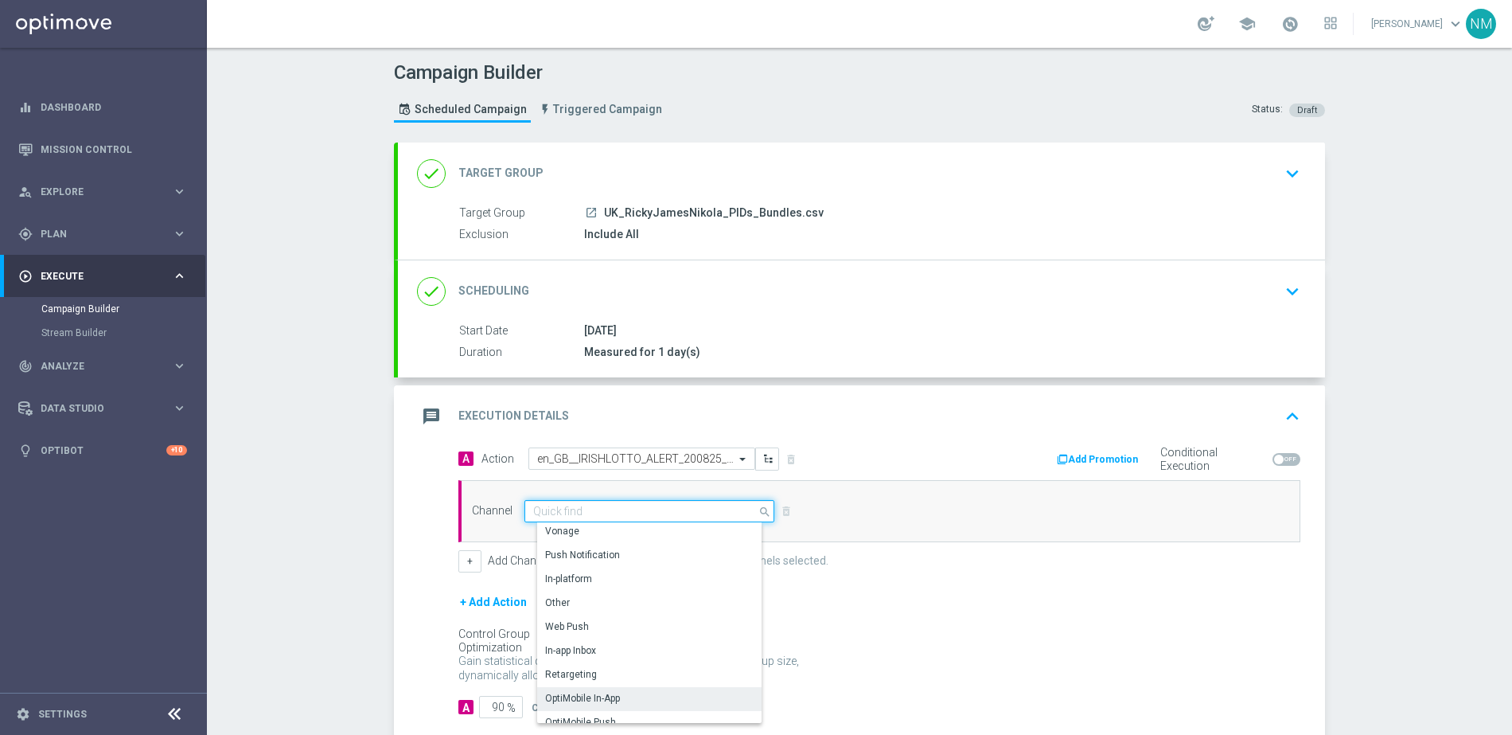
scroll to position [421, 0]
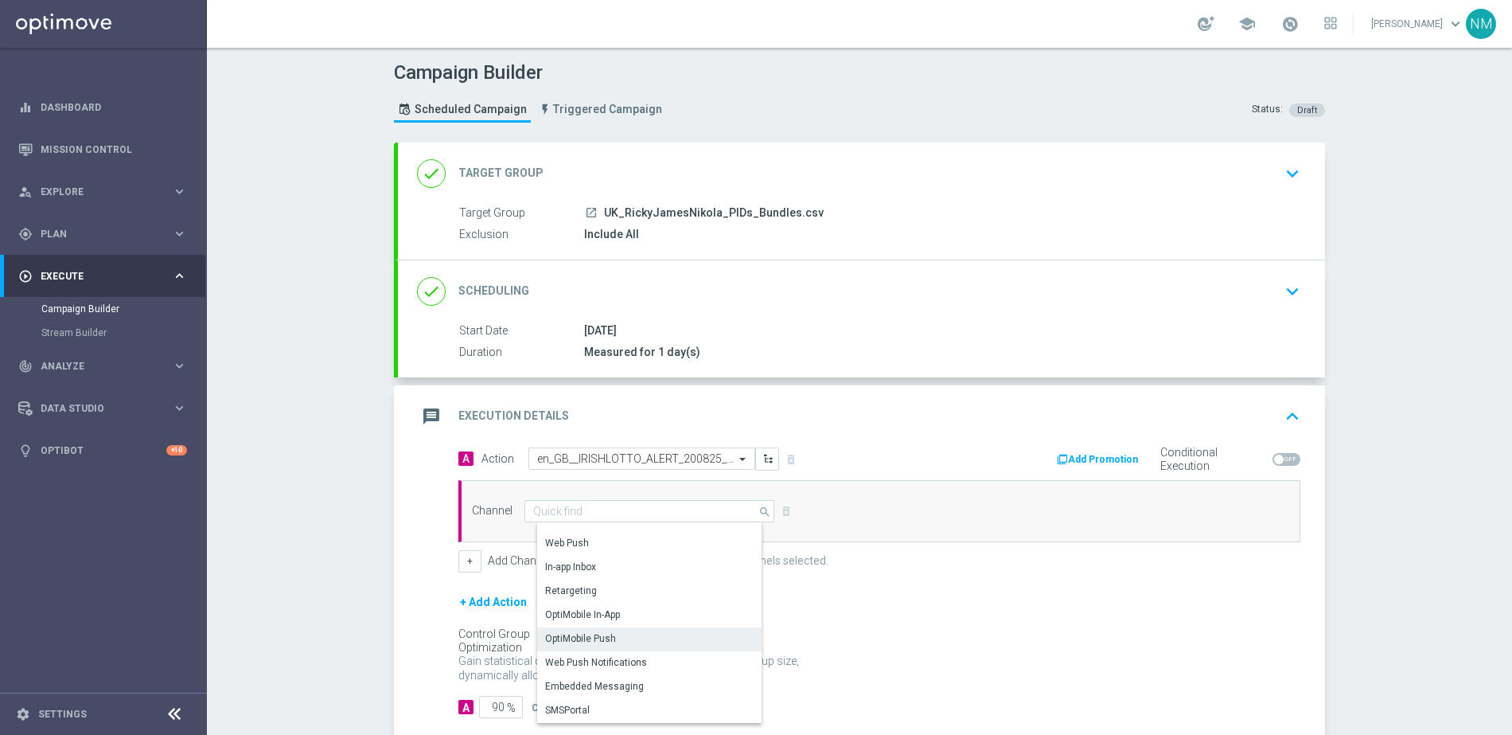
click at [622, 634] on div "OptiMobile Push" at bounding box center [655, 638] width 237 height 22
type input "OptiMobile Push"
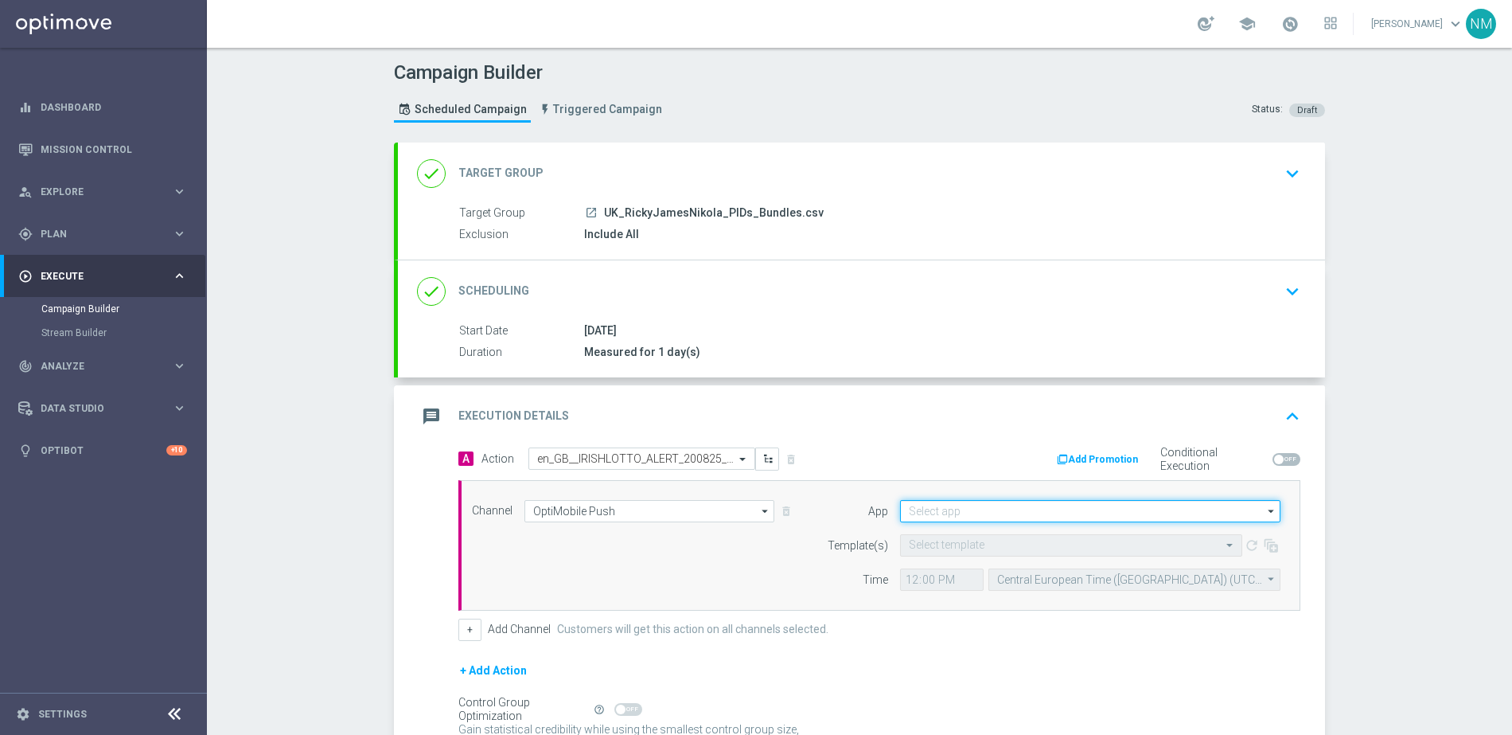
click at [978, 505] on input at bounding box center [1090, 511] width 380 height 22
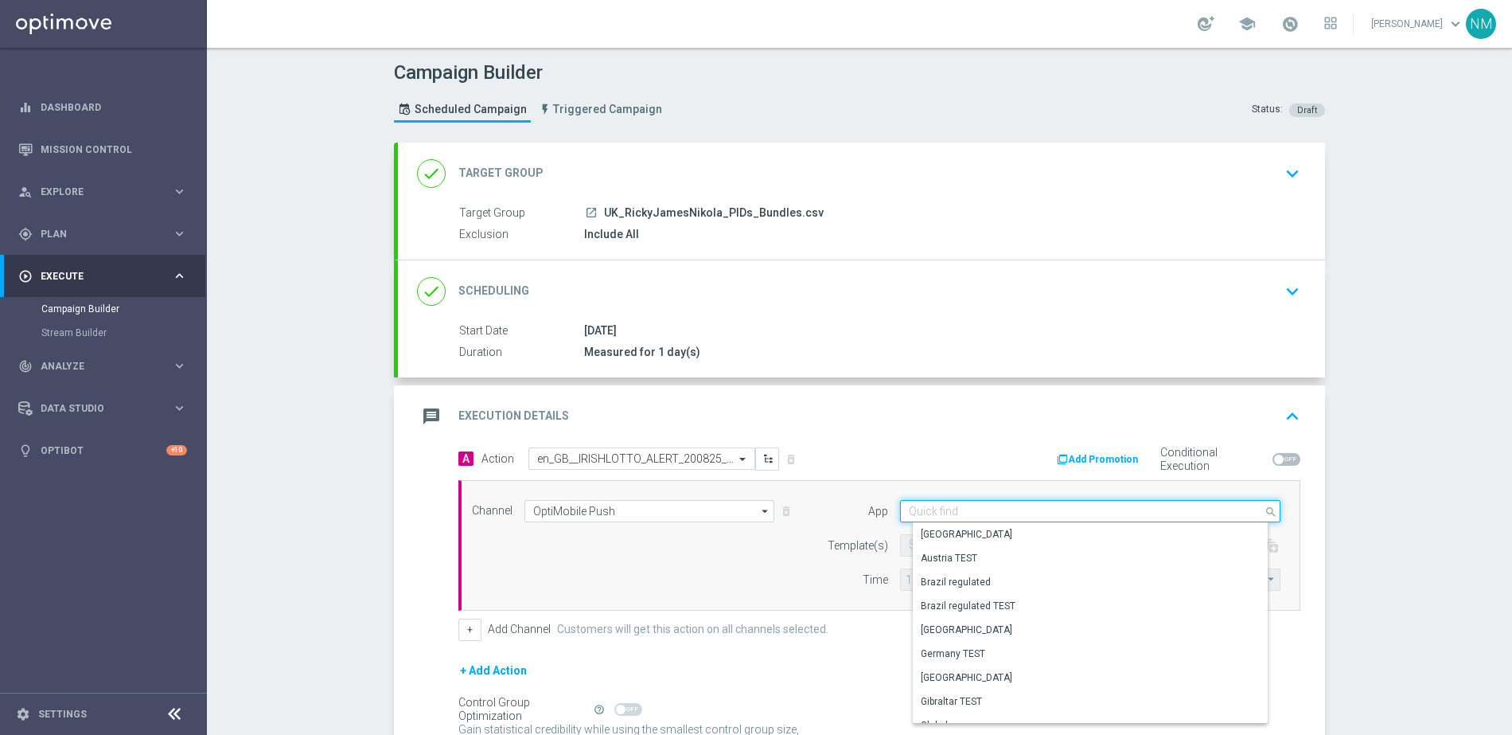
paste input "en_GB__IRISHLOTTO_ALERT_200825__ALL_APP_TAC_LT"
type input "en_GB__IRISHLOTTO_ALERT_200825__ALL_APP_TAC_LT"
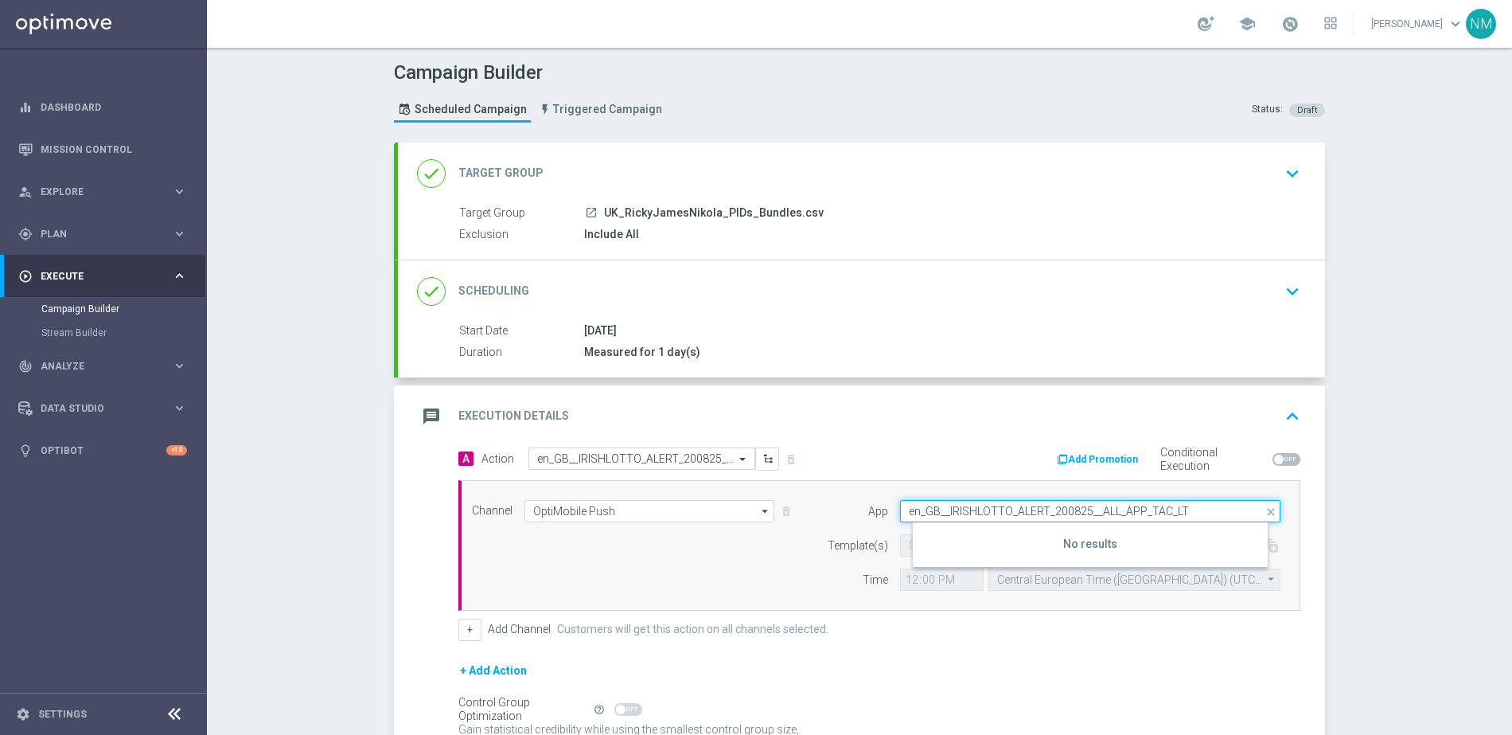
click at [921, 512] on input "en_GB__IRISHLOTTO_ALERT_200825__ALL_APP_TAC_LT" at bounding box center [1090, 511] width 380 height 22
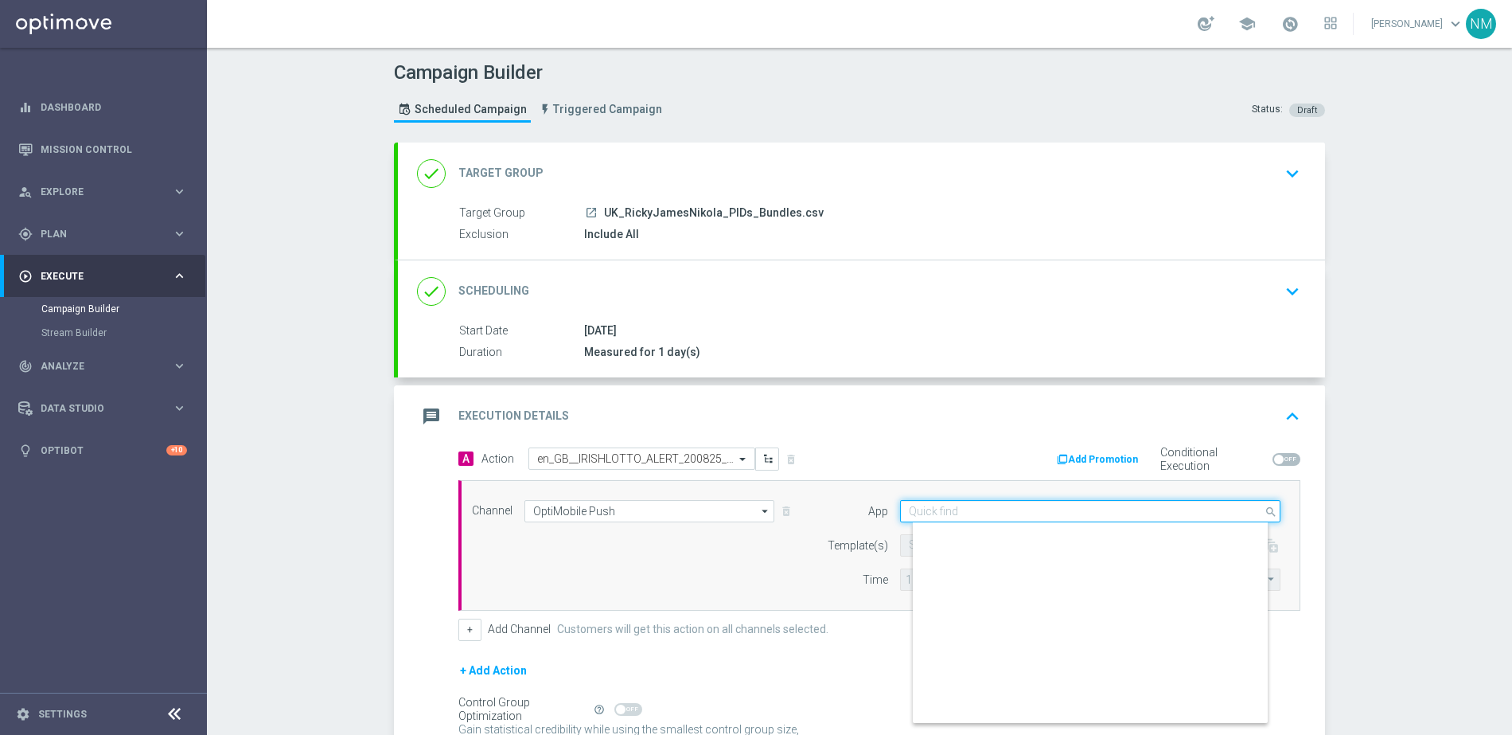
scroll to position [632, 0]
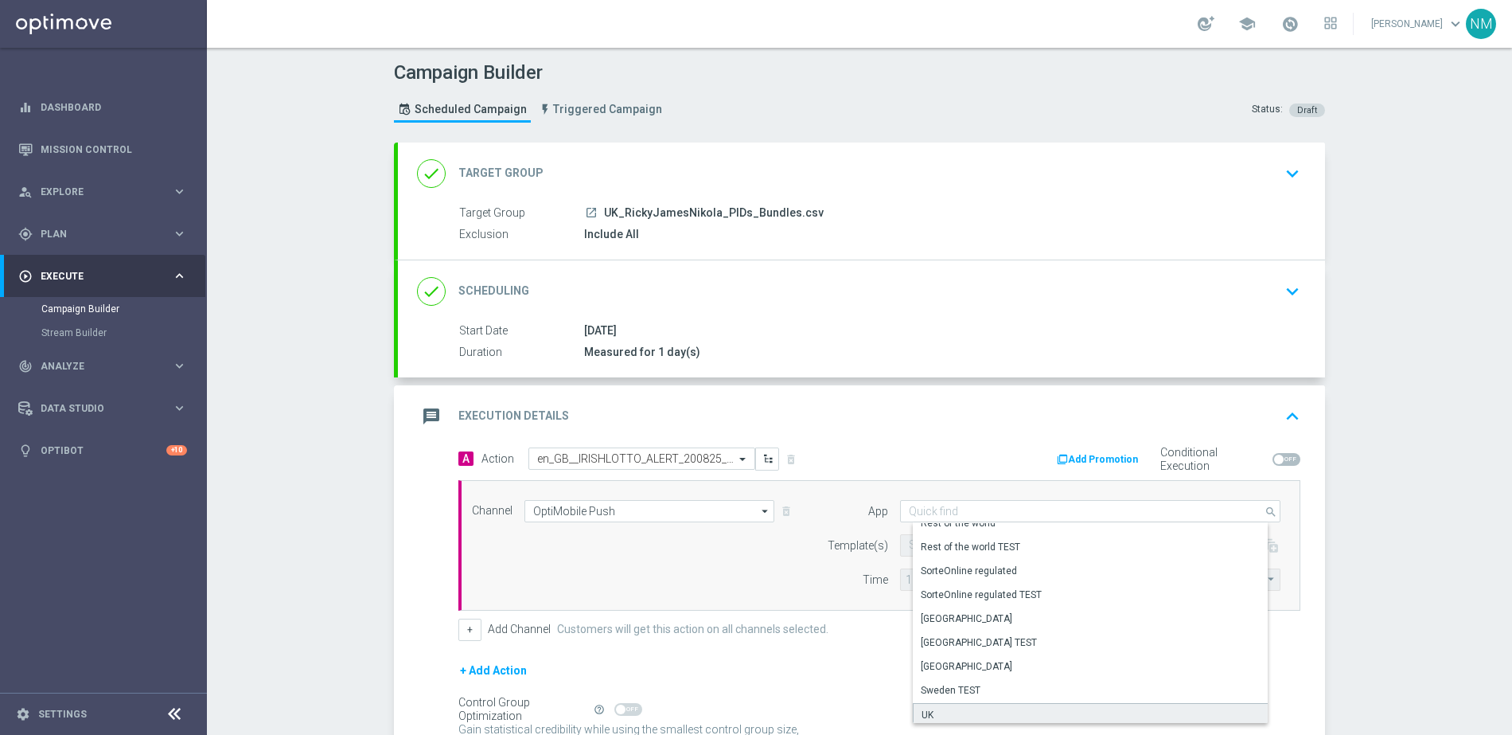
click at [925, 708] on div "UK" at bounding box center [928, 715] width 12 height 14
type input "UK"
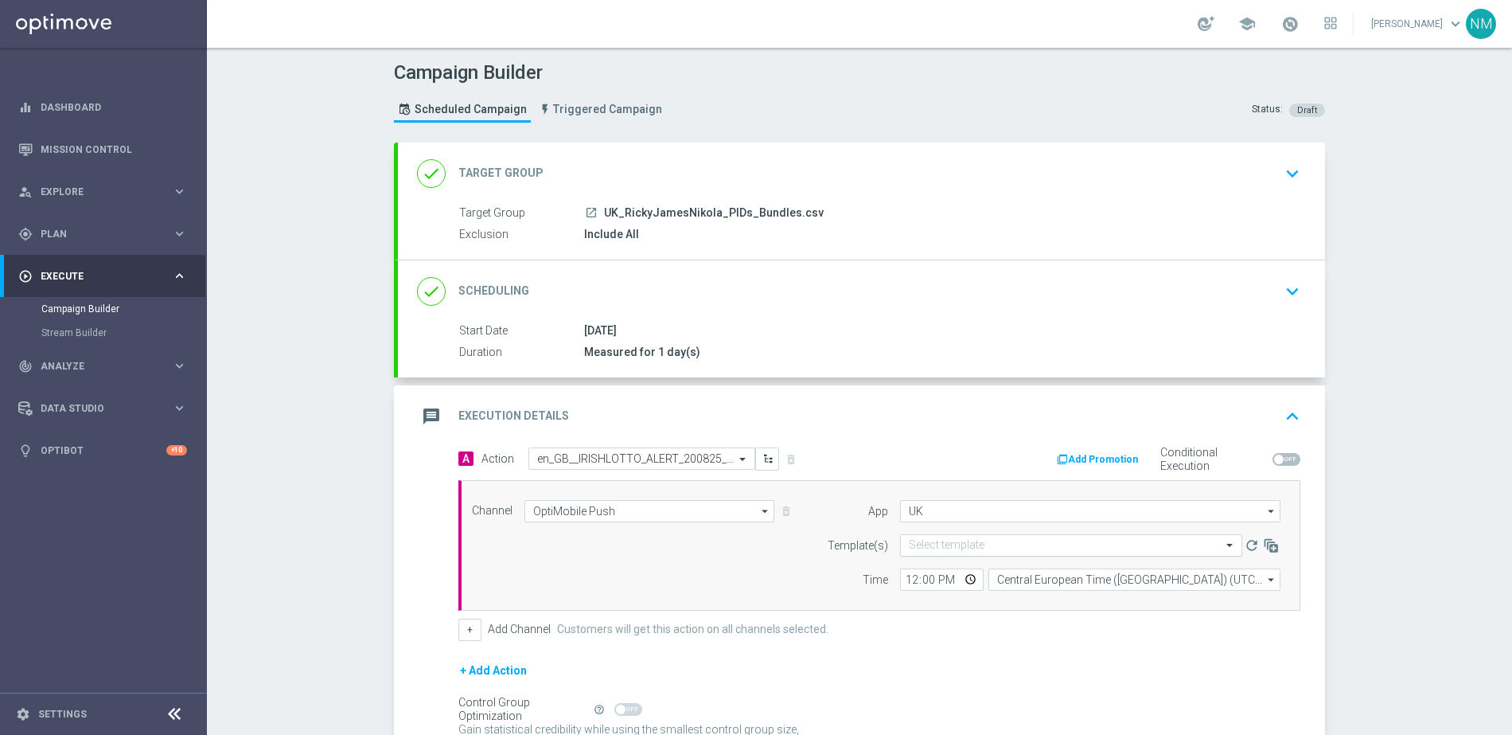
click at [977, 544] on input "text" at bounding box center [1055, 546] width 293 height 14
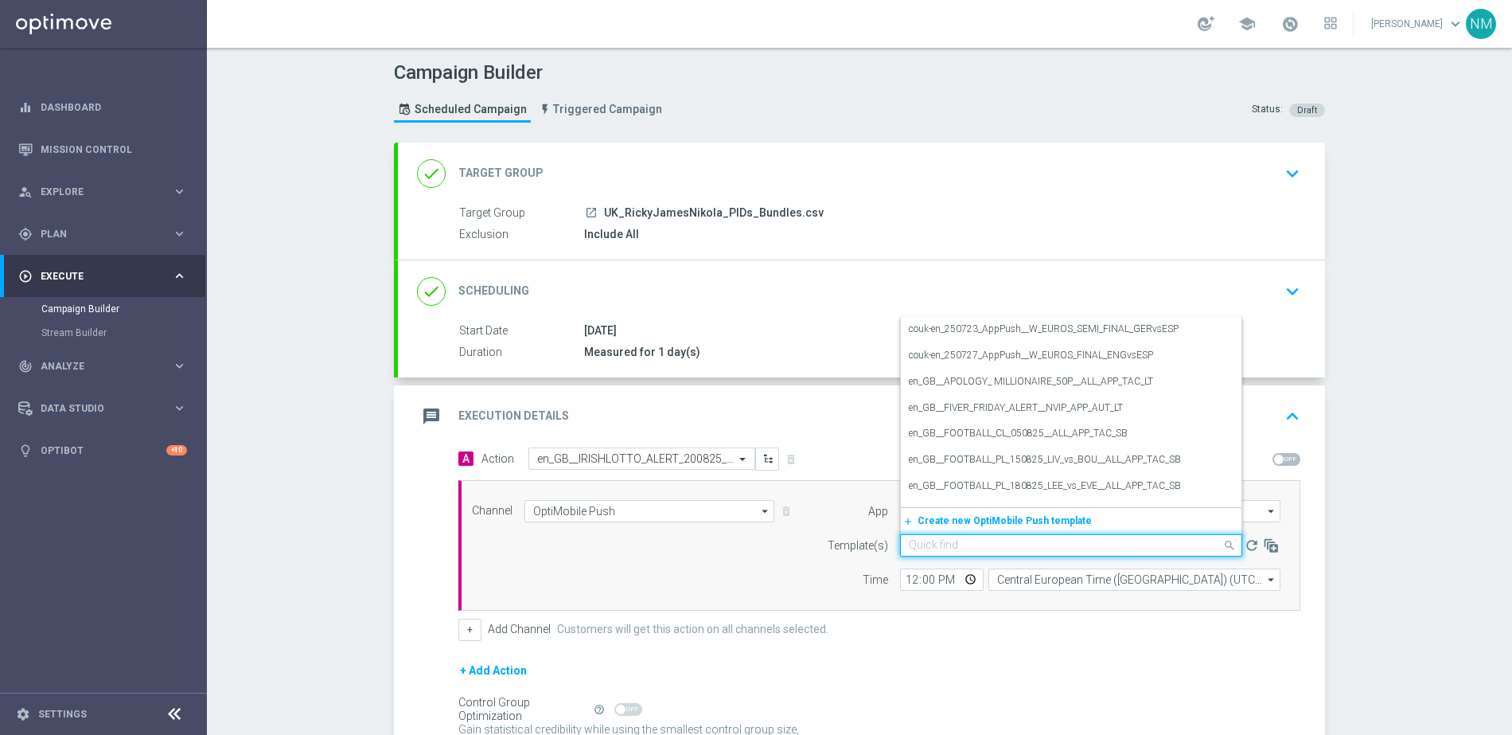
paste input "en_GB__IRISHLOTTO_ALERT_200825__ALL_APP_TAC_LT"
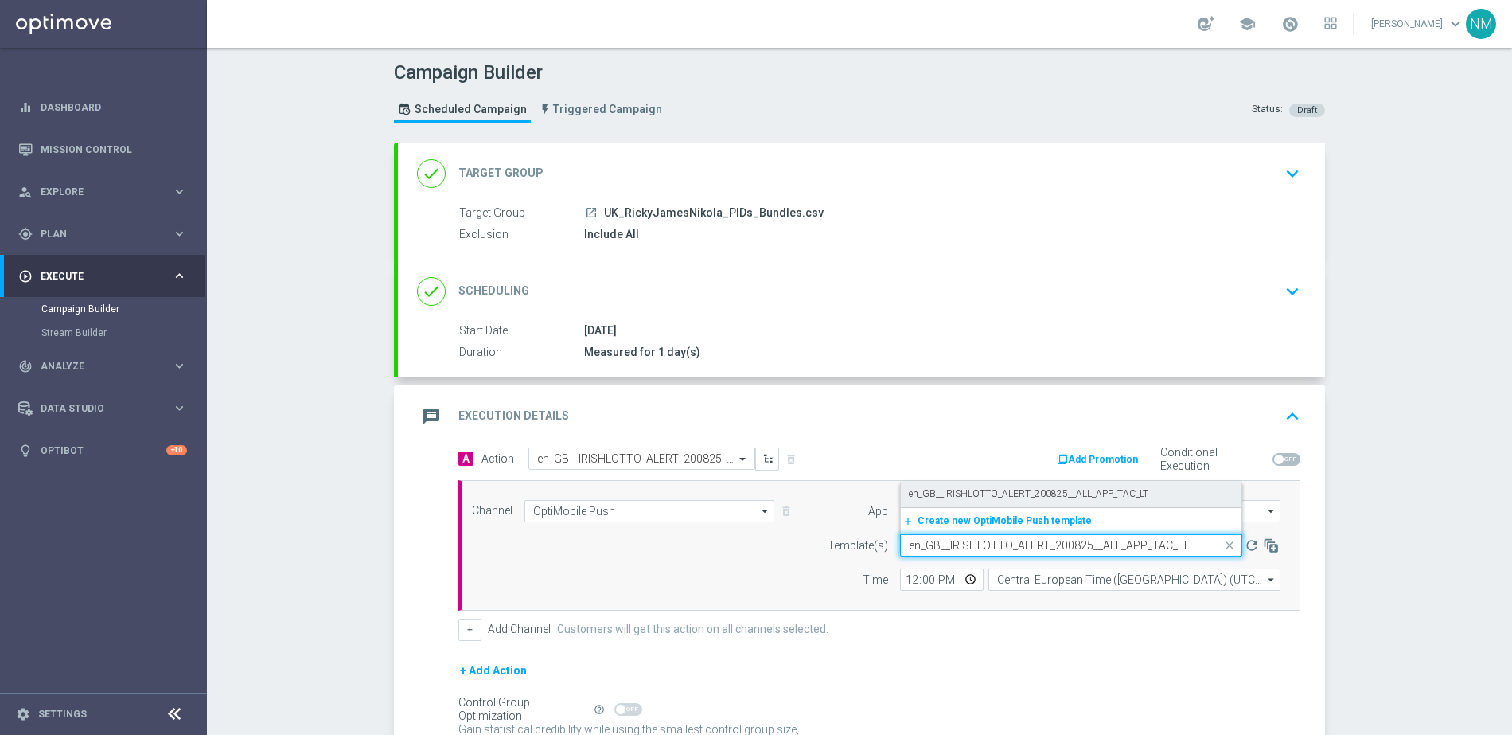
click at [969, 498] on label "en_GB__IRISHLOTTO_ALERT_200825__ALL_APP_TAC_LT" at bounding box center [1029, 494] width 240 height 14
type input "en_GB__IRISHLOTTO_ALERT_200825__ALL_APP_TAC_LT"
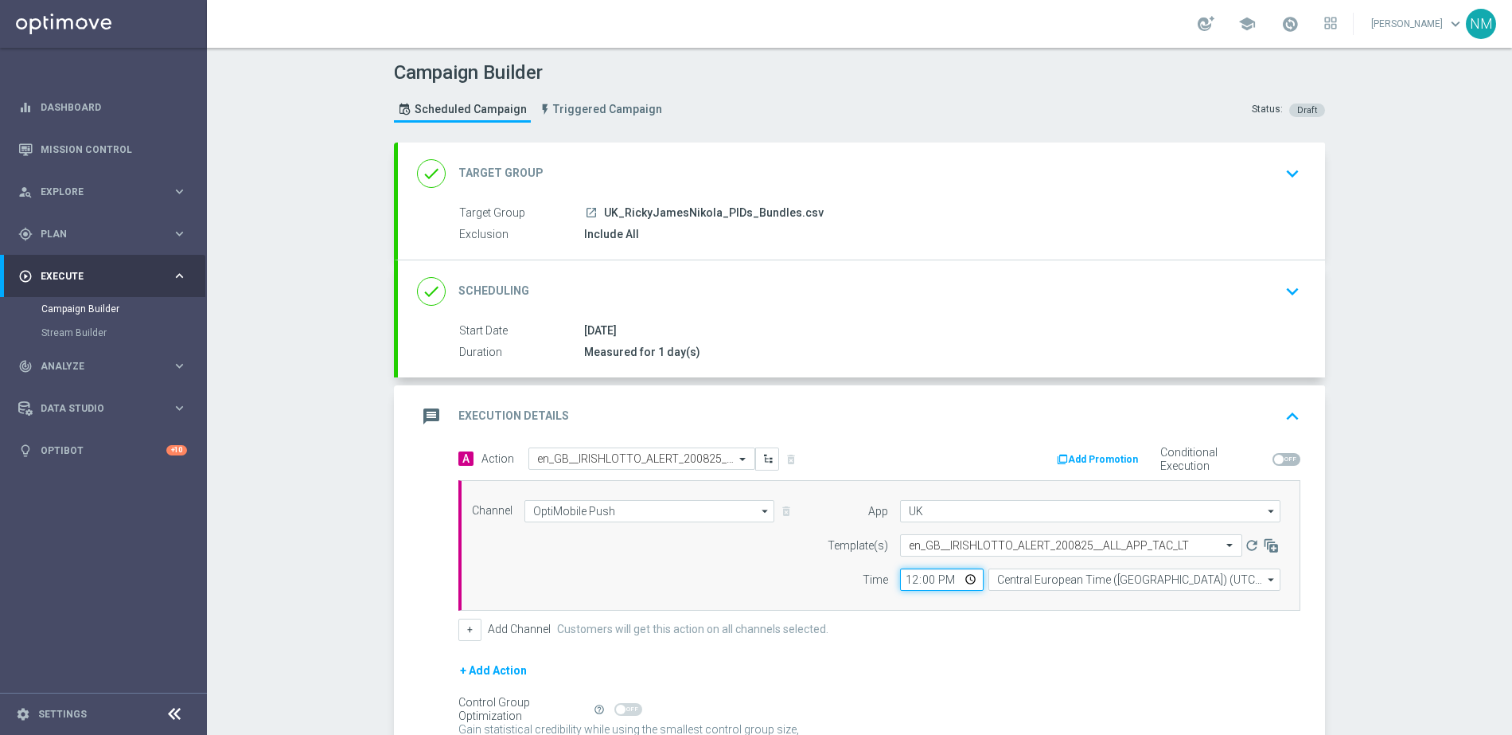
click at [965, 579] on input "12:00" at bounding box center [942, 579] width 84 height 22
type input "15:50"
click at [1059, 649] on form "A Action Select action en_GB__IRISHLOTTO_ALERT_200825__ALL_APP_TAC_LT delete_fo…" at bounding box center [879, 617] width 842 height 340
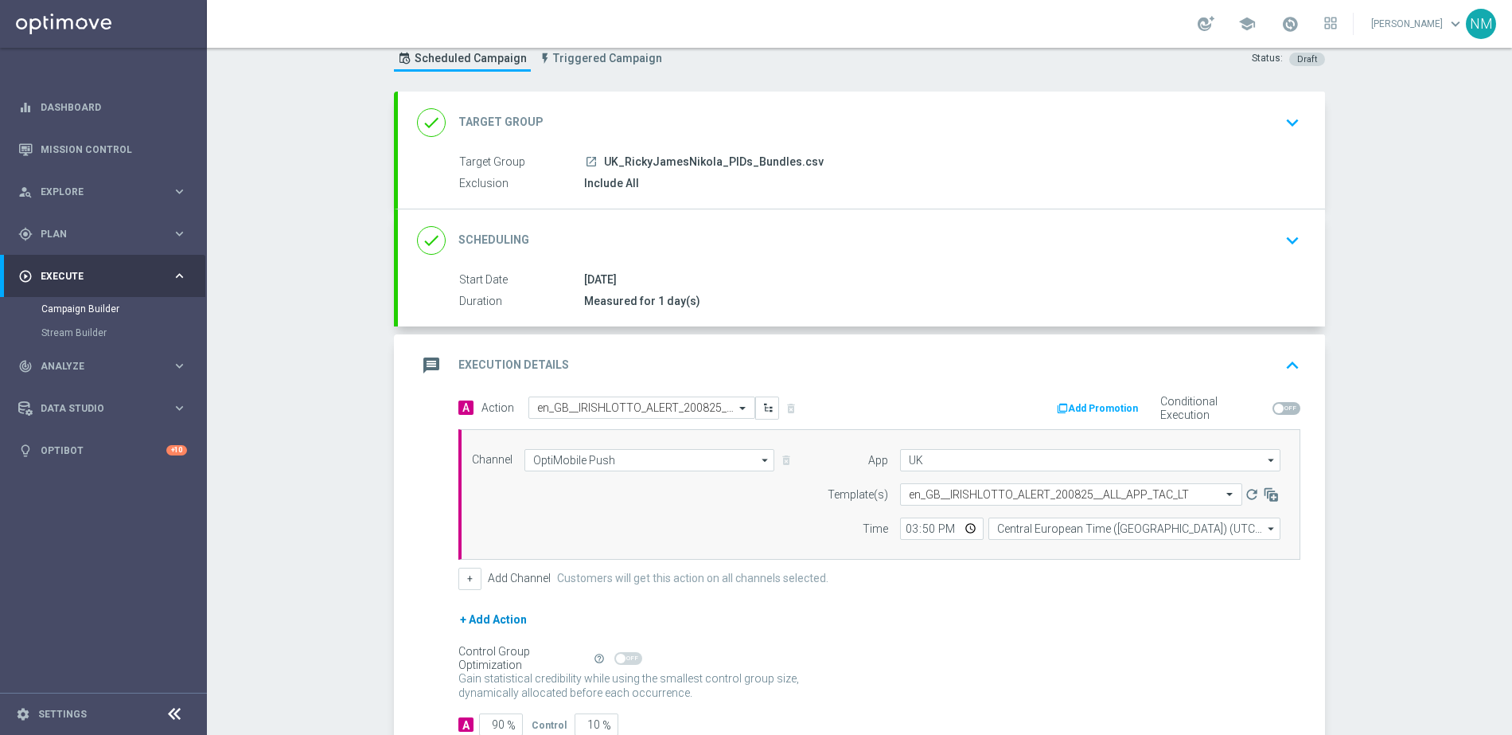
scroll to position [158, 0]
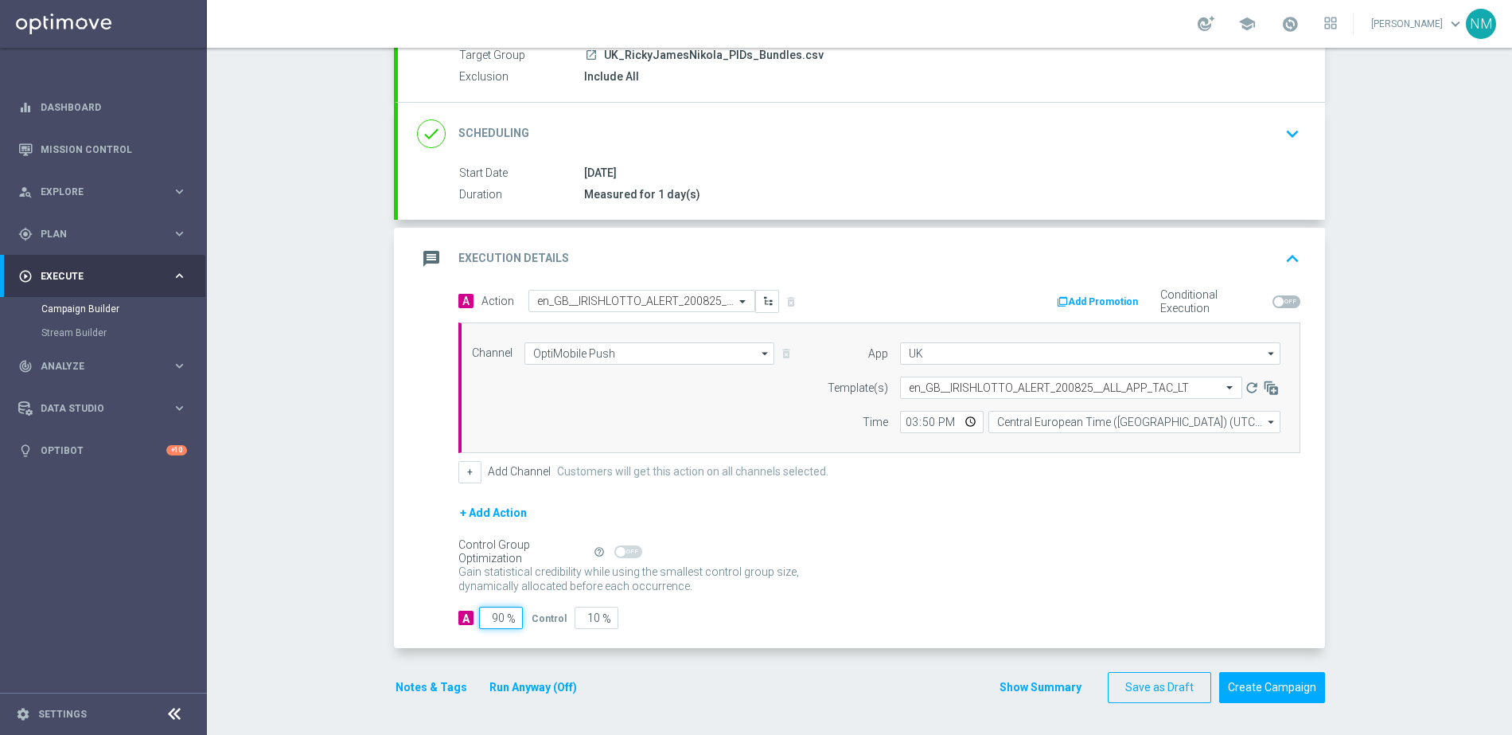
click at [493, 615] on input "90" at bounding box center [501, 618] width 44 height 22
type input "0"
type input "100"
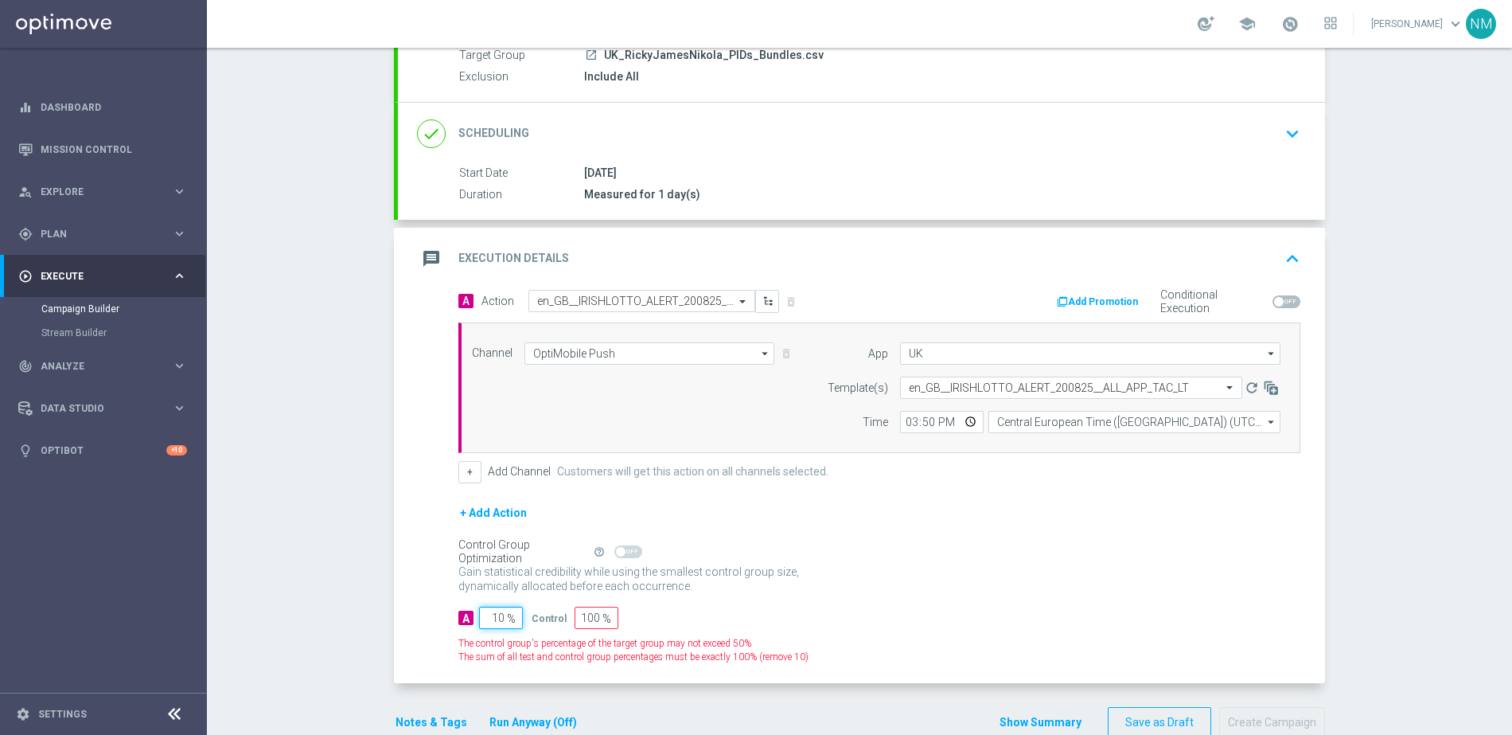
type input "100"
type input "0"
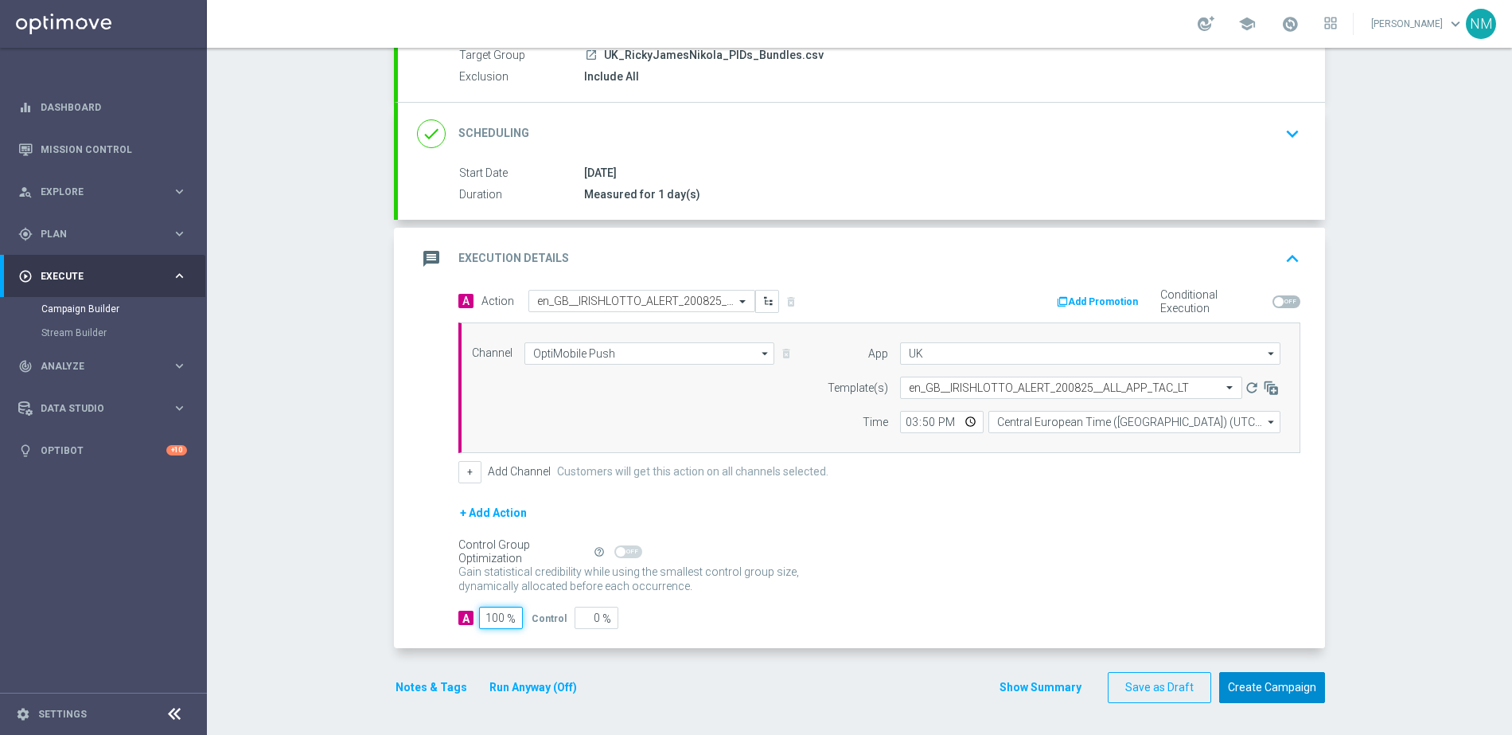
type input "100"
click at [1313, 686] on button "Create Campaign" at bounding box center [1272, 687] width 106 height 31
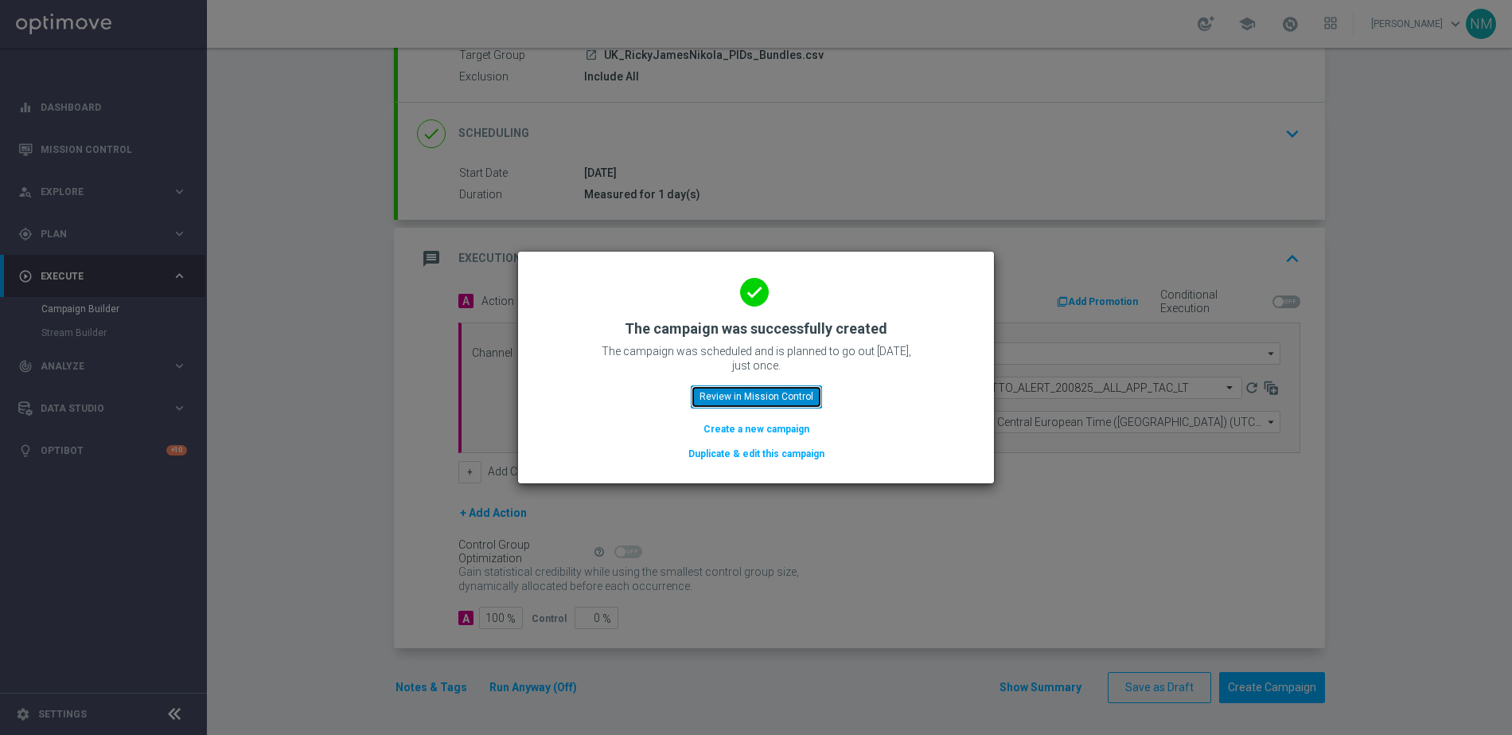
click at [735, 396] on button "Review in Mission Control" at bounding box center [756, 396] width 131 height 22
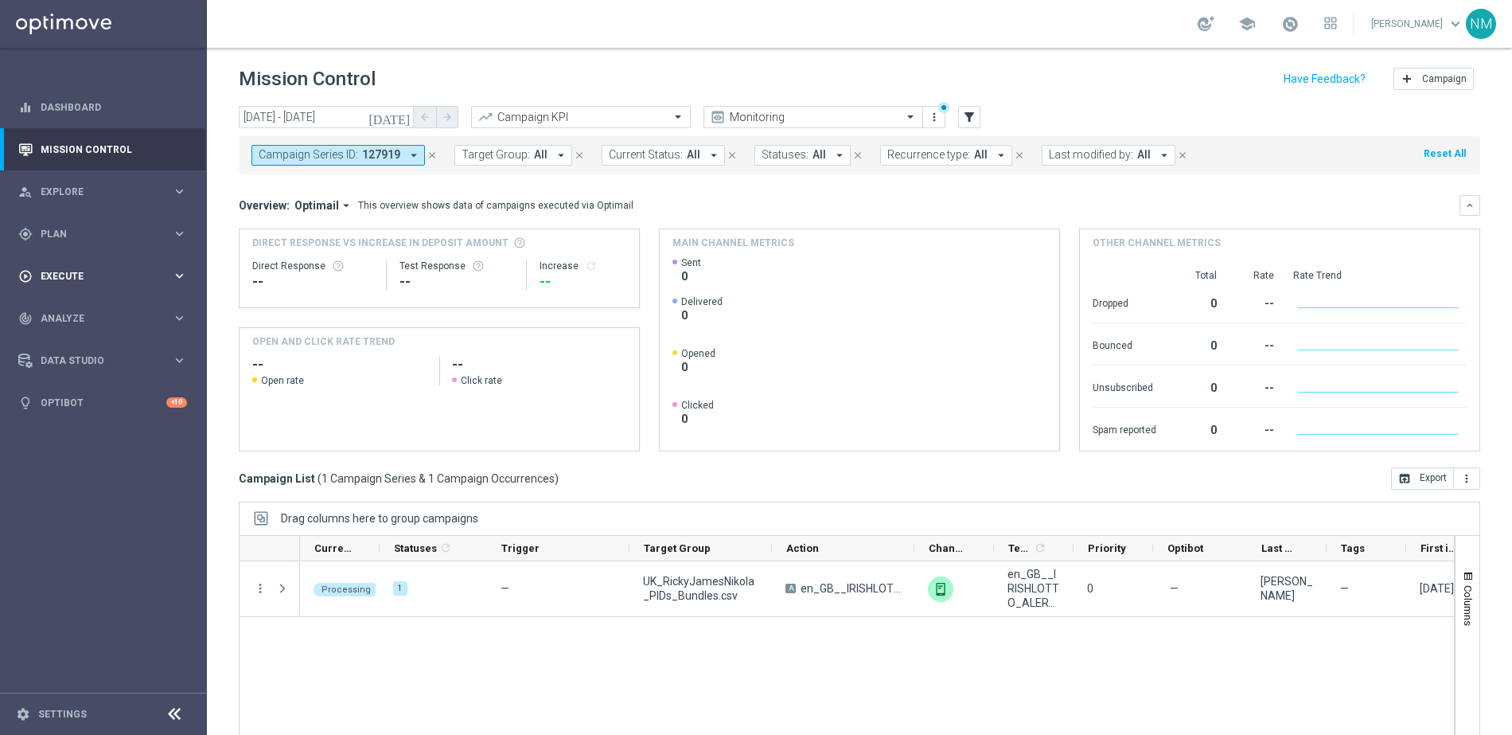
click at [87, 284] on div "play_circle_outline Execute keyboard_arrow_right" at bounding box center [102, 276] width 205 height 42
click at [88, 307] on link "Campaign Builder" at bounding box center [103, 308] width 124 height 13
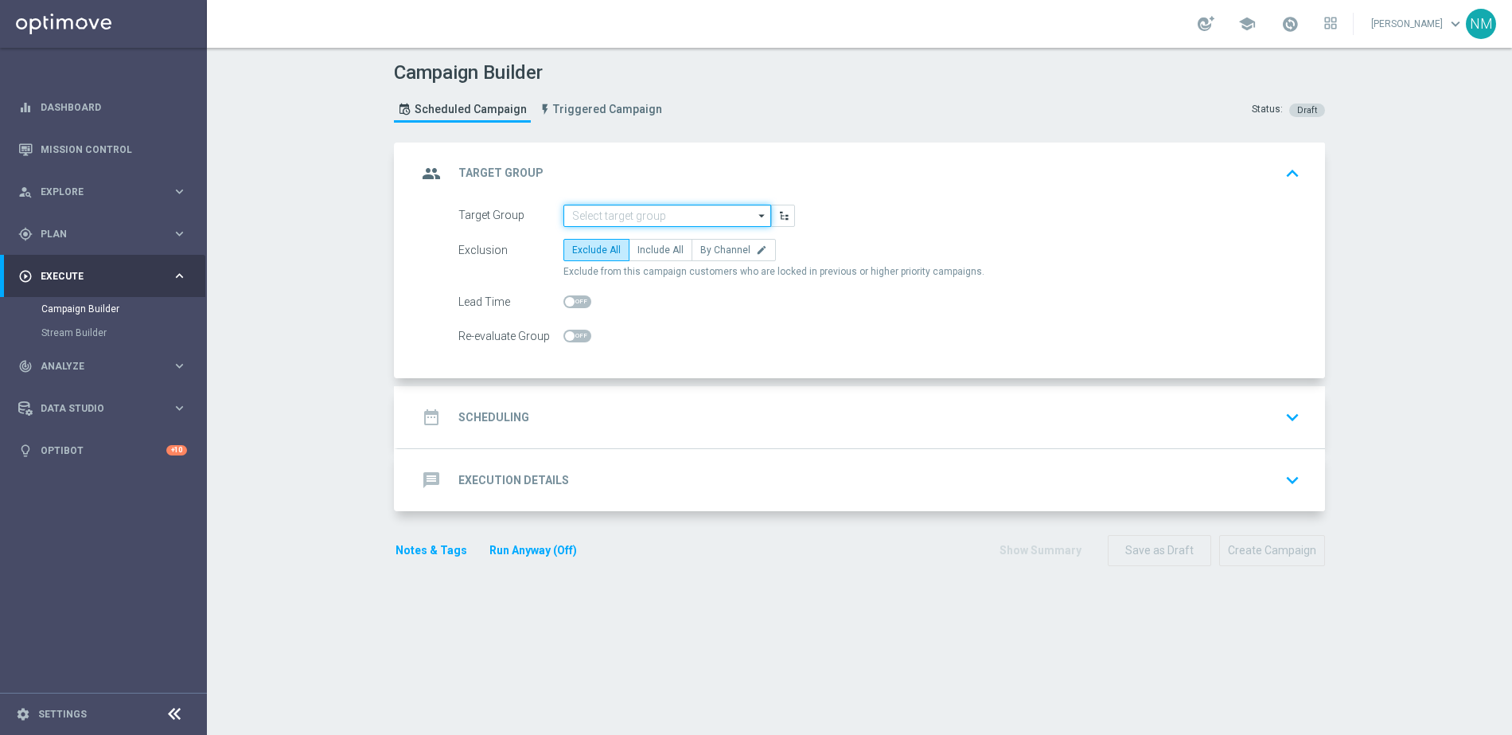
click at [600, 222] on input at bounding box center [668, 216] width 208 height 22
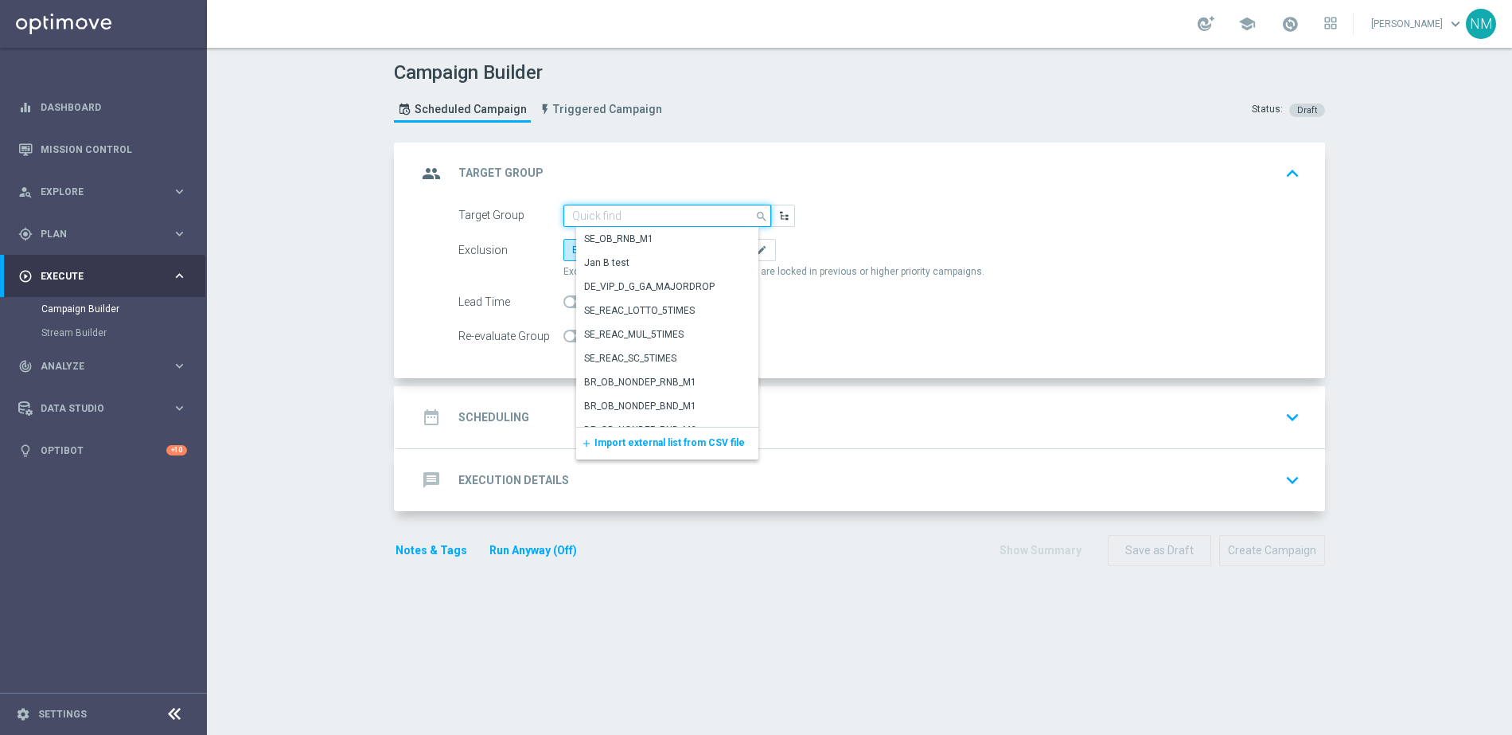
paste input "UK_CASINO_APP"
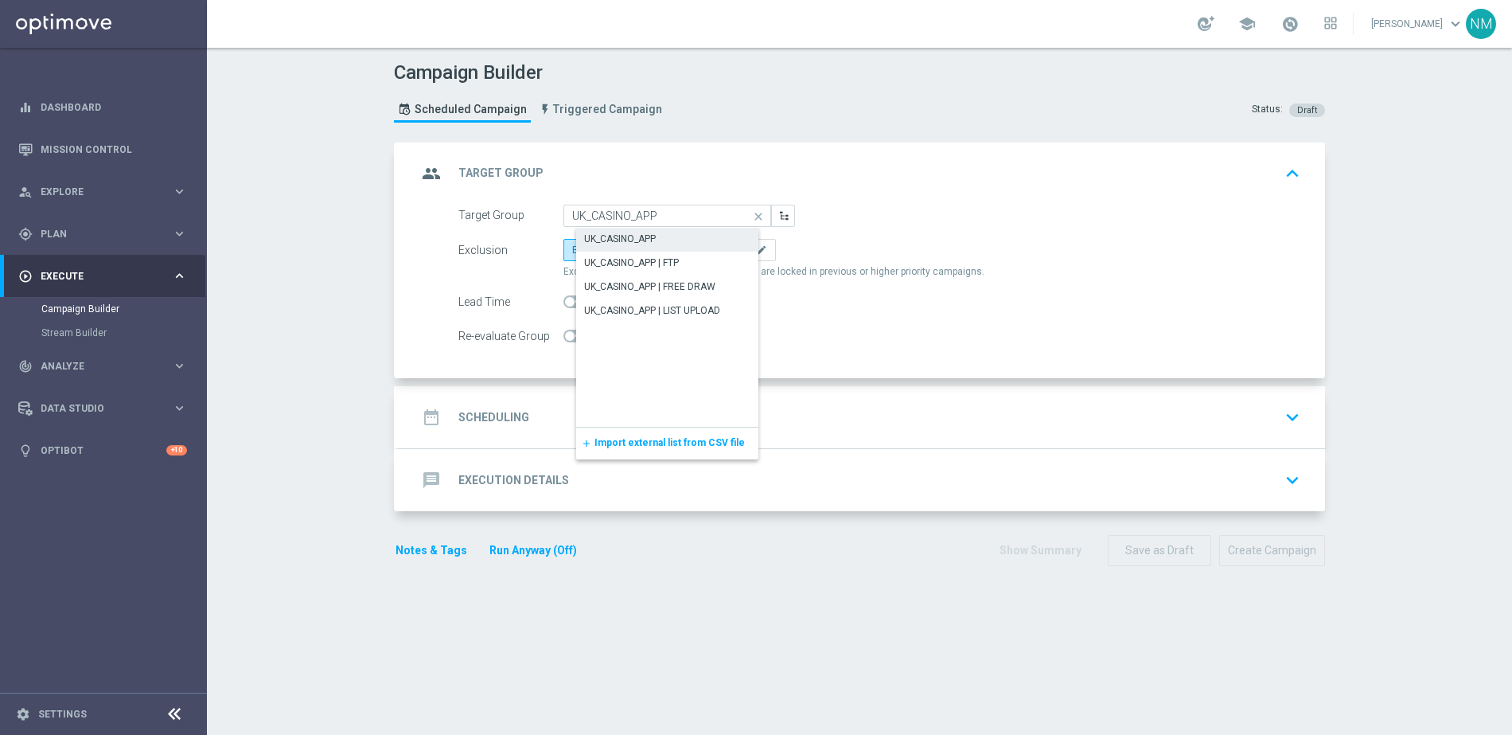
click at [623, 240] on div "UK_CASINO_APP" at bounding box center [620, 239] width 72 height 14
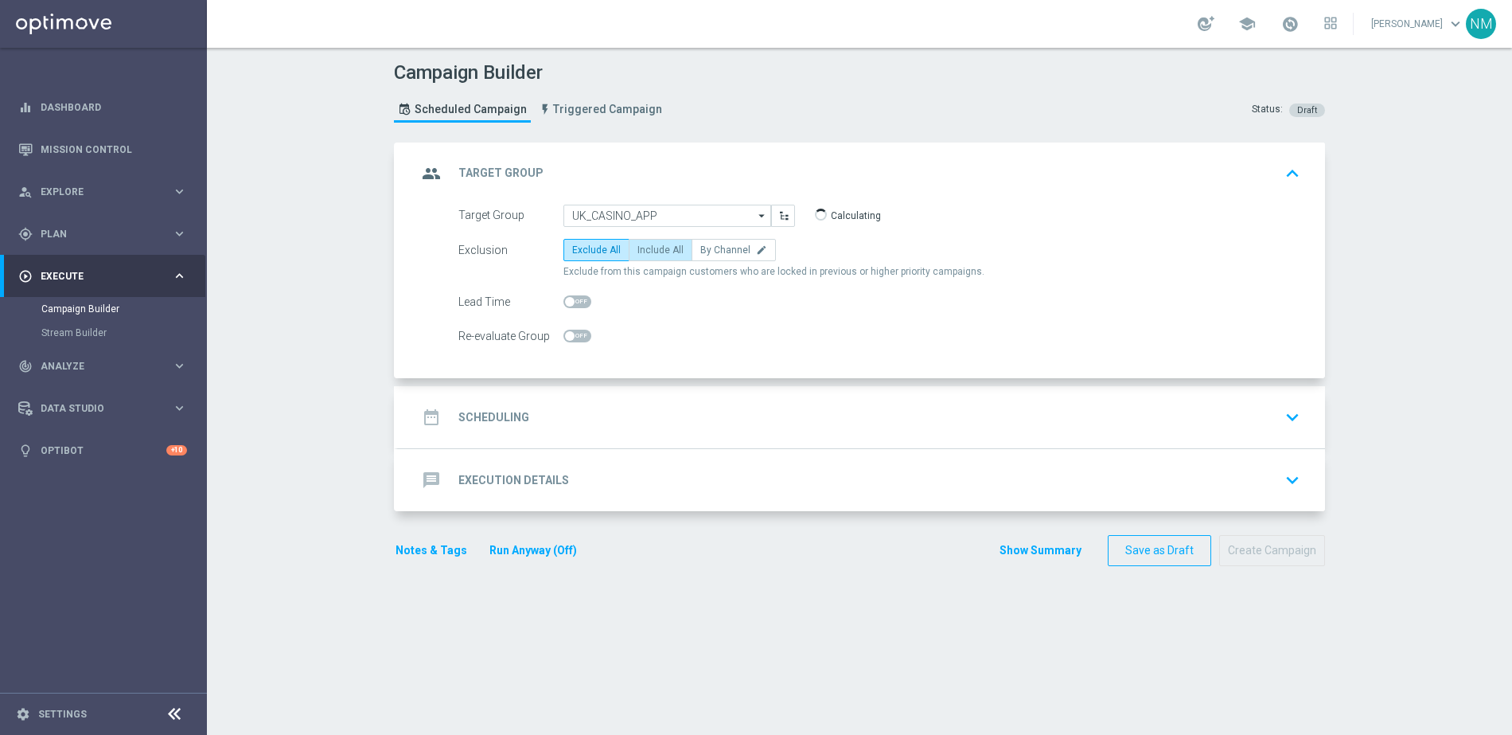
type input "UK_CASINO_APP"
checkbox input "true"
click at [654, 261] on div "Exclusion Exclude All Include All By Channel edit Exclude from this campaign cu…" at bounding box center [879, 259] width 842 height 40
click at [655, 255] on span "Include All" at bounding box center [661, 249] width 46 height 11
click at [648, 255] on input "Include All" at bounding box center [643, 253] width 10 height 10
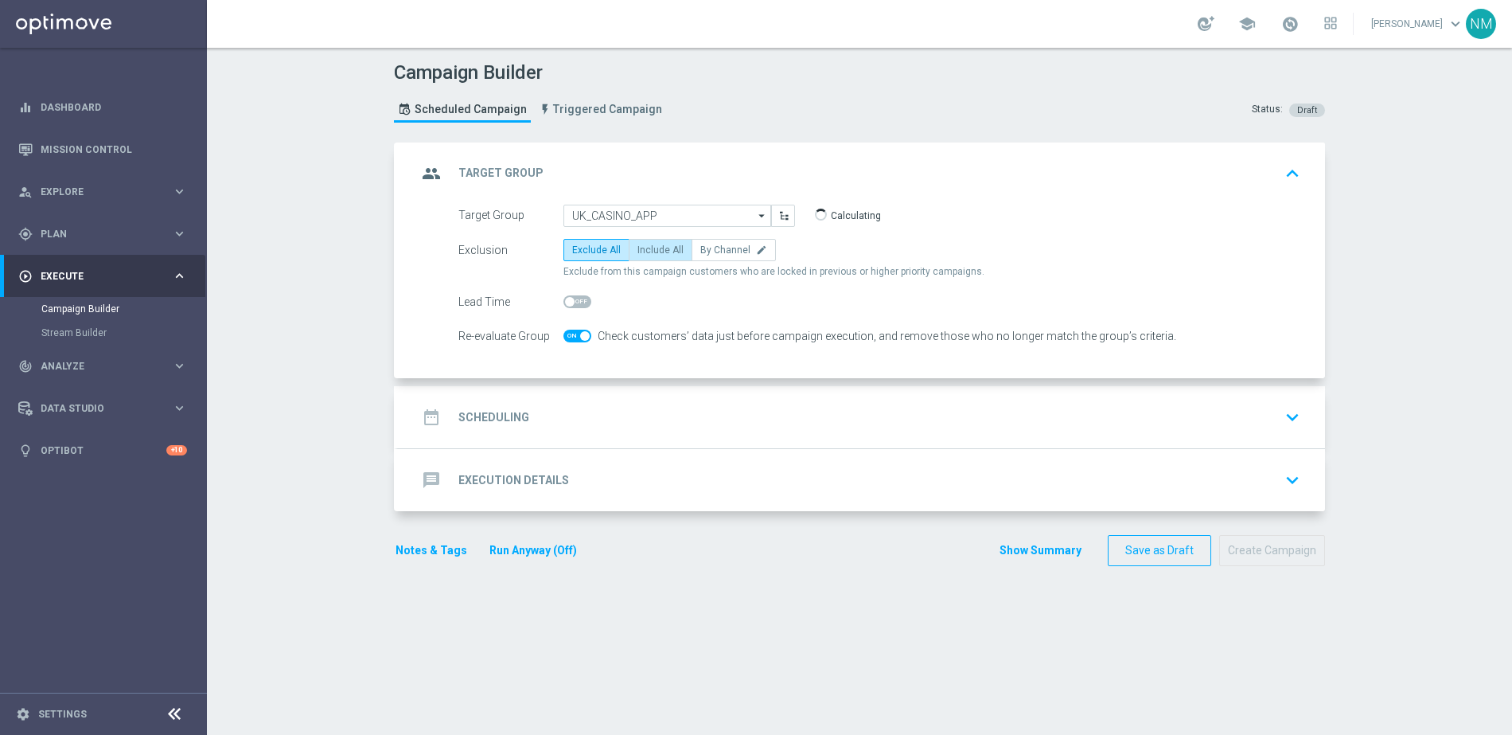
radio input "true"
click at [585, 435] on div "date_range Scheduling keyboard_arrow_down" at bounding box center [861, 417] width 927 height 62
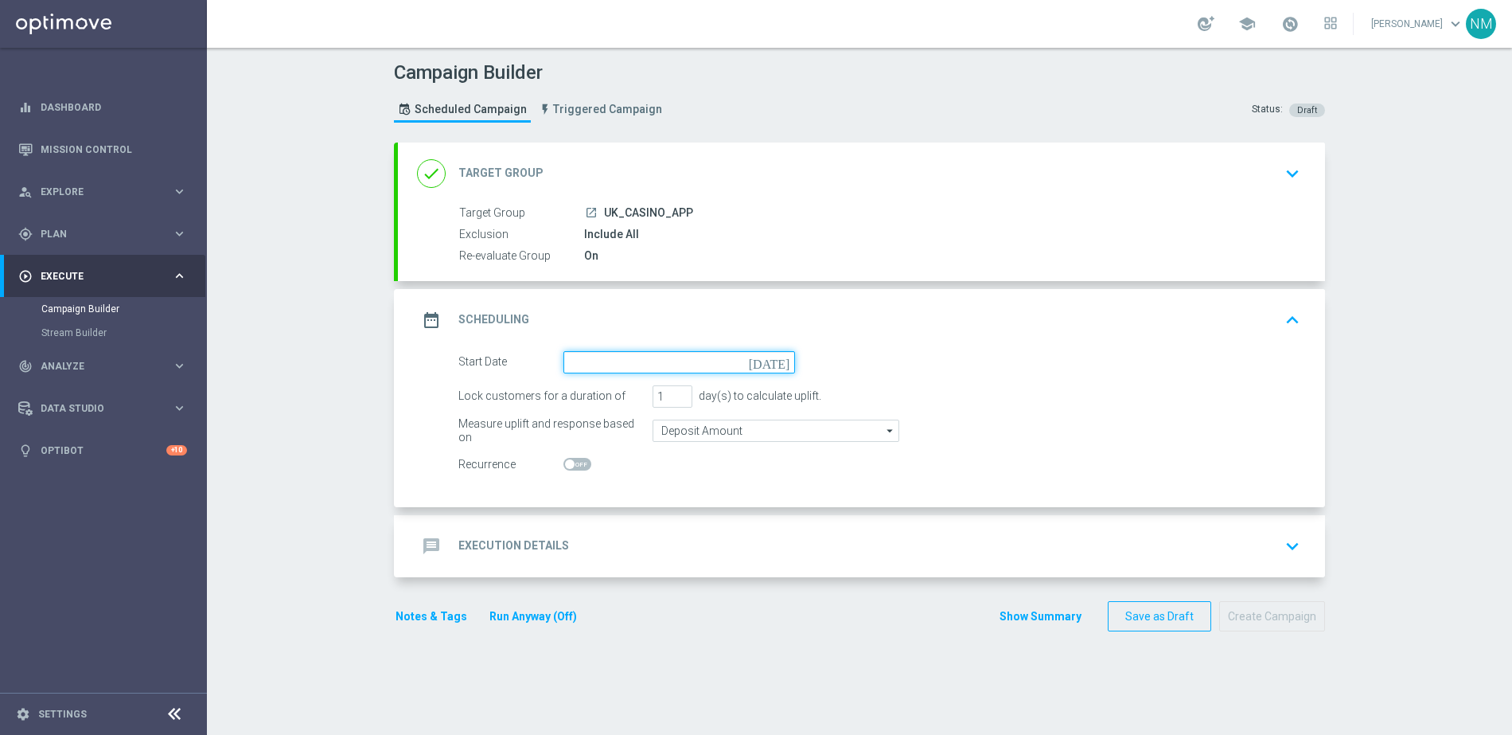
click at [597, 361] on input at bounding box center [680, 362] width 232 height 22
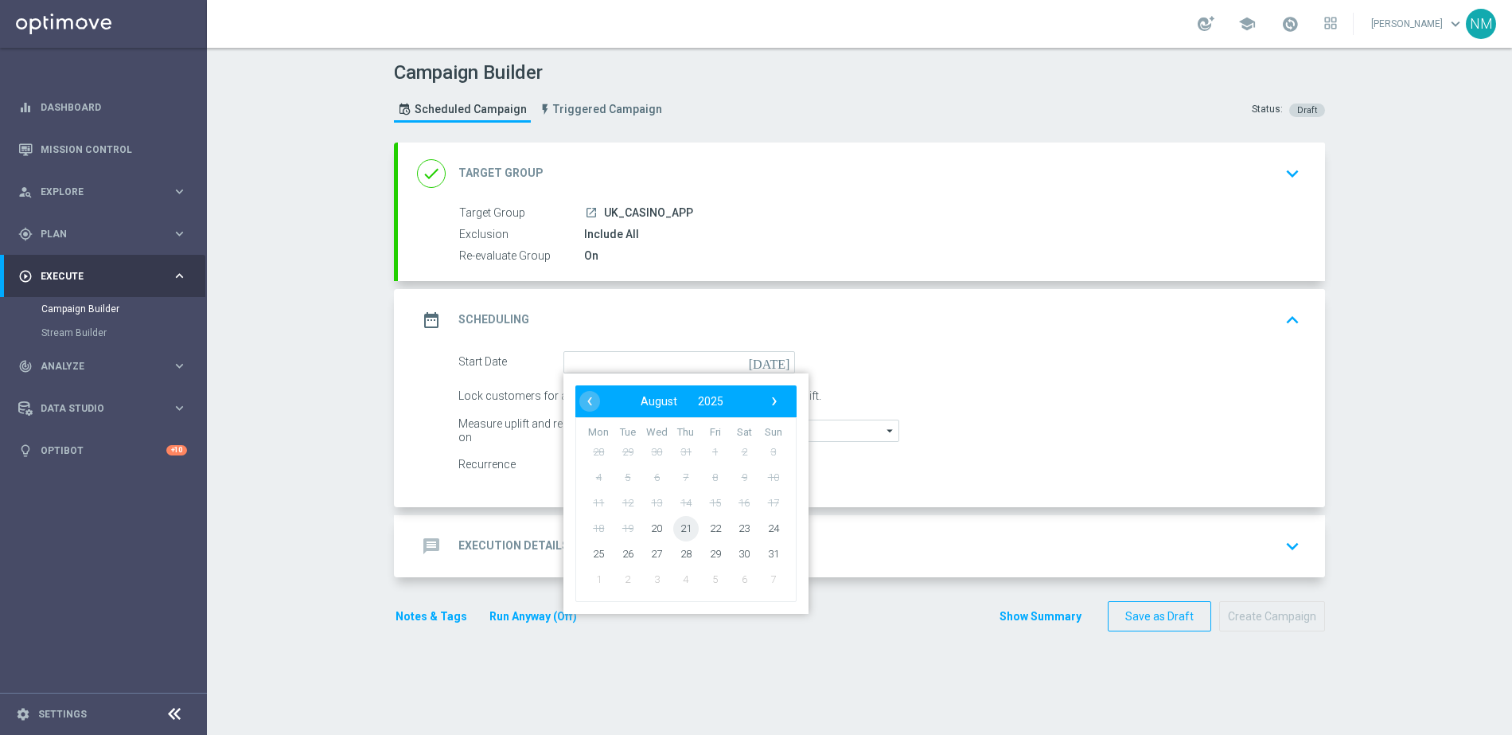
click at [690, 526] on span "21" at bounding box center [685, 527] width 25 height 25
type input "21 Aug 2025"
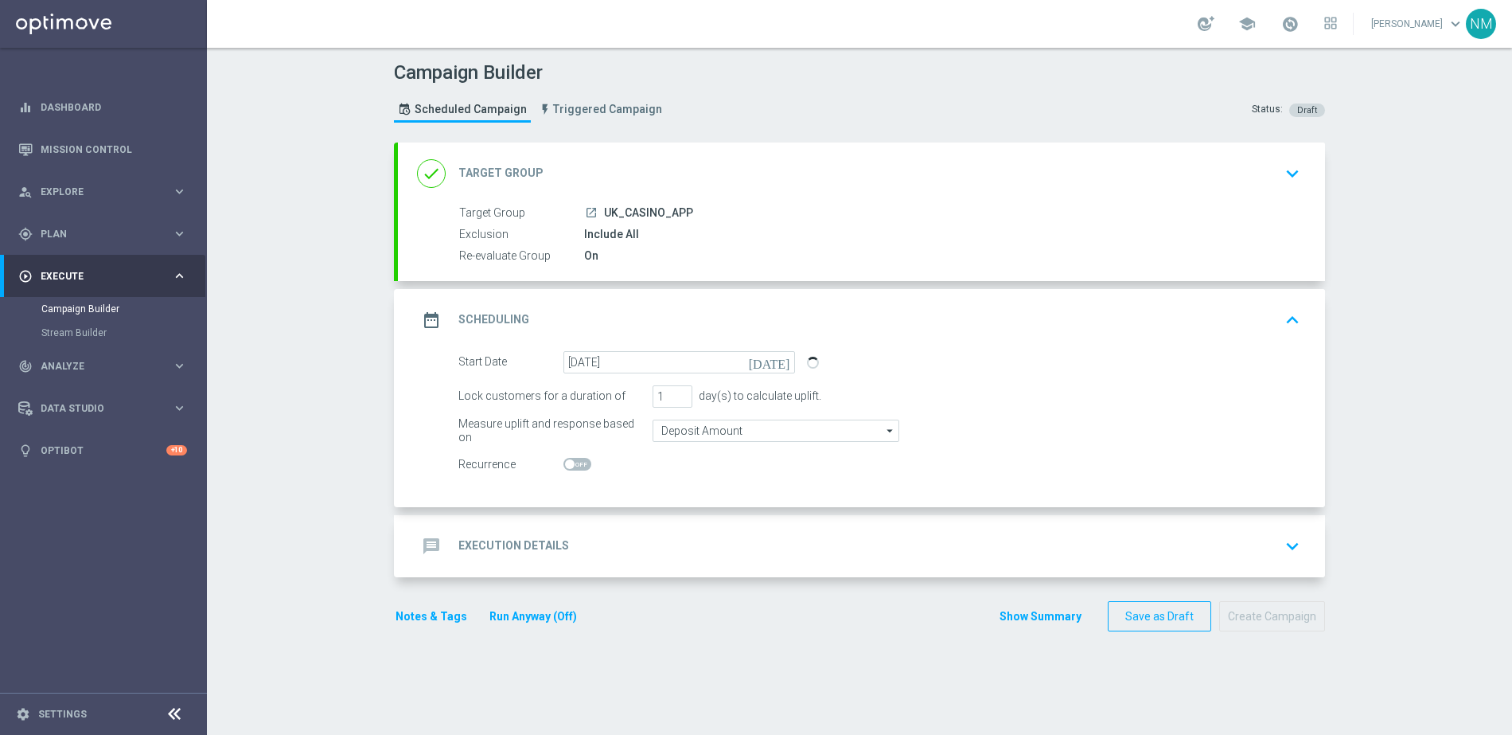
click at [558, 539] on h2 "Execution Details" at bounding box center [513, 545] width 111 height 15
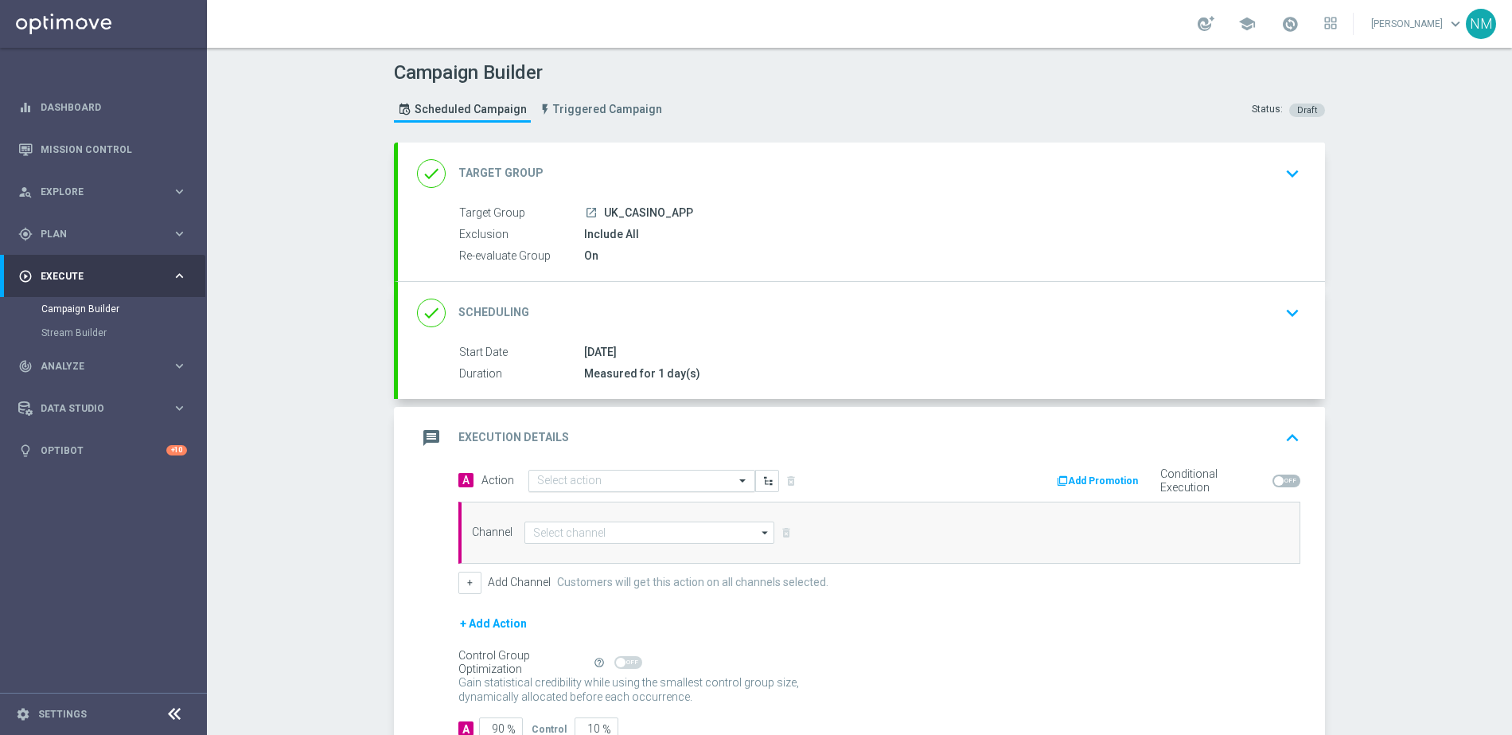
click at [606, 482] on input "text" at bounding box center [625, 481] width 177 height 14
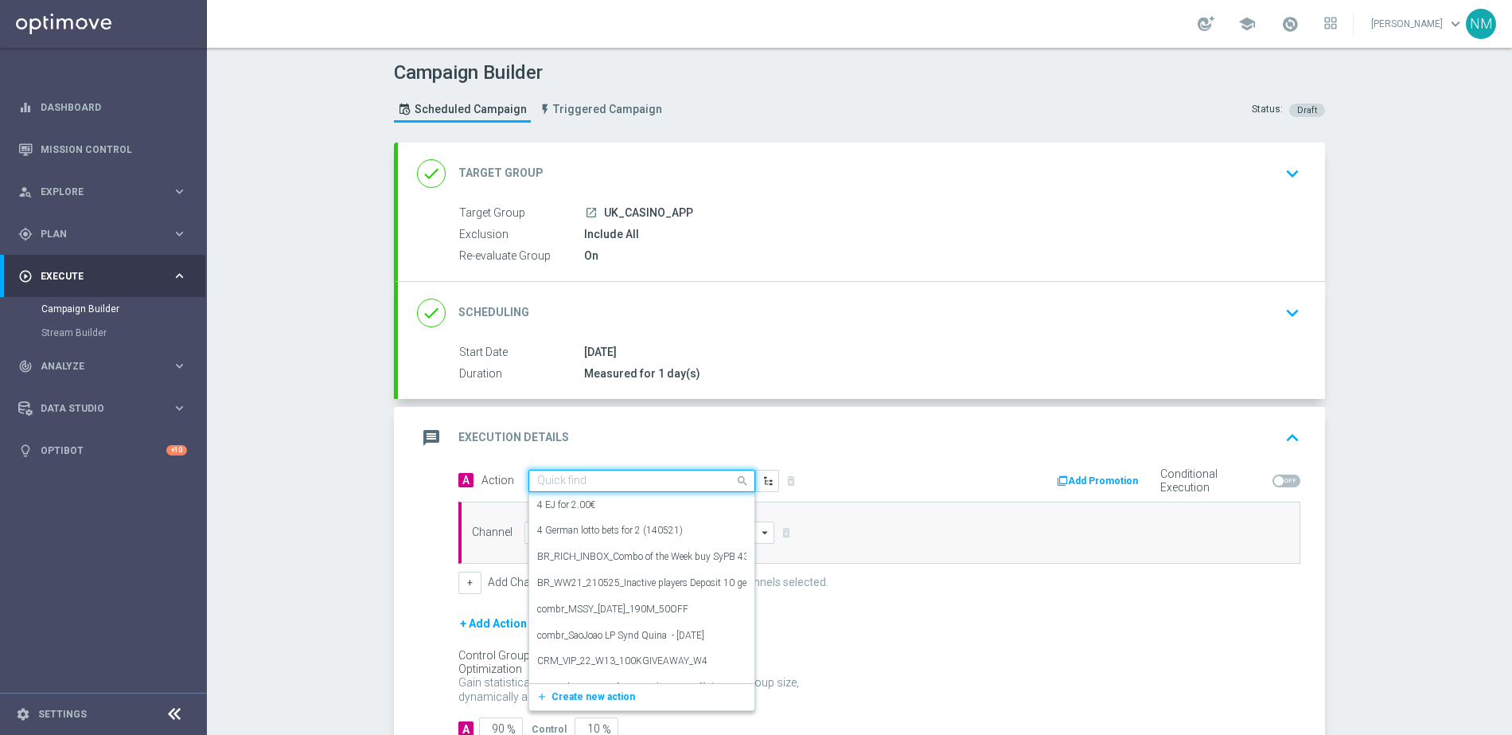
paste input "en_GB__PRAG_FIRE_STAMPEDE__NVIP_APP_TAC_GM"
type input "en_GB__PRAG_FIRE_STAMPEDE__NVIP_APP_TAC_GM"
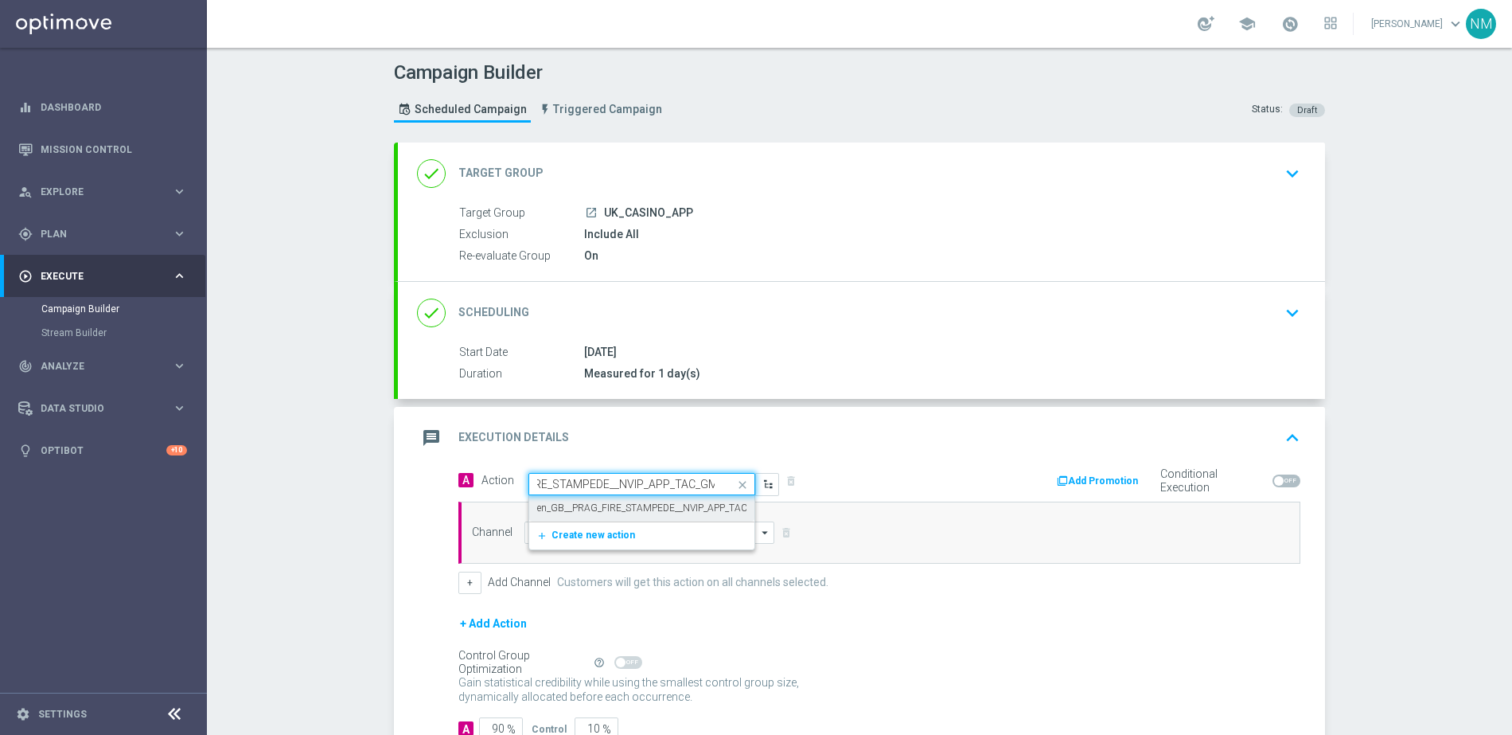
click at [603, 504] on label "en_GB__PRAG_FIRE_STAMPEDE__NVIP_APP_TAC_GM" at bounding box center [652, 508] width 230 height 14
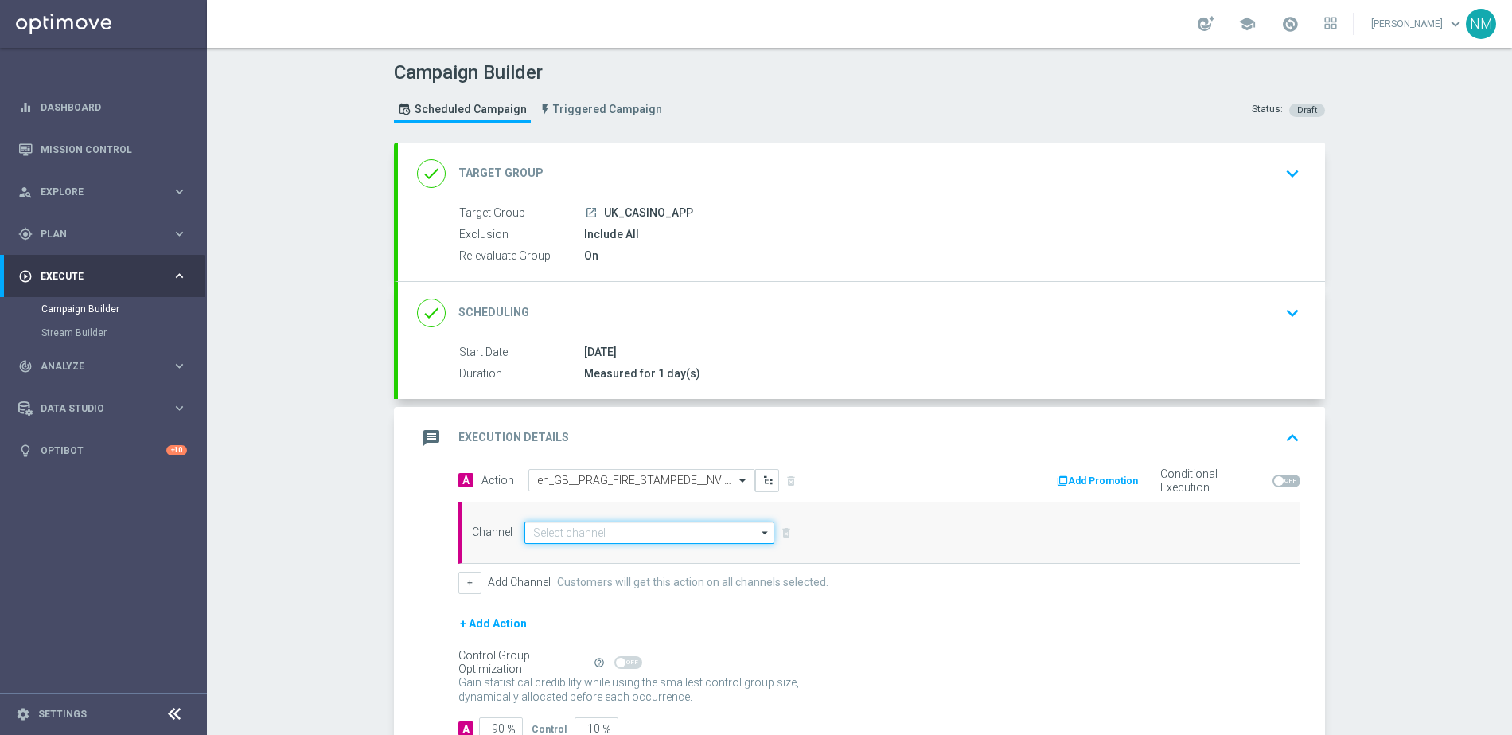
click at [600, 522] on input at bounding box center [650, 532] width 250 height 22
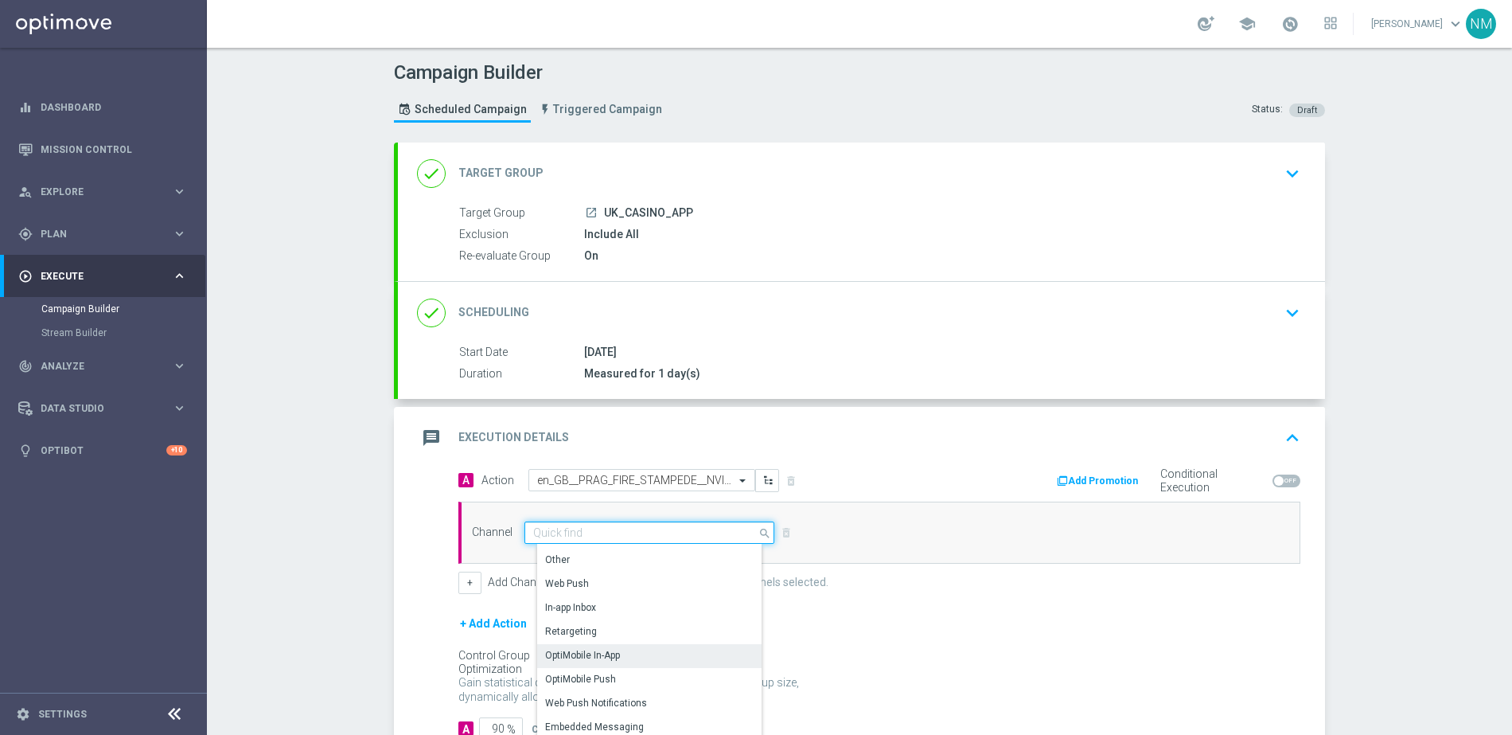
scroll to position [421, 0]
click at [615, 661] on div "OptiMobile Push" at bounding box center [655, 660] width 237 height 22
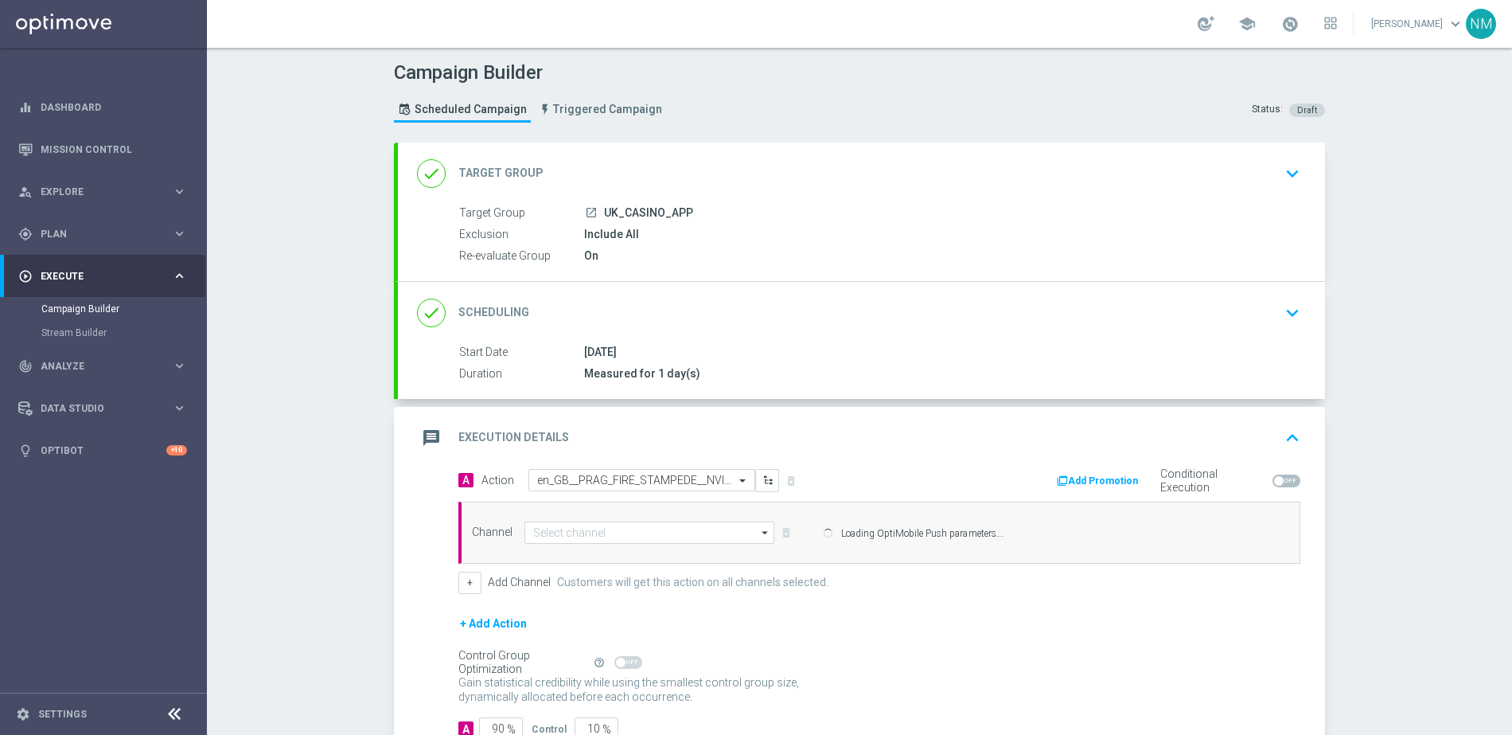
type input "OptiMobile Push"
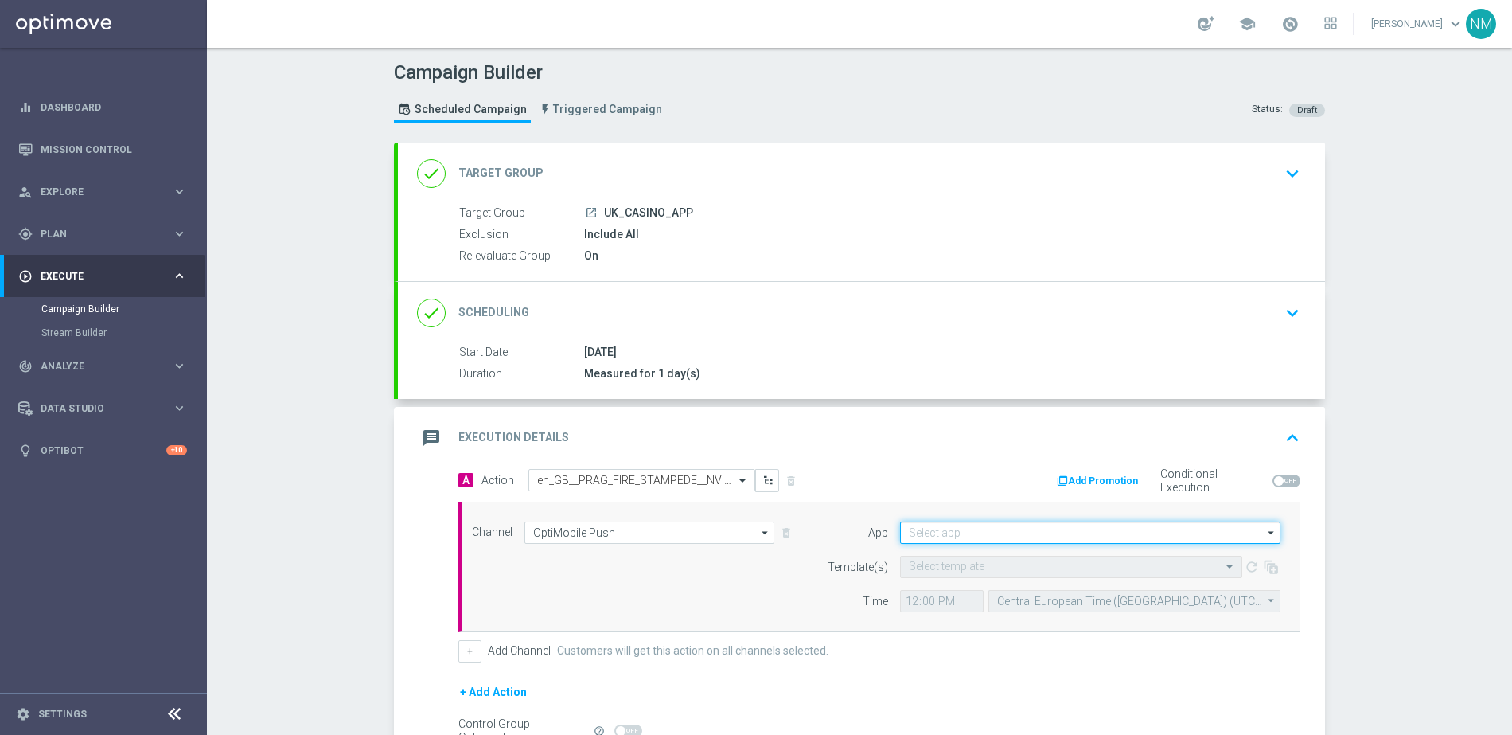
click at [1030, 533] on input at bounding box center [1090, 532] width 380 height 22
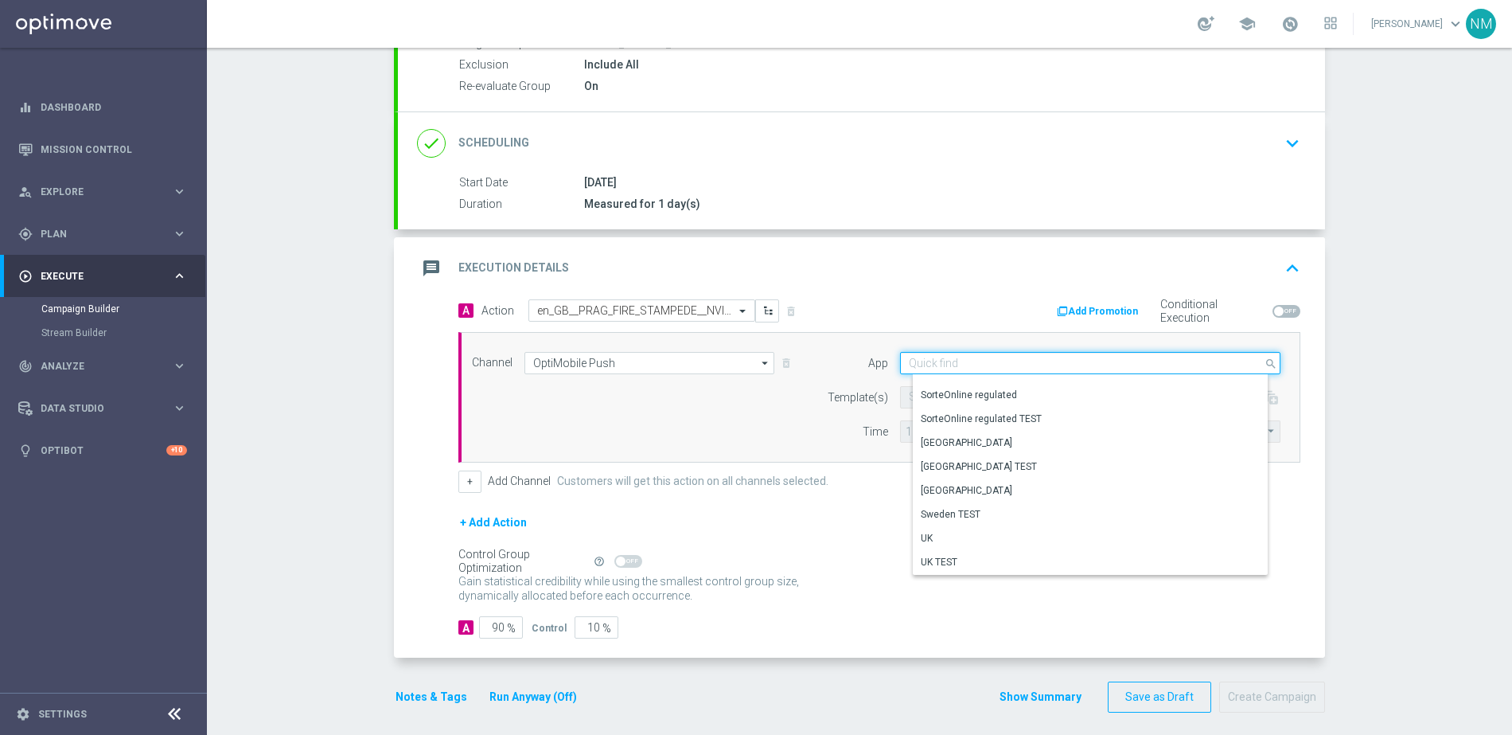
scroll to position [179, 0]
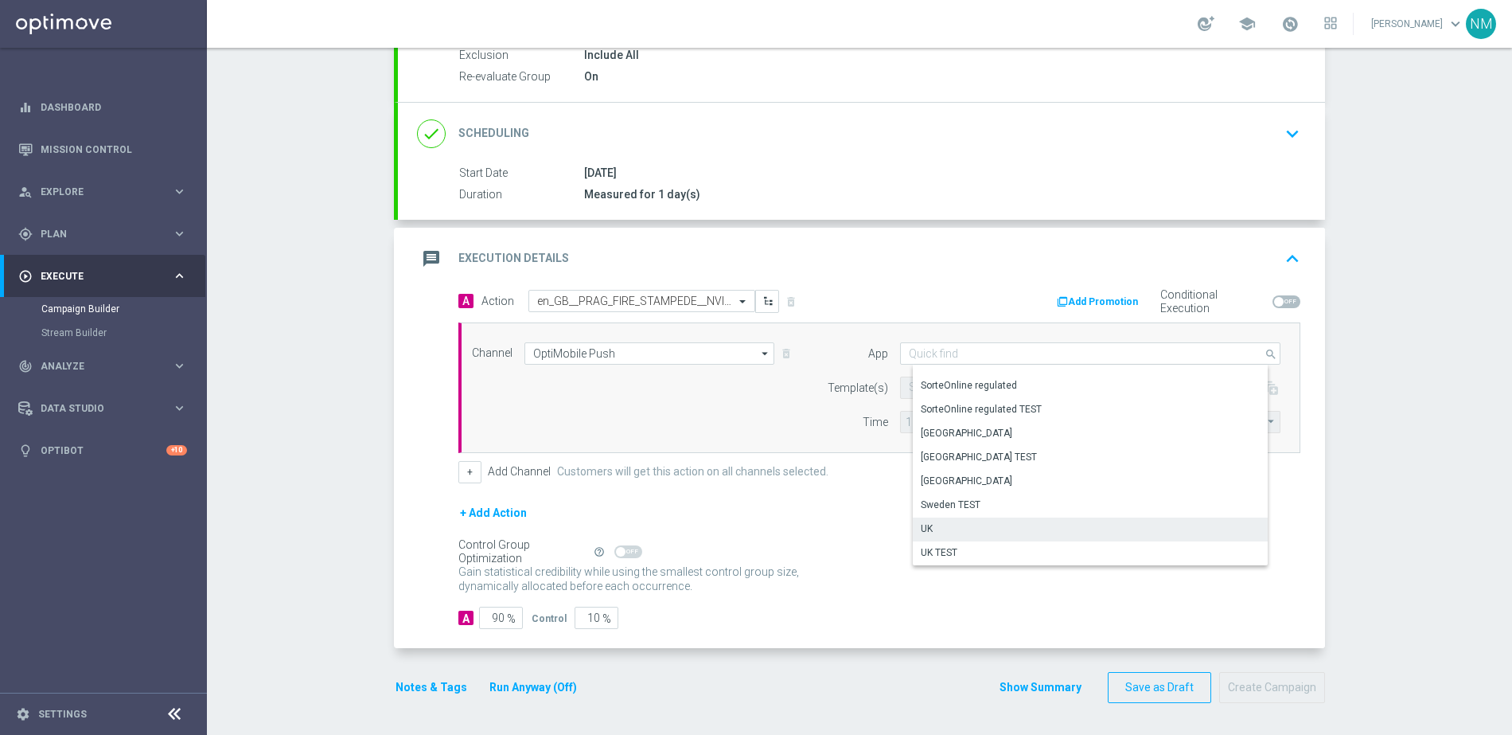
click at [945, 528] on div "UK" at bounding box center [1096, 528] width 367 height 22
type input "UK"
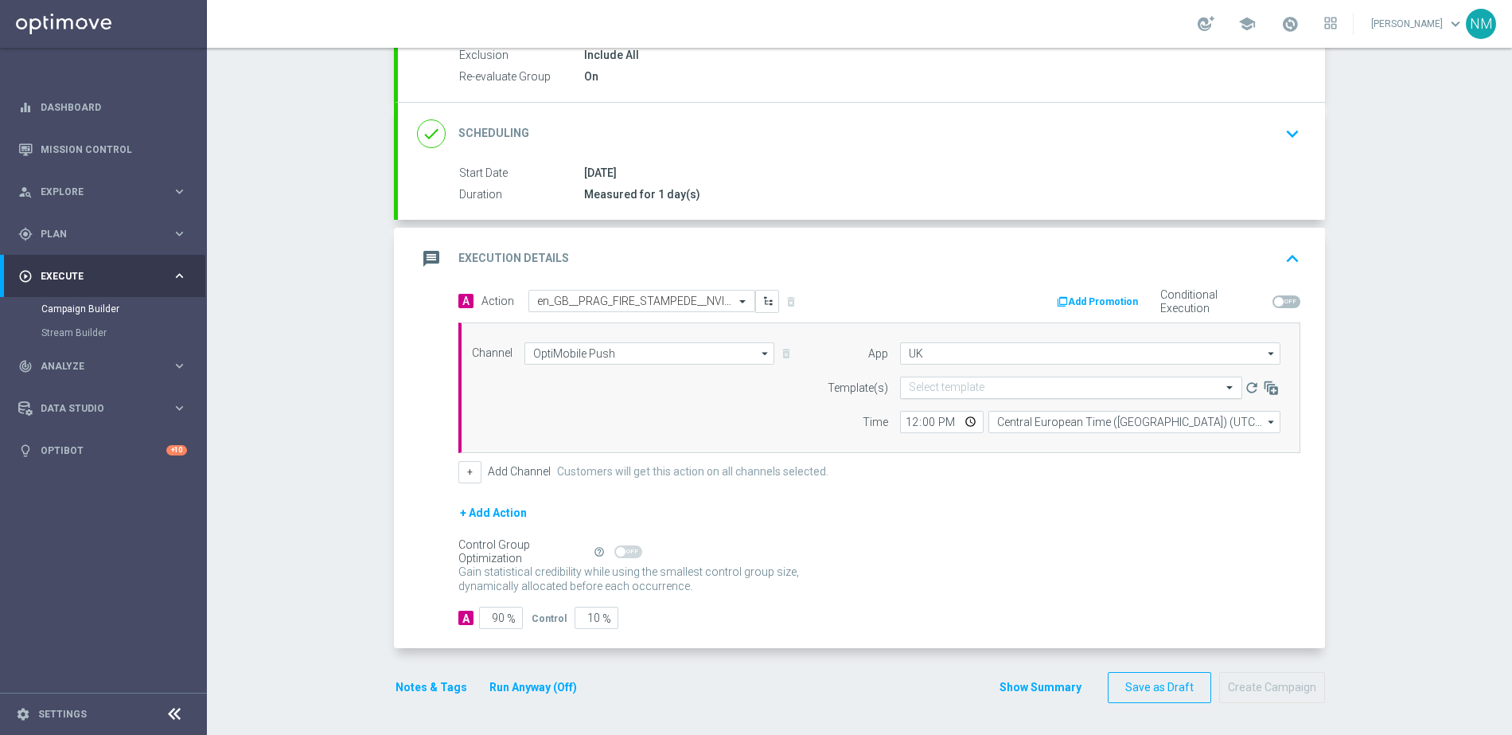
click at [958, 394] on input "text" at bounding box center [1055, 388] width 293 height 14
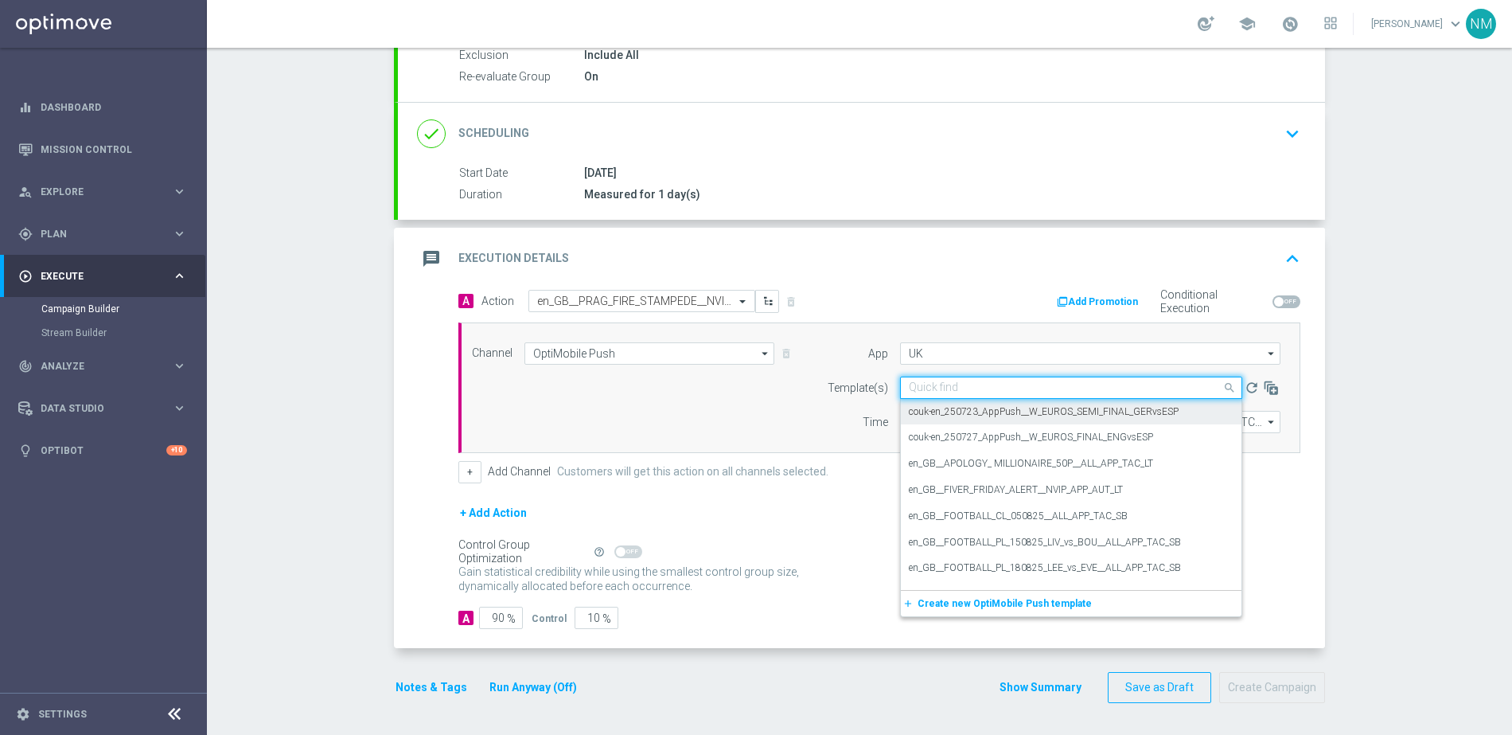
paste input "en_GB__PRAG_FIRE_STAMPEDE__NVIP_APP_TAC_GM"
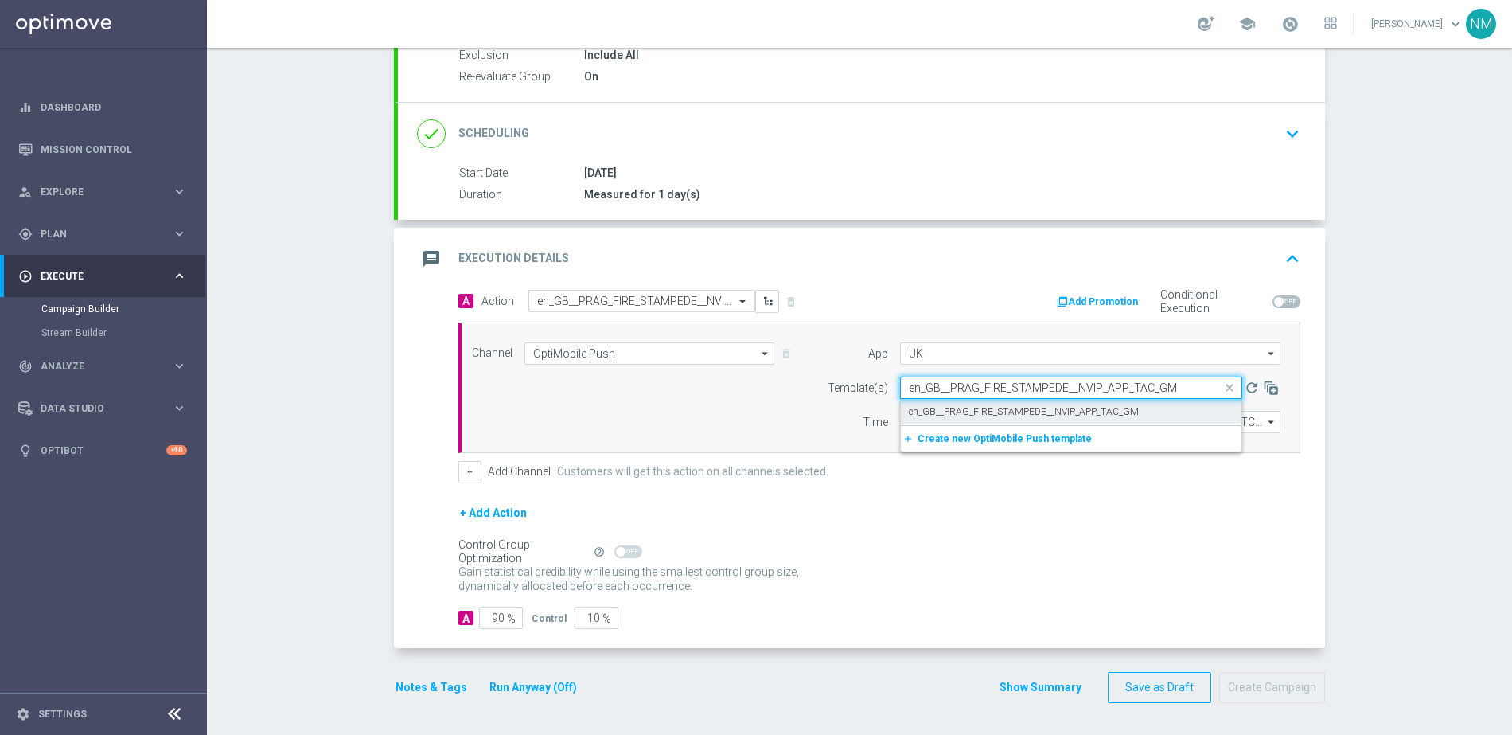
click at [981, 402] on div "en_GB__PRAG_FIRE_STAMPEDE__NVIP_APP_TAC_GM" at bounding box center [1071, 412] width 325 height 26
type input "en_GB__PRAG_FIRE_STAMPEDE__NVIP_APP_TAC_GM"
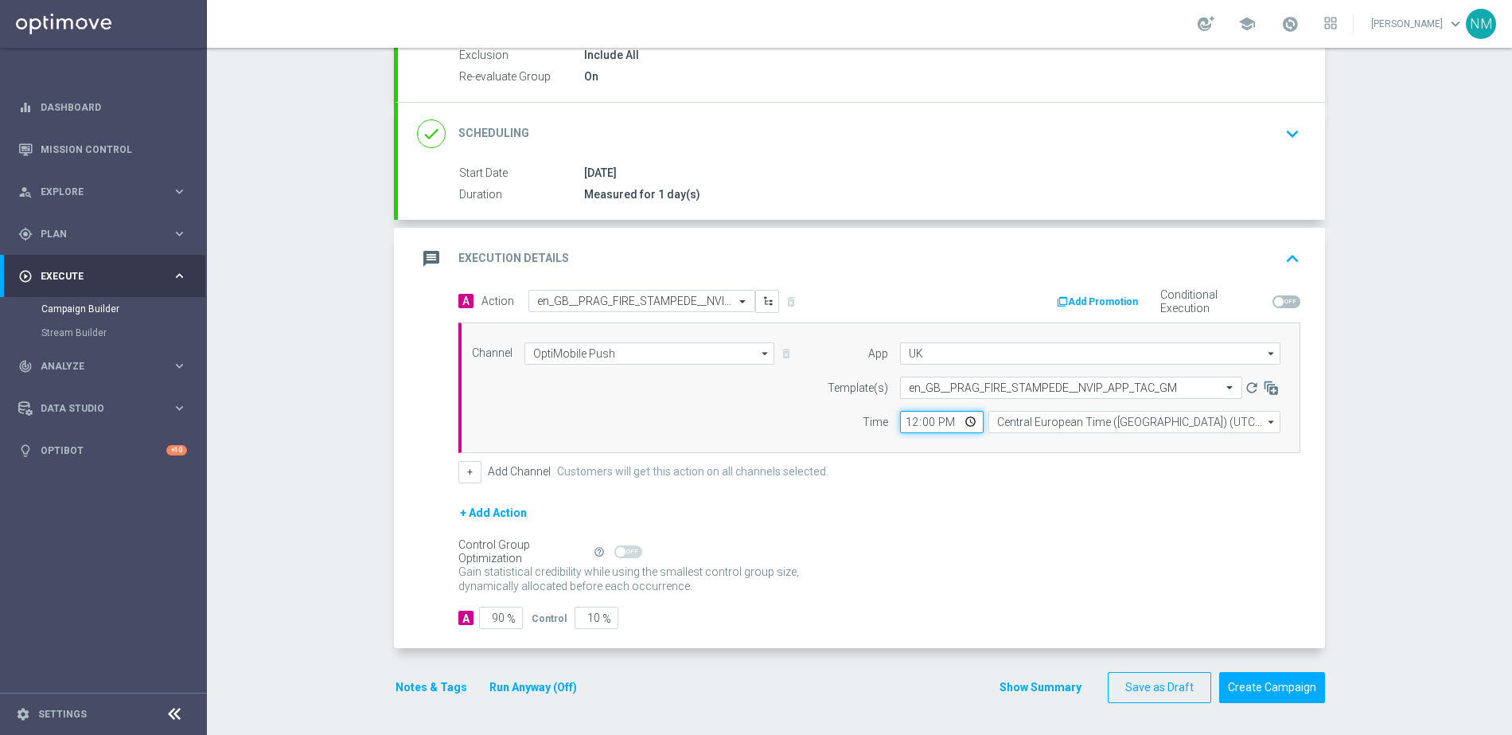
click at [964, 423] on input "12:00" at bounding box center [942, 422] width 84 height 22
type input "17:00"
click at [1043, 476] on div "+ Add Channel Customers will get this action on all channels selected." at bounding box center [879, 472] width 842 height 22
click at [1067, 428] on input "Central European Time ([GEOGRAPHIC_DATA]) (UTC +02:00)" at bounding box center [1135, 422] width 292 height 22
click at [1076, 445] on div "United Kingdom Time (UTC +01:00)" at bounding box center [1087, 446] width 154 height 14
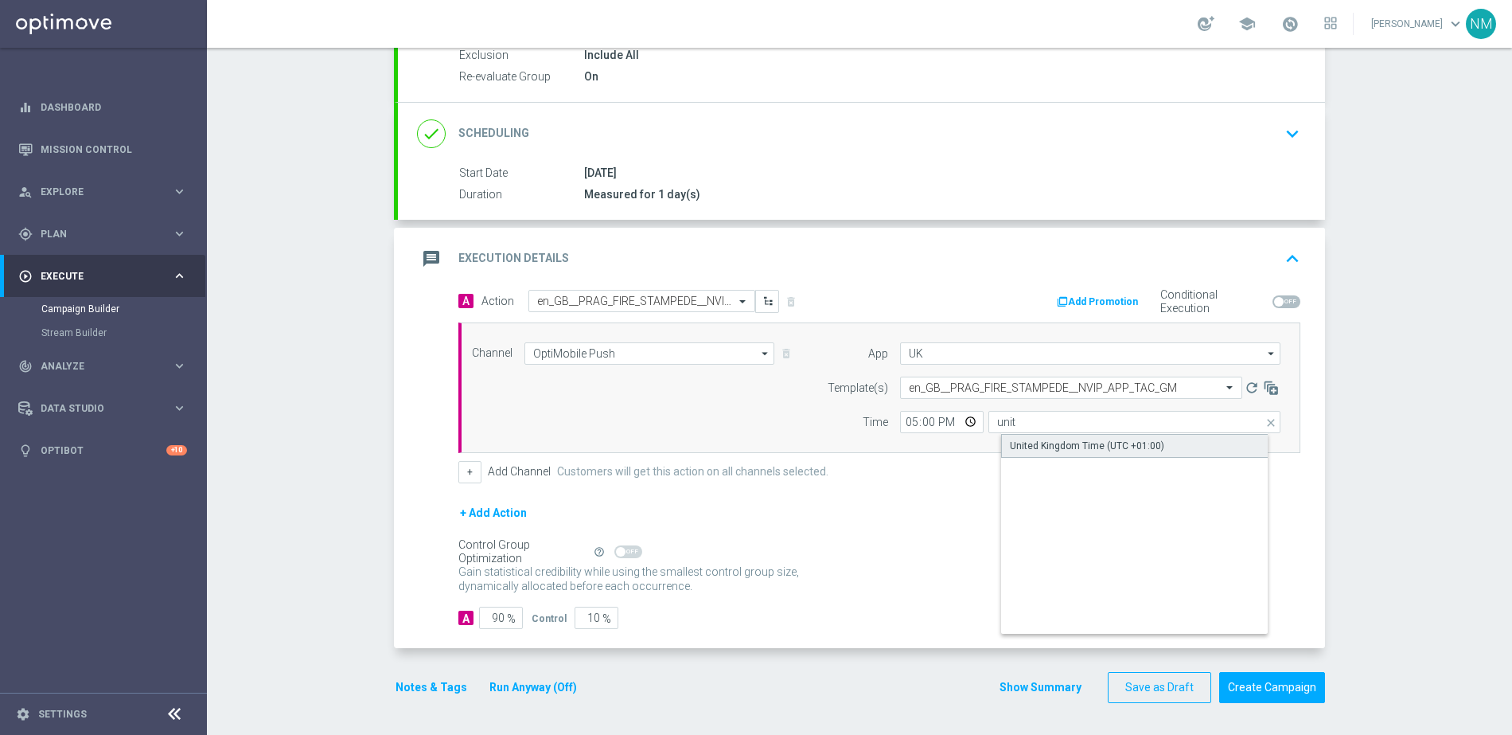
type input "United Kingdom Time (UTC +01:00)"
click at [492, 616] on input "90" at bounding box center [501, 618] width 44 height 22
type input "0"
type input "100"
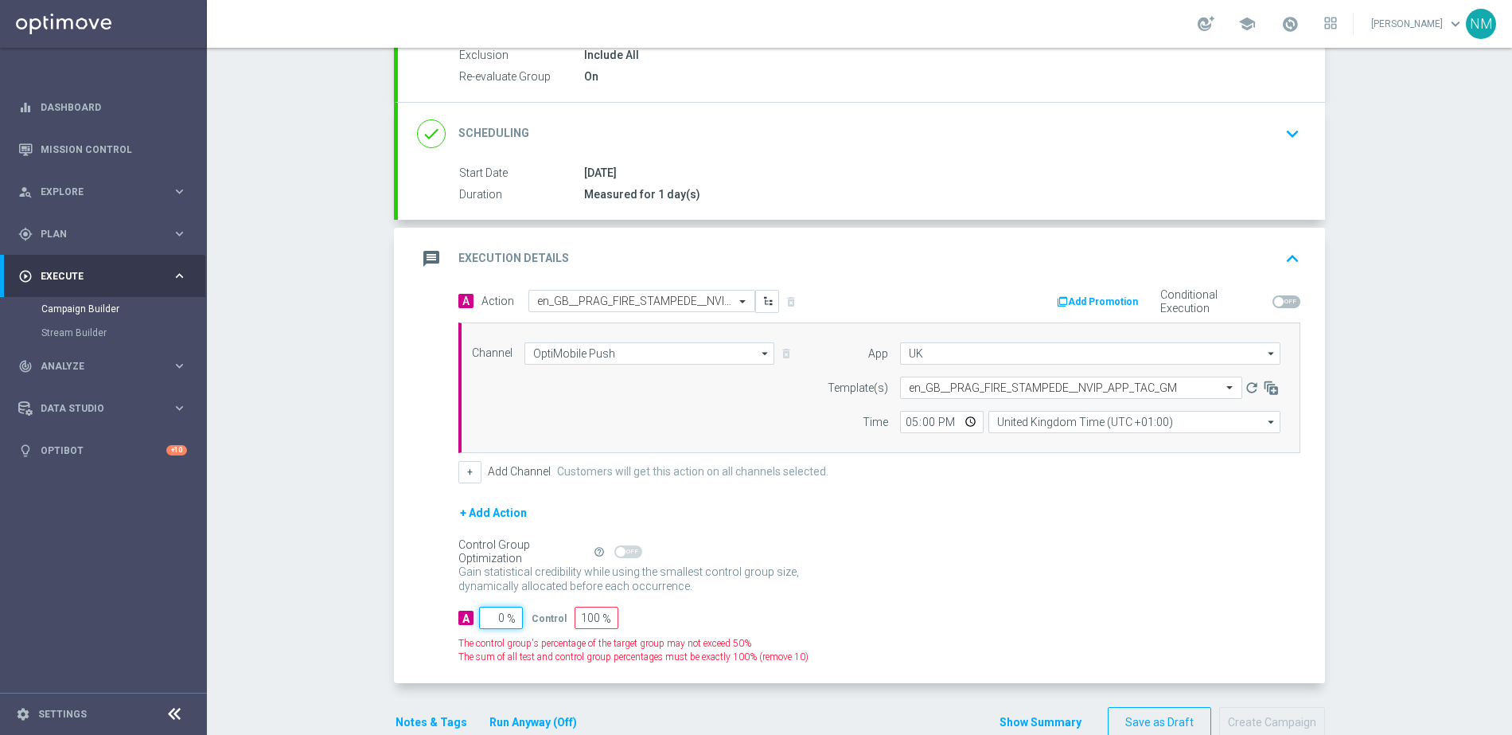
type input "10"
type input "90"
type input "100"
type input "0"
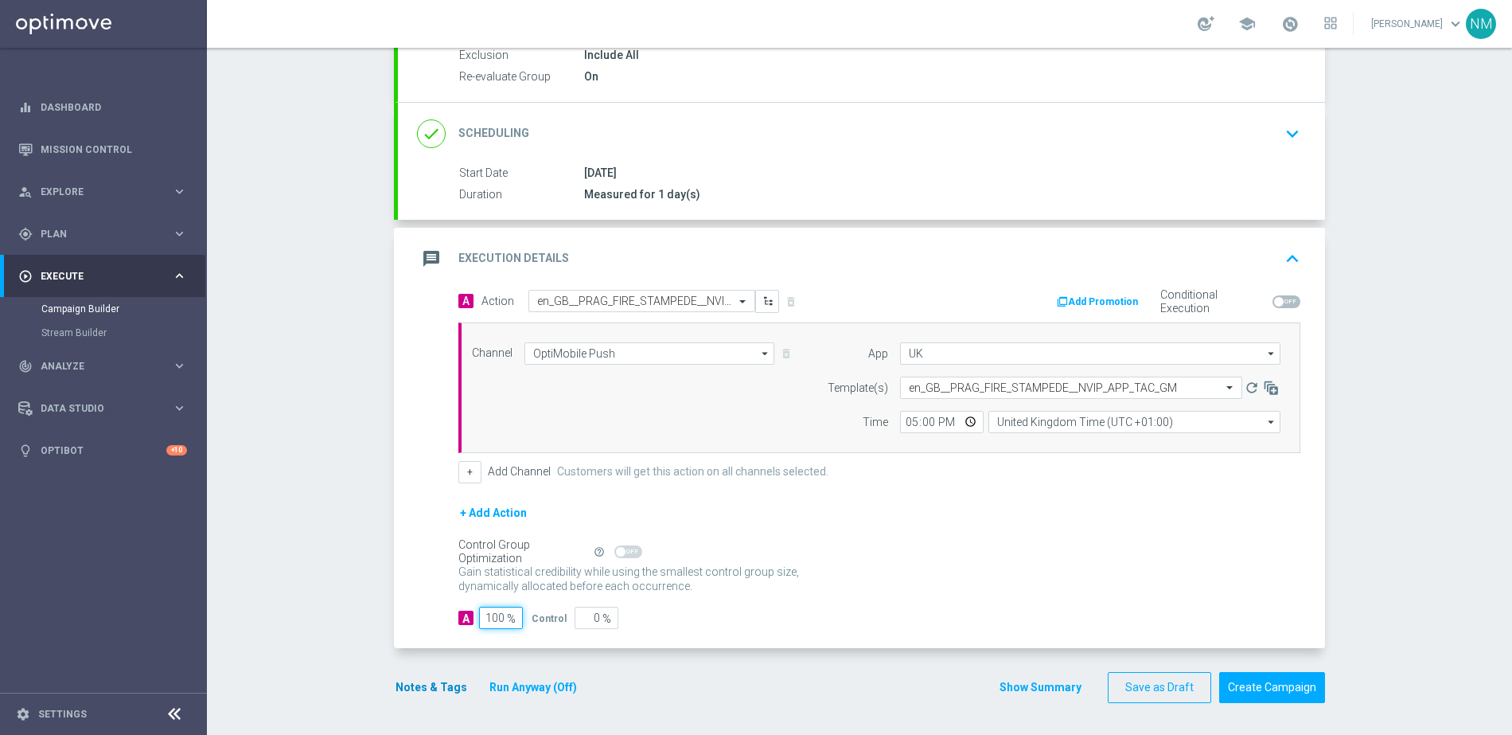
type input "100"
click at [430, 687] on button "Notes & Tags" at bounding box center [431, 687] width 75 height 20
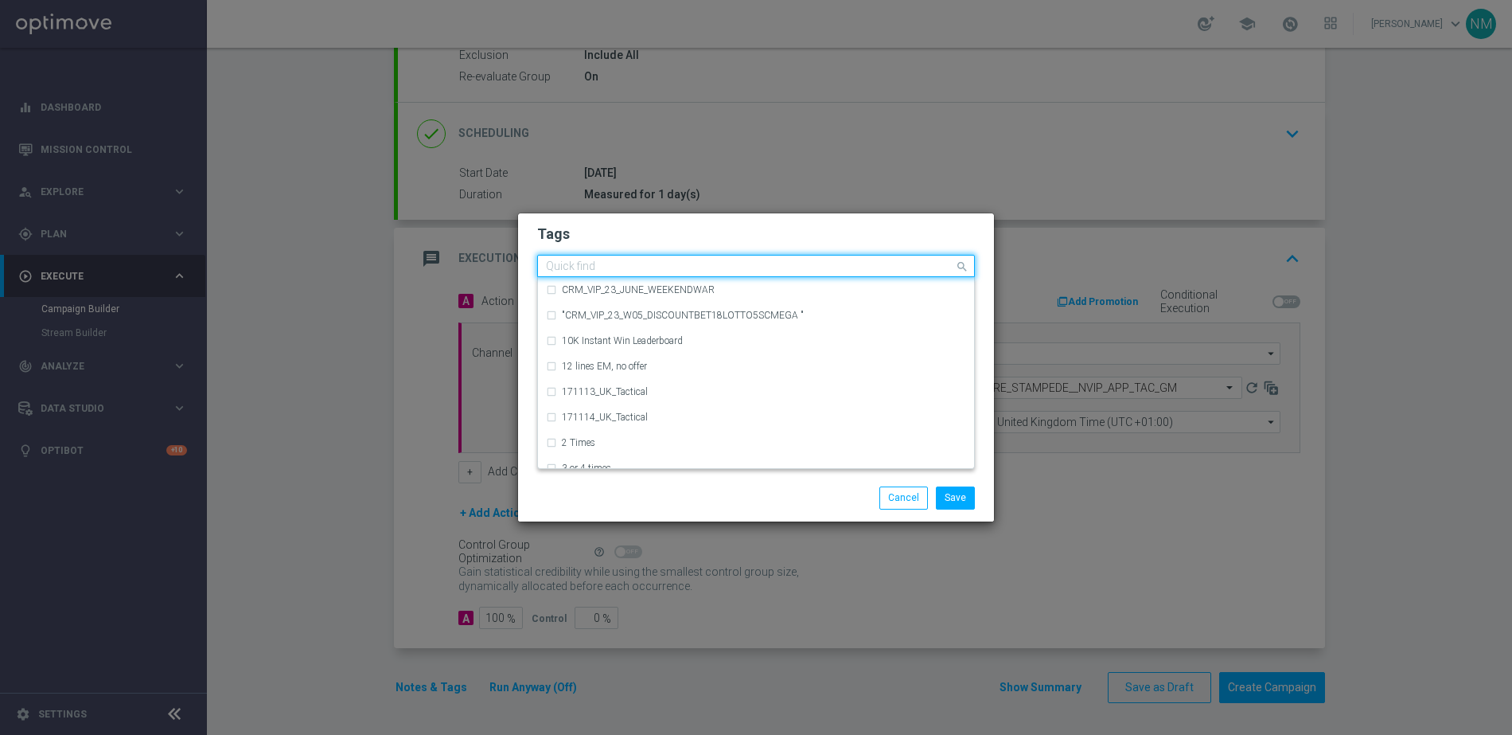
click at [652, 270] on input "text" at bounding box center [750, 267] width 408 height 14
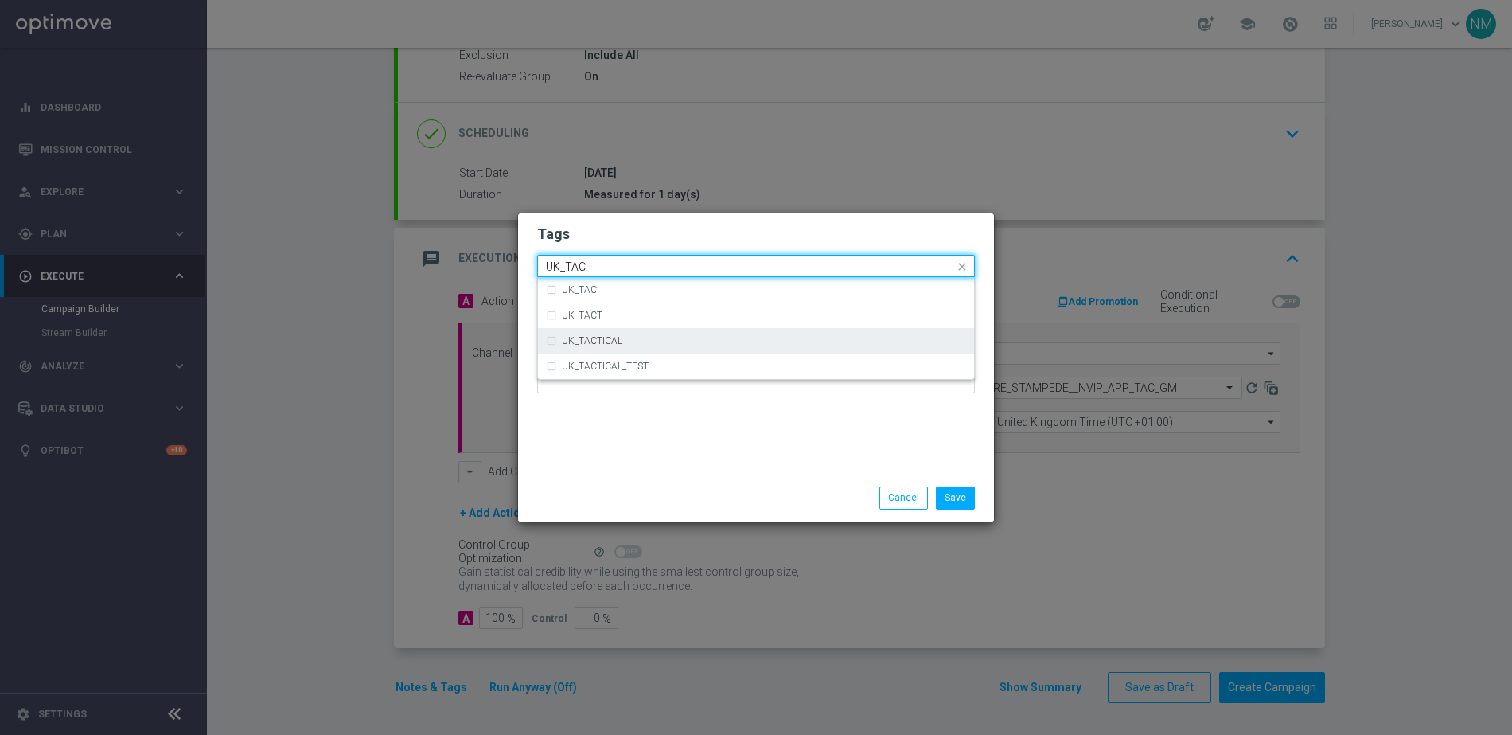
click at [651, 336] on div "UK_TACTICAL" at bounding box center [764, 341] width 404 height 10
type input "UK_TAC"
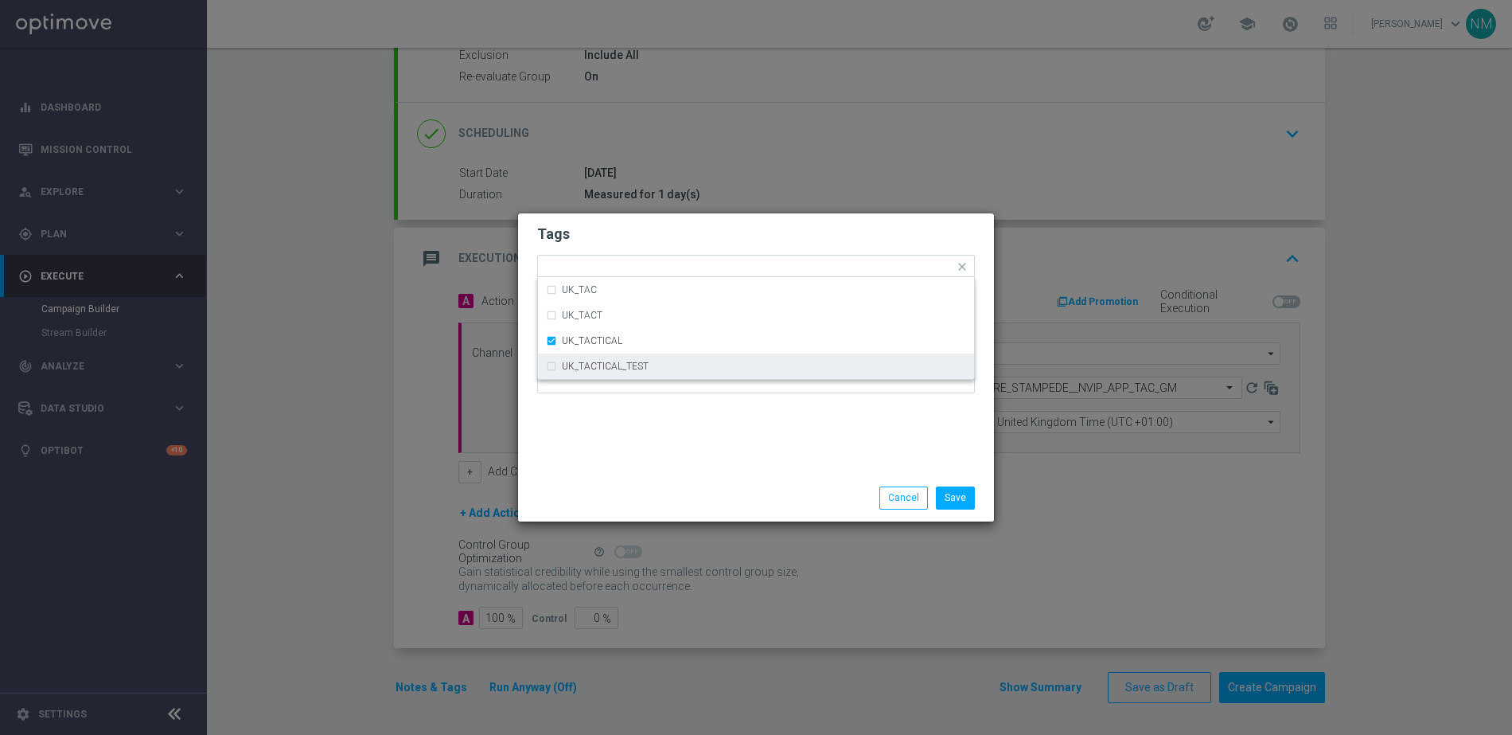
click at [766, 472] on div "Tags Quick find × UK_TACTICAL UK_TAC UK_TACT UK_TACTICAL UK_TACTICAL_TEST Notes" at bounding box center [756, 343] width 476 height 261
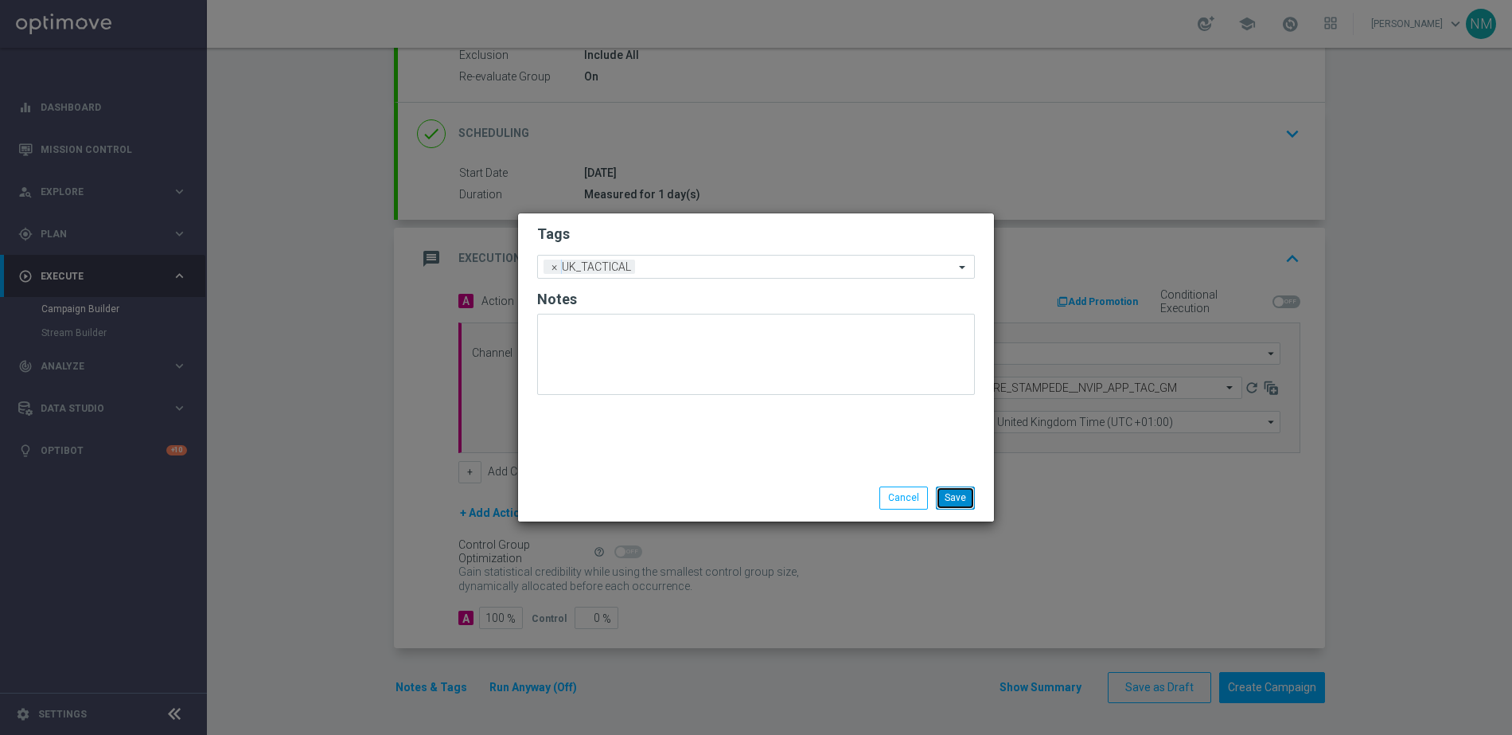
click at [942, 497] on button "Save" at bounding box center [955, 497] width 39 height 22
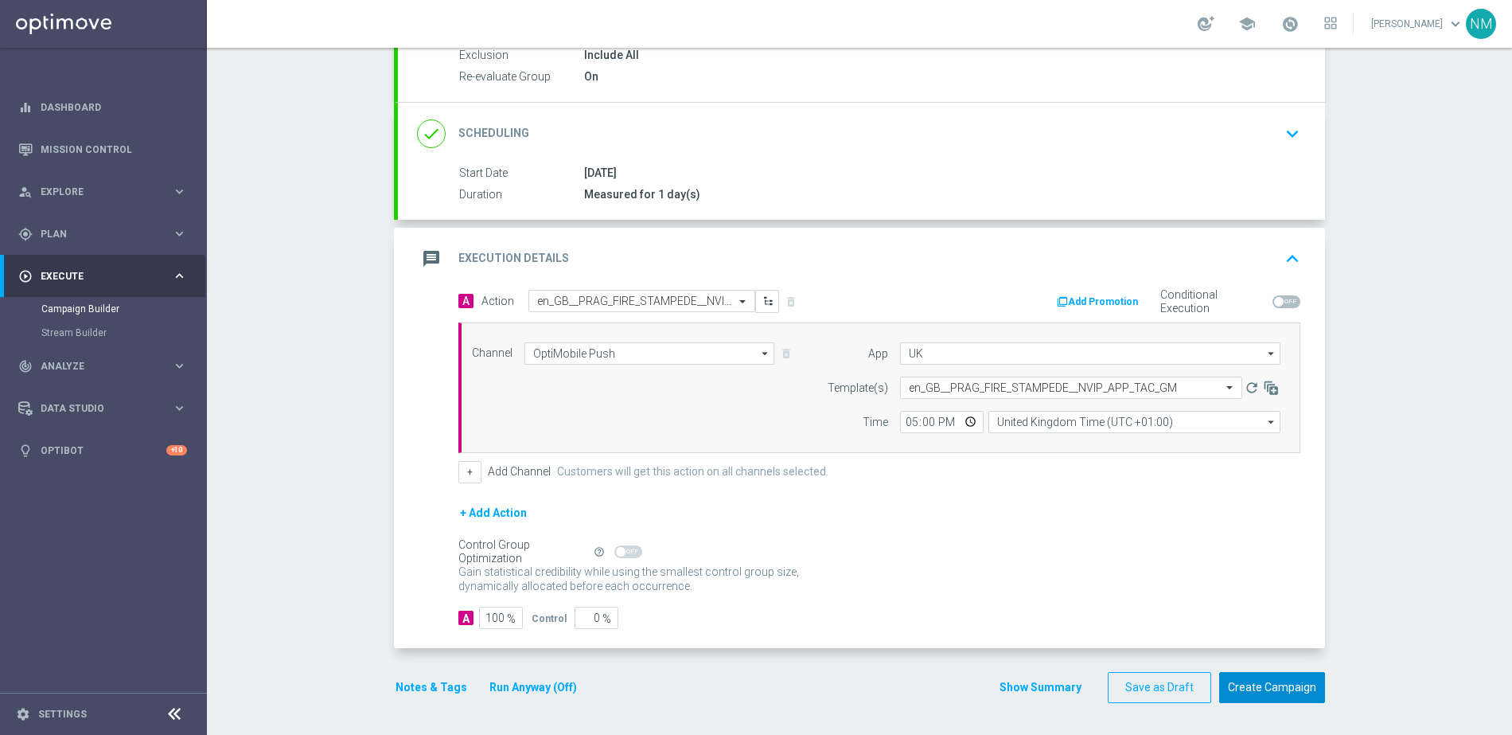
click at [1273, 697] on button "Create Campaign" at bounding box center [1272, 687] width 106 height 31
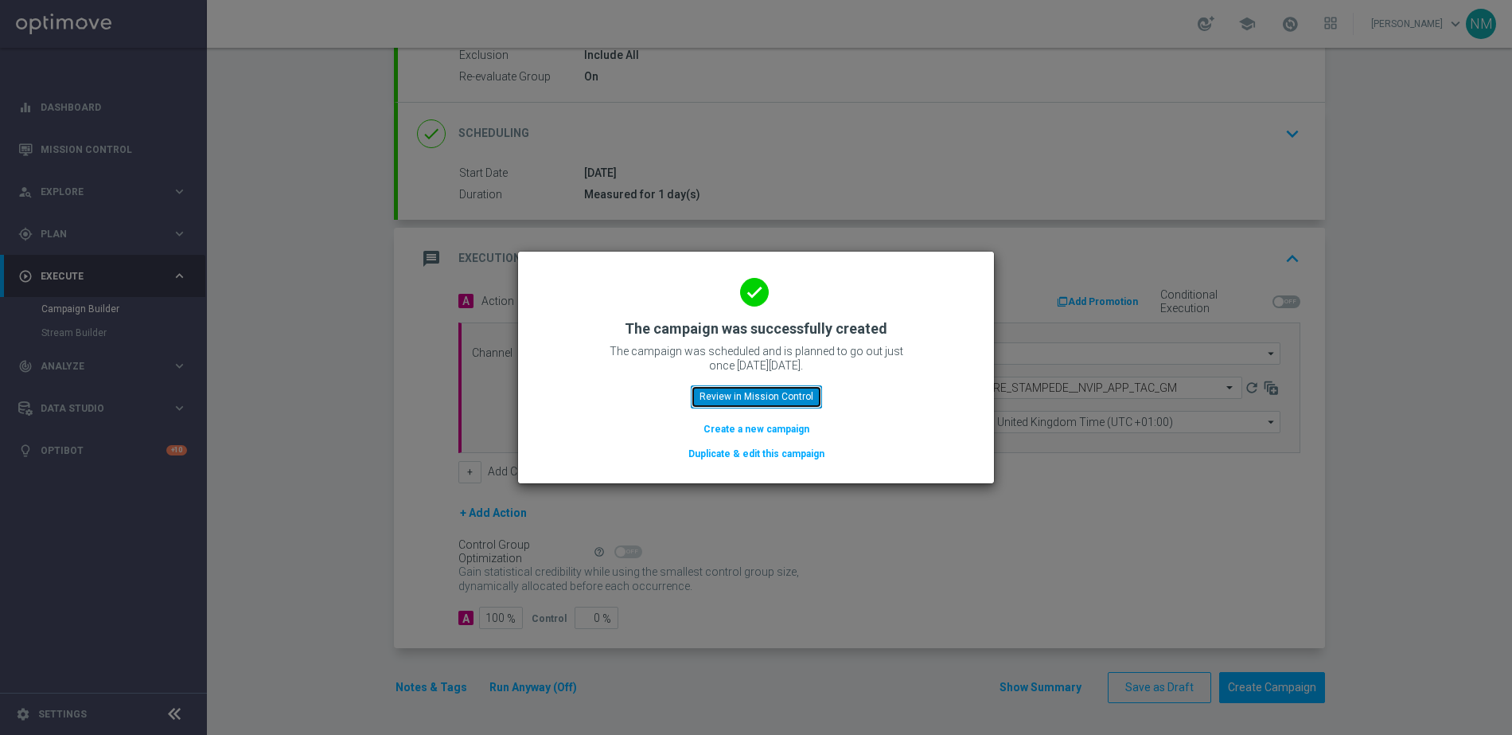
click at [770, 396] on button "Review in Mission Control" at bounding box center [756, 396] width 131 height 22
